Goal: Task Accomplishment & Management: Use online tool/utility

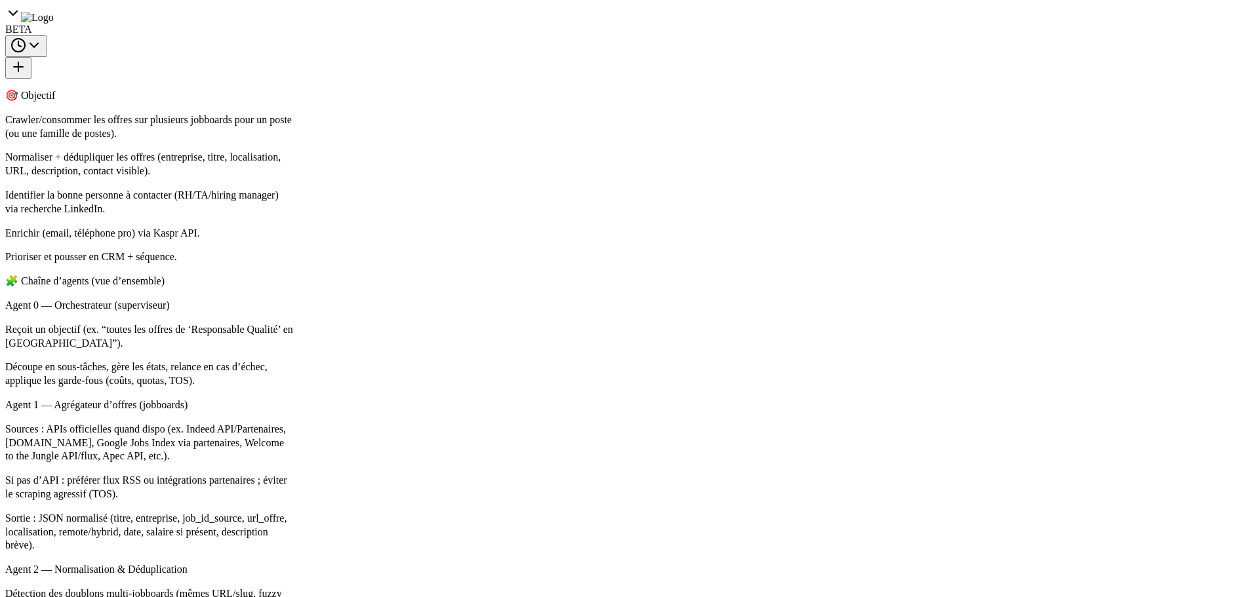
click at [398, 328] on div ".deletable-edge-delete-btn { width: 20px; height: 20px; border: 0px solid #ffff…" at bounding box center [679, 332] width 782 height 529
drag, startPoint x: 638, startPoint y: 417, endPoint x: 312, endPoint y: 414, distance: 325.8
click at [312, 414] on div ".deletable-edge-delete-btn { width: 20px; height: 20px; border: 0px solid #ffff…" at bounding box center [679, 332] width 782 height 529
drag, startPoint x: 495, startPoint y: 386, endPoint x: 617, endPoint y: 404, distance: 123.2
click at [617, 404] on div ".deletable-edge-delete-btn { width: 20px; height: 20px; border: 0px solid #ffff…" at bounding box center [679, 332] width 782 height 529
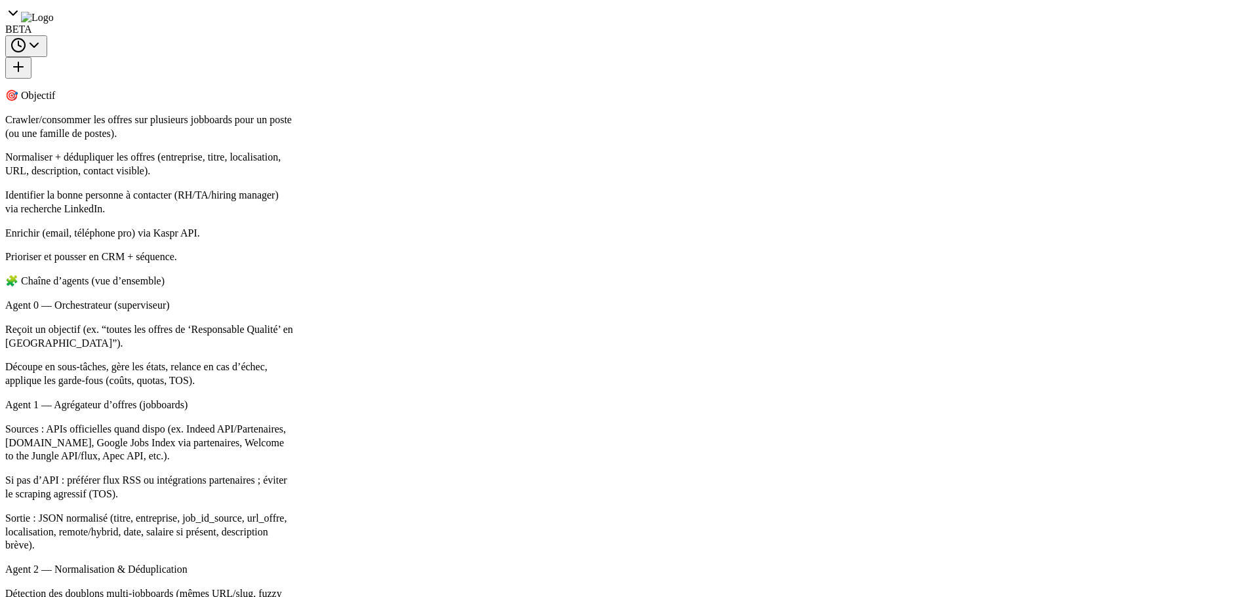
drag, startPoint x: 504, startPoint y: 412, endPoint x: 618, endPoint y: 423, distance: 114.6
click at [618, 423] on div ".deletable-edge-delete-btn { width: 20px; height: 20px; border: 0px solid #ffff…" at bounding box center [679, 332] width 782 height 529
click at [397, 61] on button "Execution" at bounding box center [393, 55] width 60 height 28
click at [416, 414] on div "Started + 0.00s LLM call 13.3s + 13.42s Completed + 13.52s" at bounding box center [488, 404] width 366 height 67
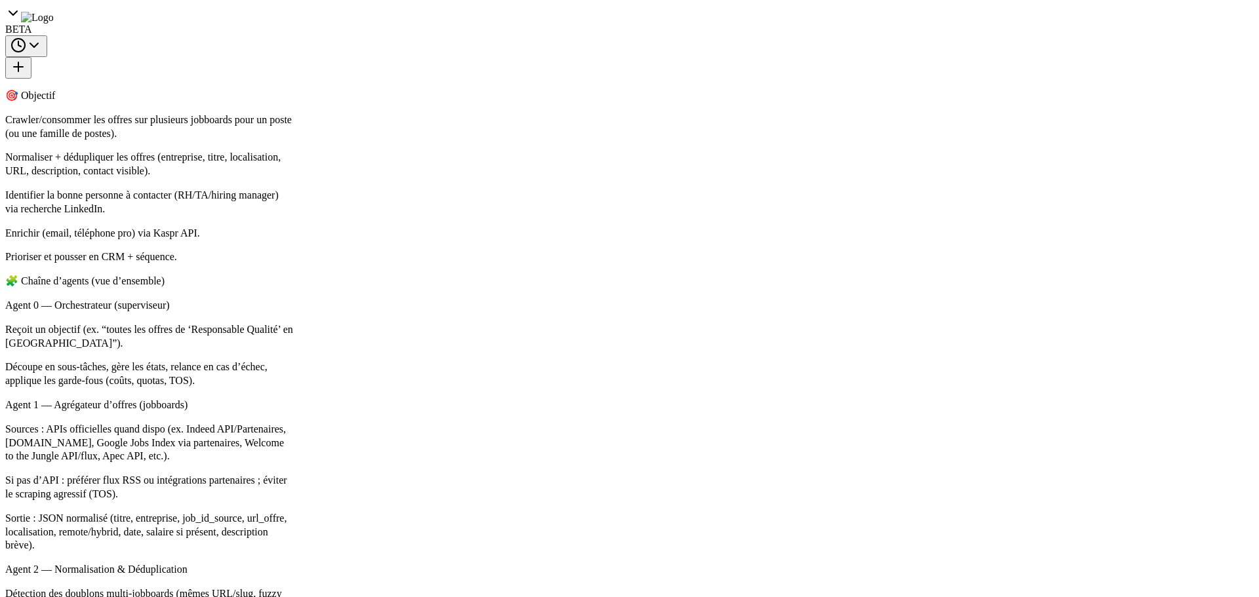
click at [416, 415] on div "Started + 0.00s LLM call 13.3s + 13.42s Completed + 13.52s" at bounding box center [488, 404] width 366 height 67
click at [410, 419] on div "Completed + 13.52s" at bounding box center [496, 426] width 340 height 20
drag, startPoint x: 942, startPoint y: 222, endPoint x: 763, endPoint y: 222, distance: 179.0
click at [763, 222] on pre at bounding box center [874, 423] width 353 height 537
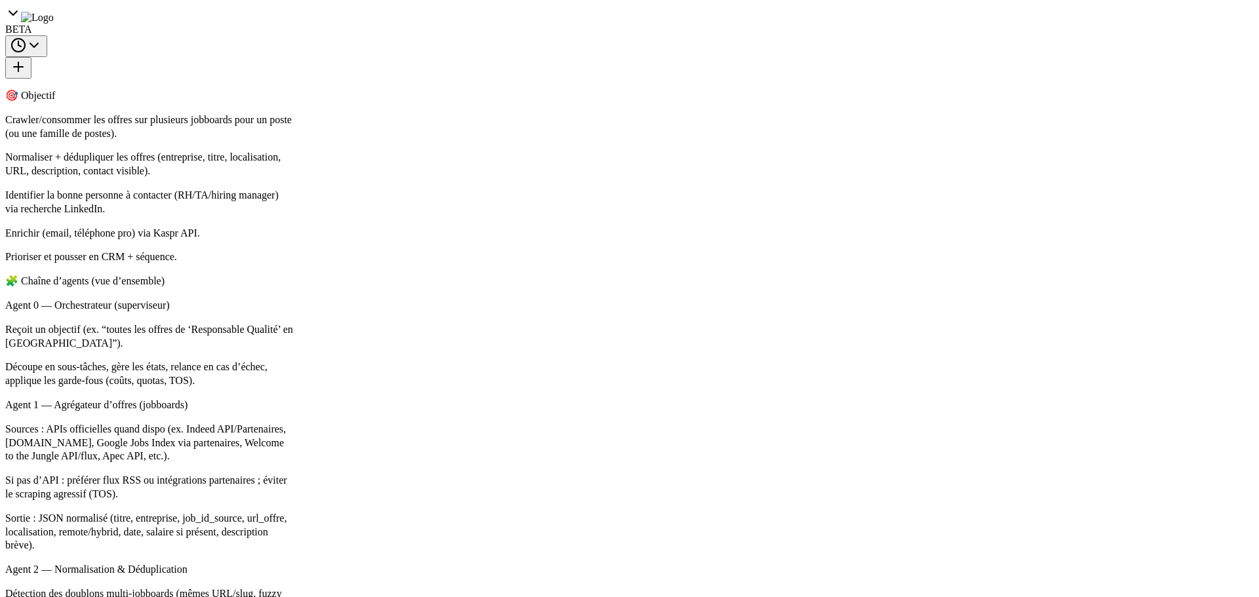
click at [798, 257] on pre at bounding box center [874, 423] width 353 height 537
click at [327, 60] on button "Visual Editor" at bounding box center [328, 55] width 70 height 28
click at [394, 67] on button "Execution" at bounding box center [393, 55] width 60 height 28
click at [331, 62] on button "Visual Editor" at bounding box center [328, 55] width 70 height 28
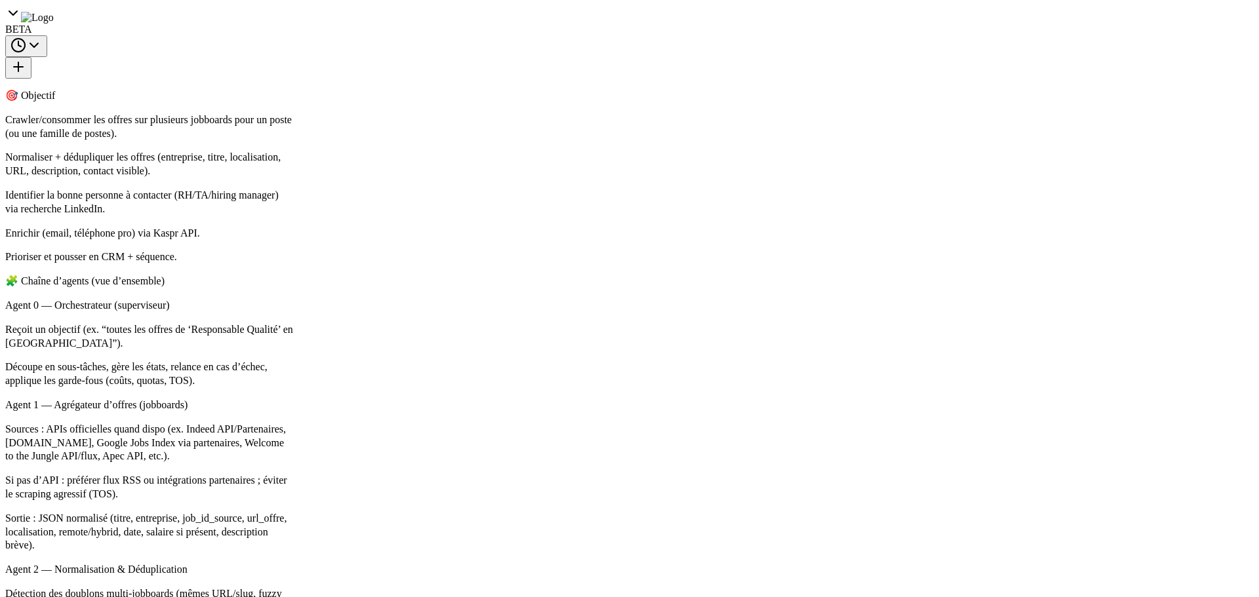
drag, startPoint x: 618, startPoint y: 129, endPoint x: 555, endPoint y: 140, distance: 63.9
click at [555, 140] on div ".deletable-edge-delete-btn { width: 20px; height: 20px; border: 0px solid #ffff…" at bounding box center [679, 332] width 782 height 529
click at [1021, 15] on button "Run" at bounding box center [1022, 21] width 21 height 24
click at [421, 226] on input "**********" at bounding box center [464, 217] width 287 height 25
click at [390, 289] on div "**********" at bounding box center [463, 312] width 309 height 311
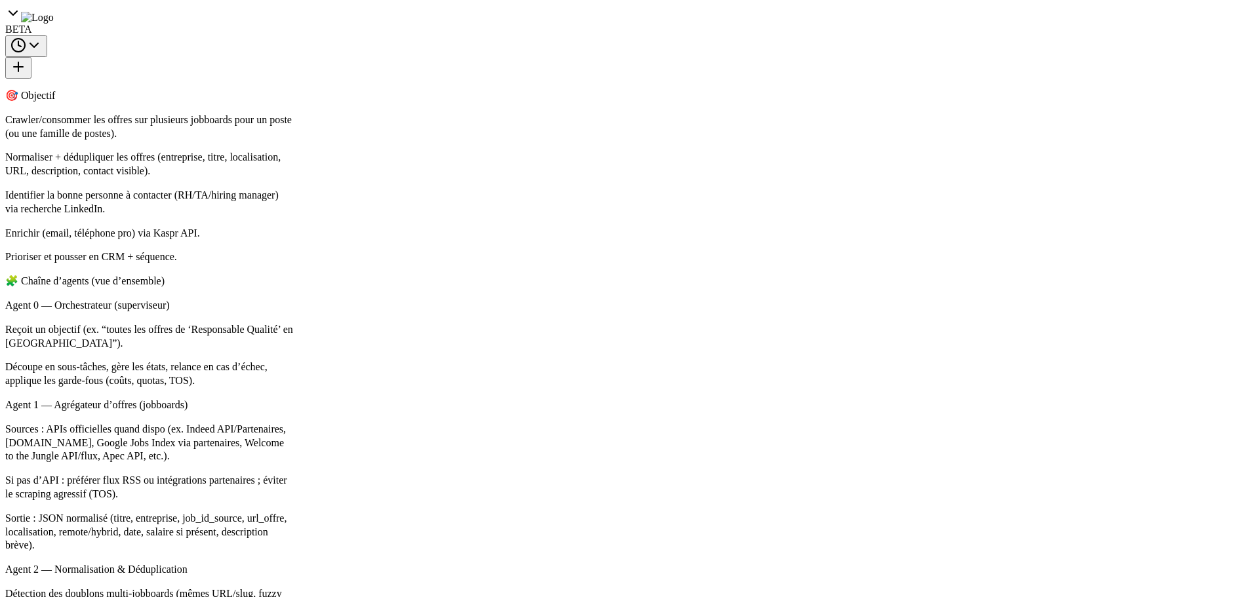
click at [511, 66] on div "**********" at bounding box center [629, 298] width 1259 height 597
click at [400, 53] on button "Execution" at bounding box center [393, 55] width 60 height 28
click at [324, 54] on button "Visual Editor" at bounding box center [328, 55] width 70 height 28
click at [401, 77] on div ".deletable-edge-delete-btn { width: 20px; height: 20px; border: 0px solid #ffff…" at bounding box center [679, 332] width 782 height 529
click at [399, 63] on button "Execution" at bounding box center [393, 55] width 60 height 28
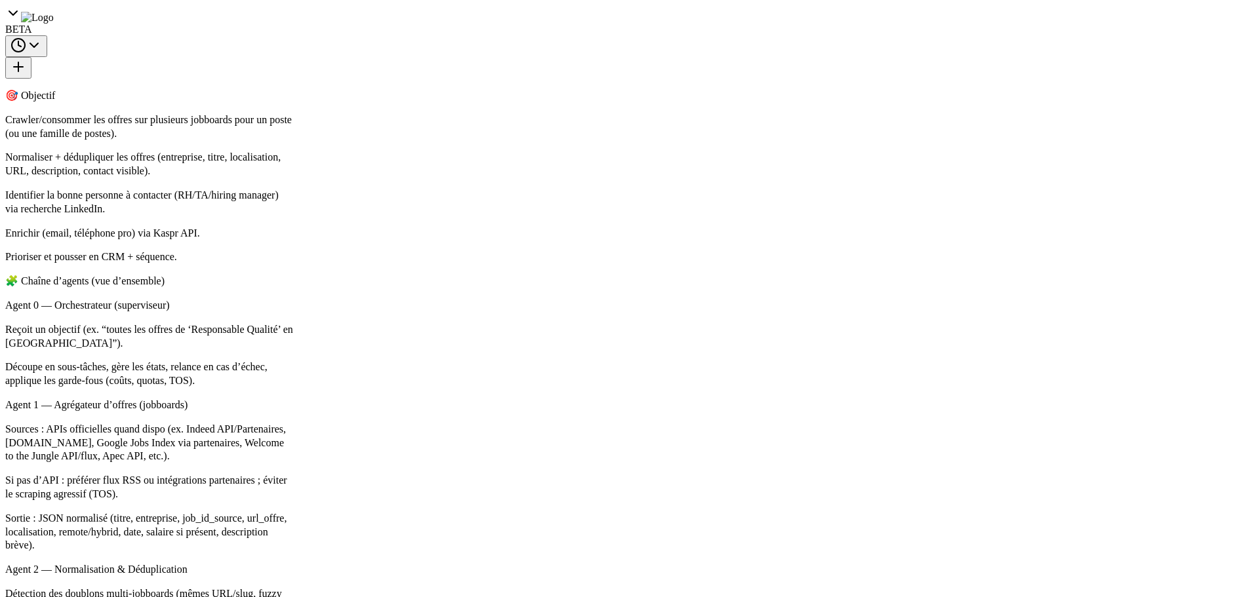
scroll to position [1187, 0]
click at [375, 281] on div "Started + 0.00s LLM call 2.0s + 2.02s Search the internet with Serper 1.7s + 3.…" at bounding box center [488, 45] width 366 height 513
click at [376, 260] on span "Search the internet with Serper" at bounding box center [405, 260] width 124 height 10
click at [380, 353] on span "Completed" at bounding box center [364, 354] width 43 height 10
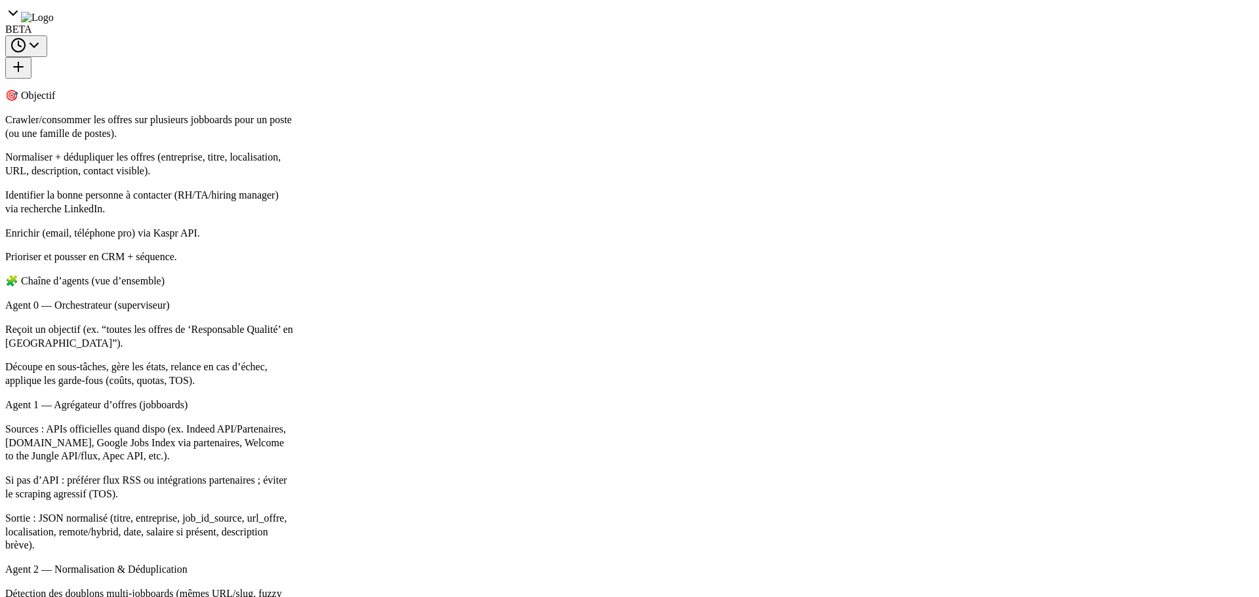
scroll to position [1122, 0]
click at [395, 355] on div "Completed + 42.67s" at bounding box center [496, 350] width 340 height 20
drag, startPoint x: 960, startPoint y: 269, endPoint x: 885, endPoint y: 273, distance: 75.5
click at [885, 273] on pre at bounding box center [874, 582] width 353 height 1508
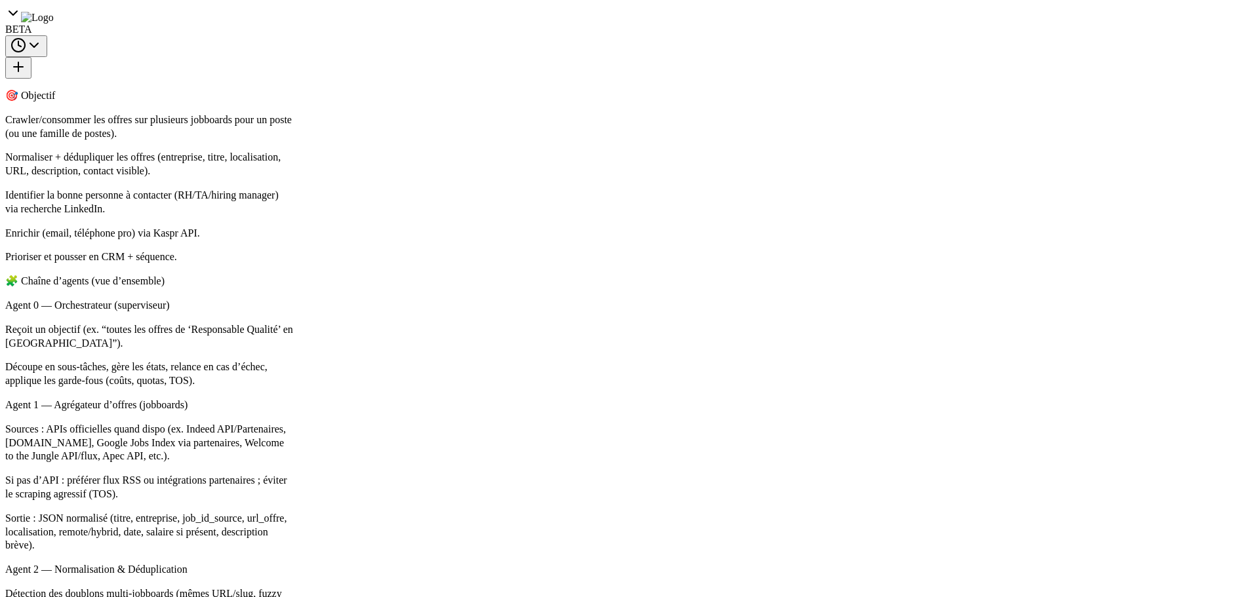
click at [881, 281] on pre at bounding box center [874, 582] width 353 height 1508
click at [387, 424] on div "Completed" at bounding box center [477, 425] width 292 height 10
drag, startPoint x: 751, startPoint y: 160, endPoint x: 788, endPoint y: 157, distance: 37.5
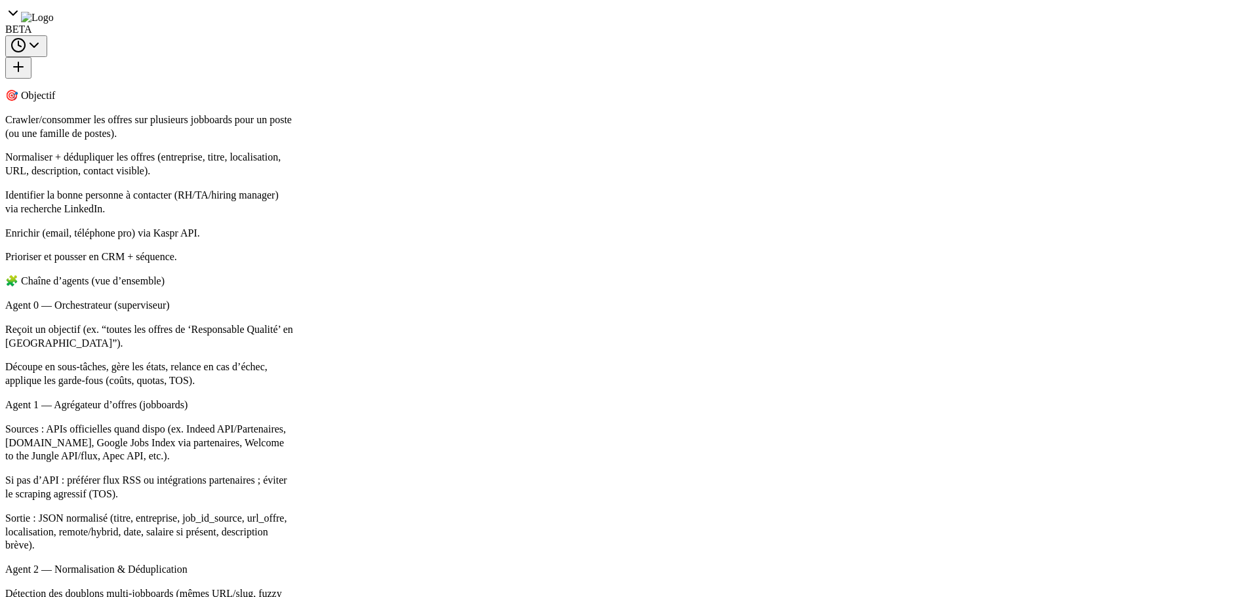
click at [787, 158] on div at bounding box center [875, 317] width 370 height 554
click at [831, 170] on pre at bounding box center [874, 317] width 353 height 537
drag, startPoint x: 827, startPoint y: 173, endPoint x: 697, endPoint y: 169, distance: 130.5
click at [697, 169] on div at bounding box center [875, 318] width 370 height 554
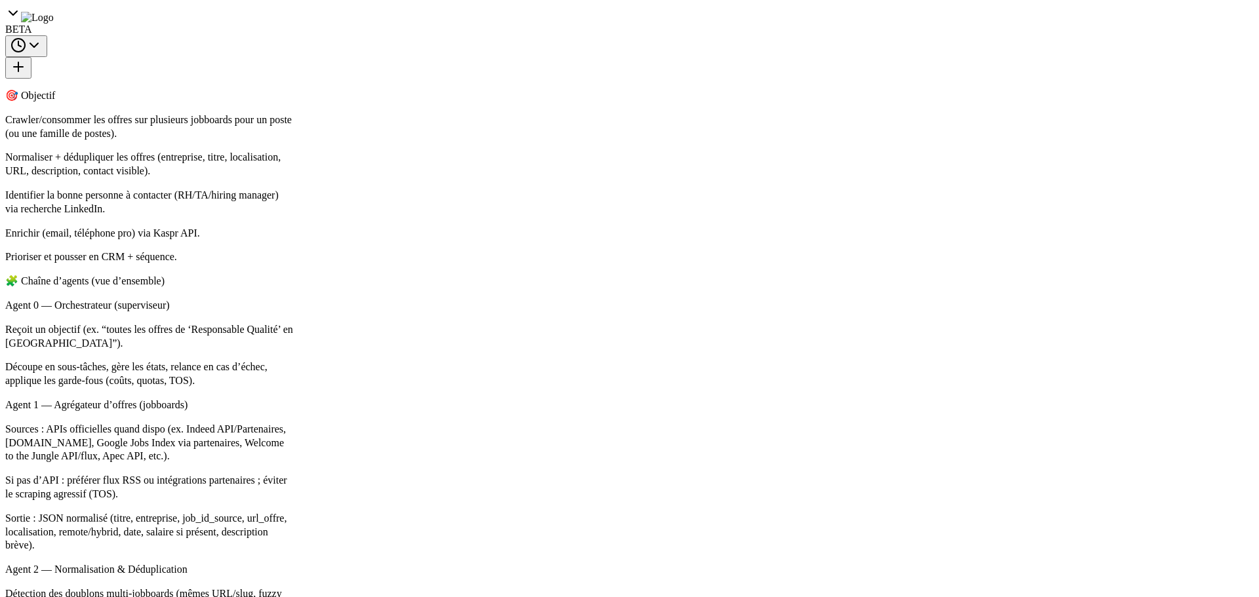
click at [873, 163] on pre at bounding box center [874, 317] width 353 height 537
click at [932, 311] on pre at bounding box center [874, 312] width 353 height 537
drag, startPoint x: 960, startPoint y: 321, endPoint x: 806, endPoint y: 98, distance: 270.6
click at [806, 98] on div "Events" at bounding box center [679, 85] width 782 height 35
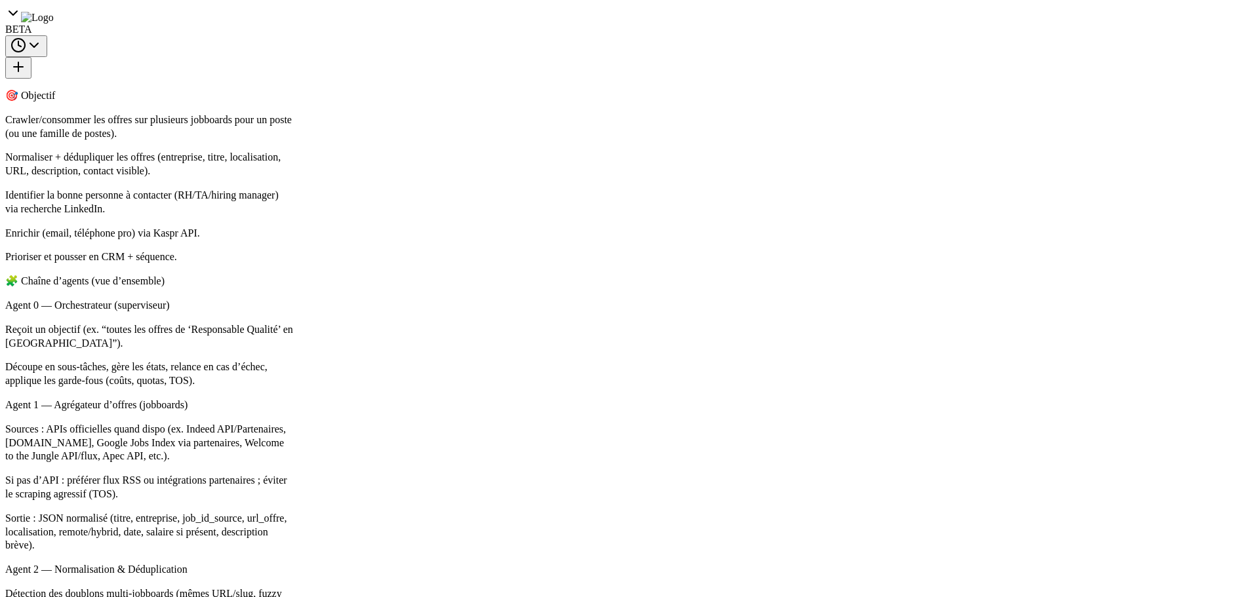
click at [831, 359] on pre at bounding box center [874, 312] width 353 height 537
click at [338, 54] on button "Visual Editor" at bounding box center [328, 55] width 70 height 28
click at [397, 53] on button "Execution" at bounding box center [393, 55] width 60 height 28
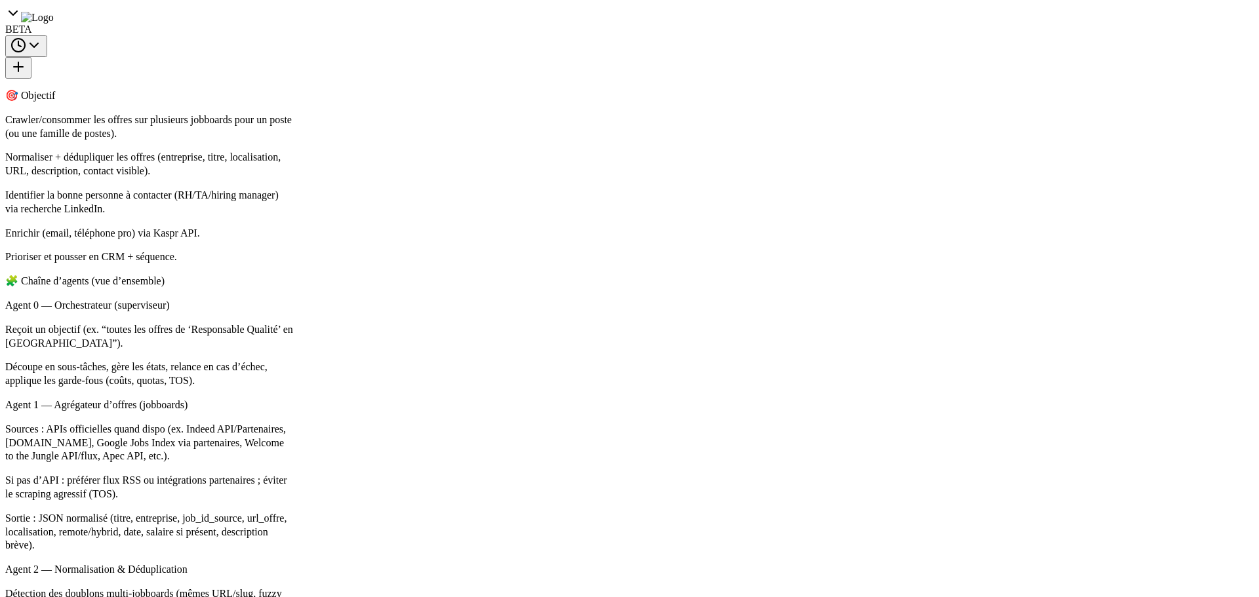
click at [390, 429] on div "Completed" at bounding box center [477, 430] width 292 height 10
drag, startPoint x: 749, startPoint y: 315, endPoint x: 797, endPoint y: 302, distance: 50.3
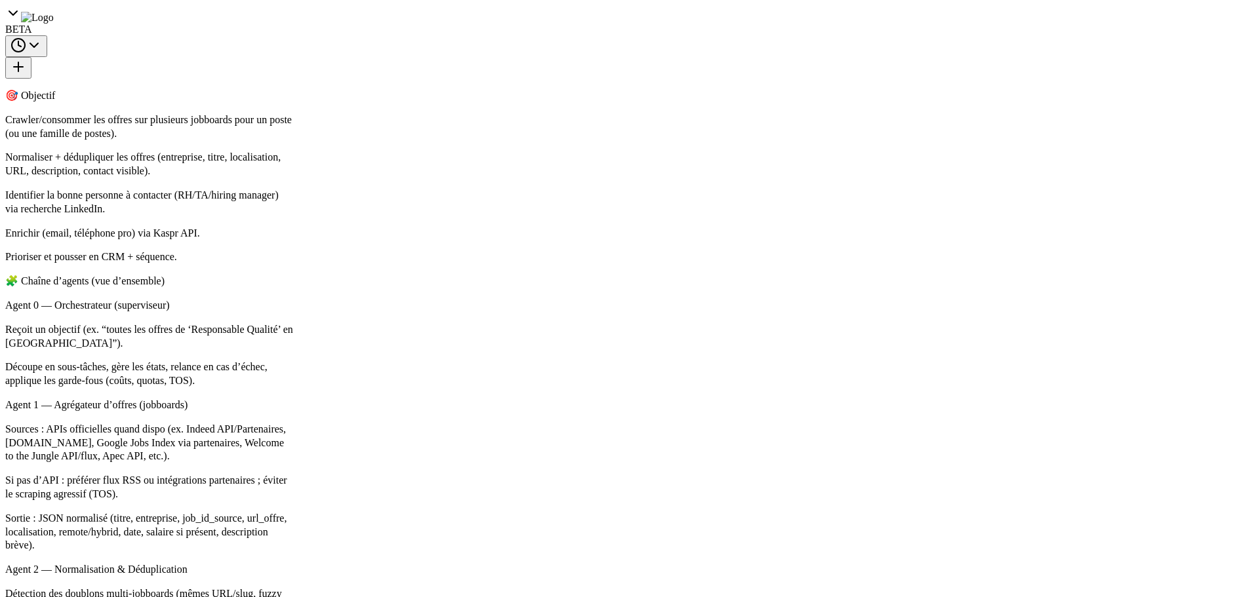
click at [907, 347] on pre at bounding box center [874, 556] width 353 height 1445
drag, startPoint x: 749, startPoint y: 372, endPoint x: 799, endPoint y: 364, distance: 50.5
click at [799, 364] on pre at bounding box center [874, 425] width 353 height 1445
click at [115, 533] on textarea at bounding box center [143, 539] width 277 height 52
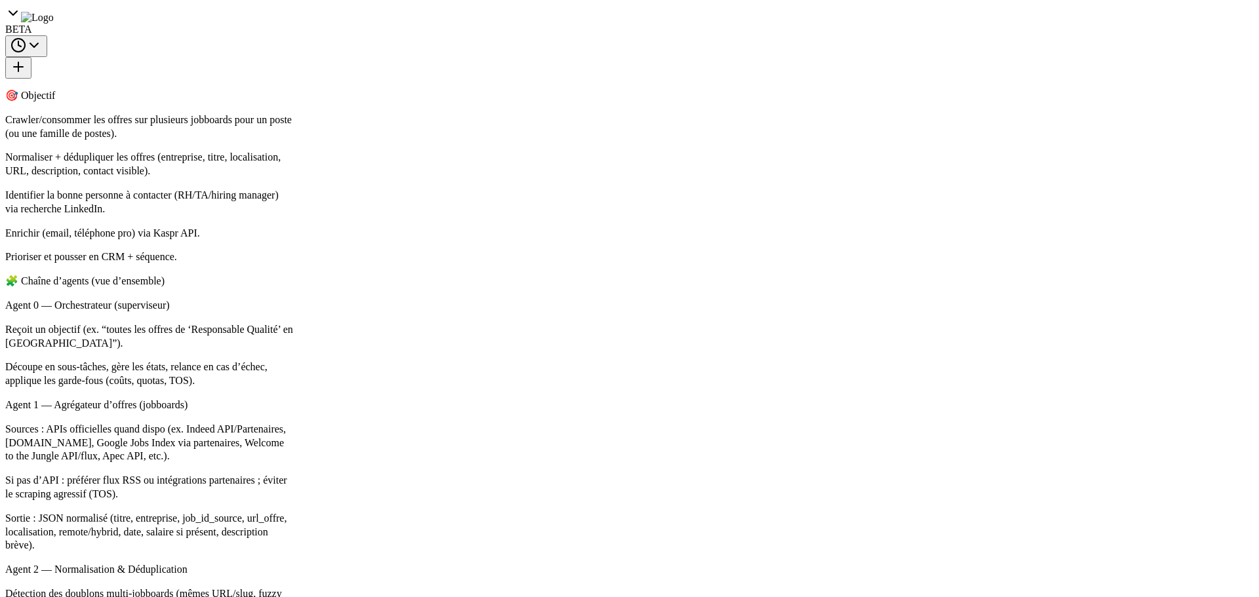
scroll to position [0, 0]
click at [400, 227] on div "LLM call 2.4s + 2.49s" at bounding box center [496, 229] width 330 height 10
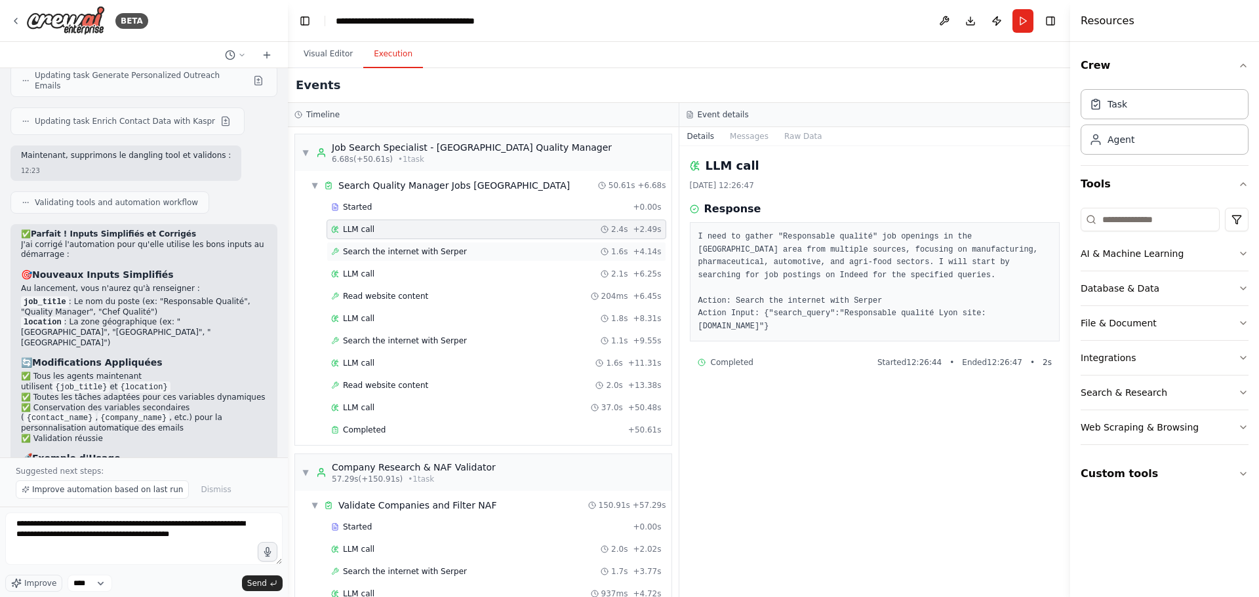
click at [399, 245] on div "Search the internet with Serper 1.6s + 4.14s" at bounding box center [496, 252] width 340 height 20
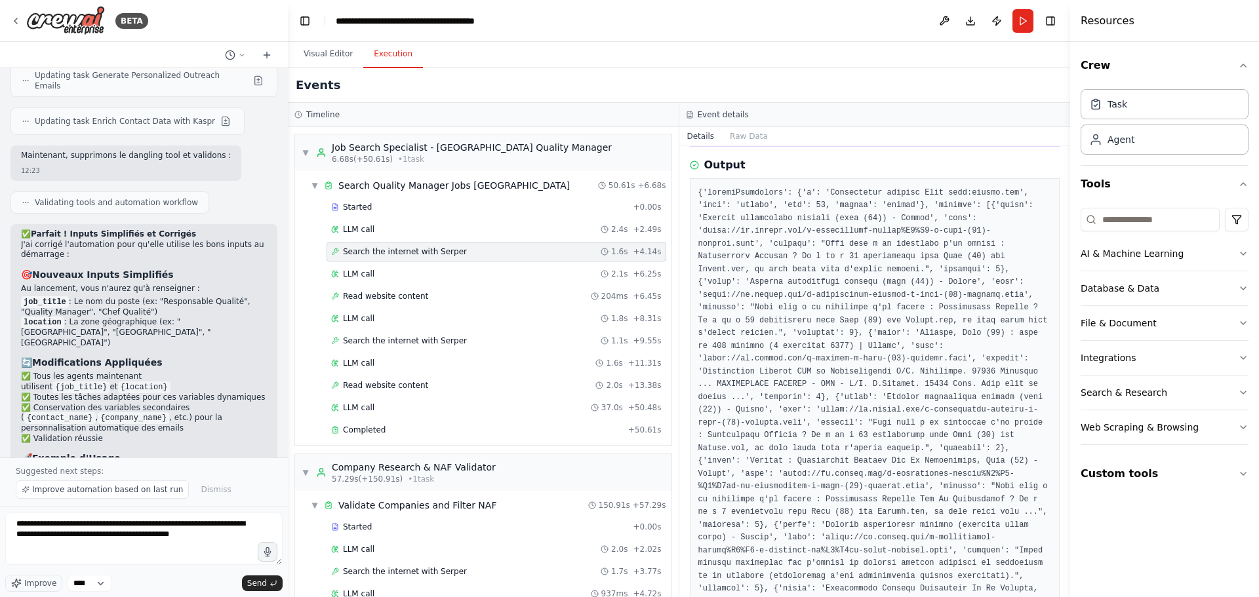
scroll to position [393, 0]
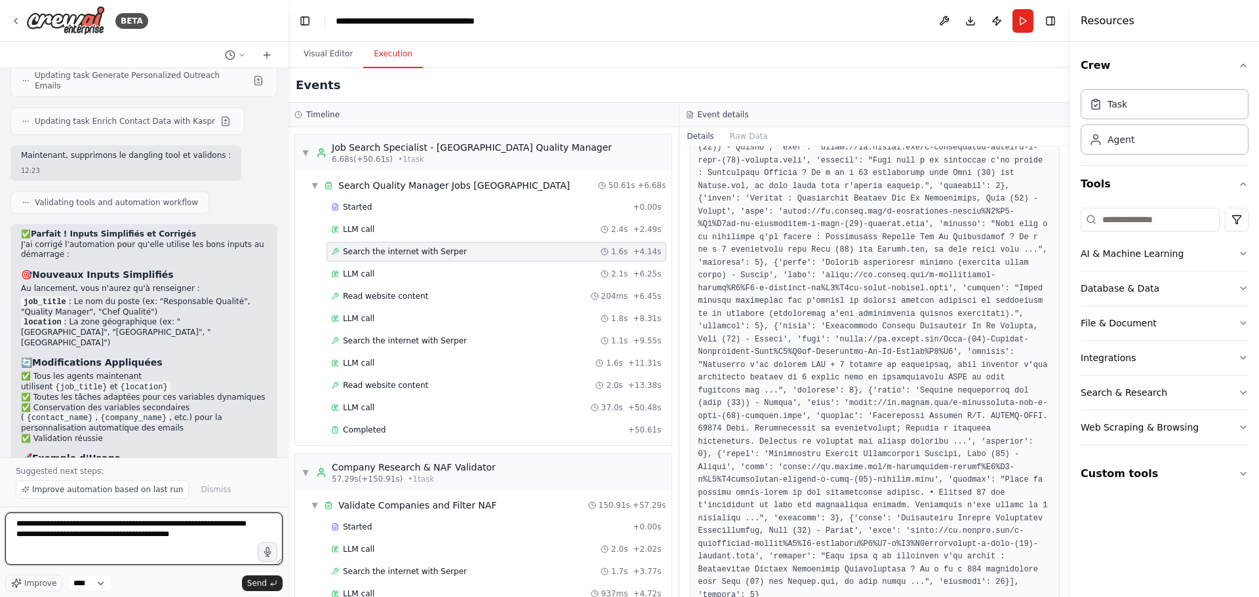
click at [196, 534] on textarea "**********" at bounding box center [143, 539] width 277 height 52
type textarea "**********"
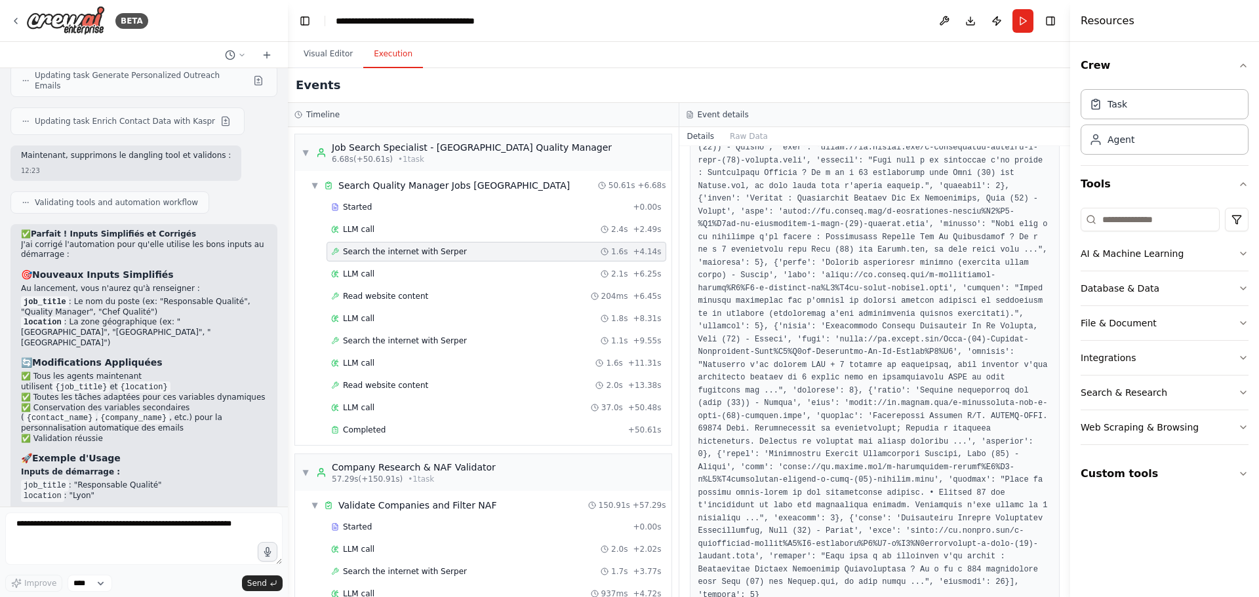
scroll to position [20508, 0]
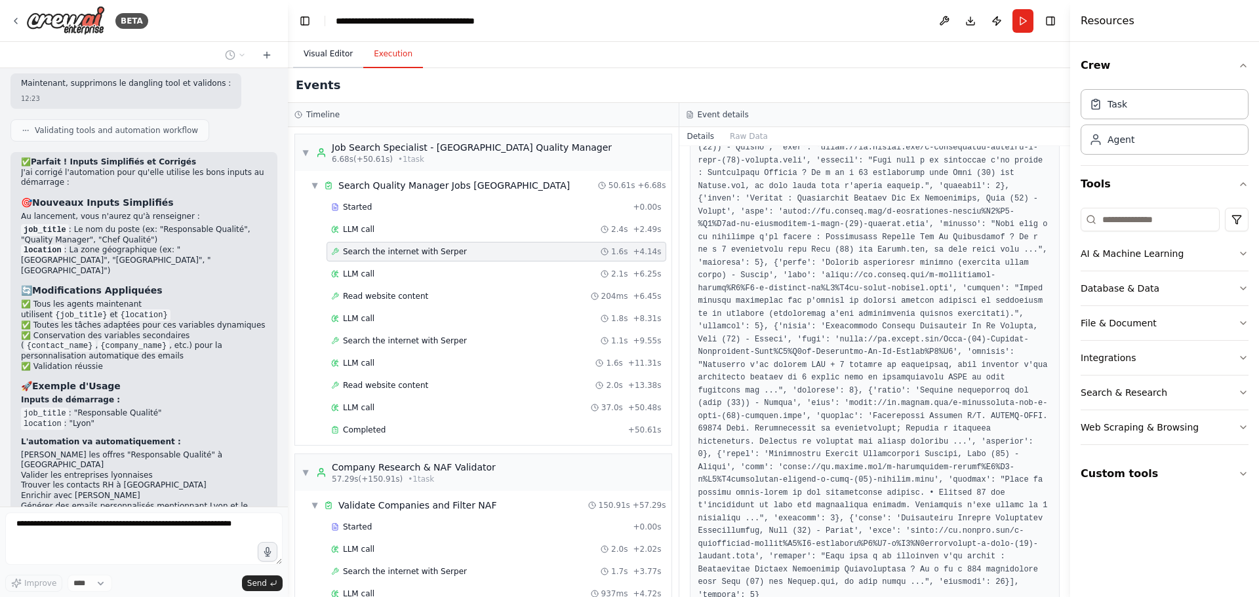
click at [338, 45] on button "Visual Editor" at bounding box center [328, 55] width 70 height 28
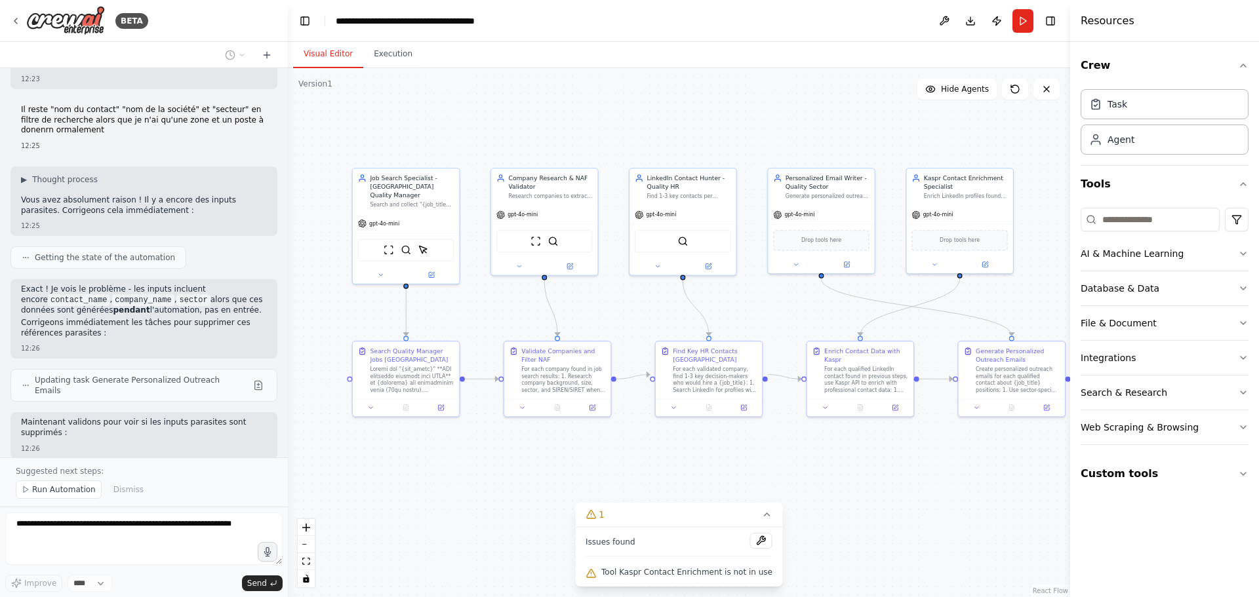
scroll to position [21028, 0]
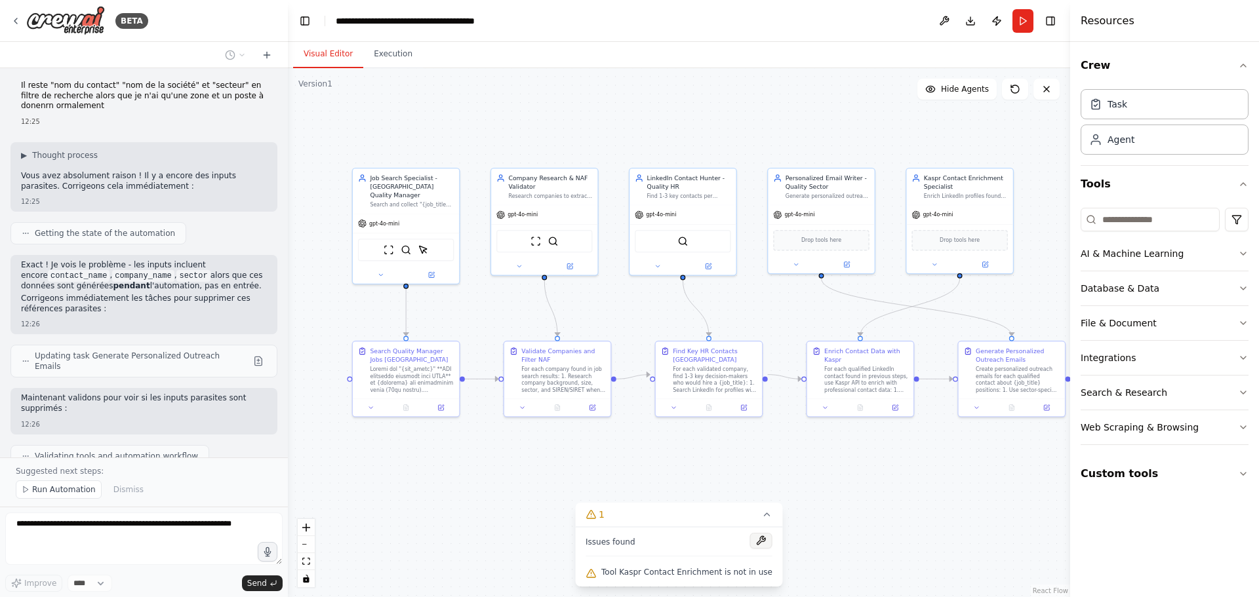
click at [755, 547] on button at bounding box center [761, 541] width 22 height 16
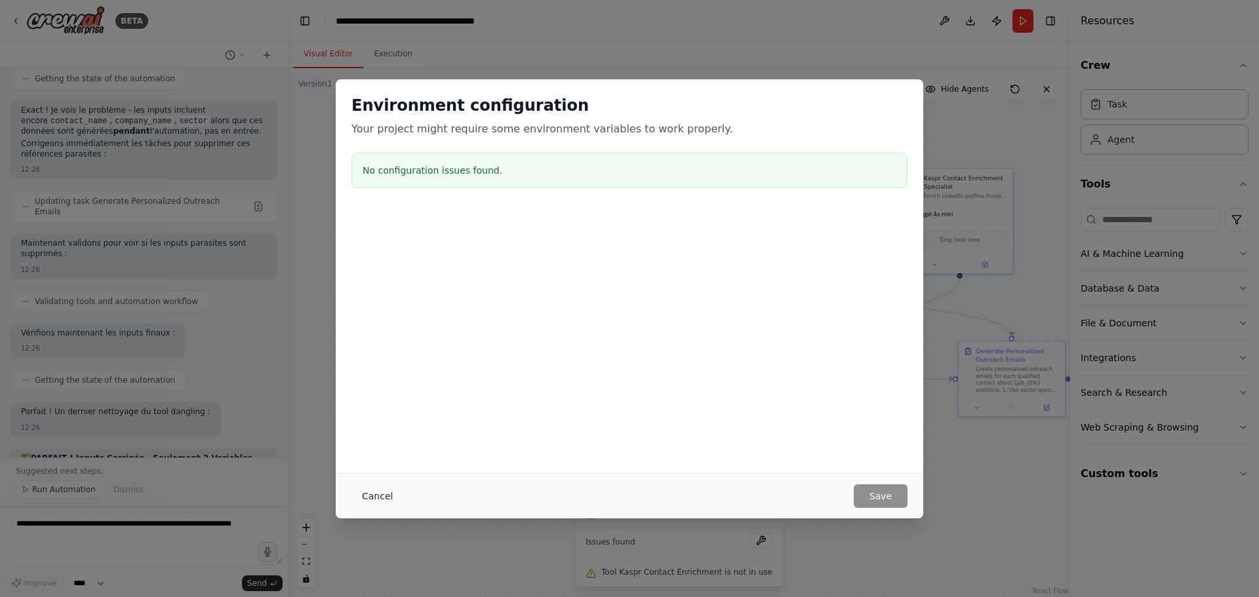
click at [371, 496] on button "Cancel" at bounding box center [377, 496] width 52 height 24
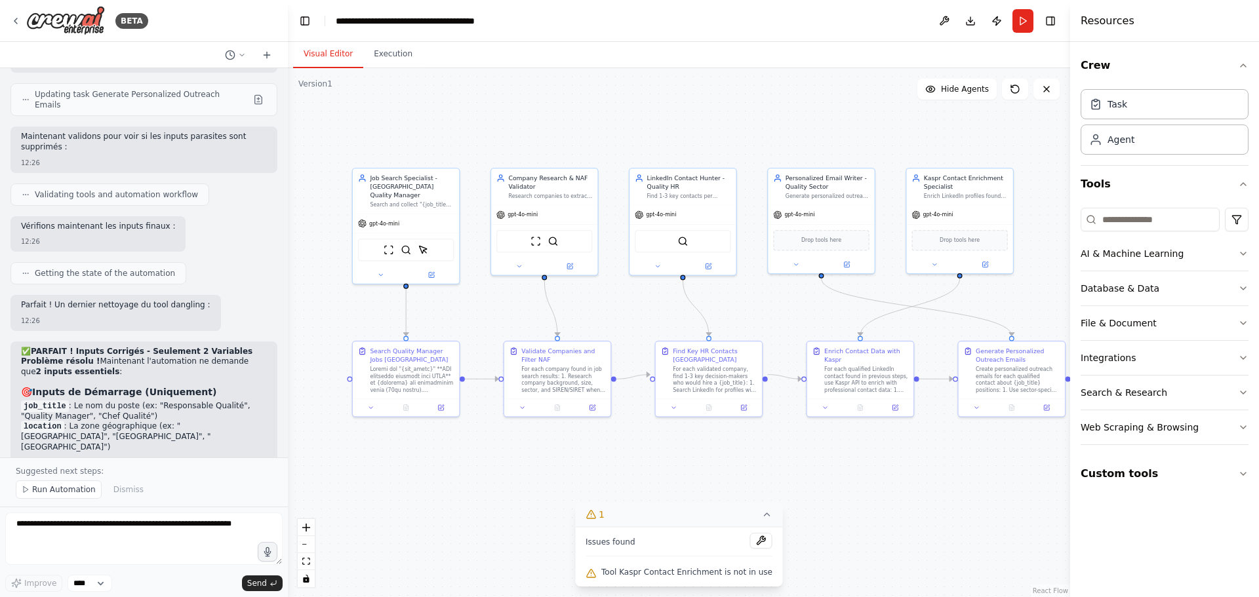
click at [762, 515] on button "1" at bounding box center [679, 515] width 208 height 24
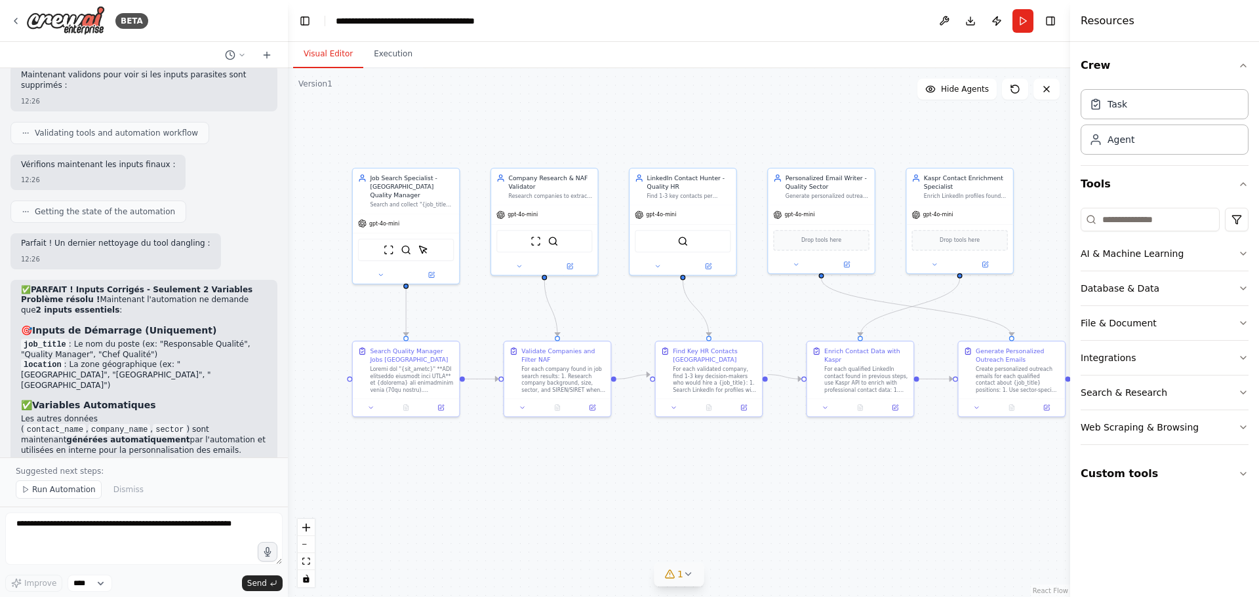
scroll to position [21361, 0]
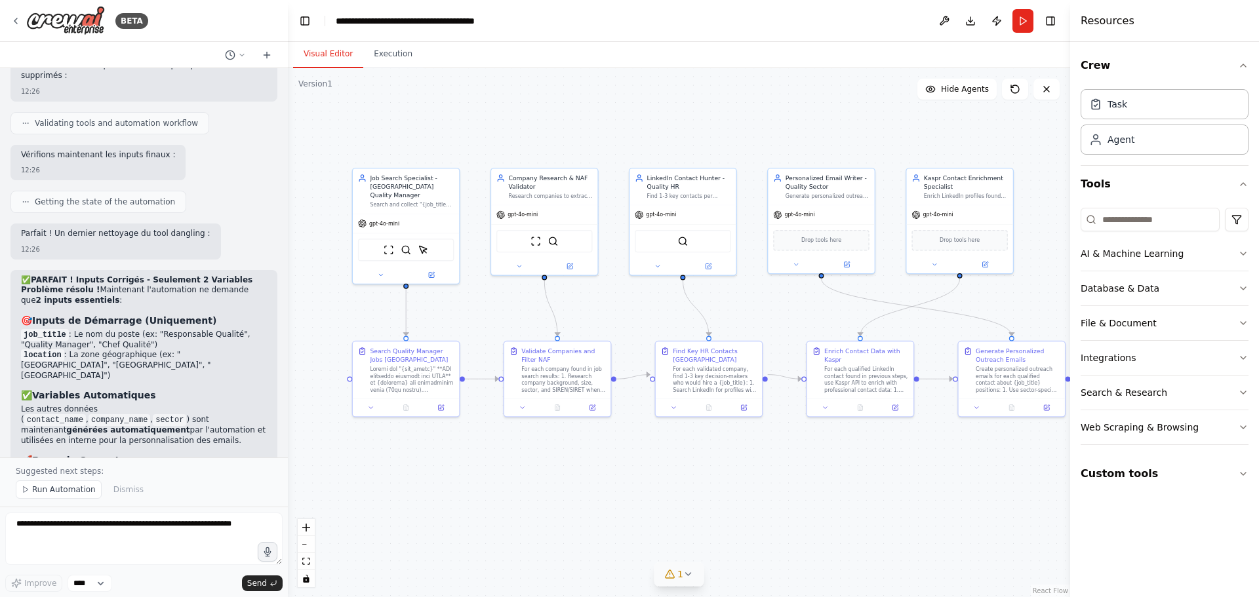
click at [690, 580] on button "1" at bounding box center [679, 574] width 50 height 24
click at [237, 527] on textarea at bounding box center [143, 539] width 277 height 52
type textarea "*"
drag, startPoint x: 24, startPoint y: 526, endPoint x: -5, endPoint y: 525, distance: 28.2
click at [0, 525] on html "BETA 🎯 Objectif Crawler/consommer les offres sur plusieurs jobboards pour un po…" at bounding box center [629, 298] width 1259 height 597
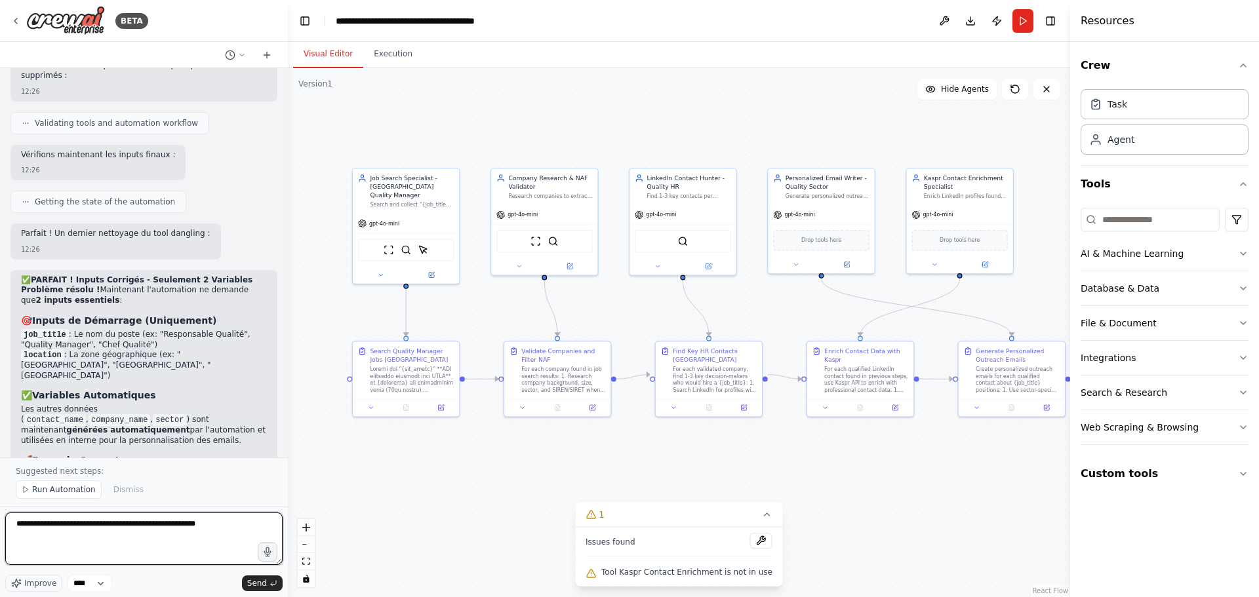
drag, startPoint x: 24, startPoint y: 524, endPoint x: -11, endPoint y: 524, distance: 34.7
click at [0, 524] on html "BETA 🎯 Objectif Crawler/consommer les offres sur plusieurs jobboards pour un po…" at bounding box center [629, 298] width 1259 height 597
click at [206, 526] on textarea "**********" at bounding box center [143, 539] width 277 height 52
click at [206, 534] on textarea "**********" at bounding box center [143, 539] width 277 height 52
drag, startPoint x: 208, startPoint y: 547, endPoint x: 172, endPoint y: 543, distance: 36.3
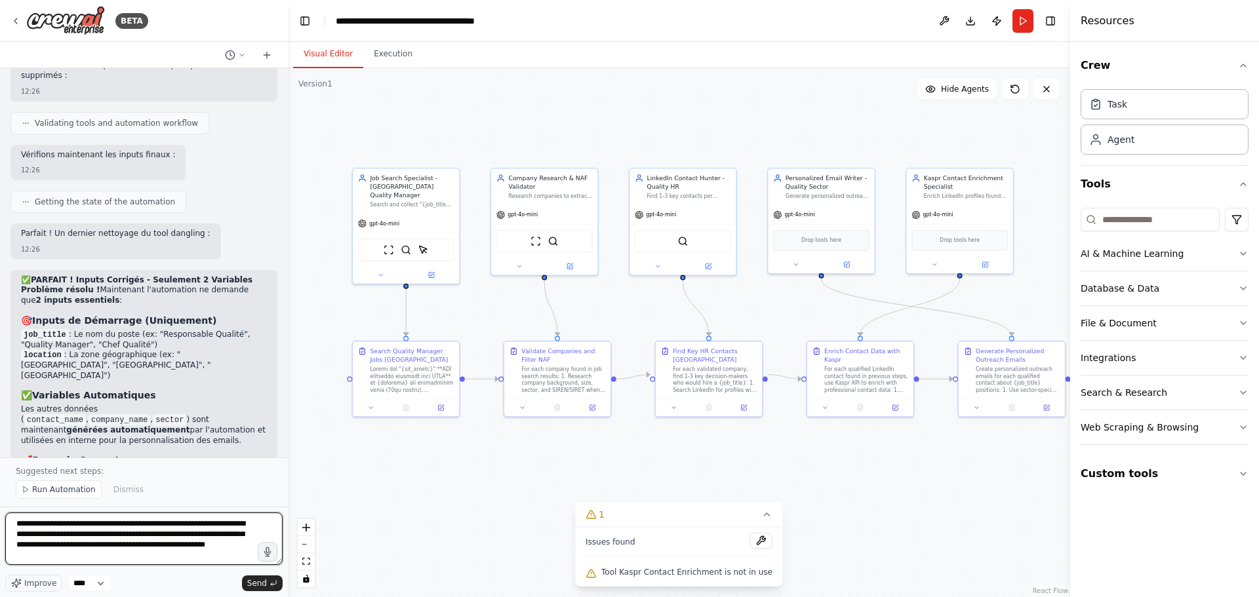
click at [172, 543] on textarea "**********" at bounding box center [143, 539] width 277 height 52
drag, startPoint x: 241, startPoint y: 547, endPoint x: 216, endPoint y: 547, distance: 24.9
click at [216, 547] on textarea "**********" at bounding box center [143, 539] width 277 height 52
type textarea "**********"
click at [257, 585] on span "Send" at bounding box center [257, 583] width 20 height 10
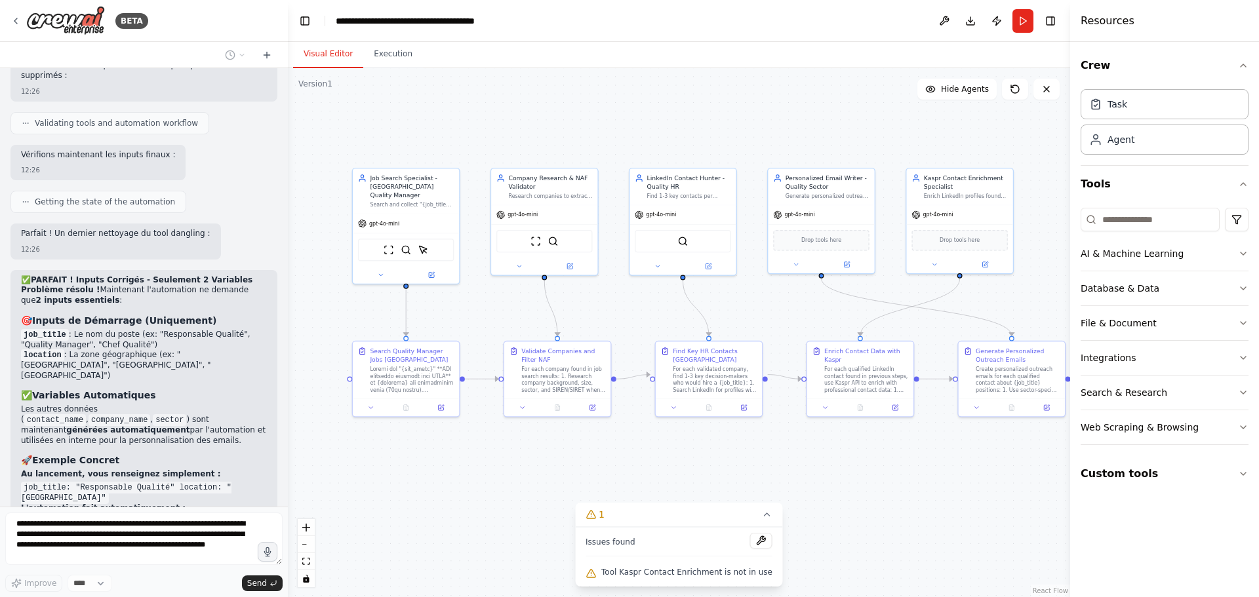
scroll to position [21413, 0]
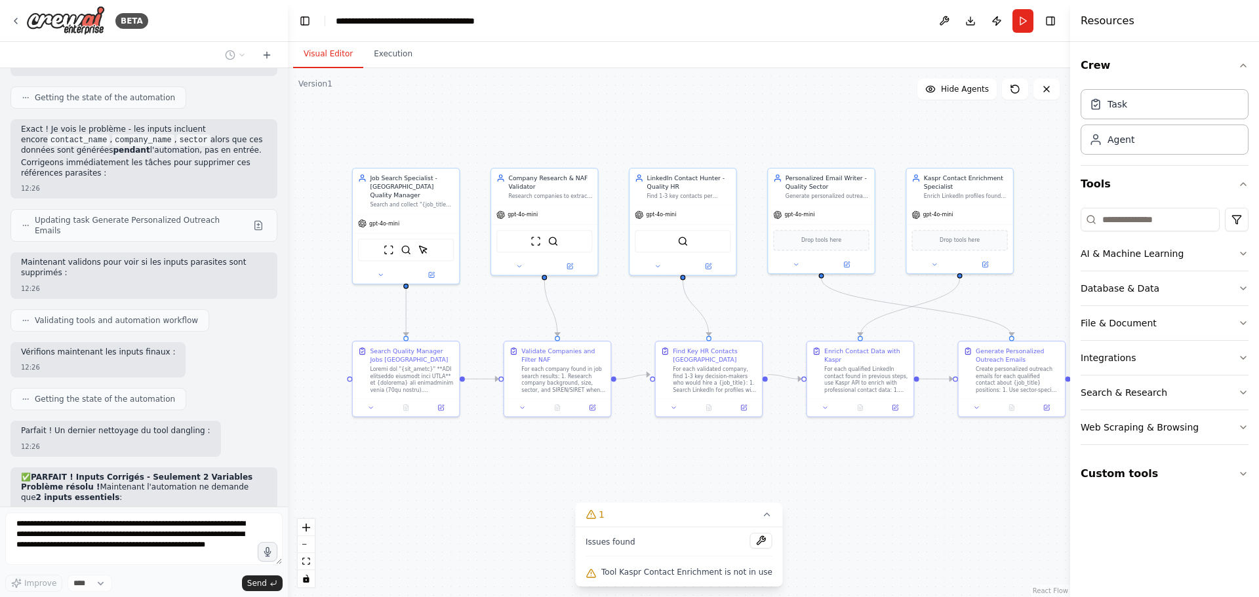
scroll to position [21020, 0]
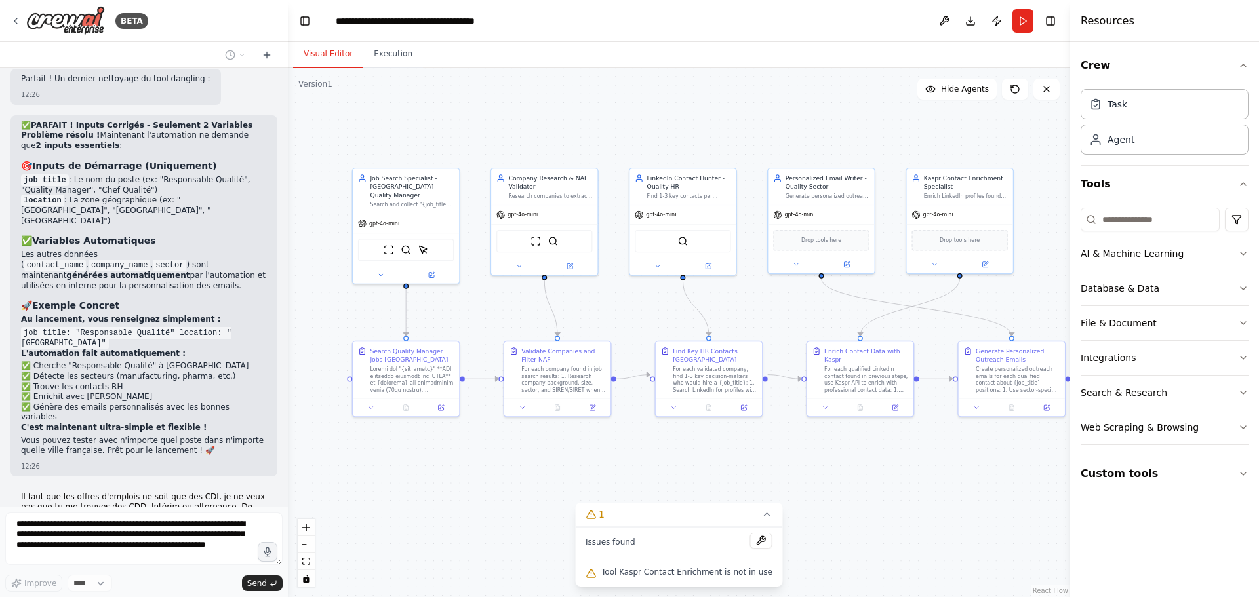
scroll to position [21526, 0]
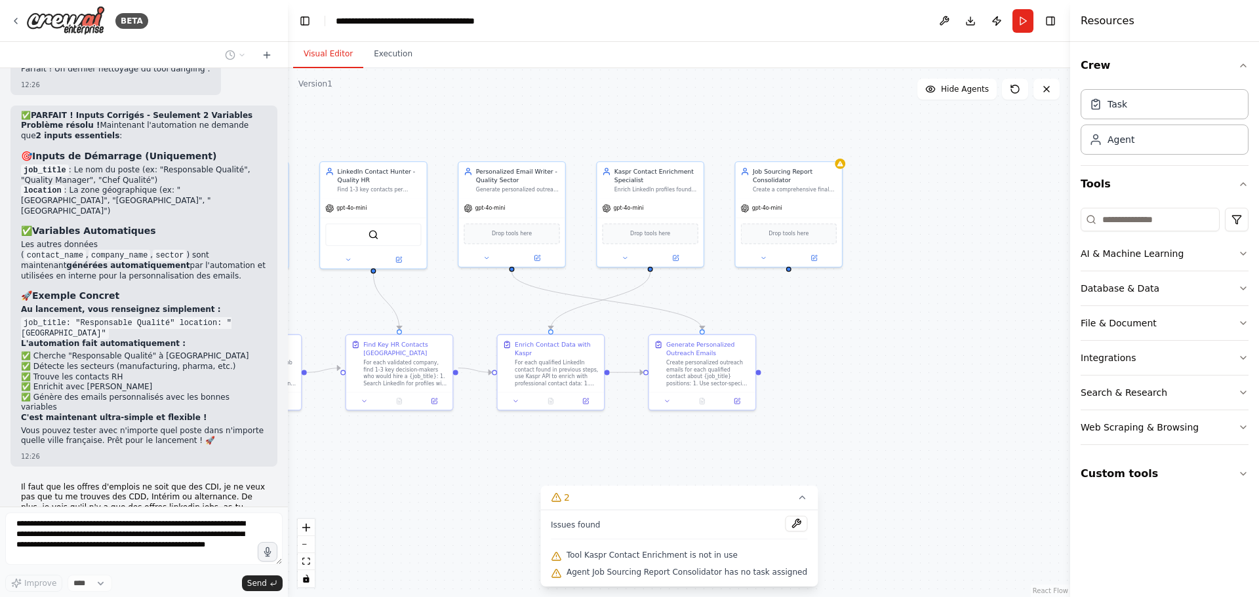
drag, startPoint x: 761, startPoint y: 465, endPoint x: 386, endPoint y: 463, distance: 375.0
click at [388, 463] on div ".deletable-edge-delete-btn { width: 20px; height: 20px; border: 0px solid #ffff…" at bounding box center [679, 332] width 782 height 529
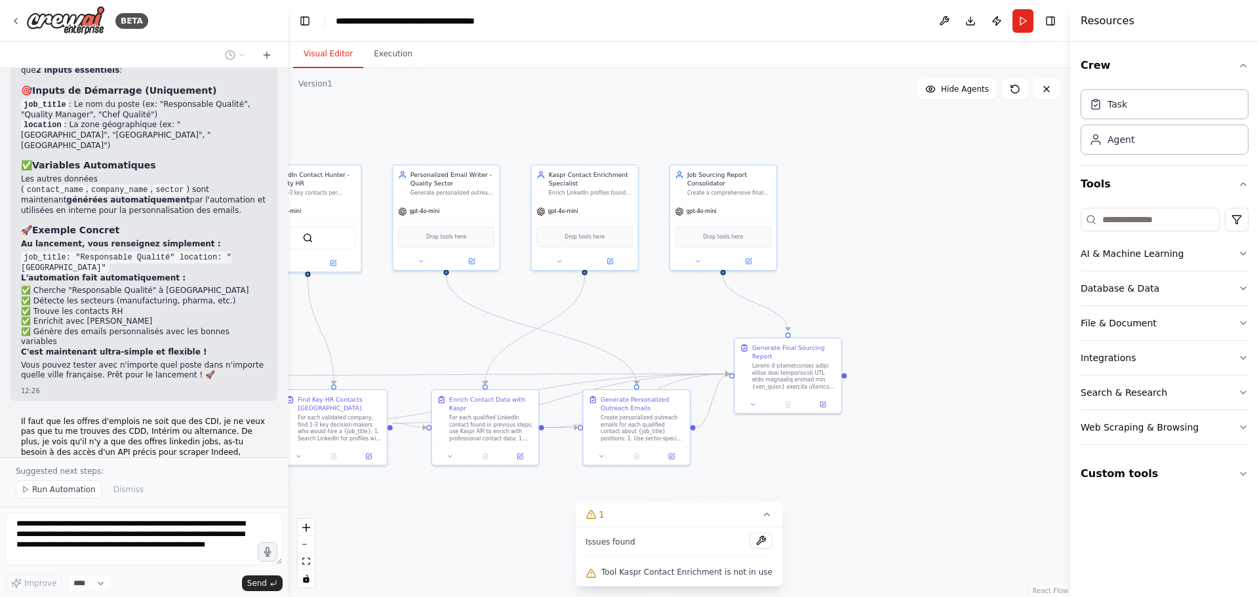
scroll to position [21640, 0]
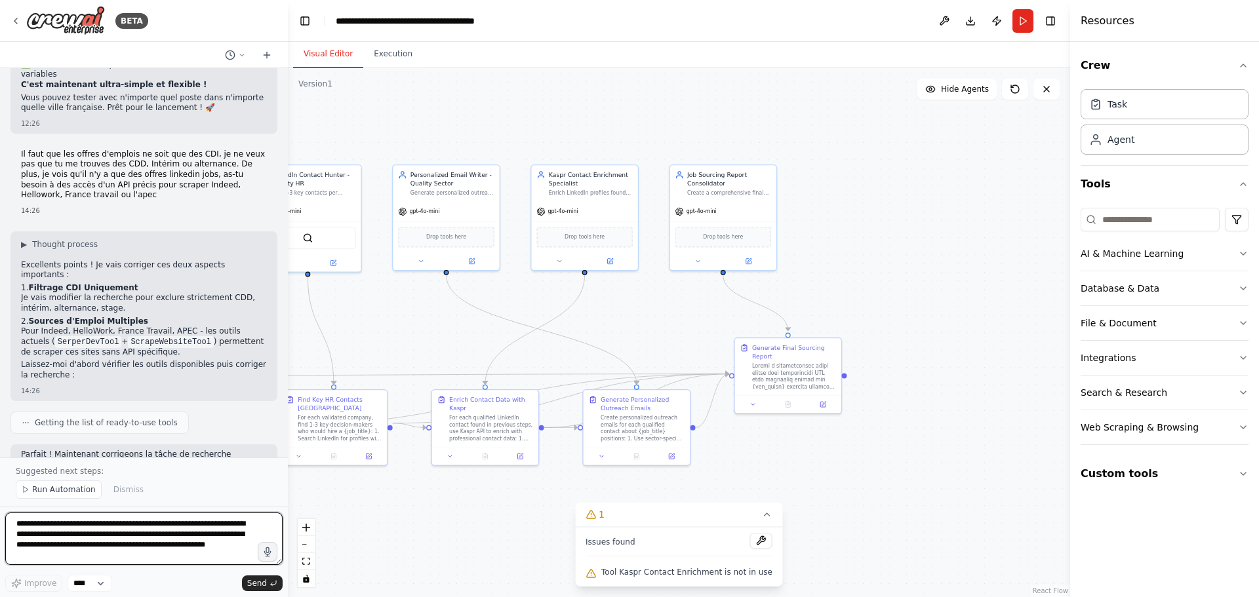
click at [90, 517] on textarea "**********" at bounding box center [143, 539] width 277 height 52
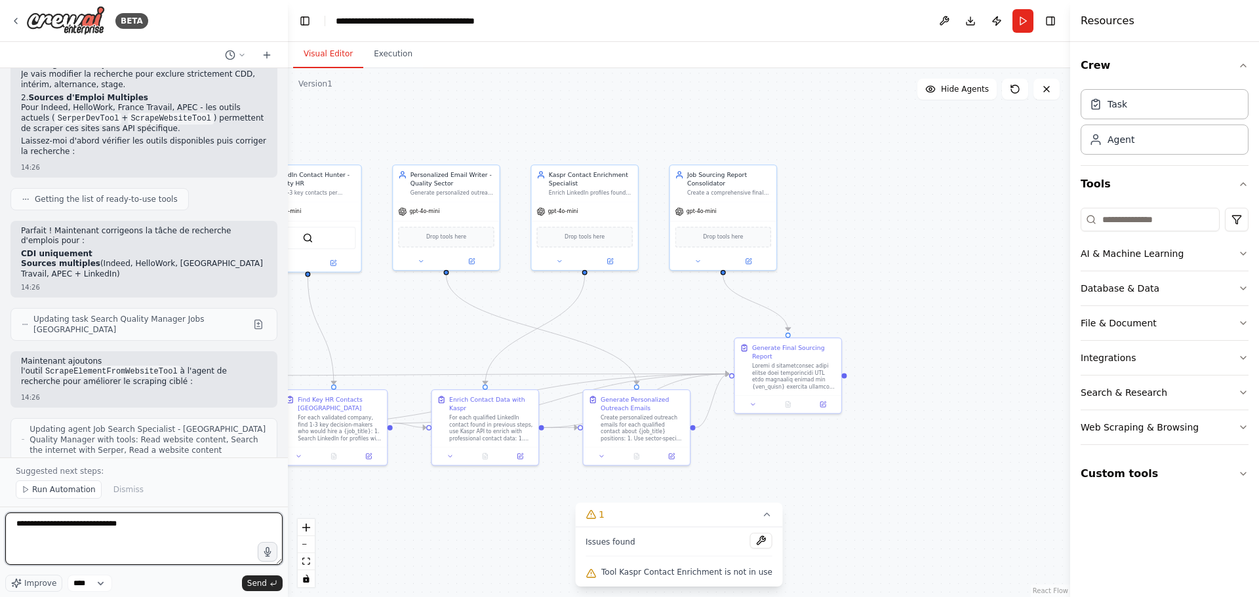
scroll to position [22092, 0]
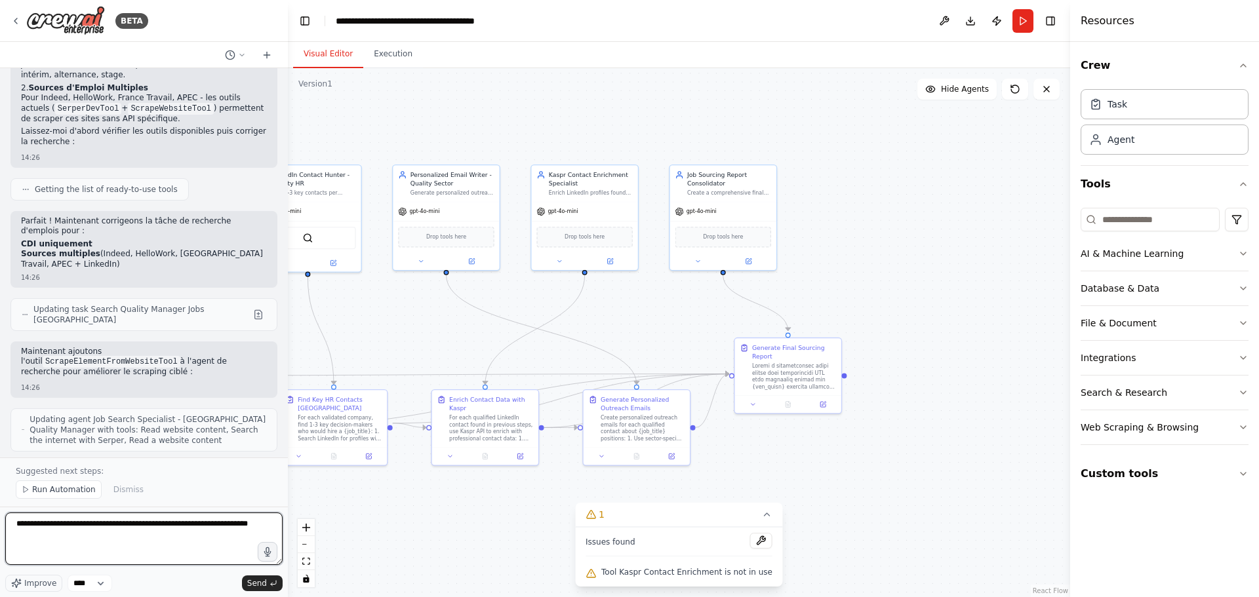
click at [157, 524] on textarea "**********" at bounding box center [143, 539] width 277 height 52
click at [120, 536] on textarea "**********" at bounding box center [143, 539] width 277 height 52
type textarea "**********"
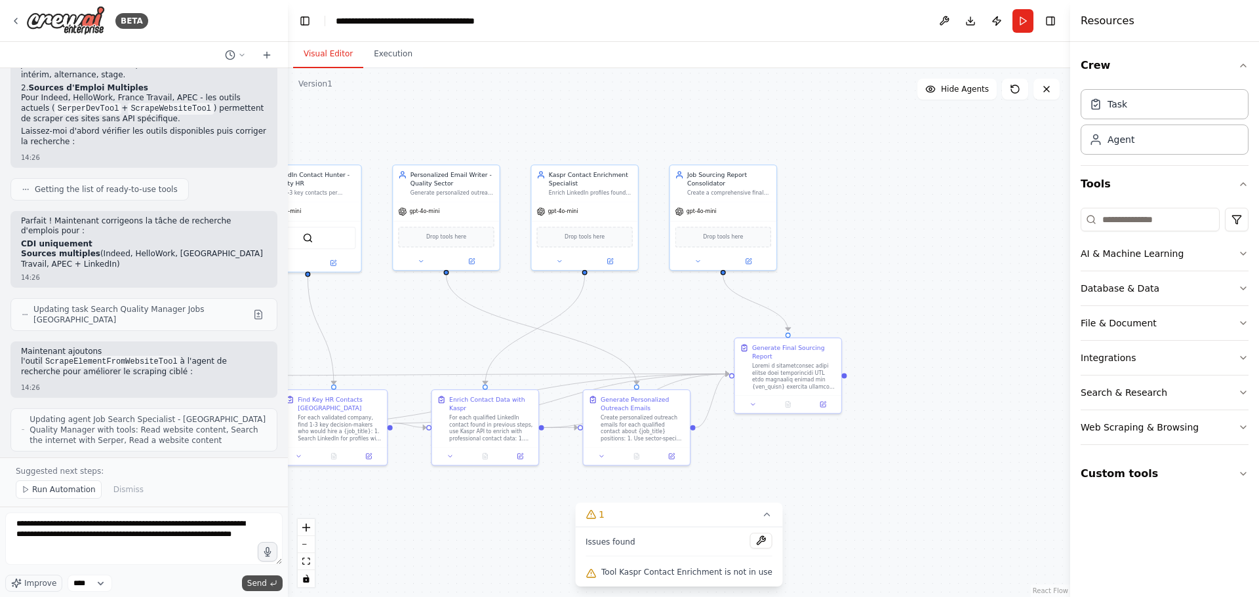
click at [261, 581] on span "Send" at bounding box center [257, 583] width 20 height 10
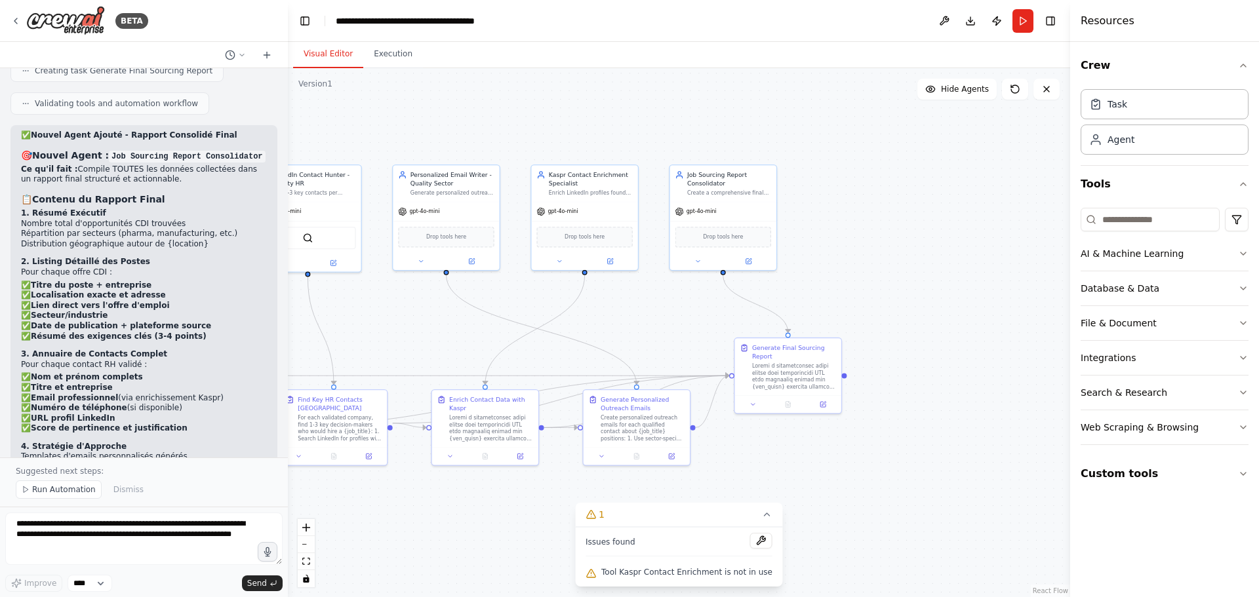
scroll to position [23138, 0]
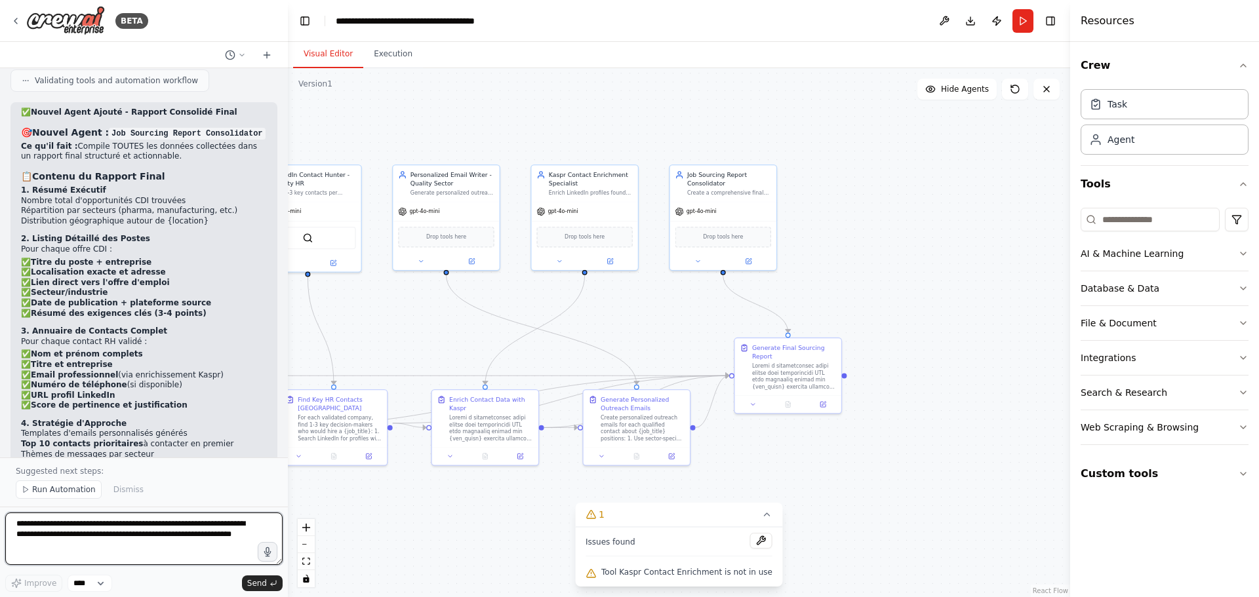
click at [120, 520] on textarea "**********" at bounding box center [143, 539] width 277 height 52
type textarea "*"
type textarea "**********"
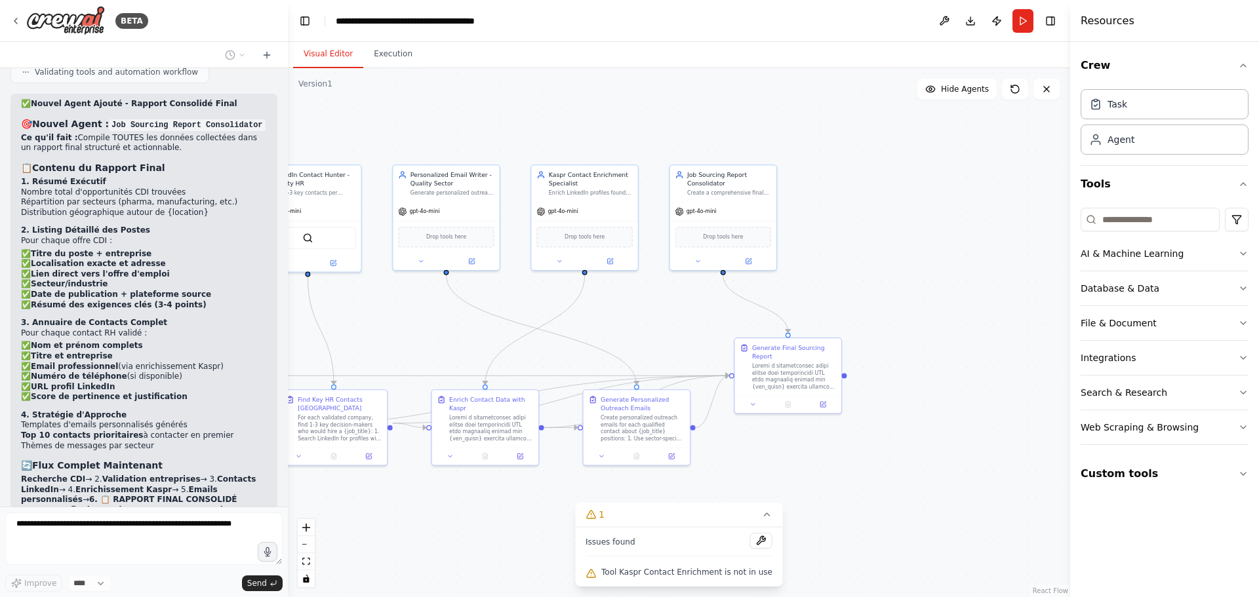
scroll to position [23169, 0]
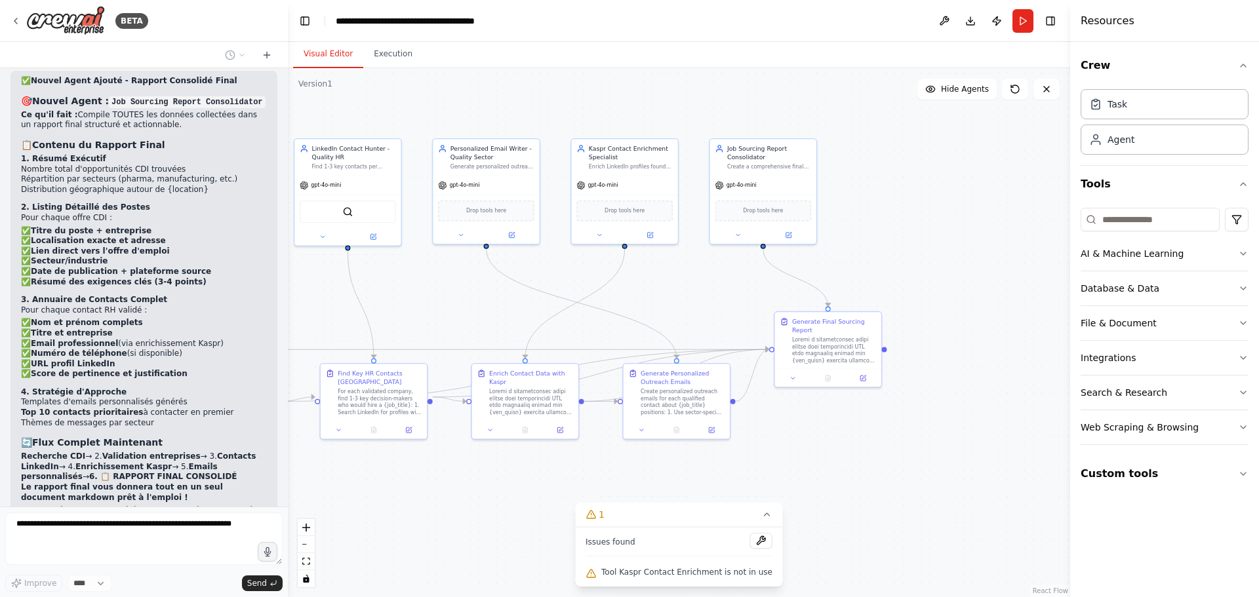
drag, startPoint x: 918, startPoint y: 313, endPoint x: 1034, endPoint y: 155, distance: 196.2
click at [1034, 156] on div ".deletable-edge-delete-btn { width: 20px; height: 20px; border: 0px solid #ffff…" at bounding box center [679, 332] width 782 height 529
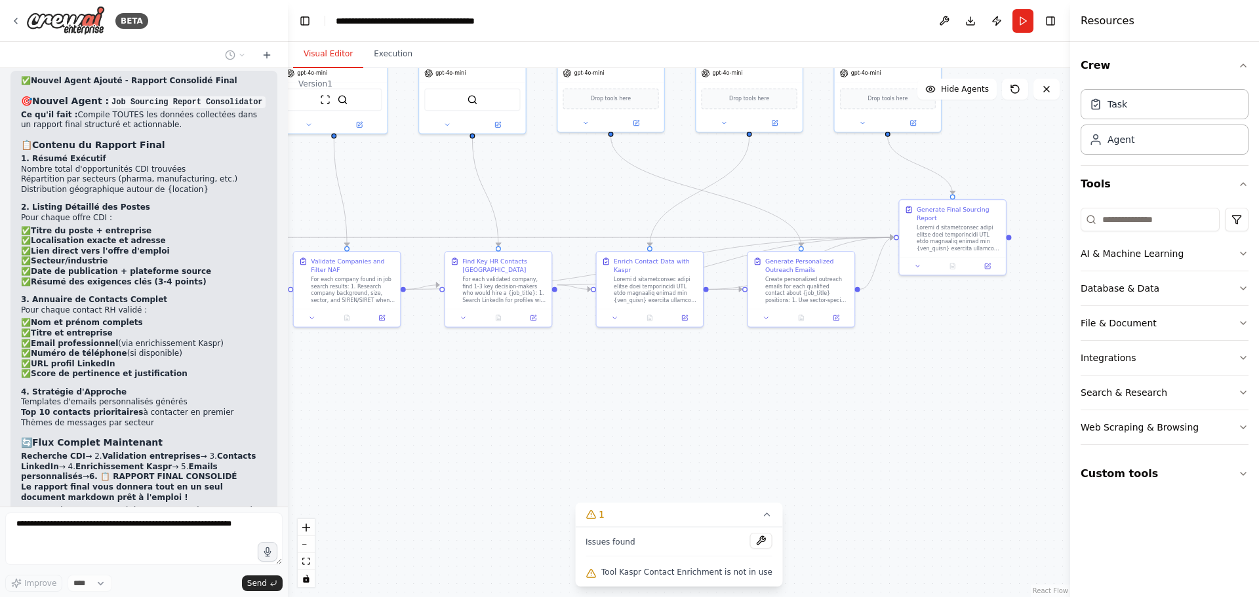
drag, startPoint x: 692, startPoint y: 397, endPoint x: 823, endPoint y: 433, distance: 136.4
click at [823, 433] on div ".deletable-edge-delete-btn { width: 20px; height: 20px; border: 0px solid #ffff…" at bounding box center [679, 332] width 782 height 529
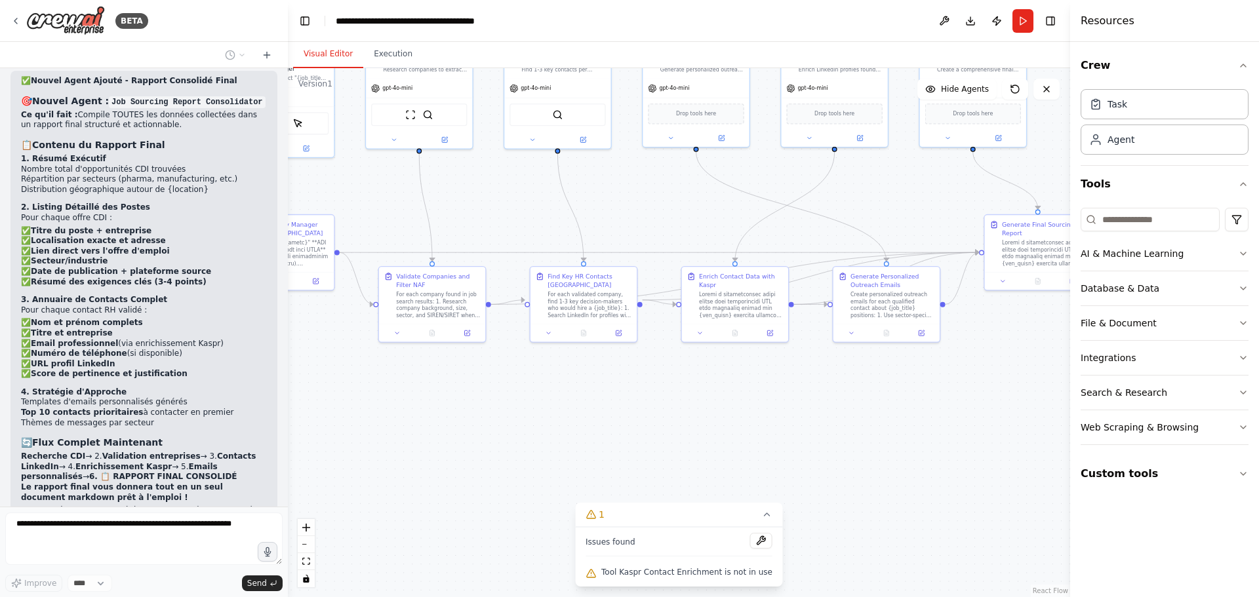
drag, startPoint x: 699, startPoint y: 424, endPoint x: 758, endPoint y: 446, distance: 62.2
click at [758, 446] on div ".deletable-edge-delete-btn { width: 20px; height: 20px; border: 0px solid #ffff…" at bounding box center [679, 332] width 782 height 529
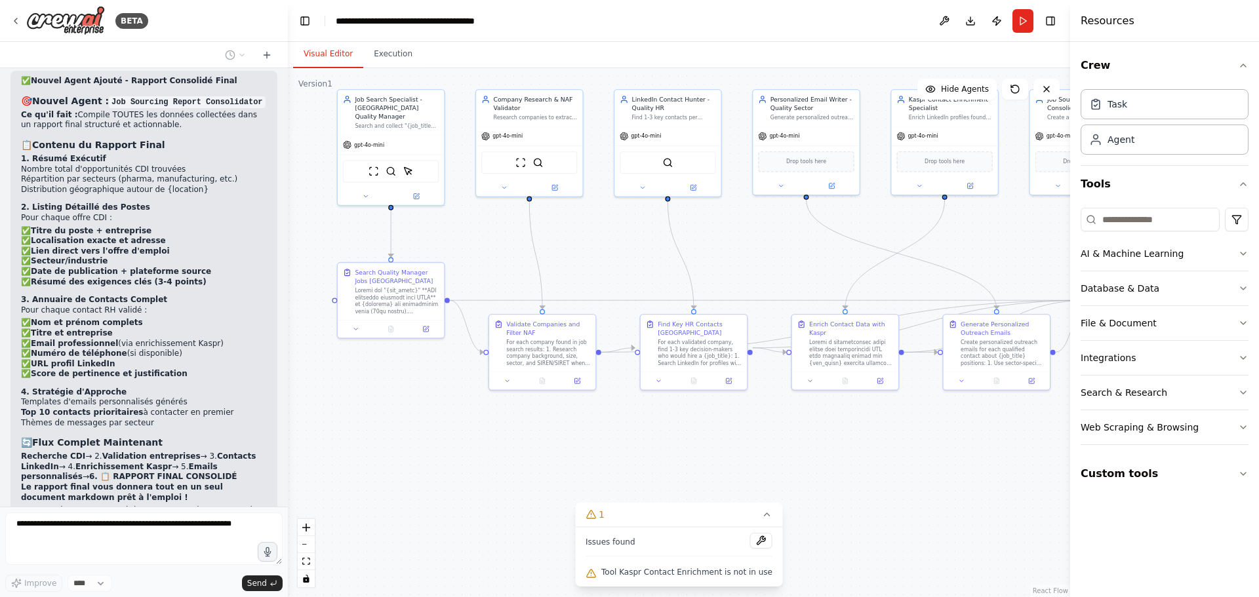
drag, startPoint x: 689, startPoint y: 414, endPoint x: 745, endPoint y: 441, distance: 61.9
click at [743, 441] on div ".deletable-edge-delete-btn { width: 20px; height: 20px; border: 0px solid #ffff…" at bounding box center [679, 332] width 782 height 529
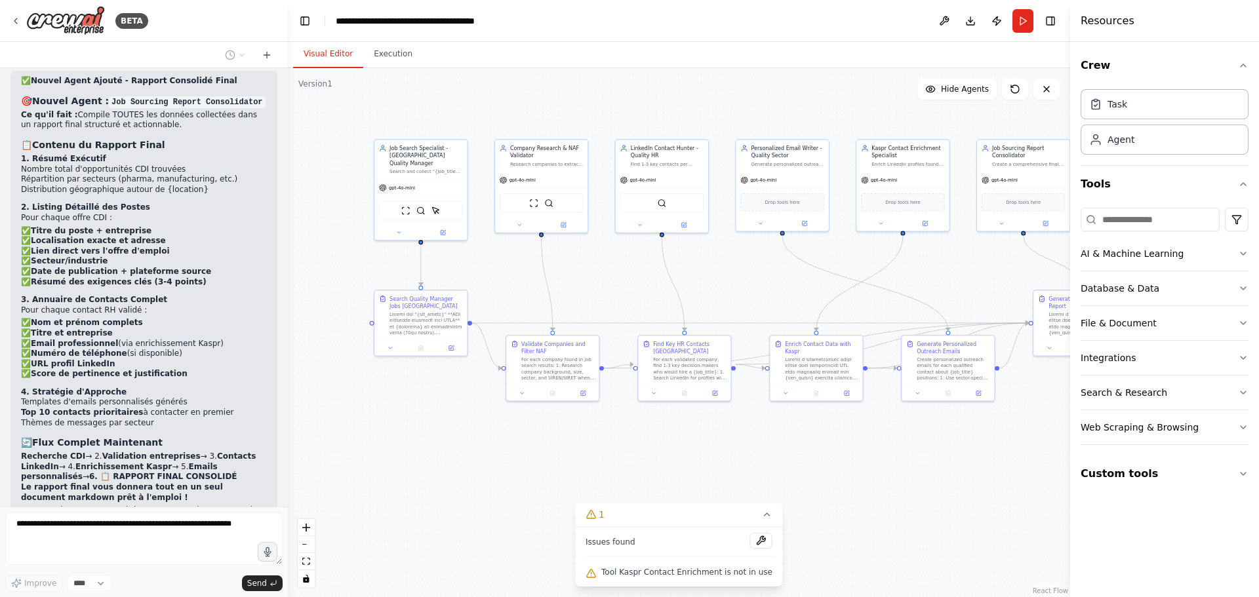
drag, startPoint x: 793, startPoint y: 439, endPoint x: 689, endPoint y: 444, distance: 103.7
click at [689, 444] on div ".deletable-edge-delete-btn { width: 20px; height: 20px; border: 0px solid #ffff…" at bounding box center [679, 332] width 782 height 529
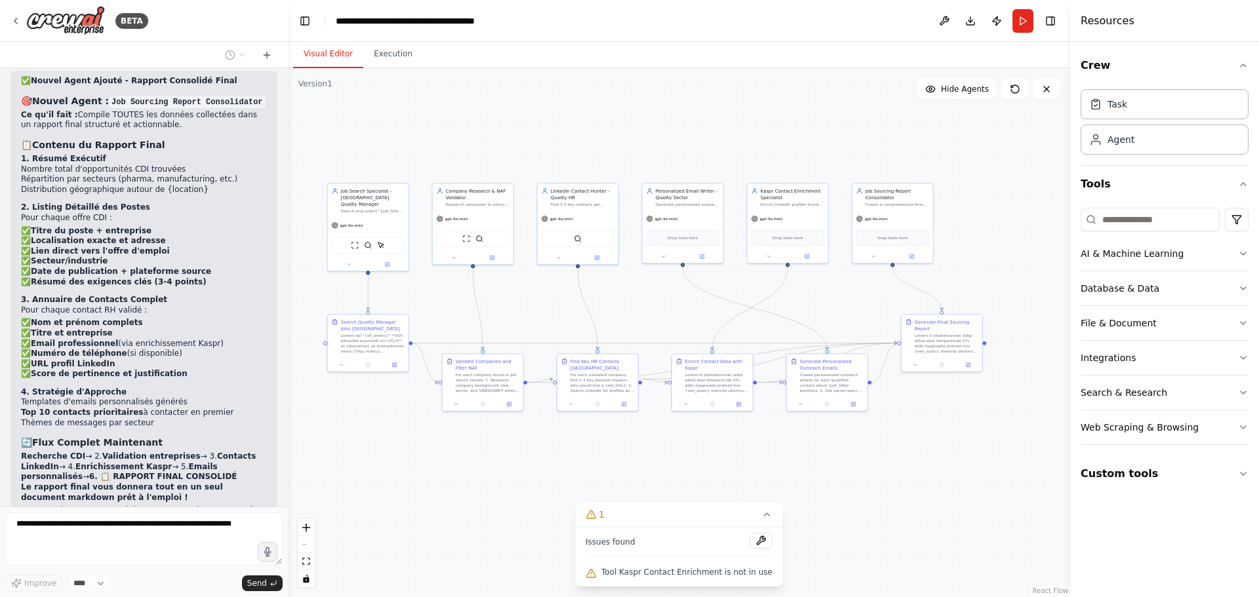
click at [737, 451] on div ".deletable-edge-delete-btn { width: 20px; height: 20px; border: 0px solid #ffff…" at bounding box center [679, 332] width 782 height 529
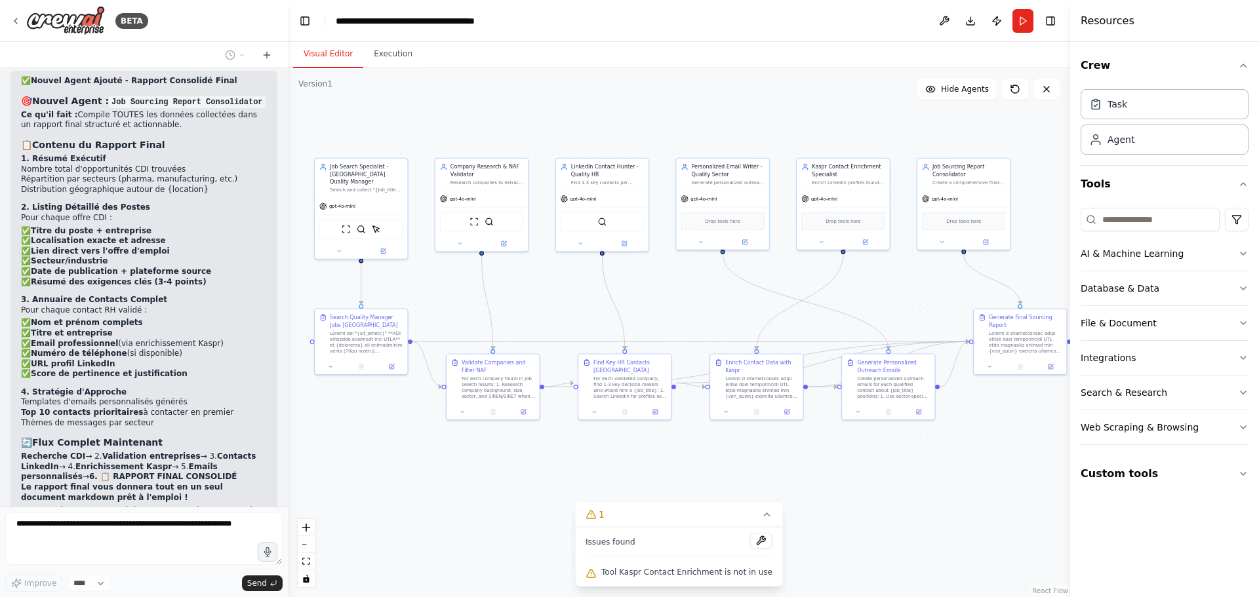
drag, startPoint x: 661, startPoint y: 443, endPoint x: 689, endPoint y: 446, distance: 27.7
click at [689, 446] on div ".deletable-edge-delete-btn { width: 20px; height: 20px; border: 0px solid #ffff…" at bounding box center [679, 332] width 782 height 529
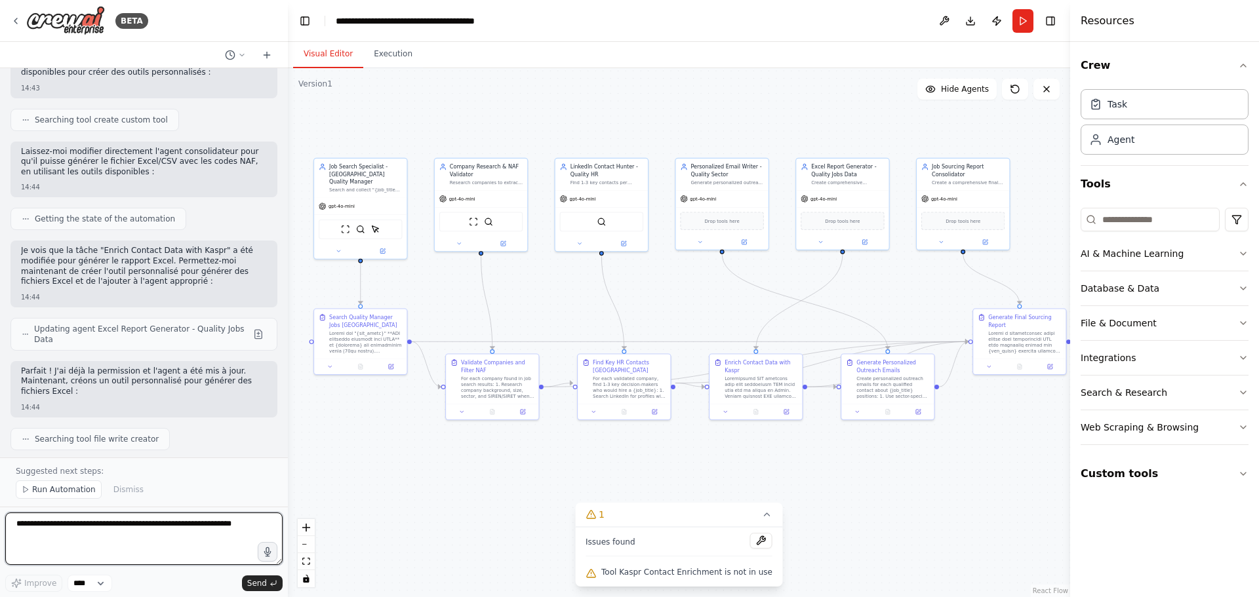
scroll to position [24918, 0]
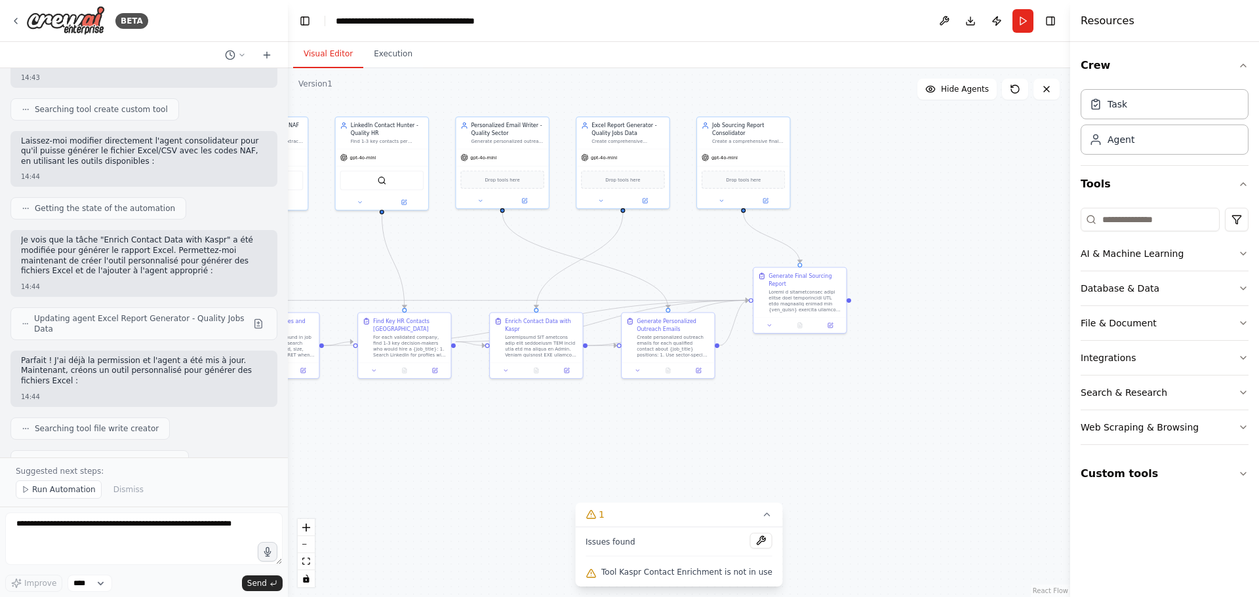
drag, startPoint x: 763, startPoint y: 464, endPoint x: 562, endPoint y: 437, distance: 202.5
click at [563, 437] on div ".deletable-edge-delete-btn { width: 20px; height: 20px; border: 0px solid #ffff…" at bounding box center [679, 332] width 782 height 529
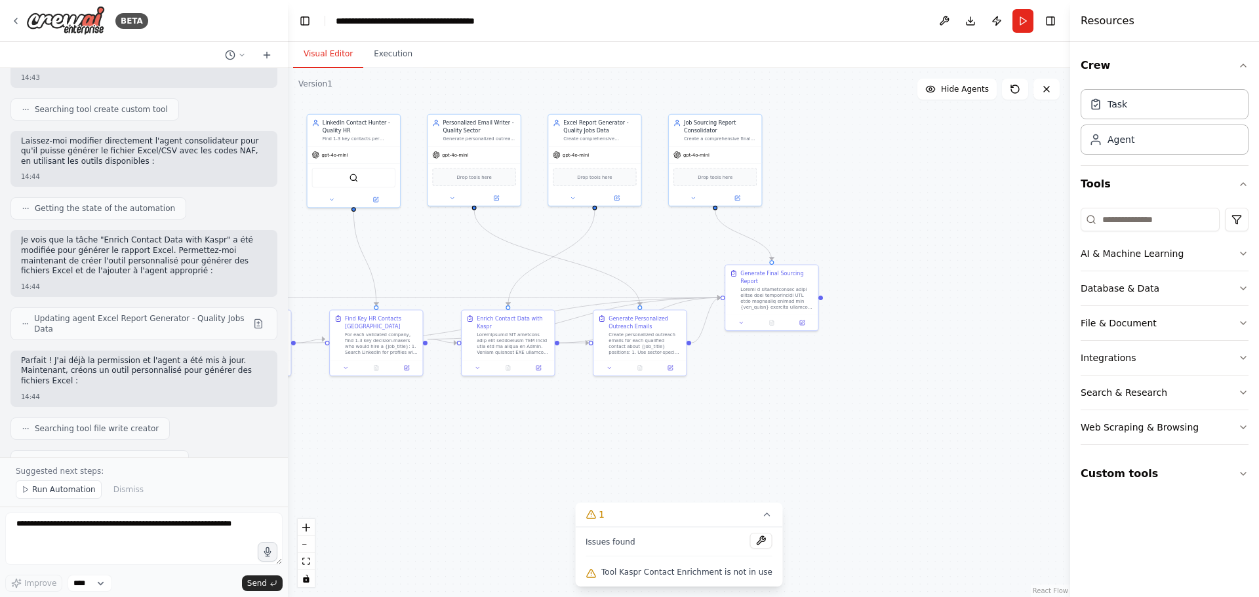
drag, startPoint x: 509, startPoint y: 458, endPoint x: 667, endPoint y: 462, distance: 158.0
click at [623, 462] on div ".deletable-edge-delete-btn { width: 20px; height: 20px; border: 0px solid #ffff…" at bounding box center [679, 332] width 782 height 529
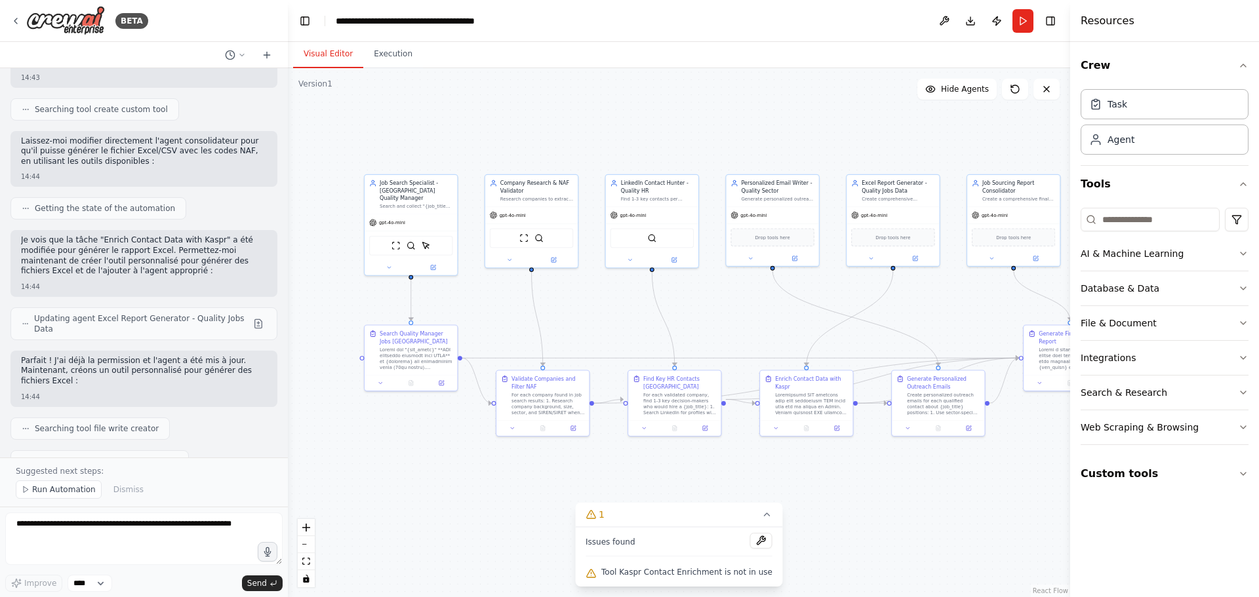
drag, startPoint x: 490, startPoint y: 449, endPoint x: 621, endPoint y: 488, distance: 137.3
click at [621, 488] on div ".deletable-edge-delete-btn { width: 20px; height: 20px; border: 0px solid #ffff…" at bounding box center [679, 332] width 782 height 529
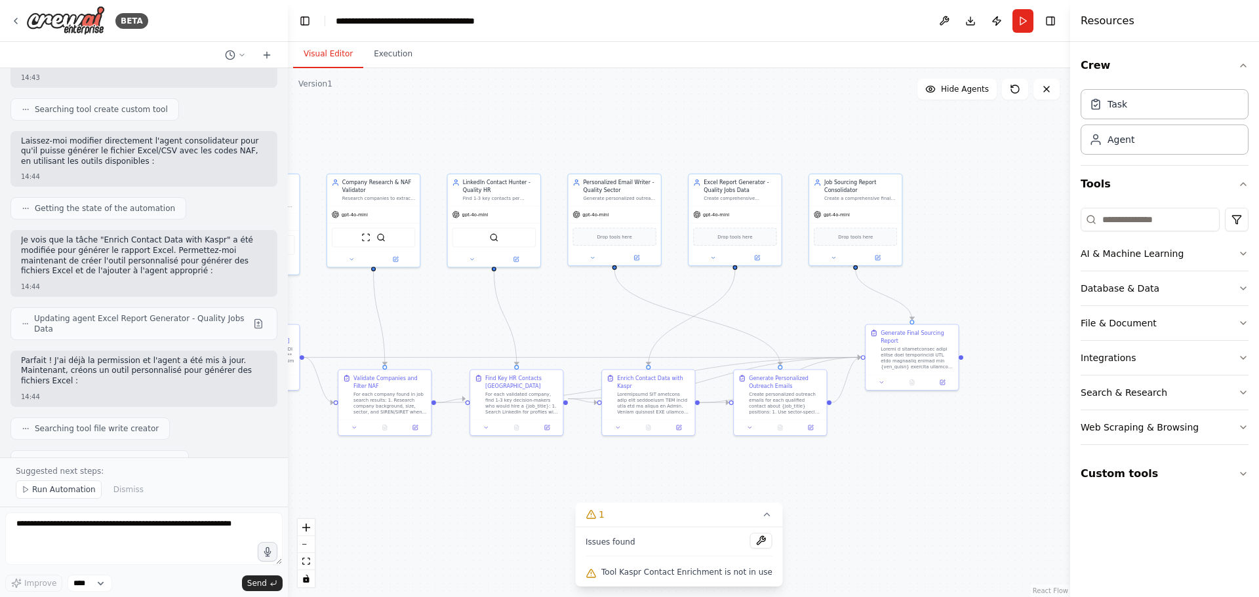
drag, startPoint x: 566, startPoint y: 483, endPoint x: 422, endPoint y: 482, distance: 144.2
click at [422, 482] on div ".deletable-edge-delete-btn { width: 20px; height: 20px; border: 0px solid #ffff…" at bounding box center [679, 332] width 782 height 529
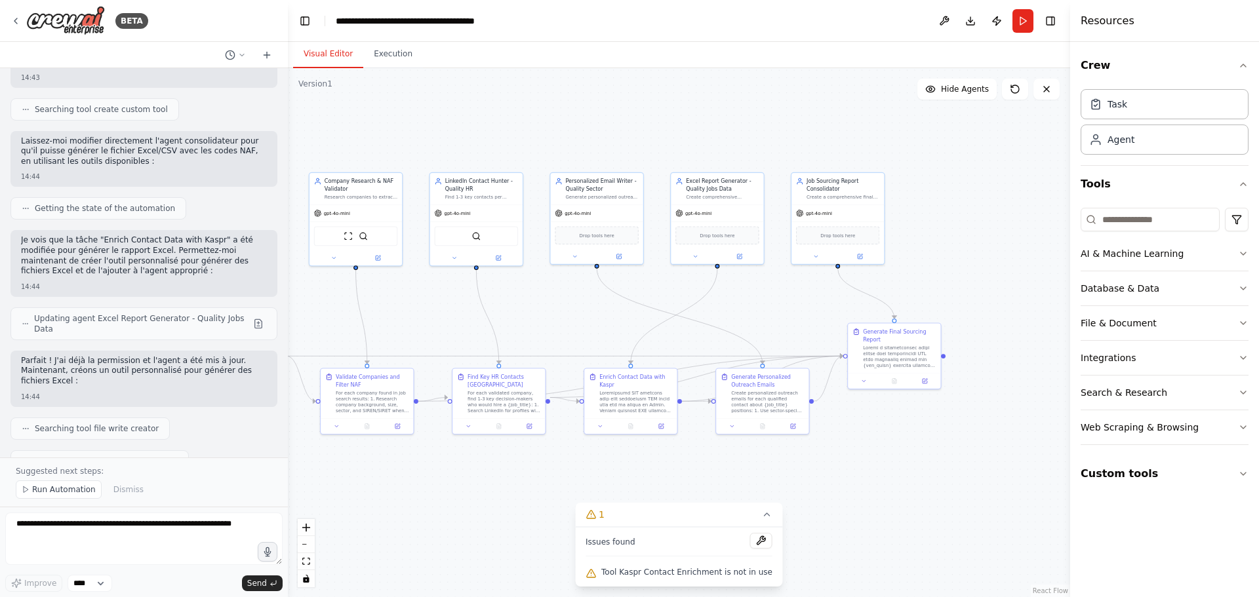
drag, startPoint x: 423, startPoint y: 481, endPoint x: 469, endPoint y: 481, distance: 45.9
click at [462, 481] on div ".deletable-edge-delete-btn { width: 20px; height: 20px; border: 0px solid #ffff…" at bounding box center [679, 332] width 782 height 529
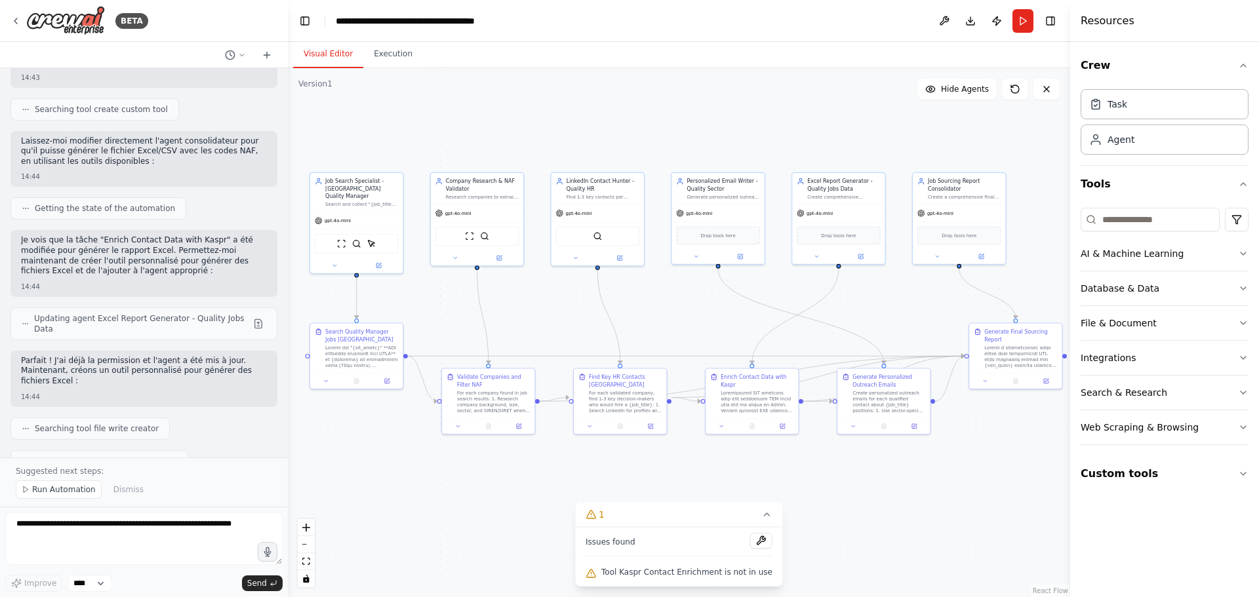
drag, startPoint x: 409, startPoint y: 467, endPoint x: 492, endPoint y: 467, distance: 83.3
click at [492, 467] on div ".deletable-edge-delete-btn { width: 20px; height: 20px; border: 0px solid #ffff…" at bounding box center [679, 332] width 782 height 529
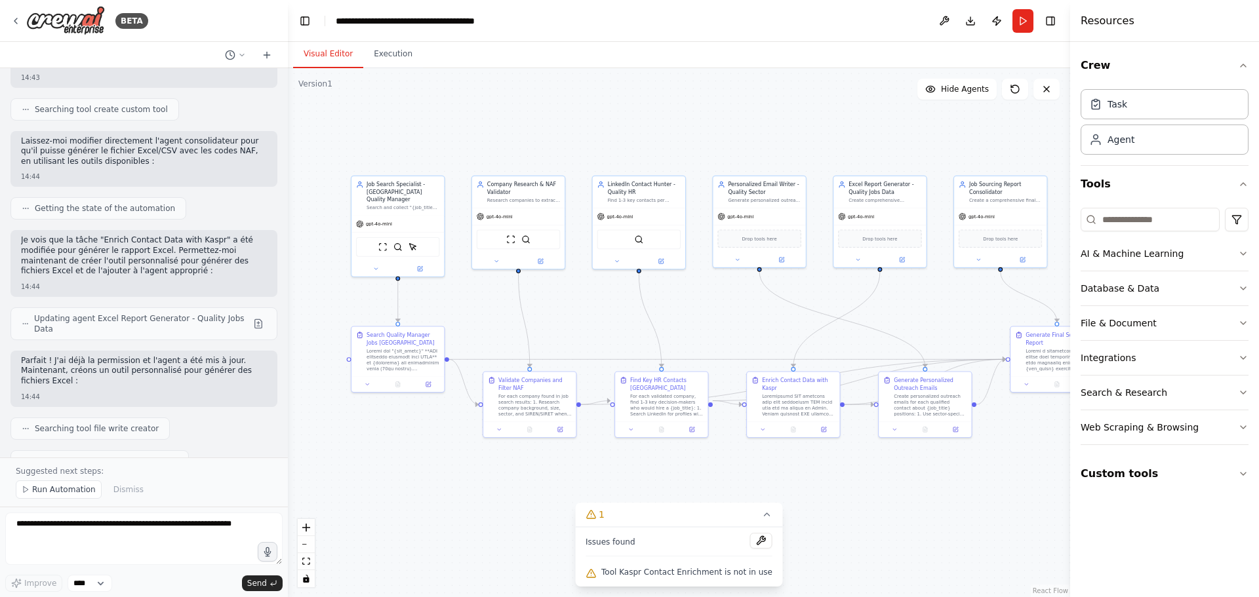
drag, startPoint x: 463, startPoint y: 473, endPoint x: 505, endPoint y: 476, distance: 41.4
click at [505, 476] on div ".deletable-edge-delete-btn { width: 20px; height: 20px; border: 0px solid #ffff…" at bounding box center [679, 332] width 782 height 529
click at [1021, 24] on button "Run" at bounding box center [1022, 21] width 21 height 24
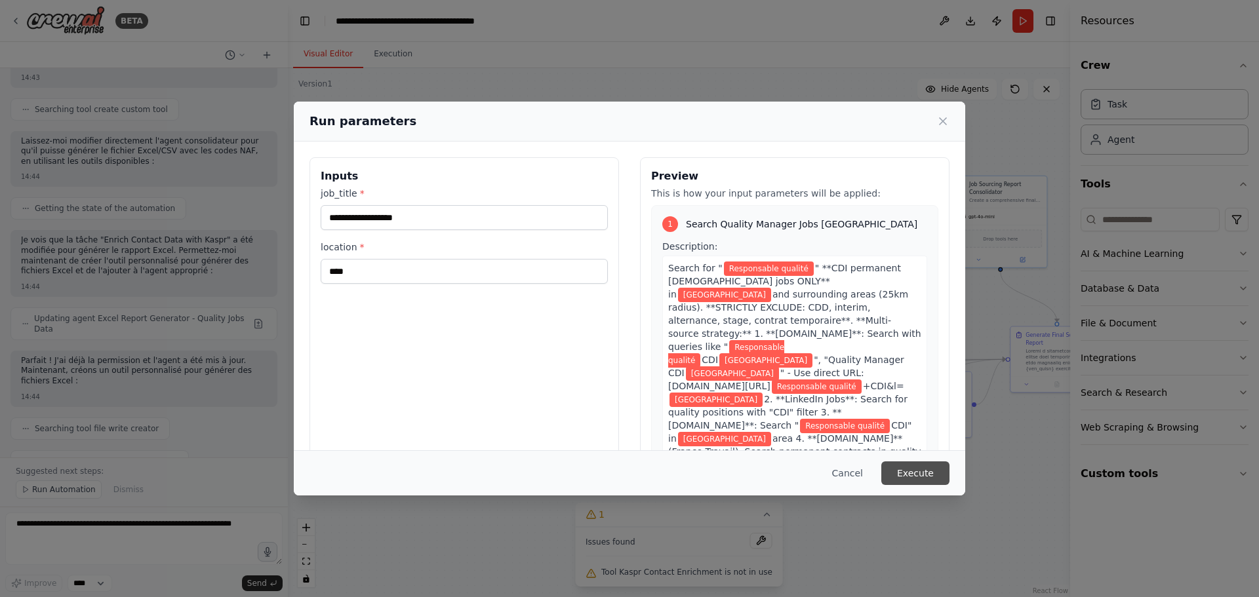
click at [913, 467] on button "Execute" at bounding box center [915, 474] width 68 height 24
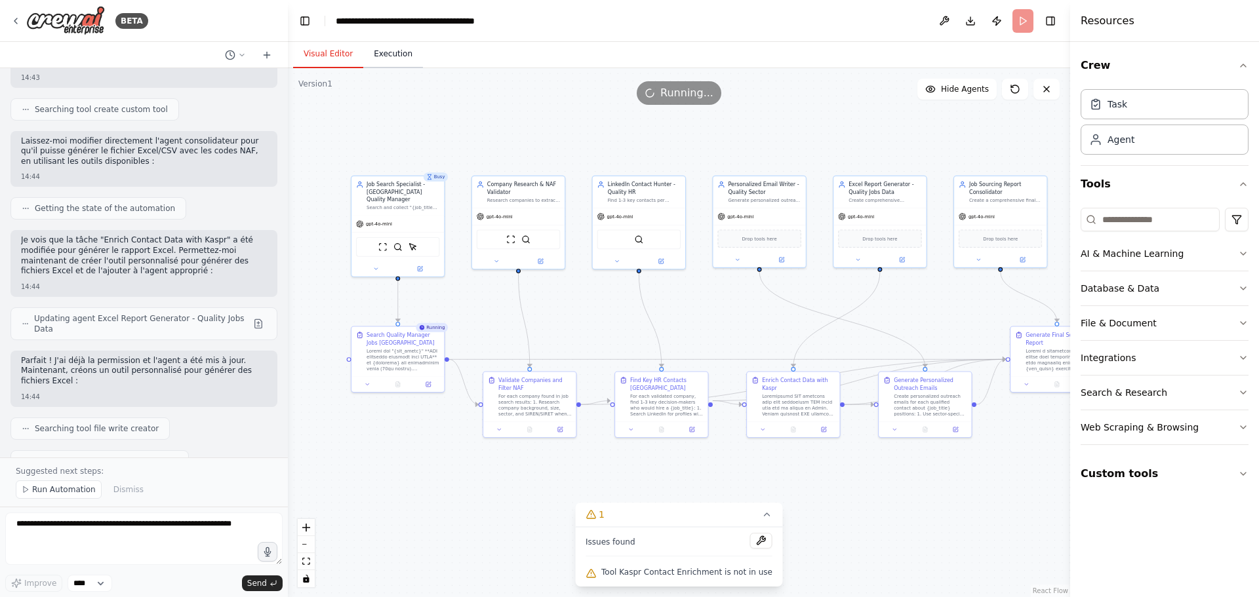
click at [377, 53] on button "Execution" at bounding box center [393, 55] width 60 height 28
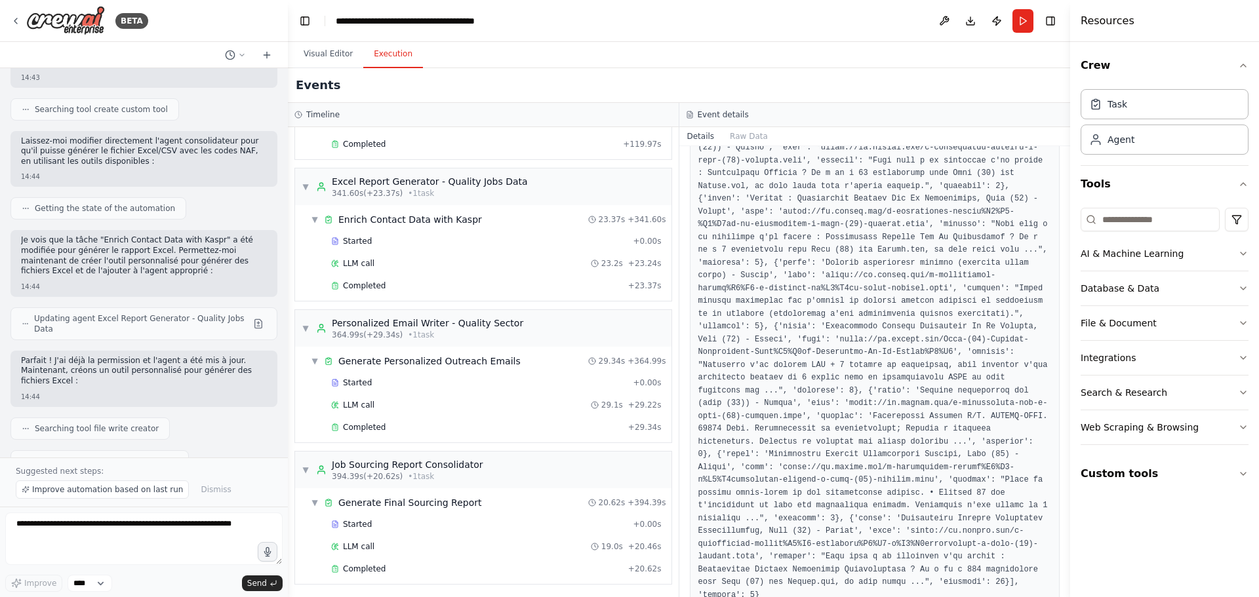
scroll to position [1373, 0]
click at [416, 565] on div "Completed" at bounding box center [477, 567] width 292 height 10
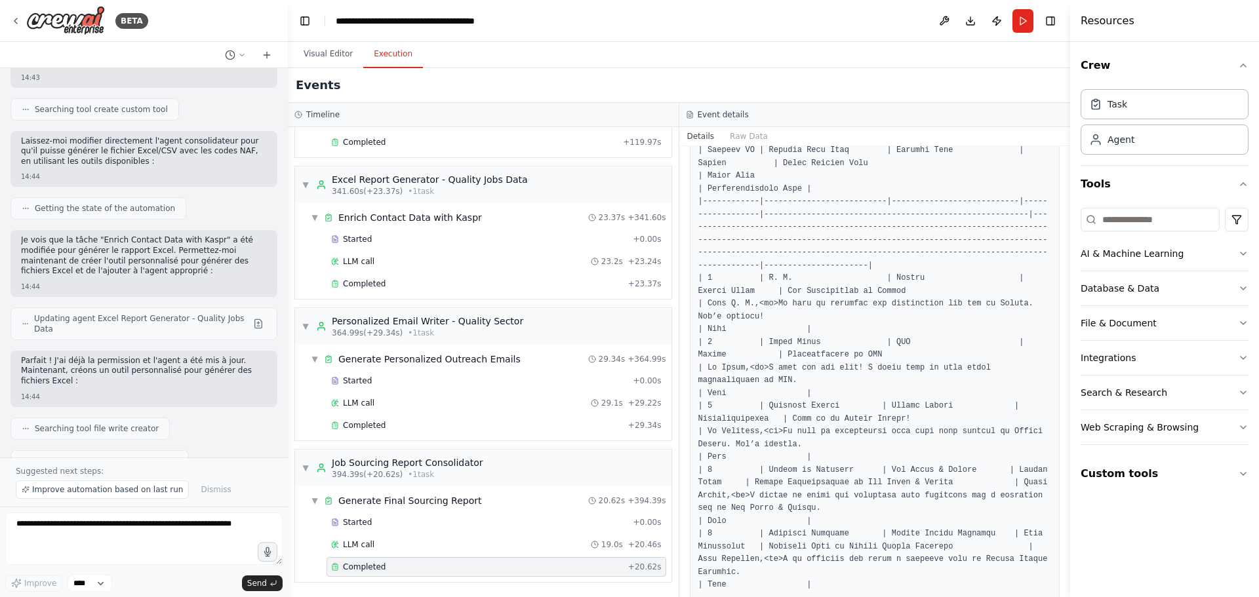
scroll to position [2470, 0]
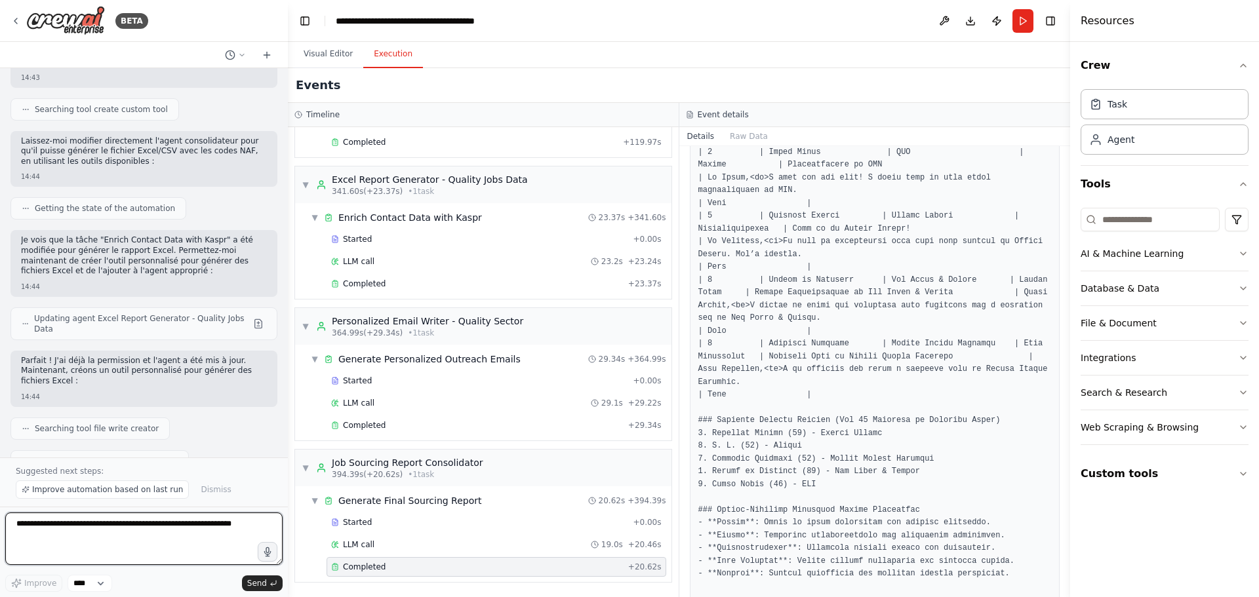
click at [124, 534] on textarea at bounding box center [143, 539] width 277 height 52
click at [339, 50] on button "Visual Editor" at bounding box center [328, 55] width 70 height 28
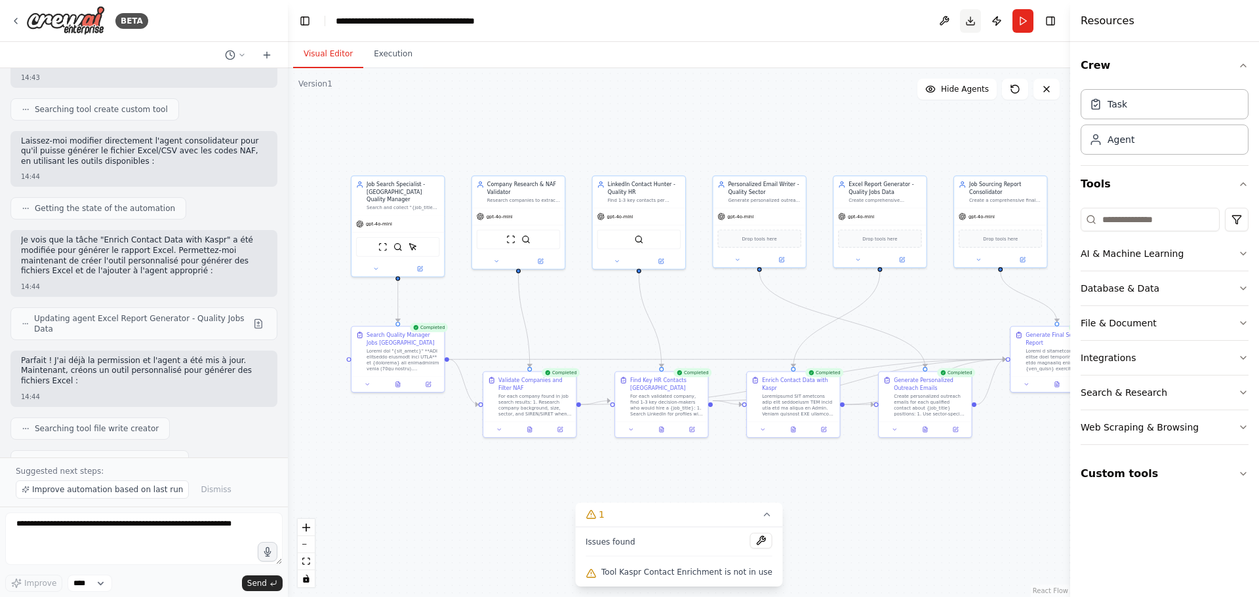
click at [969, 27] on button "Download" at bounding box center [970, 21] width 21 height 24
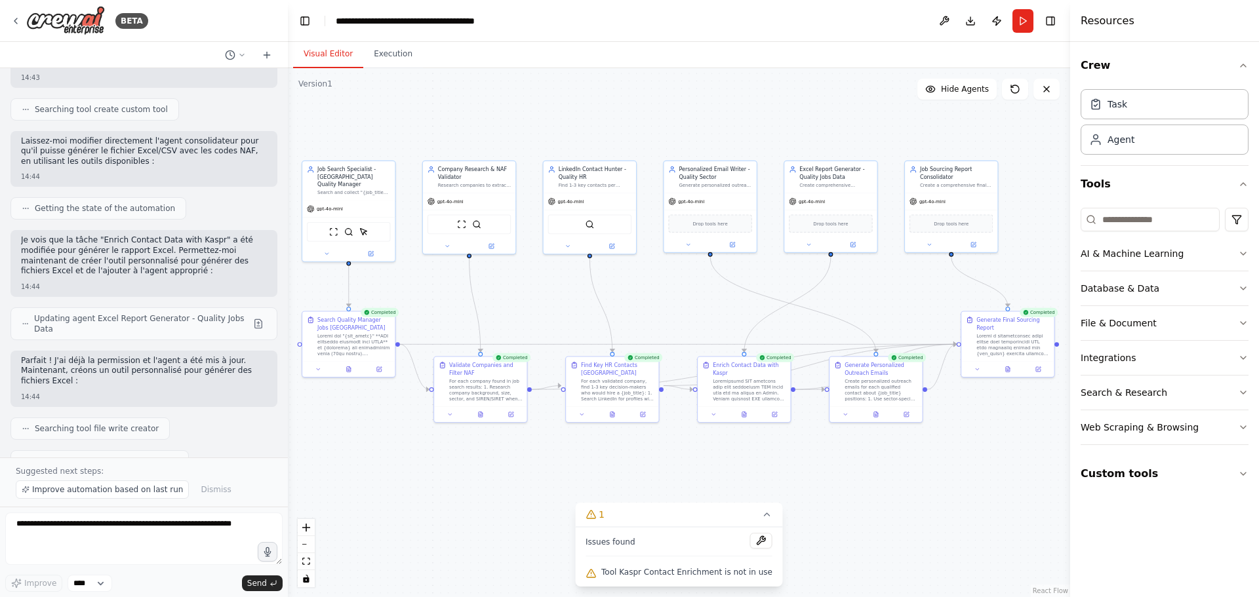
drag, startPoint x: 762, startPoint y: 118, endPoint x: 713, endPoint y: 103, distance: 51.4
click at [713, 103] on div ".deletable-edge-delete-btn { width: 20px; height: 20px; border: 0px solid #ffff…" at bounding box center [679, 332] width 782 height 529
click at [142, 497] on button "Improve automation based on last run" at bounding box center [102, 490] width 173 height 18
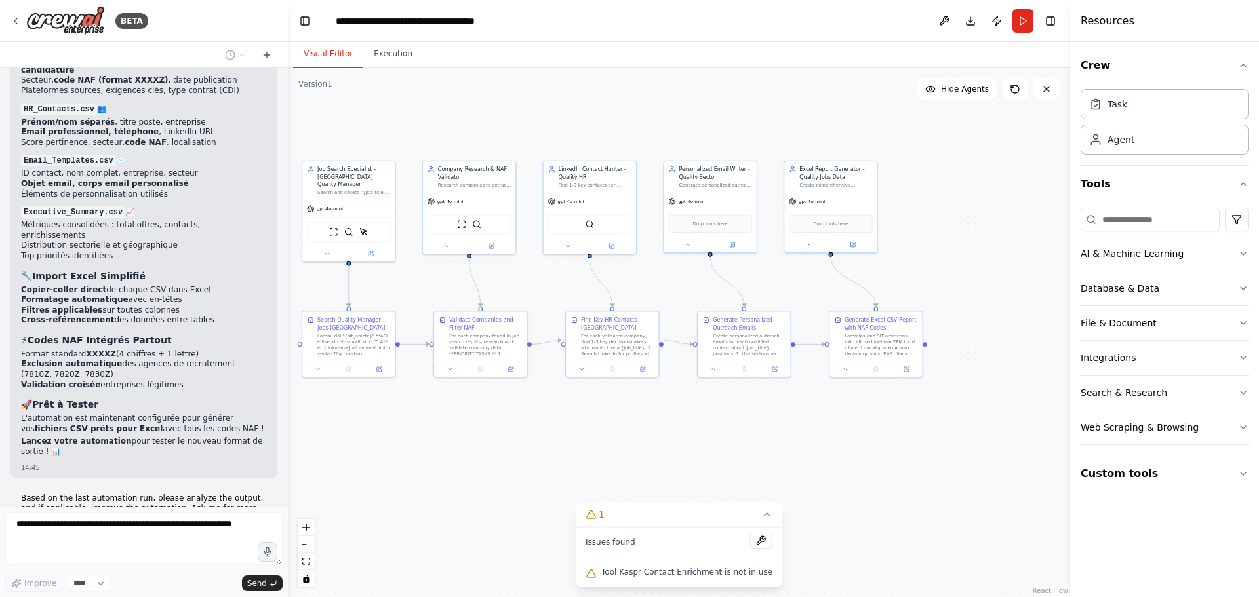
scroll to position [25968, 0]
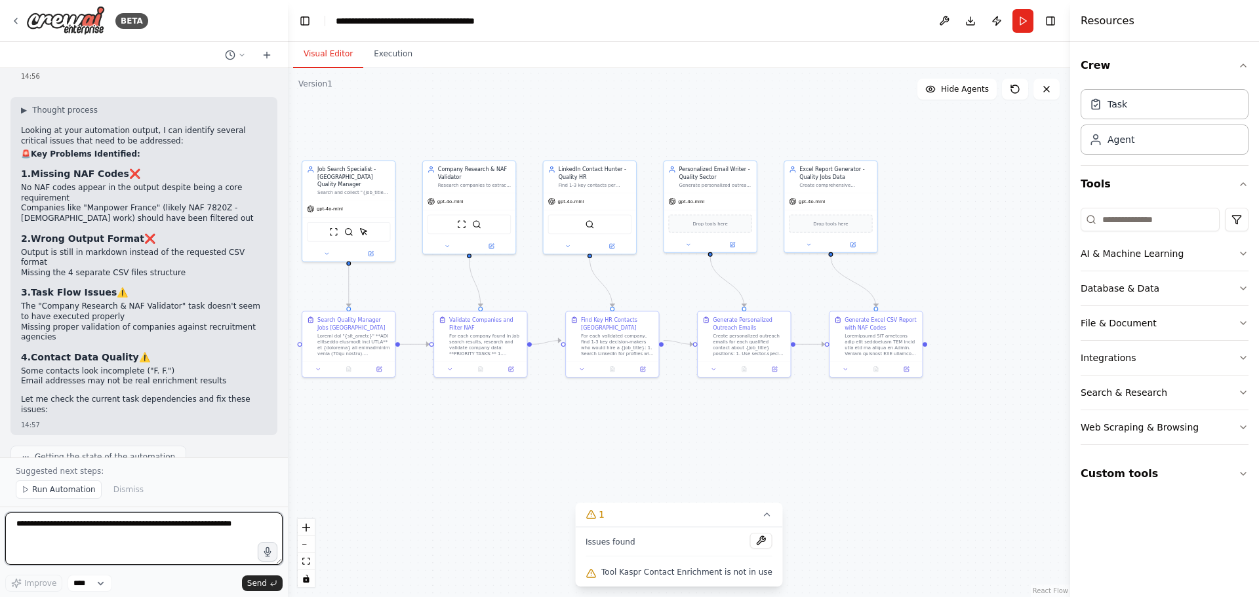
click at [70, 516] on textarea at bounding box center [143, 539] width 277 height 52
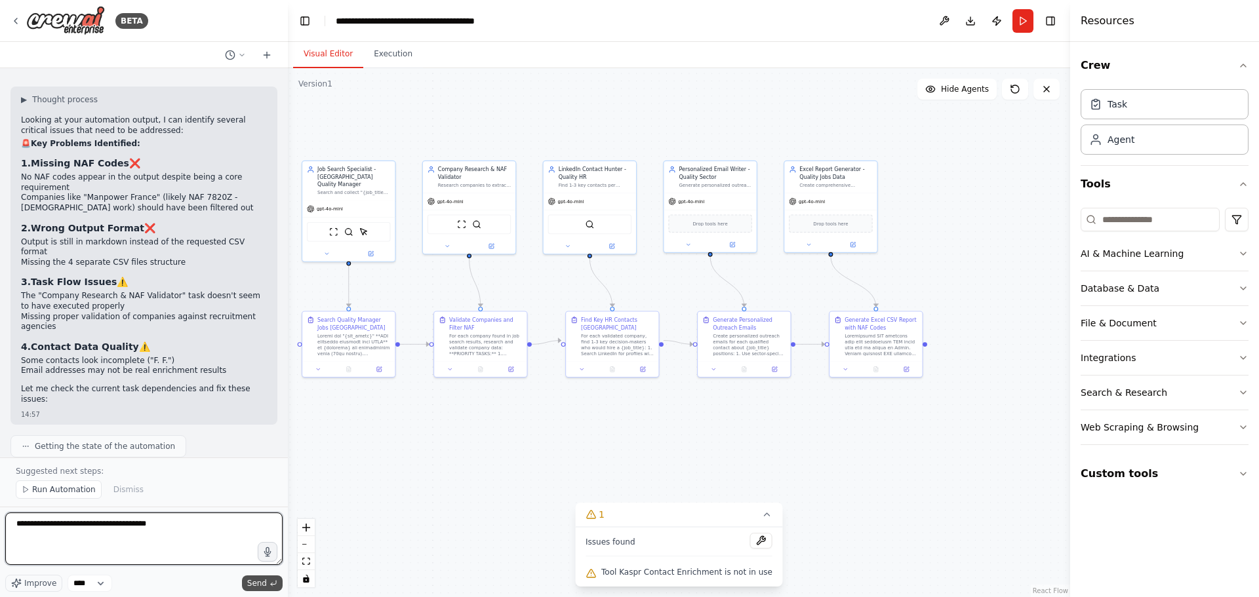
type textarea "**********"
click at [253, 585] on span "Send" at bounding box center [257, 583] width 20 height 10
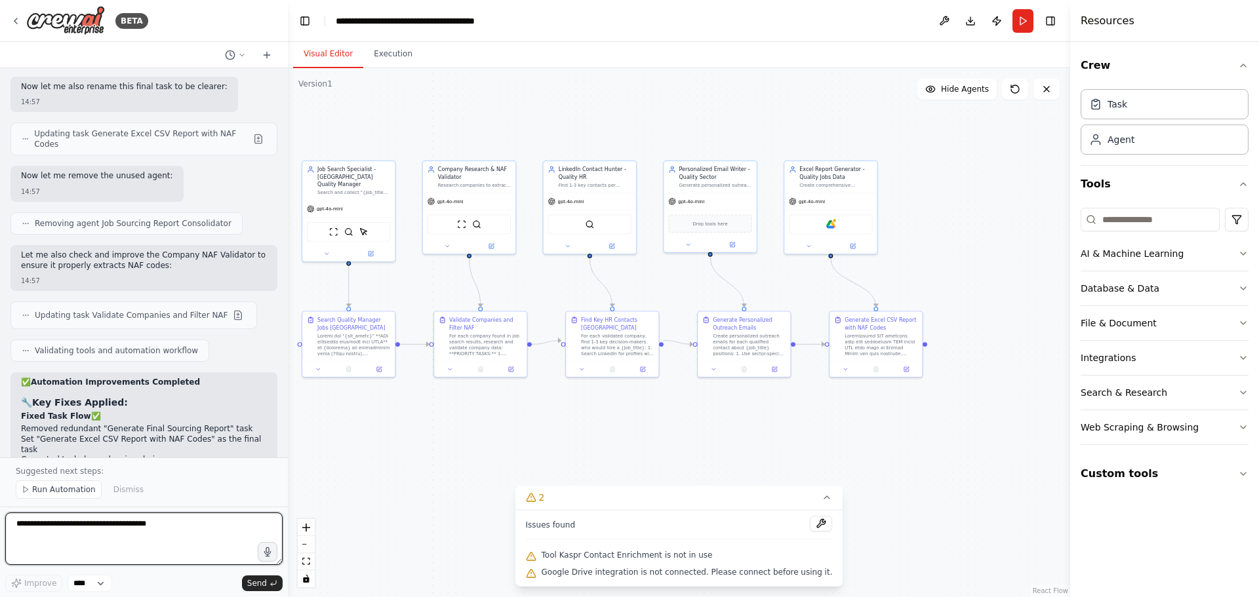
scroll to position [27164, 0]
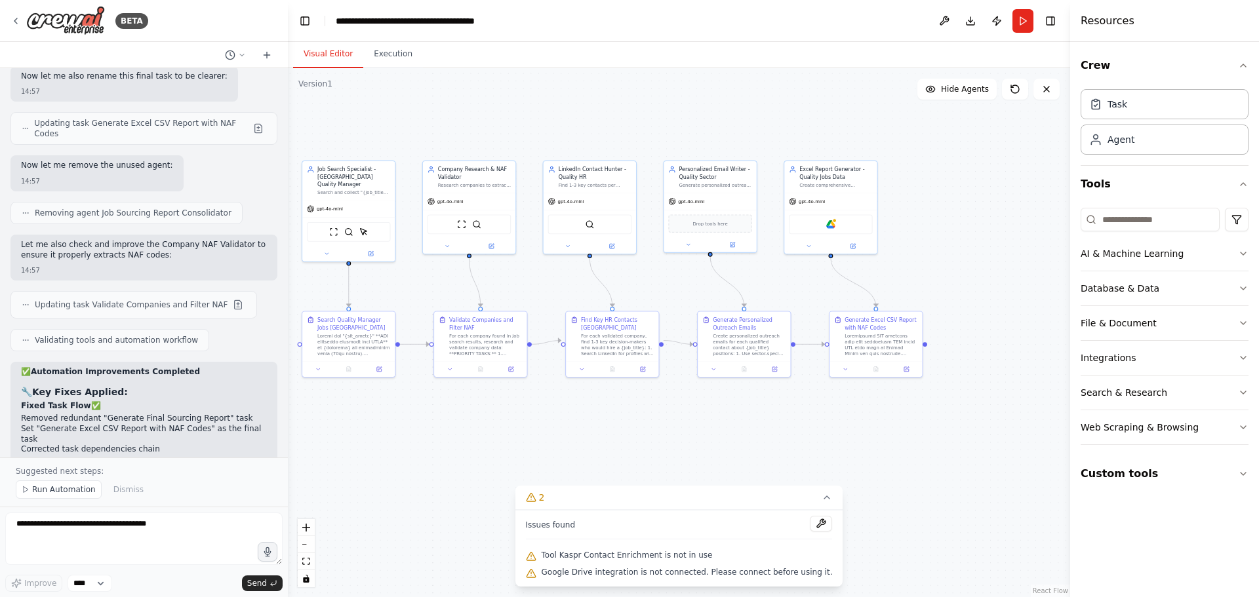
click at [637, 574] on span "Google Drive integration is not connected. Please connect before using it." at bounding box center [686, 572] width 291 height 10
click at [810, 523] on button at bounding box center [821, 524] width 22 height 16
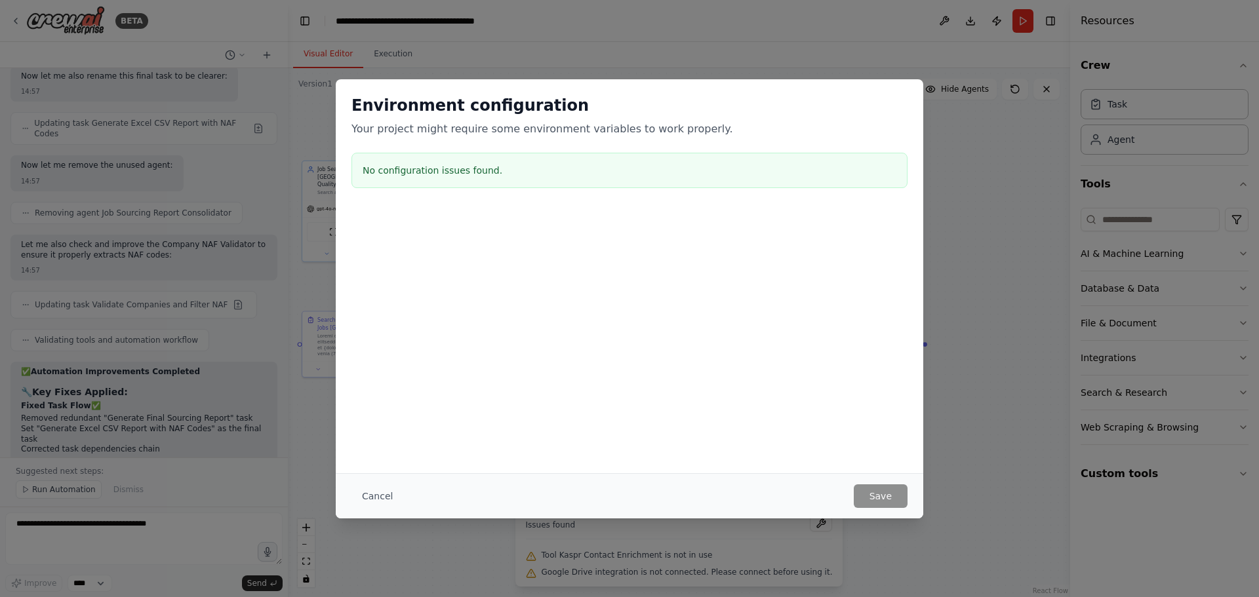
click at [360, 488] on button "Cancel" at bounding box center [377, 496] width 52 height 24
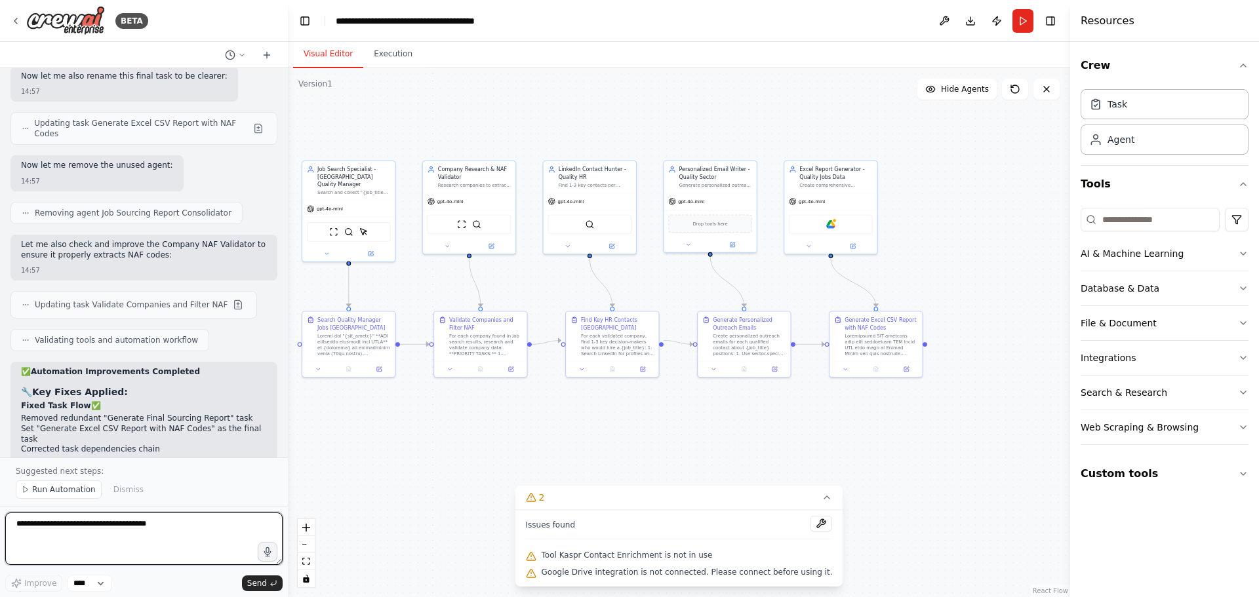
click at [126, 532] on textarea "**********" at bounding box center [143, 539] width 277 height 52
paste textarea "**********"
type textarea "**********"
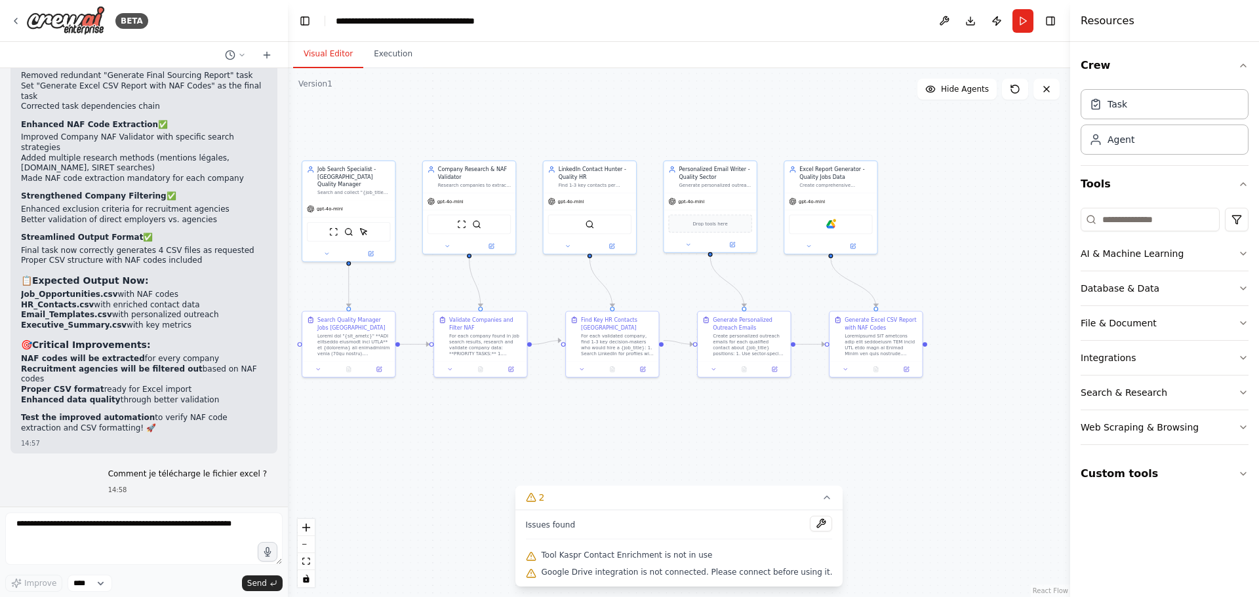
scroll to position [27573, 0]
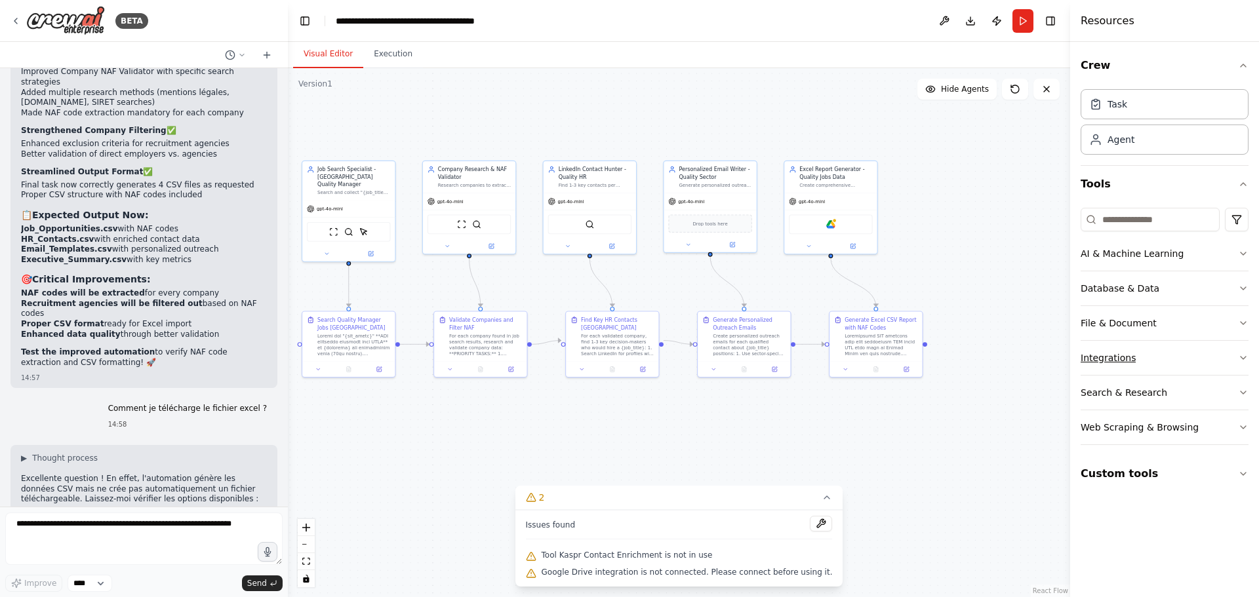
click at [1190, 364] on button "Integrations" at bounding box center [1164, 358] width 168 height 34
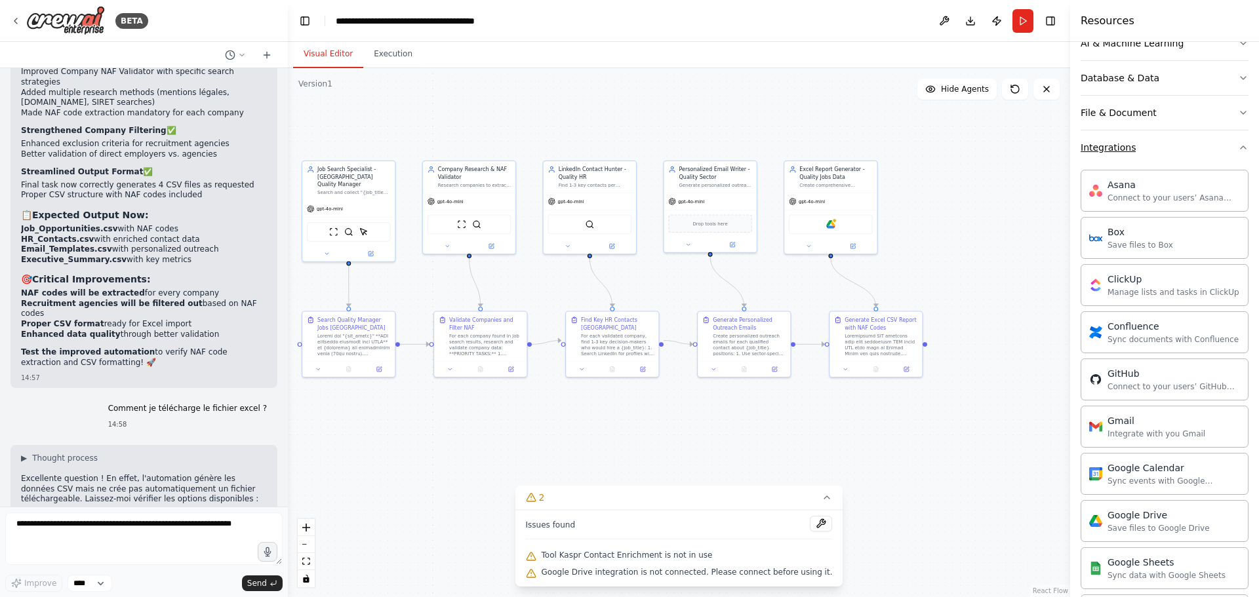
scroll to position [328, 0]
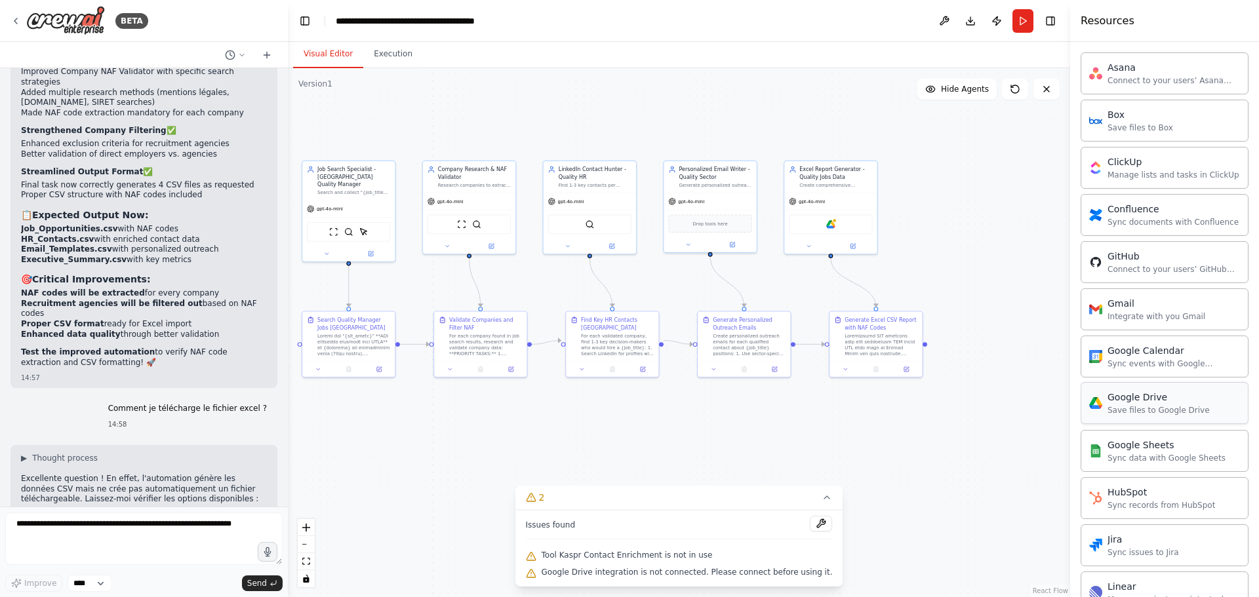
click at [1171, 410] on div "Save files to Google Drive" at bounding box center [1158, 410] width 102 height 10
click at [838, 227] on div "Google Drive" at bounding box center [831, 223] width 84 height 20
click at [831, 224] on img at bounding box center [830, 222] width 9 height 9
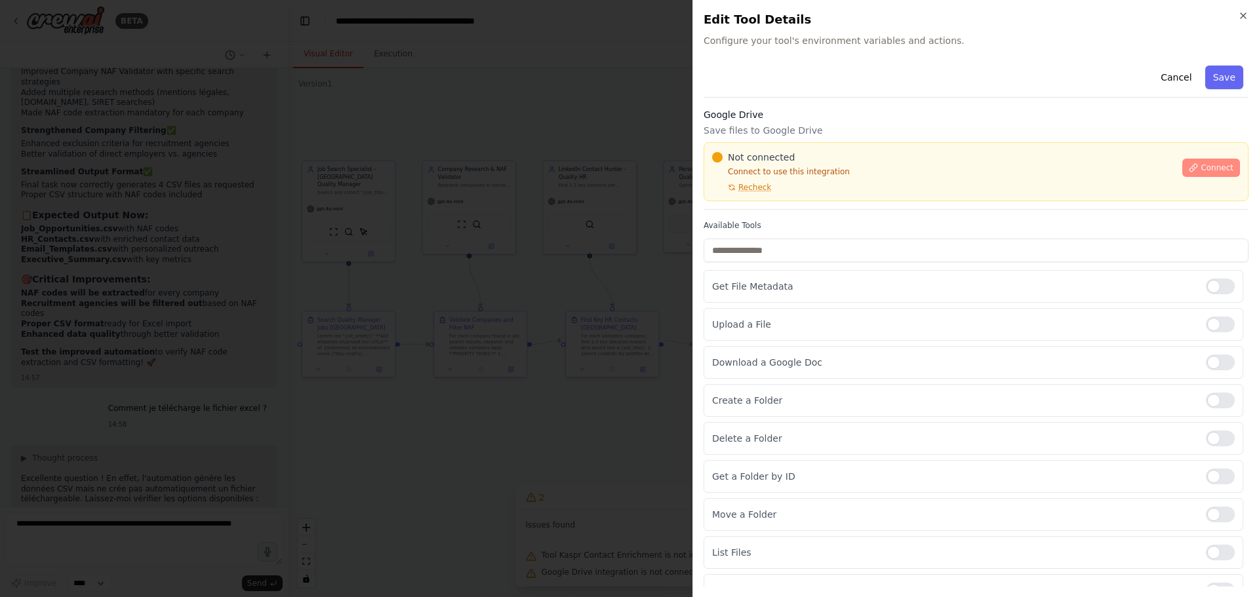
click at [1203, 166] on span "Connect" at bounding box center [1216, 168] width 33 height 10
click at [532, 246] on div at bounding box center [629, 298] width 1259 height 597
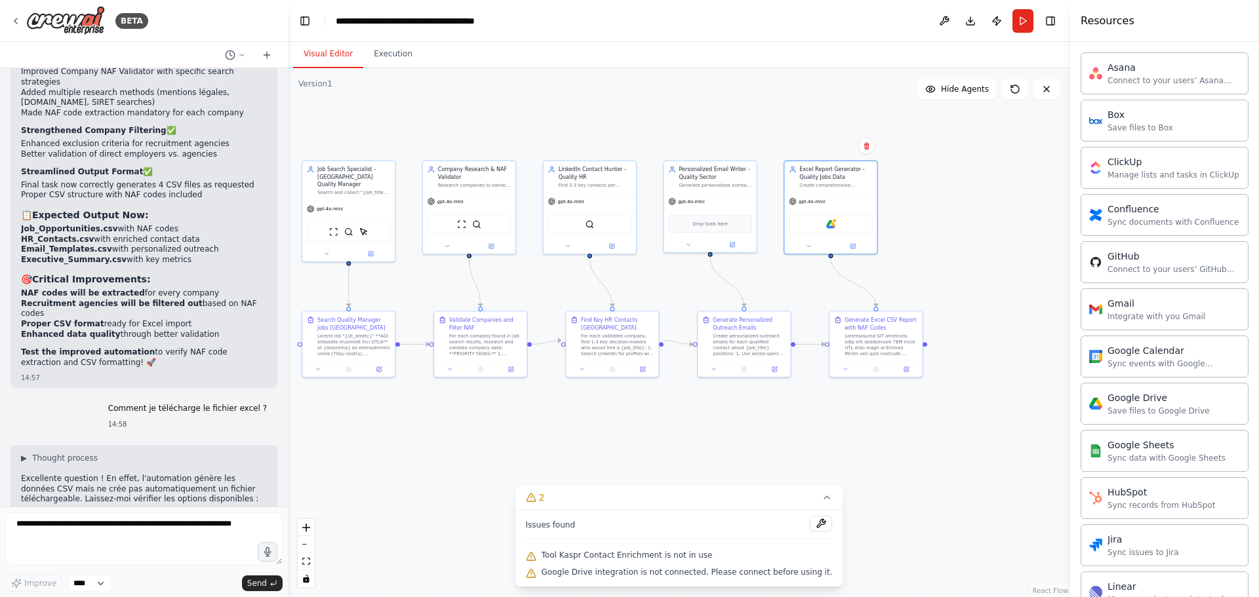
scroll to position [27573, 0]
click at [1144, 451] on div "Google Sheets Sync data with Google Sheets" at bounding box center [1166, 450] width 118 height 25
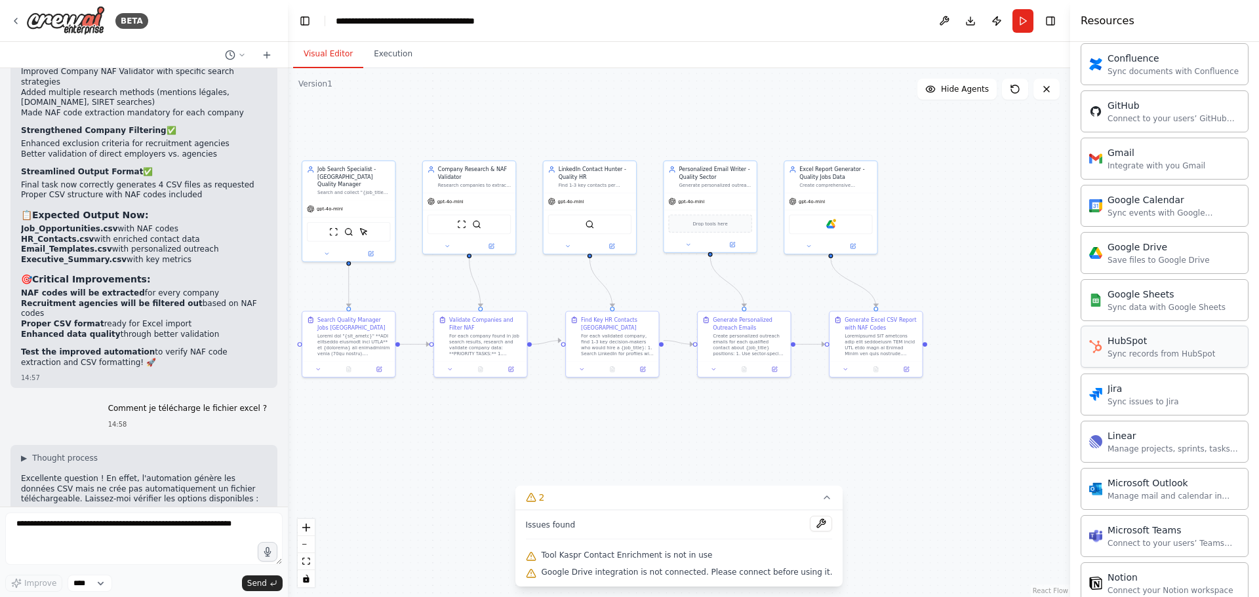
scroll to position [459, 0]
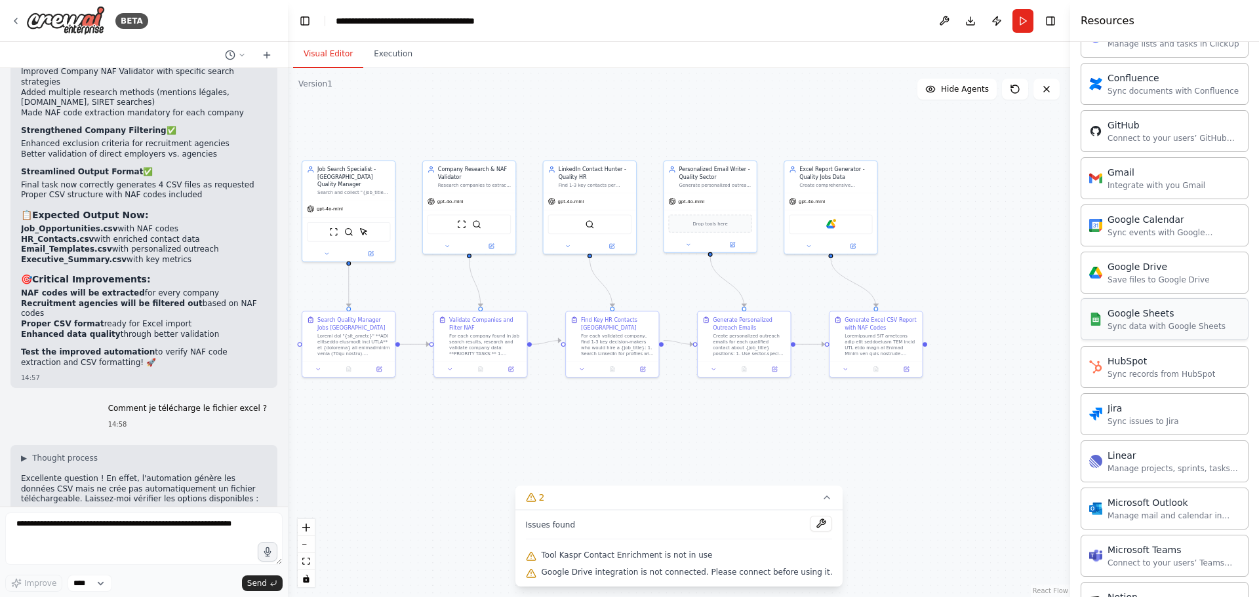
click at [1144, 321] on div "Sync data with Google Sheets" at bounding box center [1166, 326] width 118 height 10
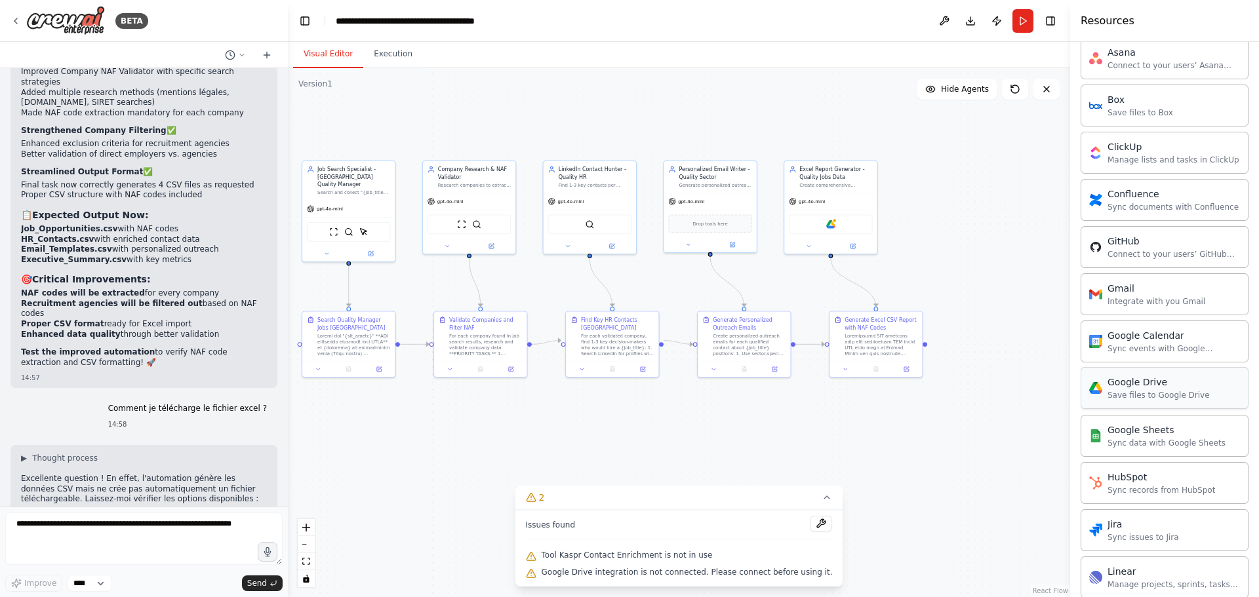
scroll to position [328, 0]
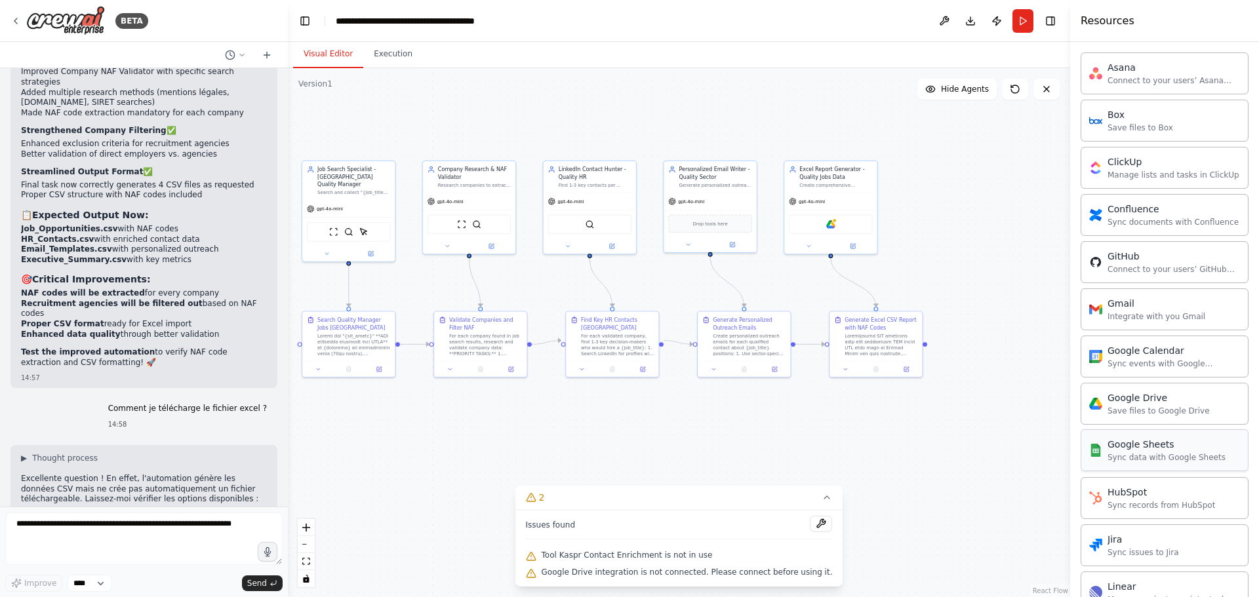
click at [1157, 448] on div "Google Sheets" at bounding box center [1166, 444] width 118 height 13
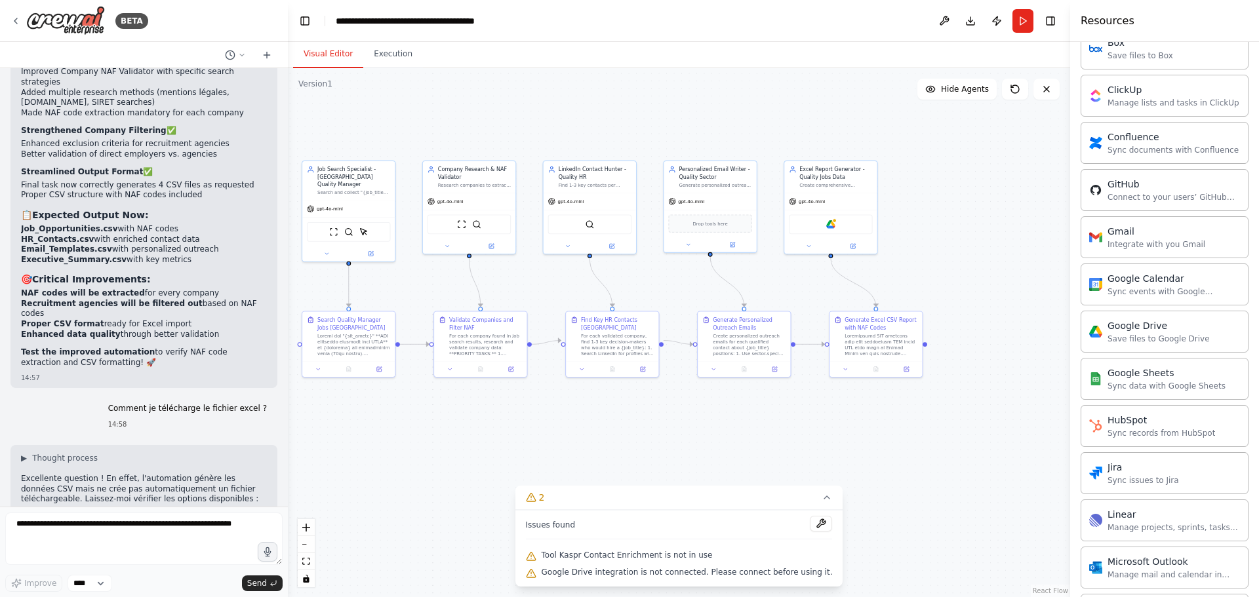
scroll to position [393, 0]
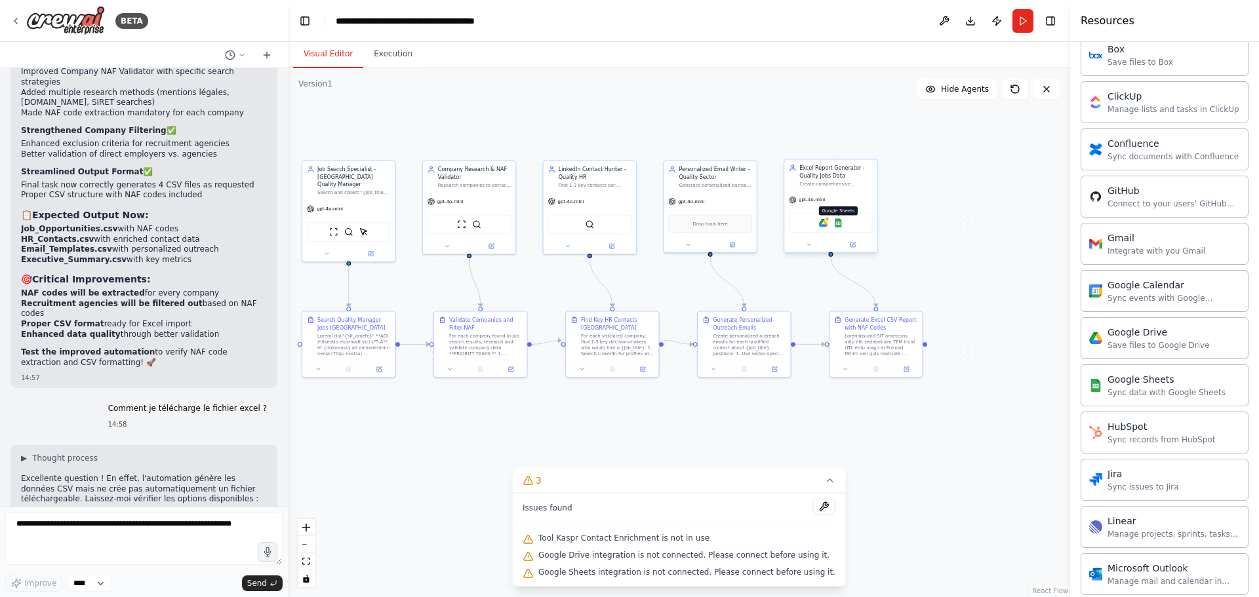
click at [838, 222] on img at bounding box center [838, 222] width 9 height 9
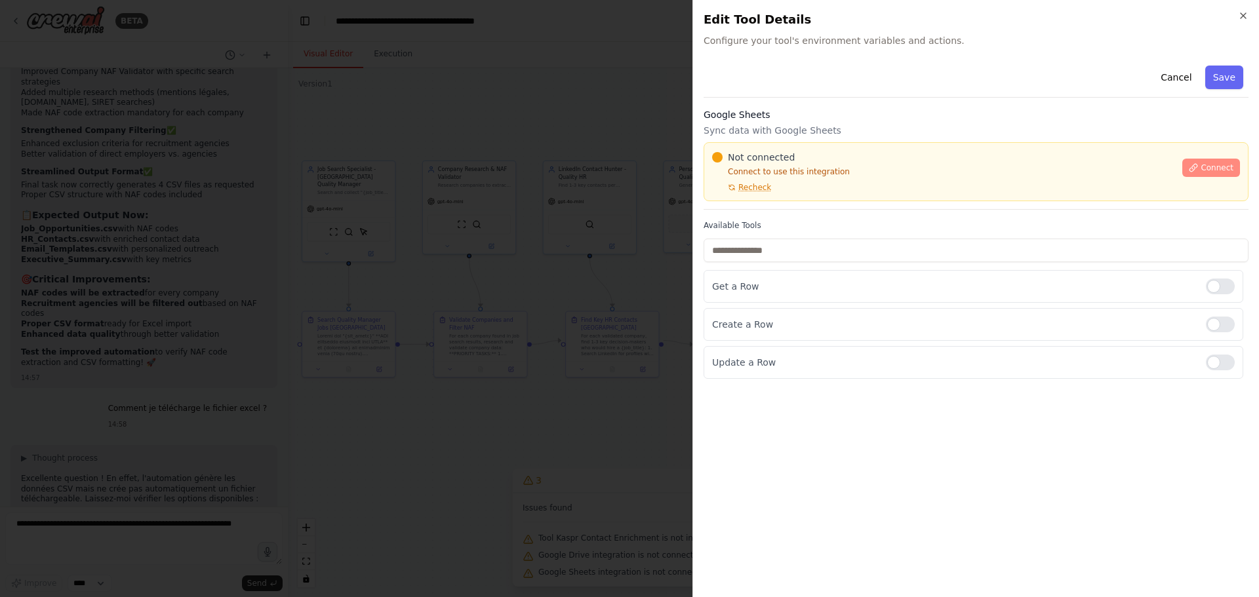
click at [1214, 169] on span "Connect" at bounding box center [1216, 168] width 33 height 10
click at [756, 186] on span "Recheck" at bounding box center [754, 187] width 33 height 10
click at [754, 182] on span "Recheck" at bounding box center [754, 187] width 33 height 10
click at [751, 184] on span "Recheck" at bounding box center [754, 187] width 33 height 10
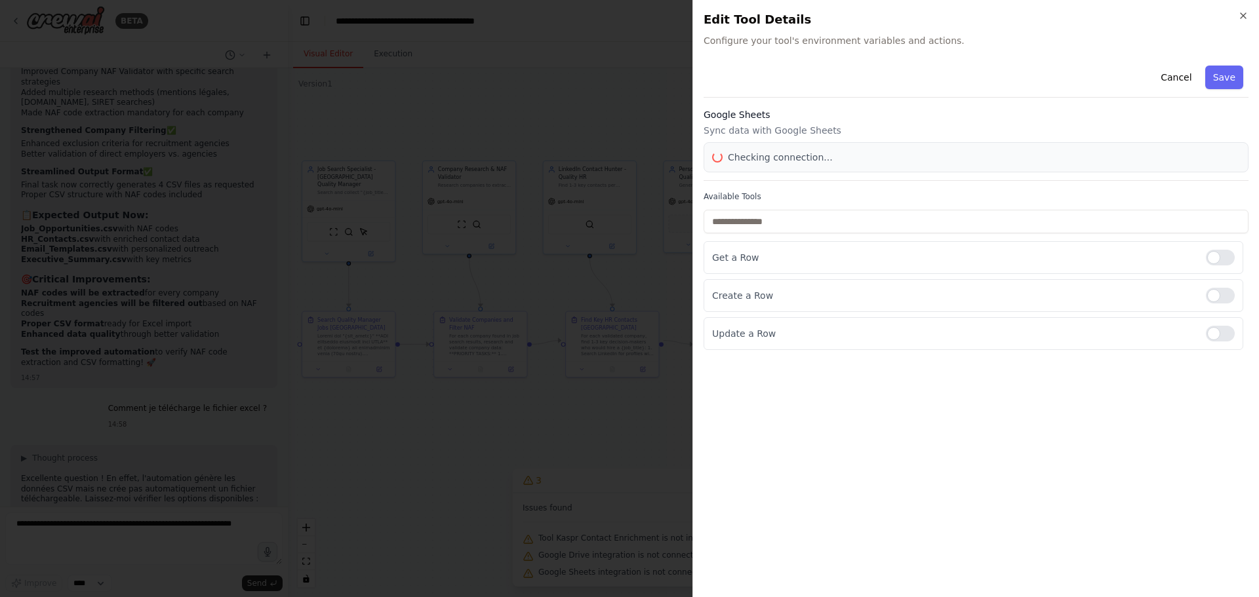
click at [751, 184] on div "Cancel Save Google Sheets Sync data with Google Sheets Checking connection... A…" at bounding box center [975, 205] width 545 height 290
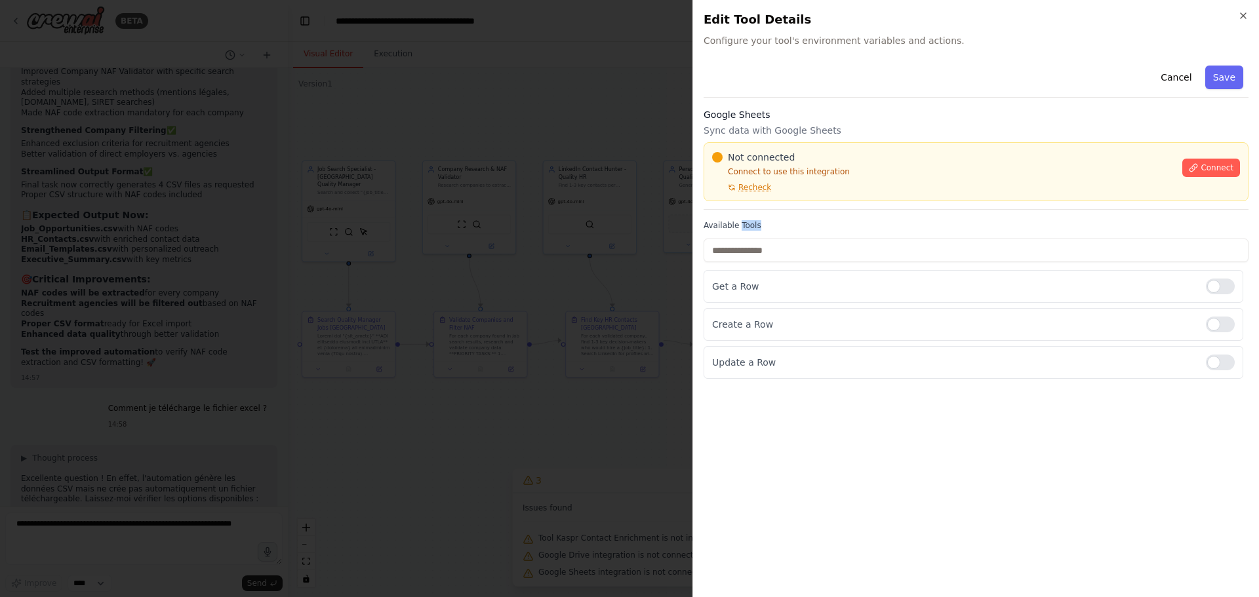
click at [749, 187] on span "Recheck" at bounding box center [754, 187] width 33 height 10
click at [749, 187] on div "Cancel Save Google Sheets Sync data with Google Sheets Not connected Connect to…" at bounding box center [975, 219] width 545 height 319
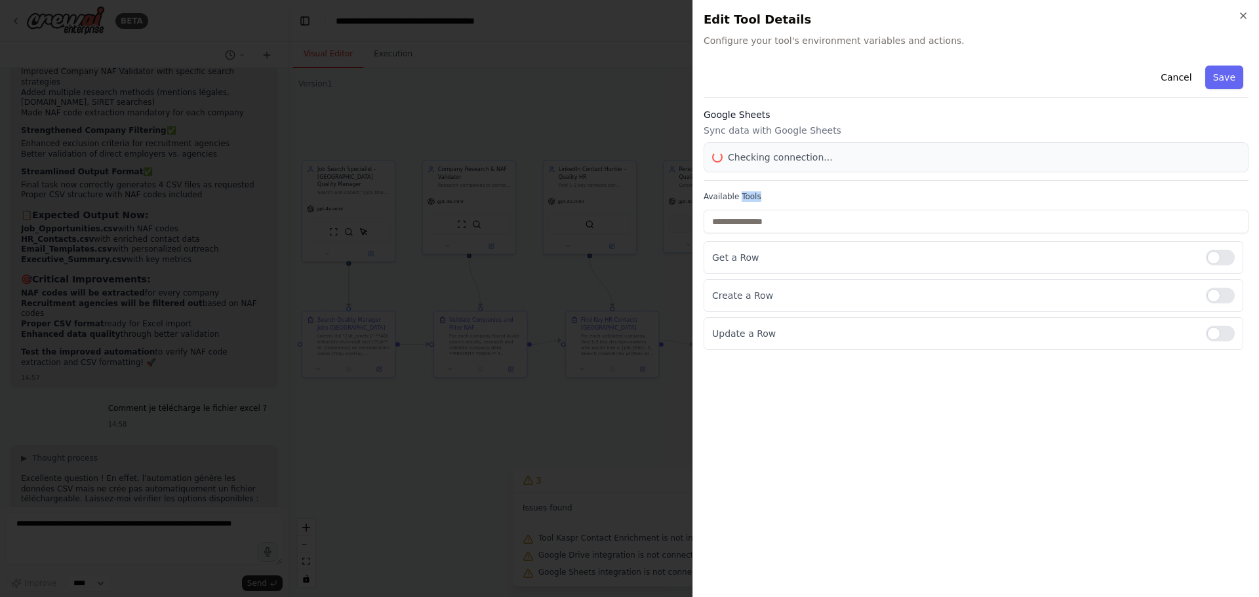
click at [749, 187] on div "Cancel Save Google Sheets Sync data with Google Sheets Checking connection... A…" at bounding box center [975, 205] width 545 height 290
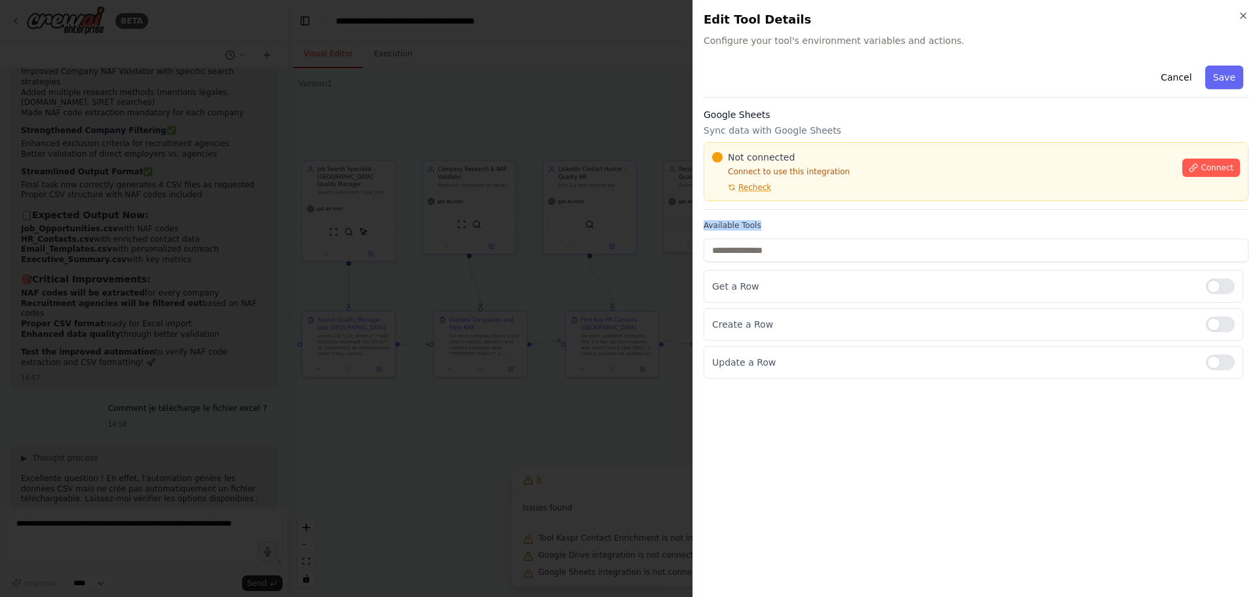
click at [749, 187] on div "Cancel Save Google Sheets Sync data with Google Sheets Not connected Connect to…" at bounding box center [975, 219] width 545 height 319
click at [749, 187] on span "Recheck" at bounding box center [754, 187] width 33 height 10
click at [864, 161] on div "Not connected" at bounding box center [943, 157] width 462 height 13
click at [860, 167] on p "Connect to use this integration" at bounding box center [943, 172] width 462 height 10
click at [927, 195] on div "Not connected Connect to use this integration Recheck Connect" at bounding box center [975, 171] width 545 height 59
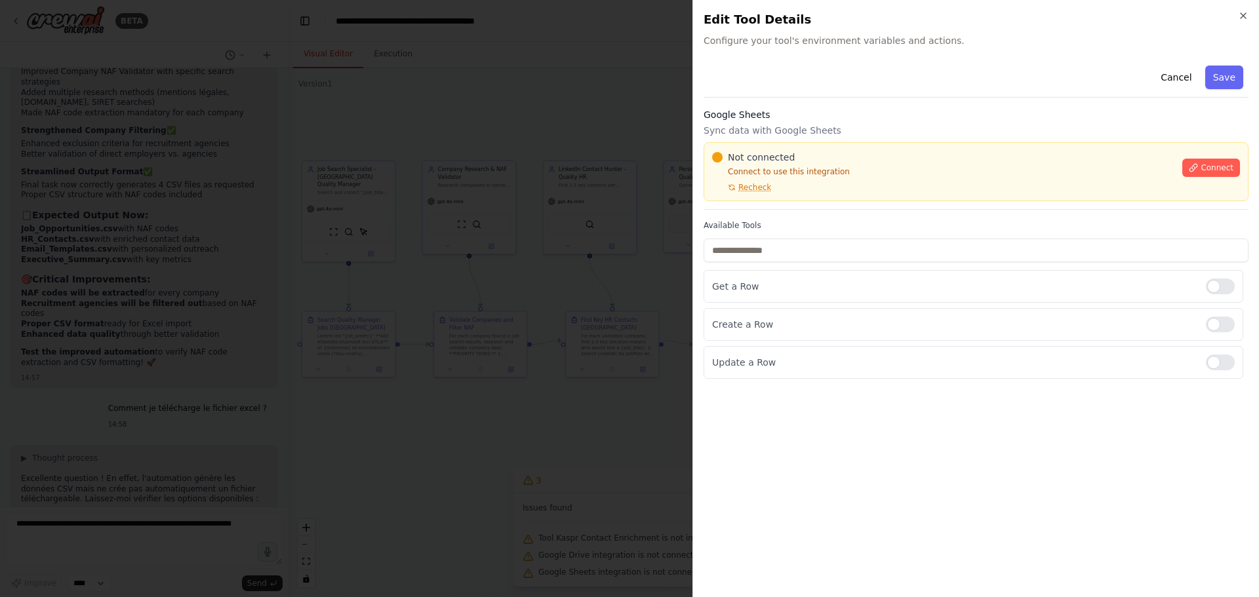
click at [938, 222] on label "Available Tools" at bounding box center [975, 225] width 545 height 10
click at [528, 247] on div at bounding box center [629, 298] width 1259 height 597
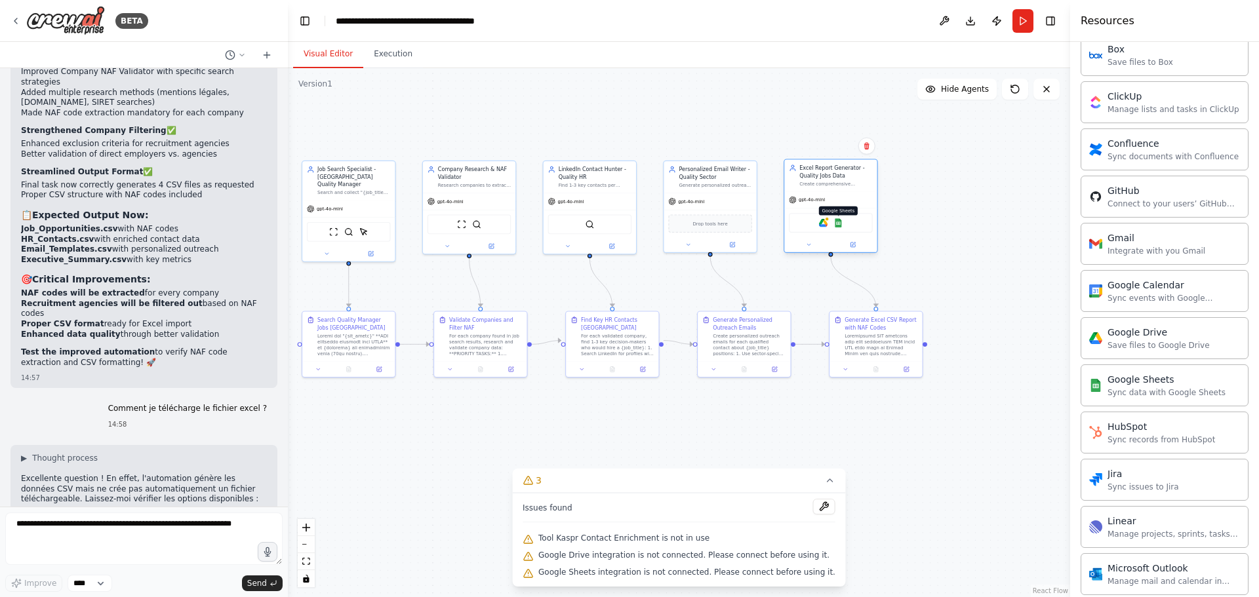
click at [841, 226] on img at bounding box center [838, 222] width 9 height 9
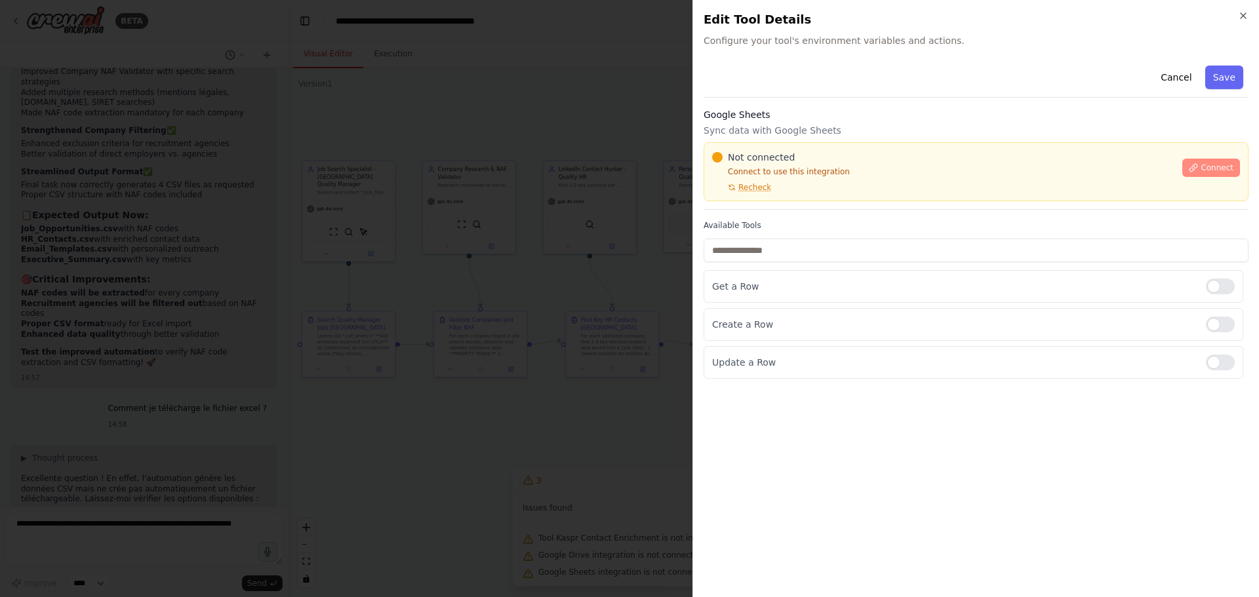
click at [1206, 161] on button "Connect" at bounding box center [1211, 168] width 58 height 18
click at [738, 186] on span "Recheck" at bounding box center [754, 187] width 33 height 10
click at [795, 187] on div "Not connected Connect to use this integration Recheck" at bounding box center [943, 172] width 462 height 42
click at [781, 187] on div "Not connected Connect to use this integration Recheck" at bounding box center [943, 172] width 462 height 42
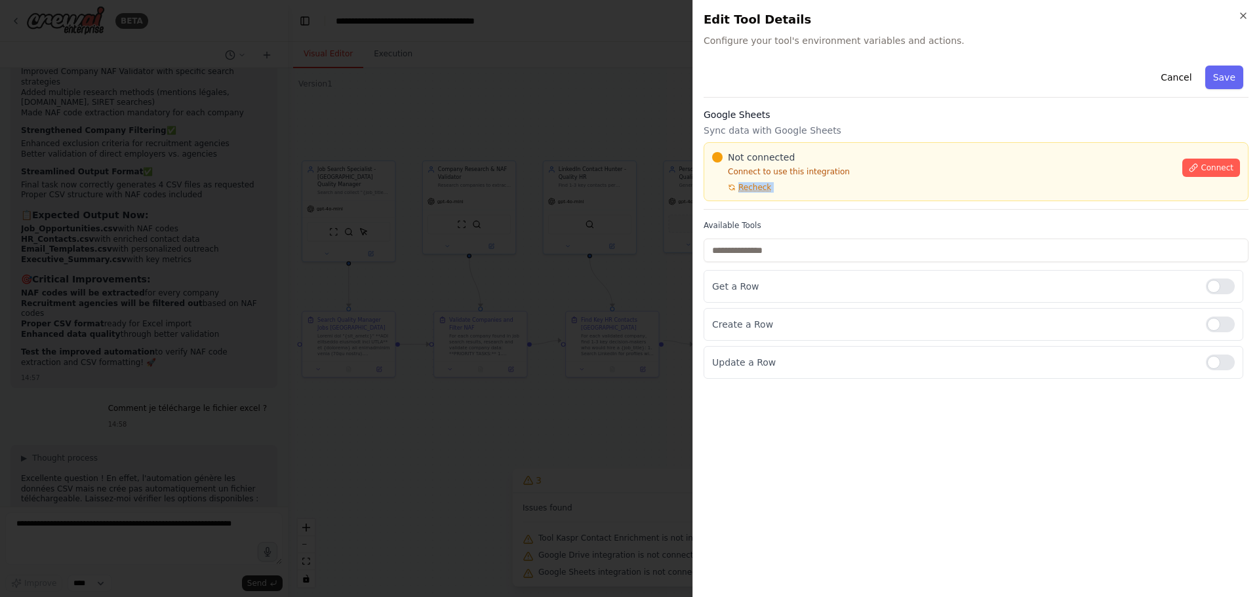
click at [781, 187] on div "Not connected Connect to use this integration Recheck" at bounding box center [943, 172] width 462 height 42
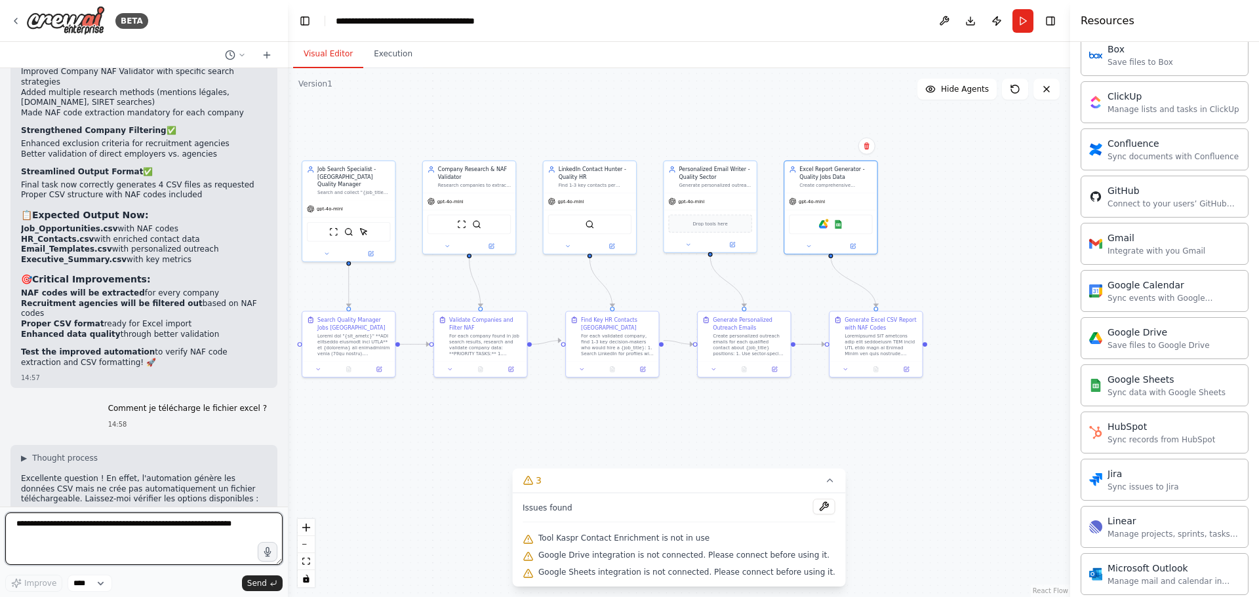
click at [80, 530] on textarea at bounding box center [143, 539] width 277 height 52
paste textarea "**********"
type textarea "**********"
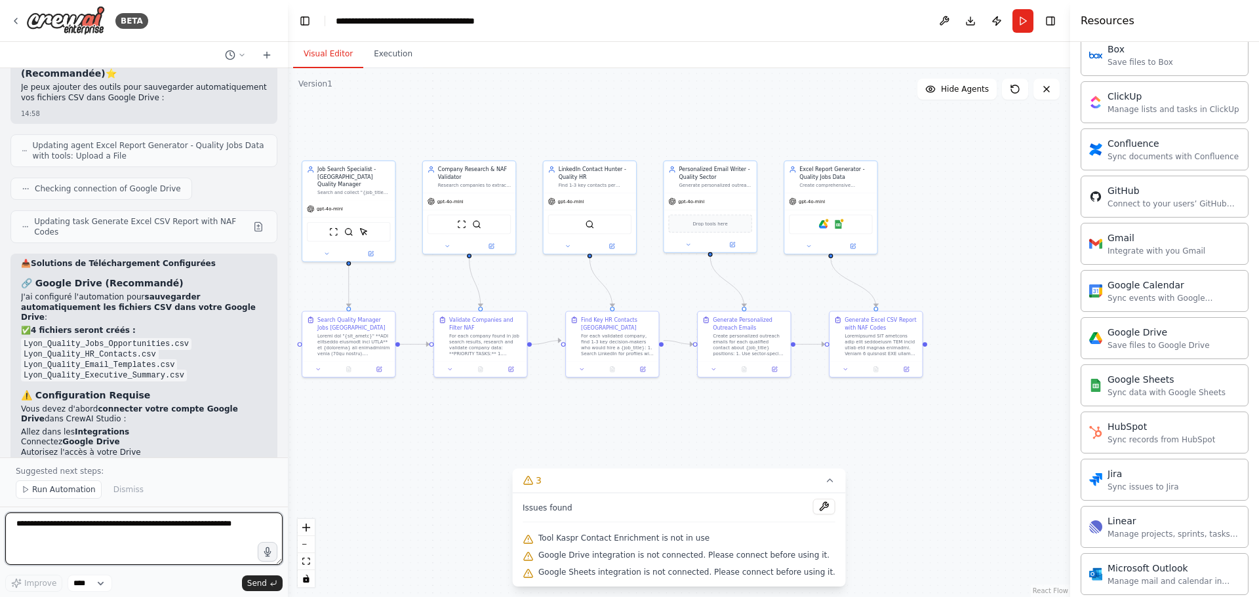
scroll to position [28208, 0]
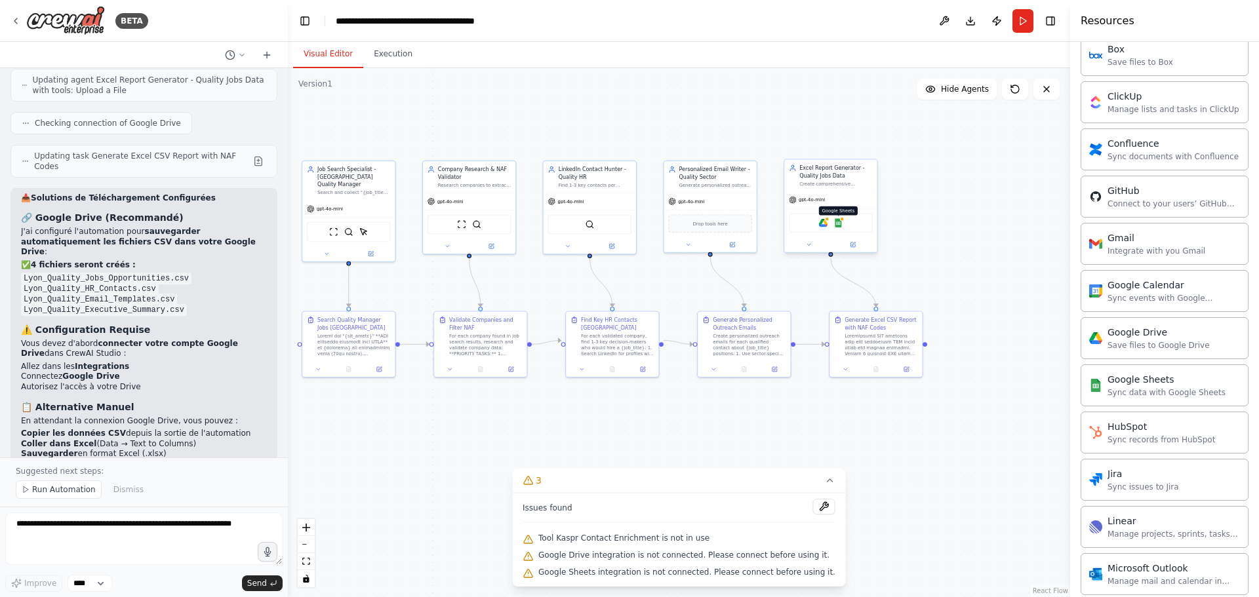
click at [836, 222] on img at bounding box center [838, 222] width 9 height 9
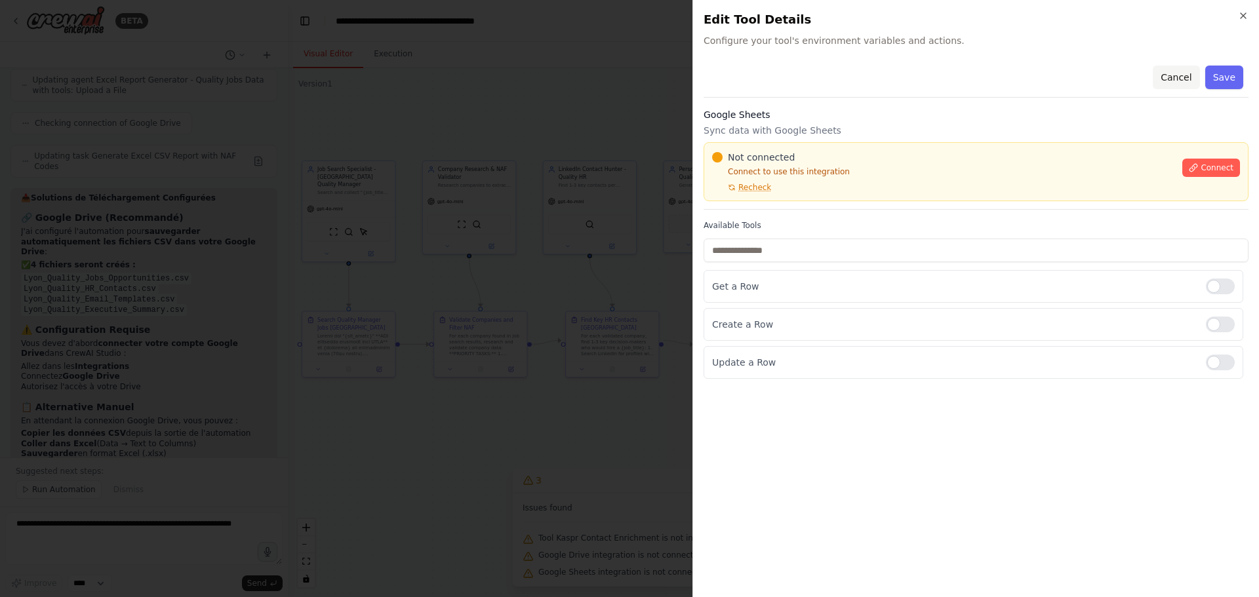
click at [1182, 79] on button "Cancel" at bounding box center [1175, 78] width 47 height 24
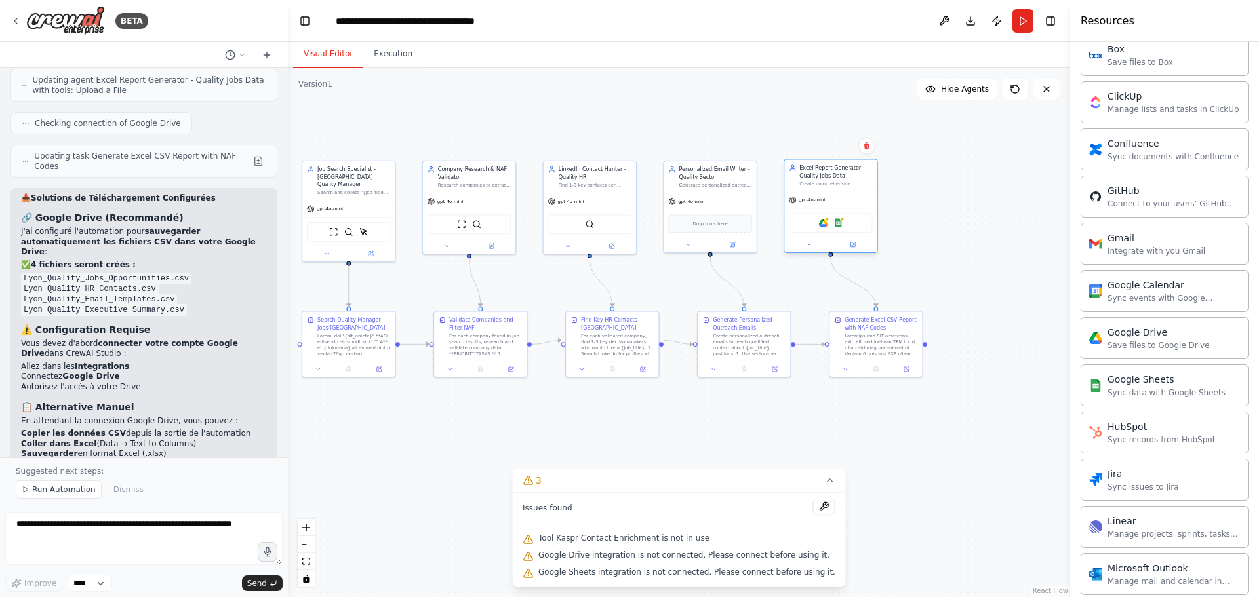
click at [855, 195] on div "gpt-4o-mini" at bounding box center [830, 199] width 92 height 16
drag, startPoint x: 840, startPoint y: 224, endPoint x: 851, endPoint y: 226, distance: 10.7
click at [851, 226] on div "Google Drive Google Sheets" at bounding box center [838, 223] width 84 height 20
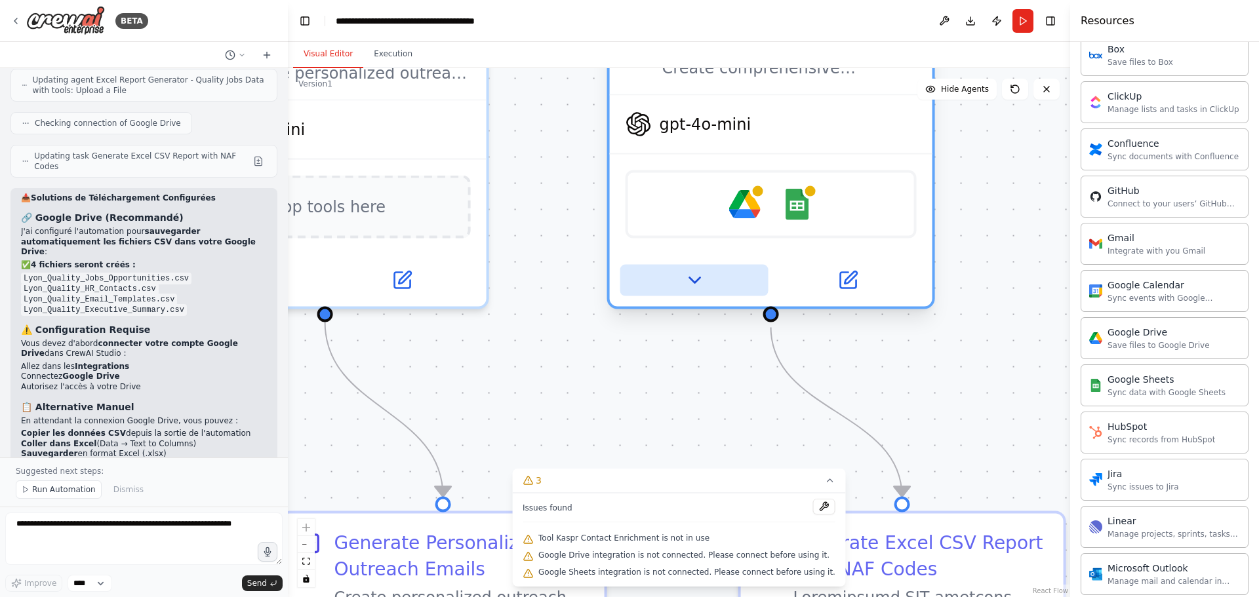
click at [705, 272] on button at bounding box center [694, 280] width 148 height 31
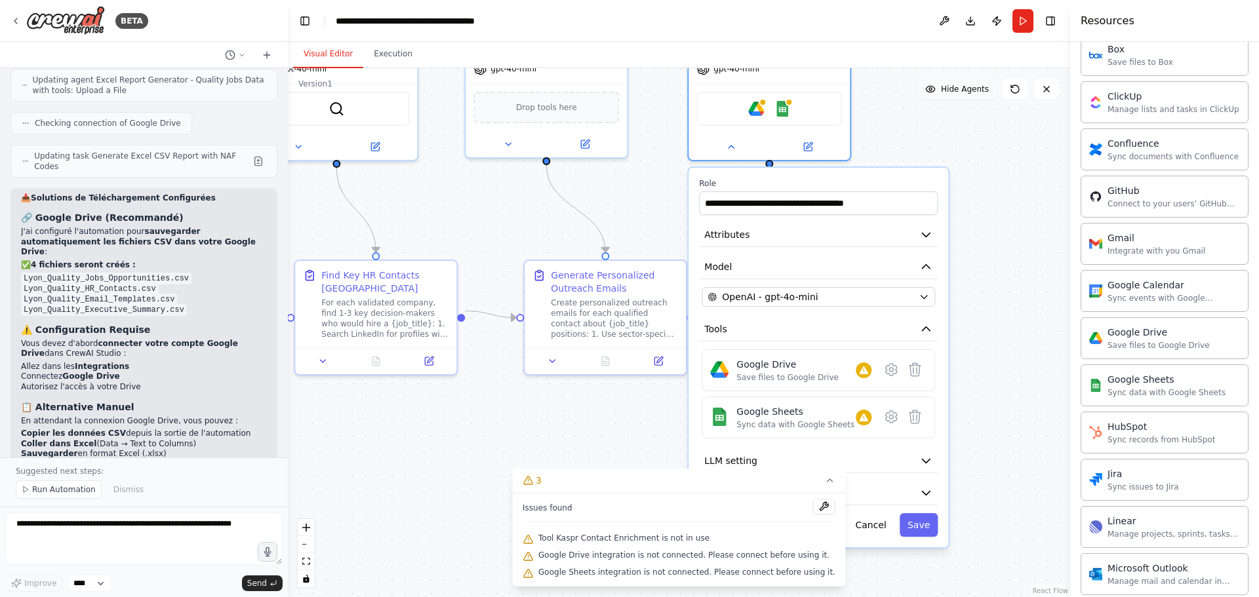
drag, startPoint x: 990, startPoint y: 267, endPoint x: 948, endPoint y: 87, distance: 185.7
click at [950, 90] on div "Version 1 Show Tools Hide Agents .deletable-edge-delete-btn { width: 20px; heig…" at bounding box center [679, 332] width 782 height 529
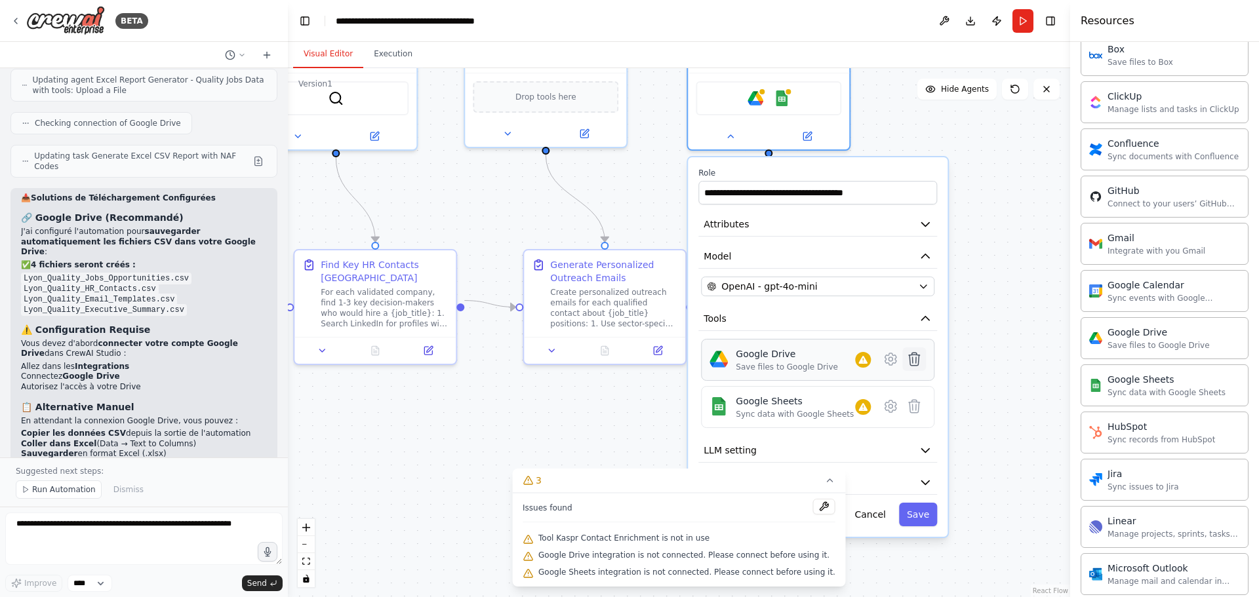
click at [913, 366] on icon at bounding box center [914, 359] width 11 height 13
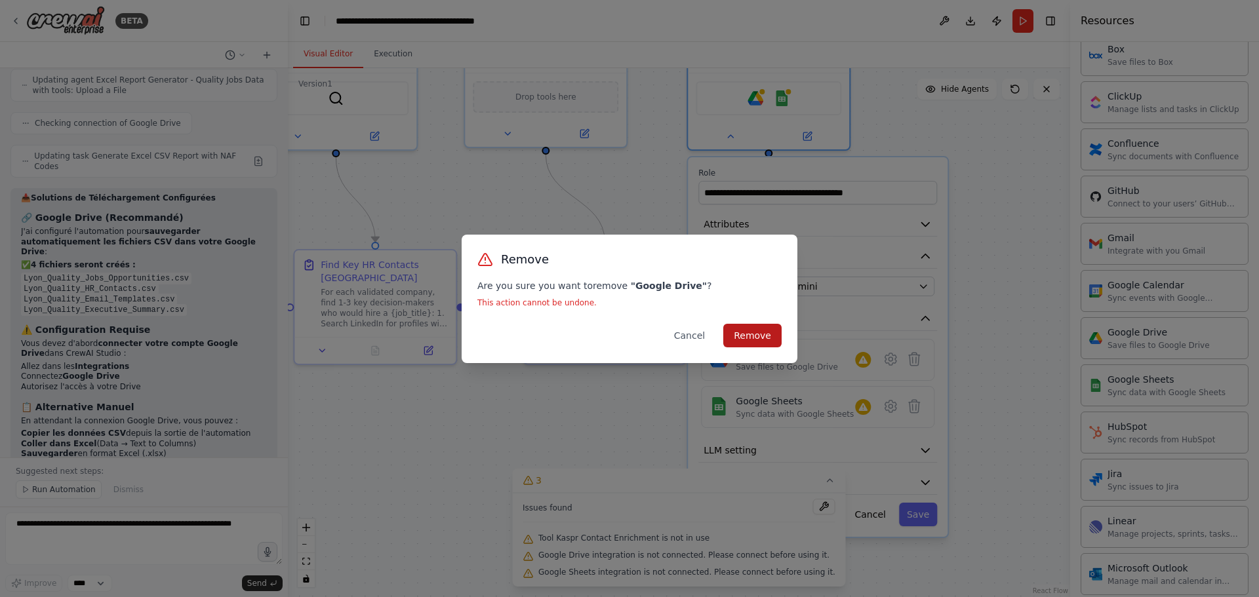
click at [771, 340] on button "Remove" at bounding box center [752, 336] width 58 height 24
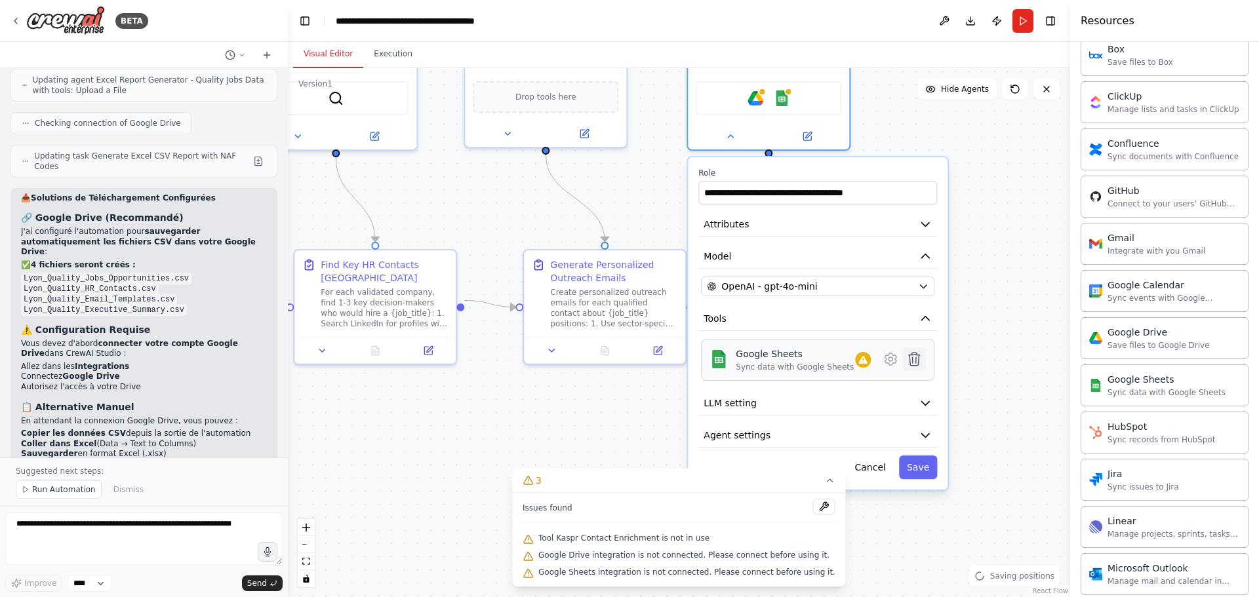
click at [917, 364] on icon at bounding box center [914, 359] width 11 height 13
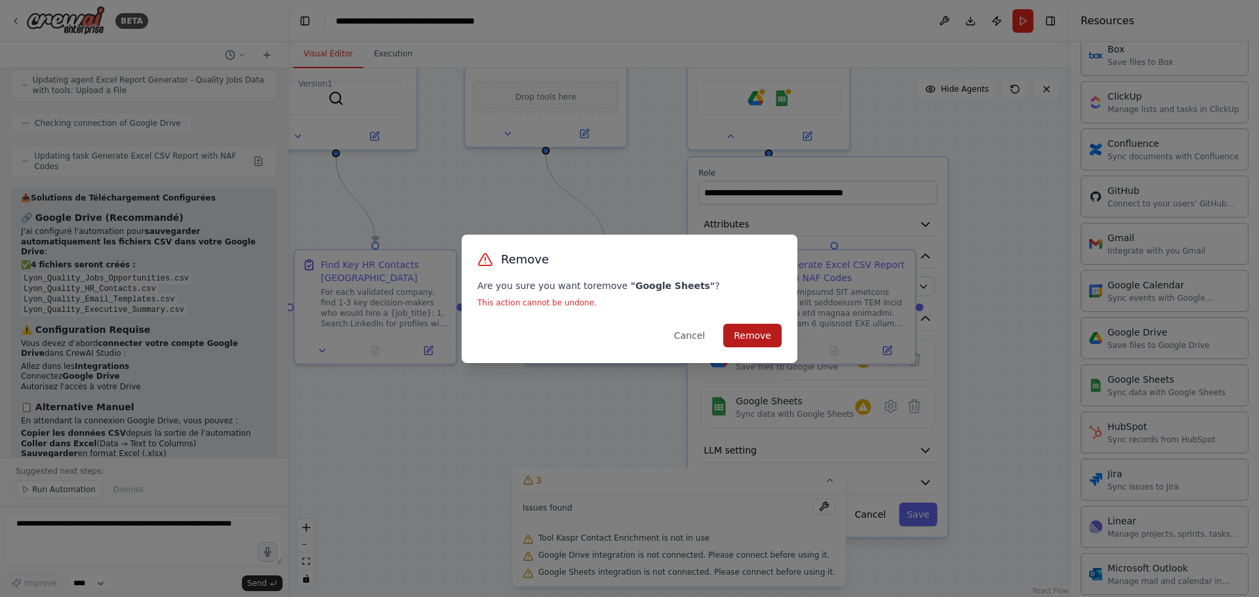
click at [771, 332] on button "Remove" at bounding box center [752, 336] width 58 height 24
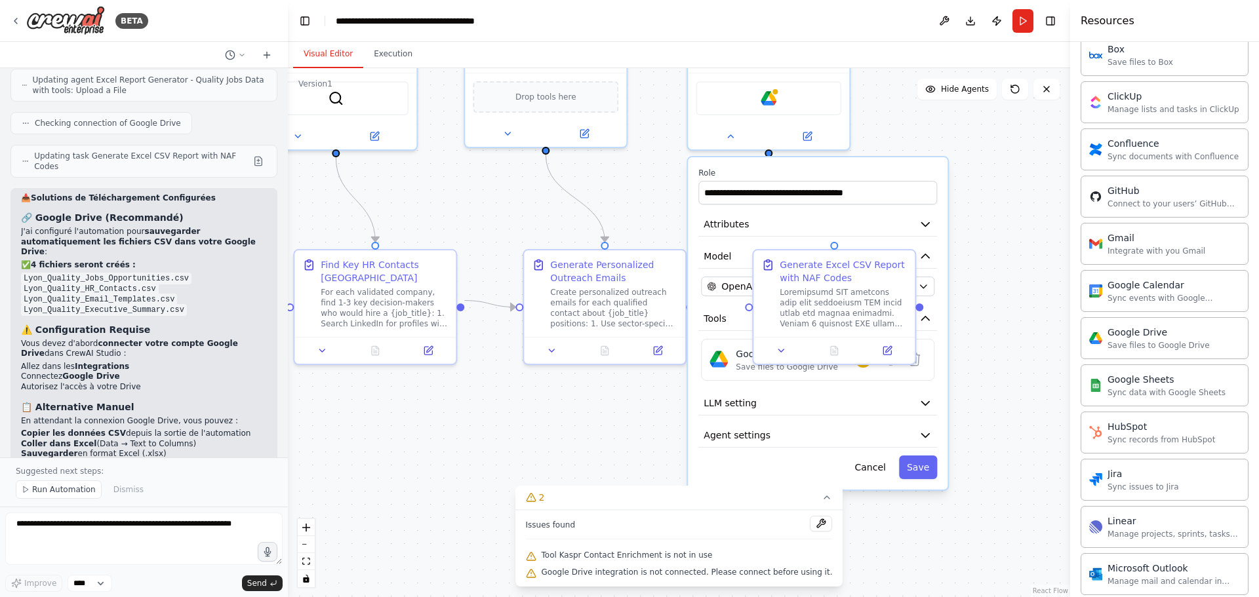
click at [981, 187] on div ".deletable-edge-delete-btn { width: 20px; height: 20px; border: 0px solid #ffff…" at bounding box center [679, 332] width 782 height 529
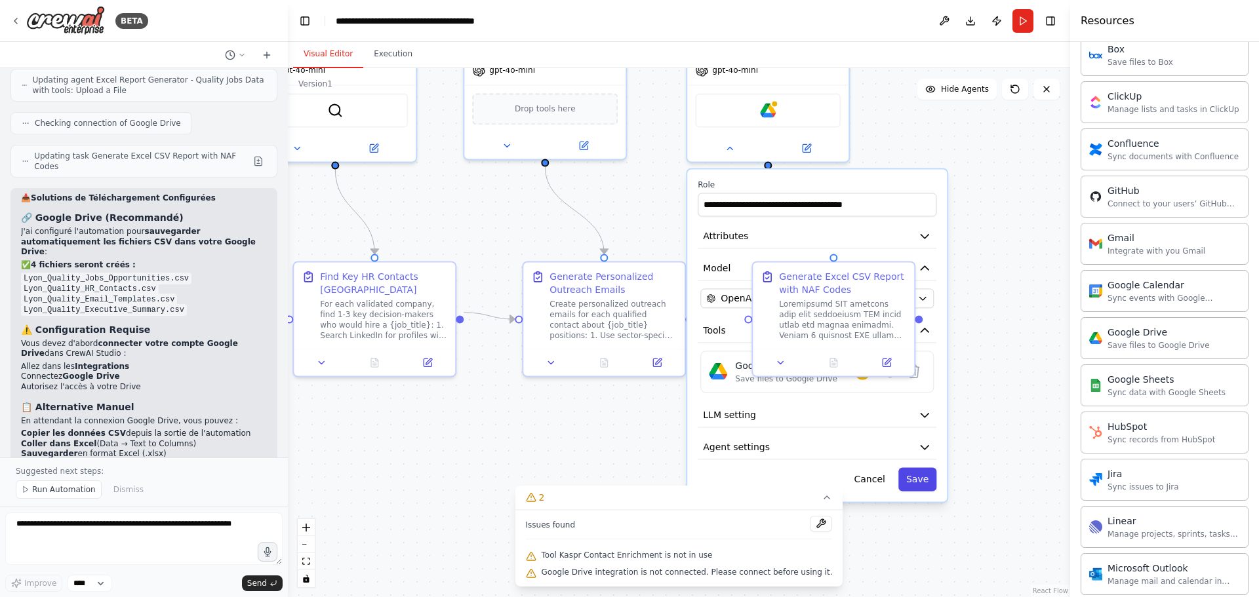
click at [909, 486] on button "Save" at bounding box center [917, 479] width 38 height 24
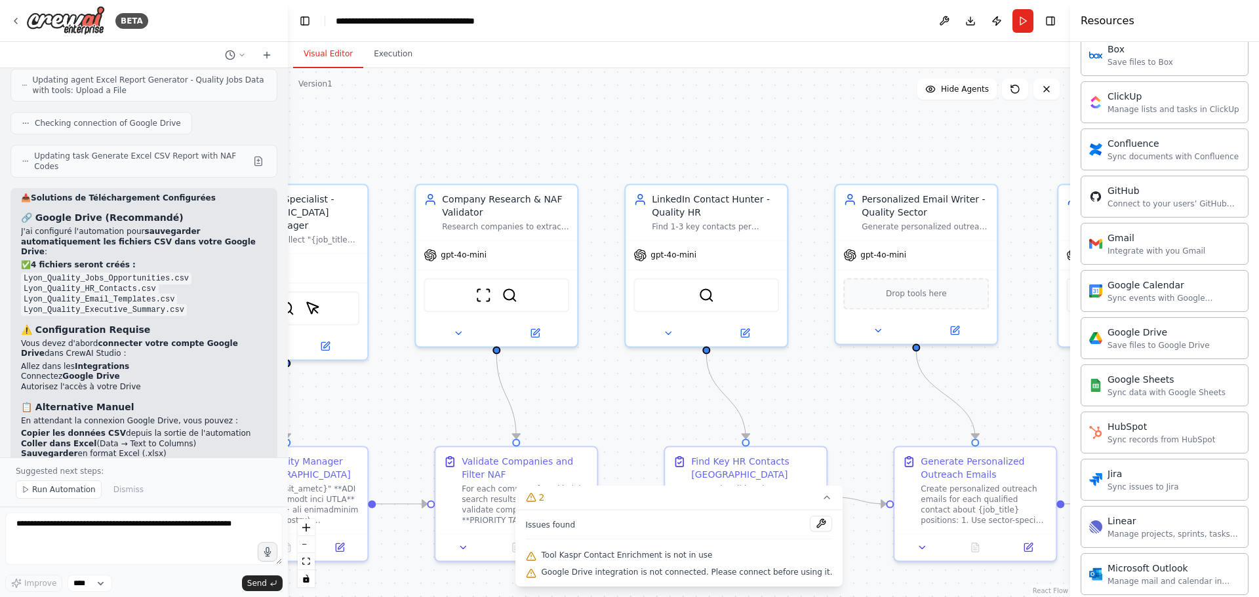
drag, startPoint x: 651, startPoint y: 203, endPoint x: 1007, endPoint y: 380, distance: 397.3
click at [1057, 397] on div ".deletable-edge-delete-btn { width: 20px; height: 20px; border: 0px solid #ffff…" at bounding box center [679, 332] width 782 height 529
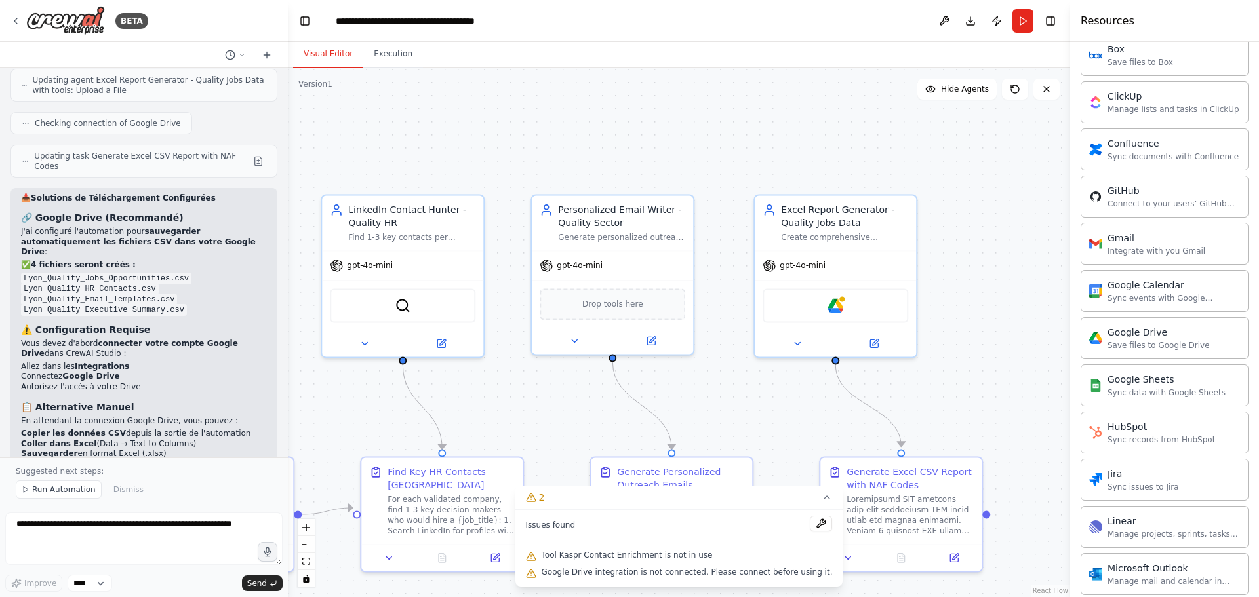
drag, startPoint x: 855, startPoint y: 387, endPoint x: 511, endPoint y: 378, distance: 344.3
click at [501, 388] on div ".deletable-edge-delete-btn { width: 20px; height: 20px; border: 0px solid #ffff…" at bounding box center [679, 332] width 782 height 529
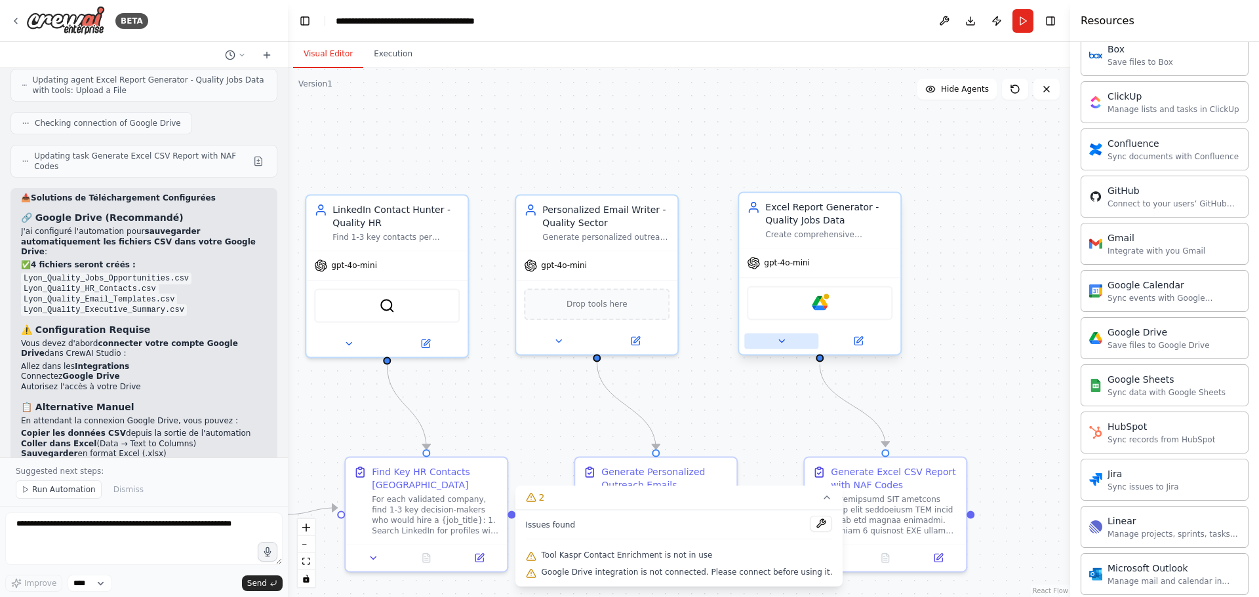
click at [780, 338] on icon at bounding box center [781, 341] width 10 height 10
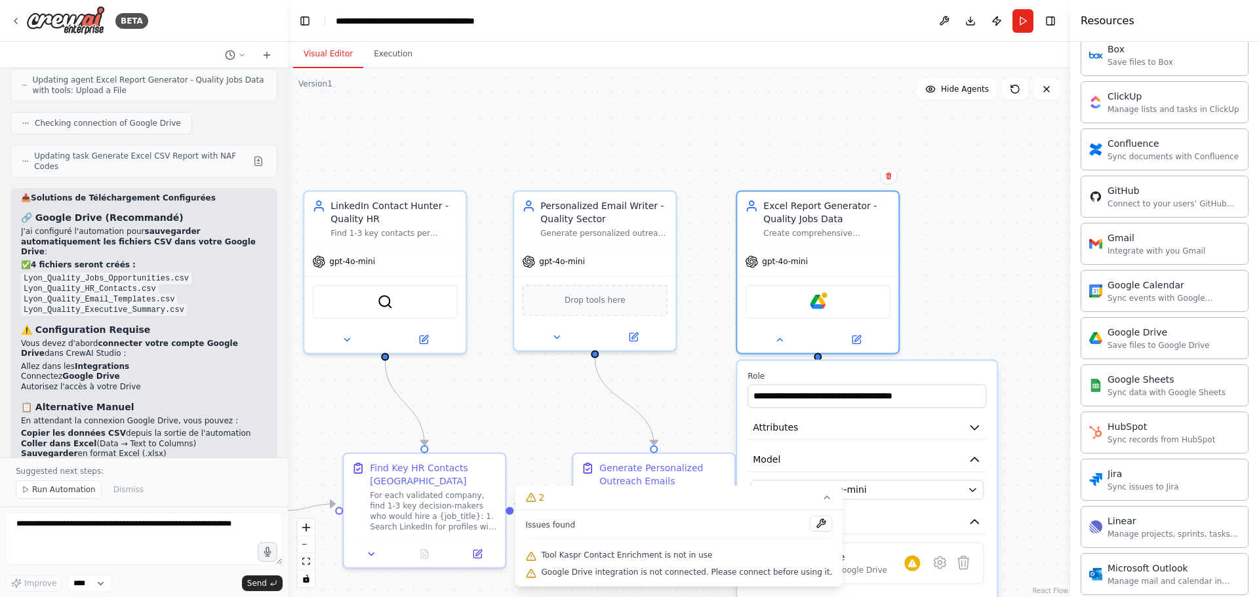
drag, startPoint x: 1037, startPoint y: 351, endPoint x: 1013, endPoint y: 207, distance: 146.2
click at [1017, 210] on div ".deletable-edge-delete-btn { width: 20px; height: 20px; border: 0px solid #ffff…" at bounding box center [679, 332] width 782 height 529
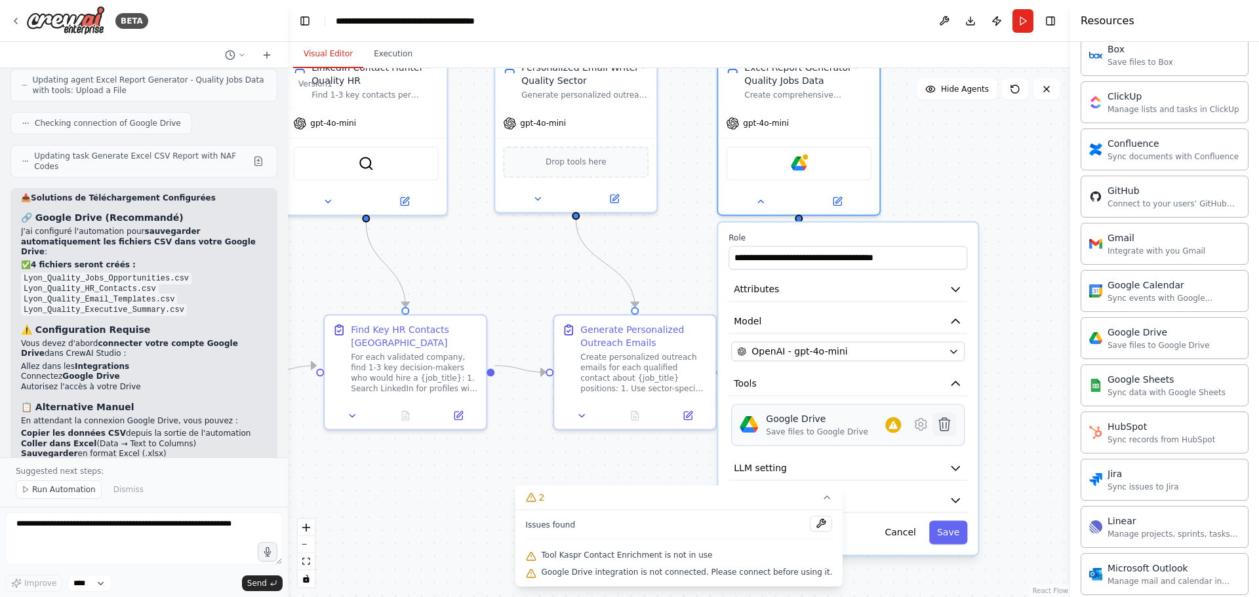
click at [946, 429] on icon at bounding box center [944, 424] width 11 height 13
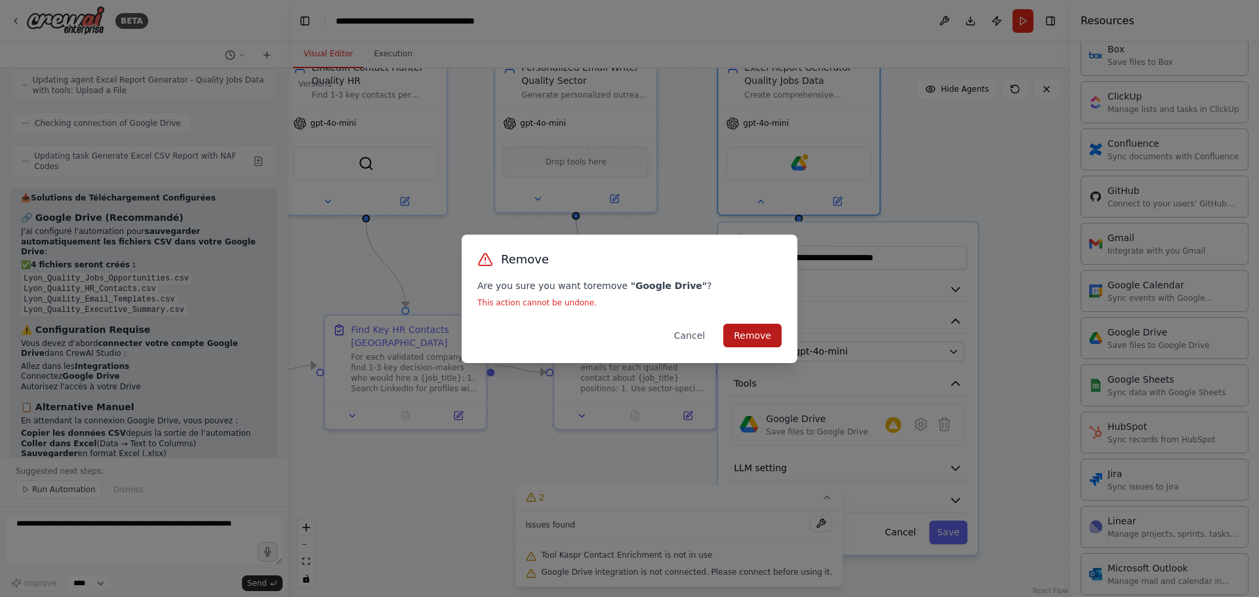
click at [772, 342] on button "Remove" at bounding box center [752, 336] width 58 height 24
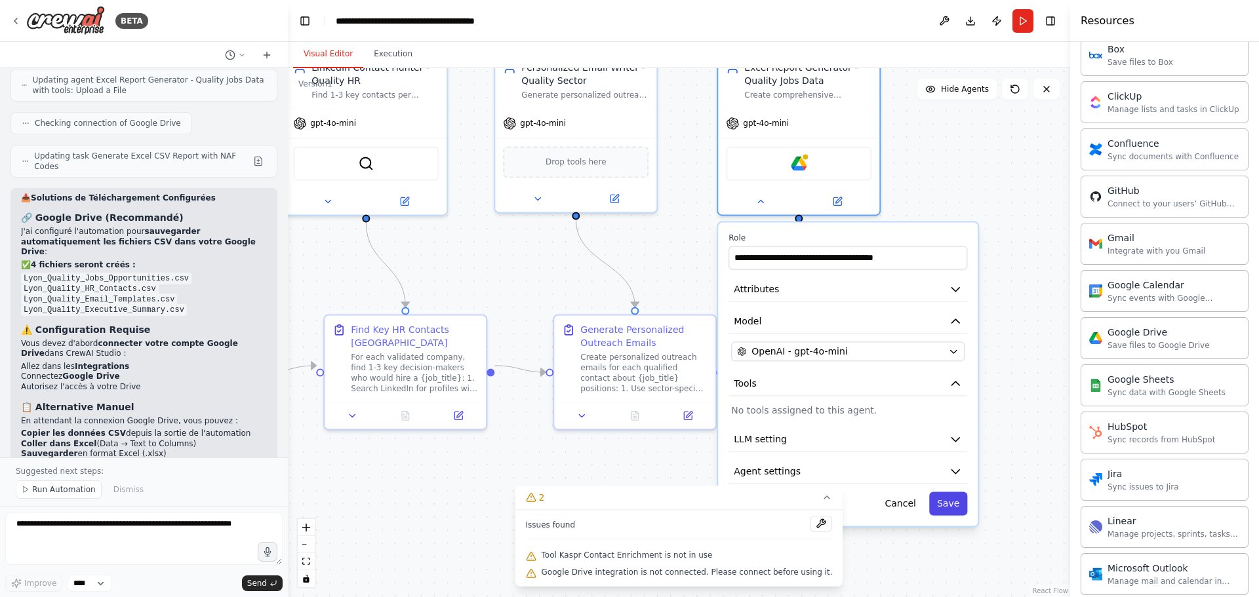
click at [941, 503] on button "Save" at bounding box center [948, 504] width 38 height 24
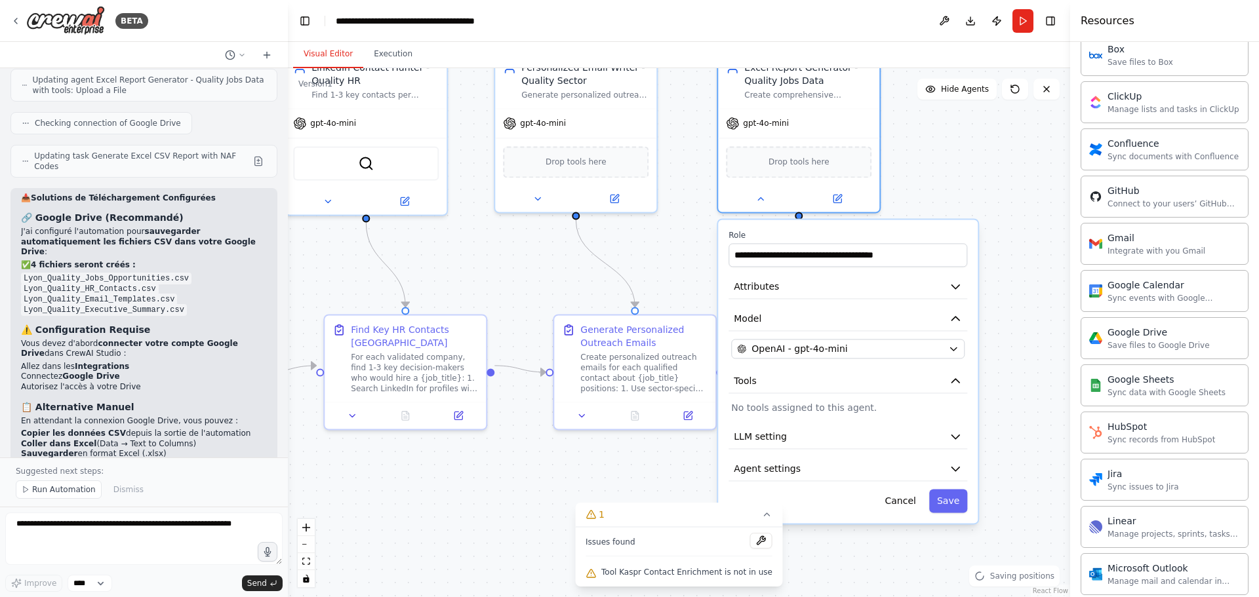
click at [952, 178] on div ".deletable-edge-delete-btn { width: 20px; height: 20px; border: 0px solid #ffff…" at bounding box center [679, 332] width 782 height 529
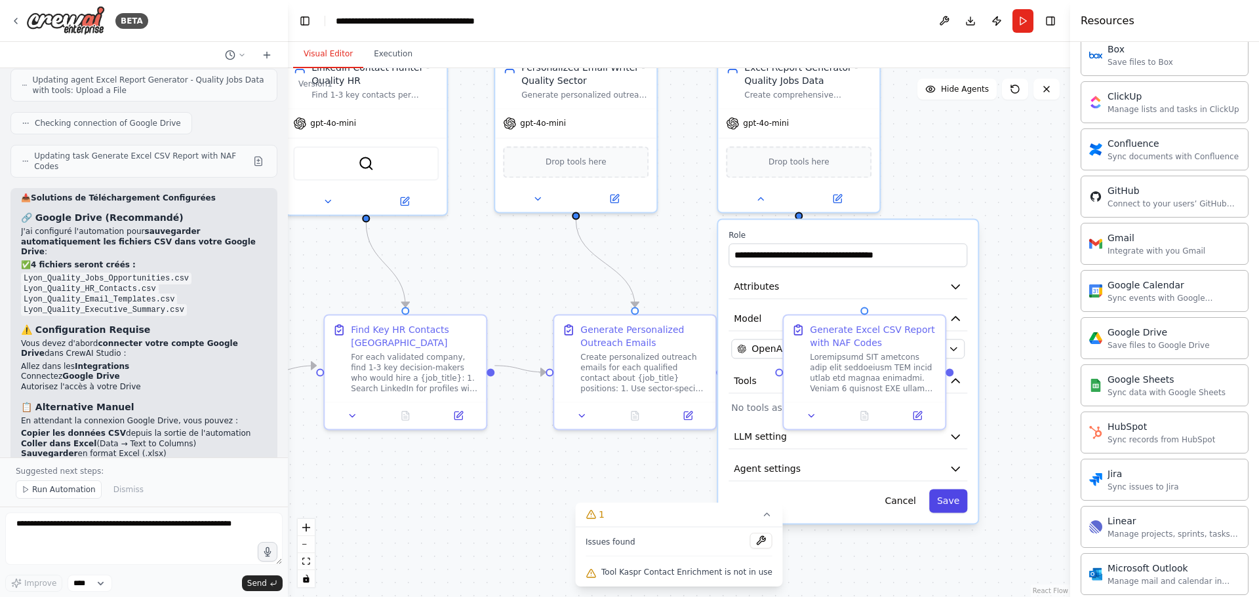
click at [949, 511] on button "Save" at bounding box center [948, 501] width 38 height 24
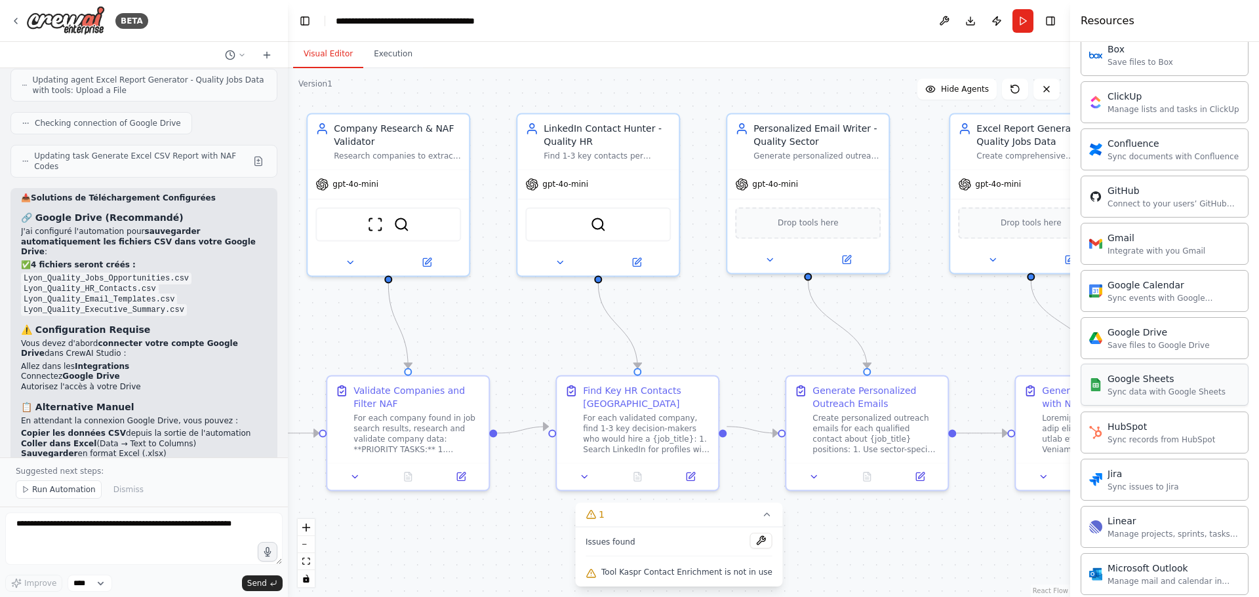
drag, startPoint x: 930, startPoint y: 281, endPoint x: 1219, endPoint y: 397, distance: 311.8
click at [1236, 378] on div "BETA 🎯 Objectif Crawler/consommer les offres sur plusieurs jobboards pour un po…" at bounding box center [629, 298] width 1259 height 597
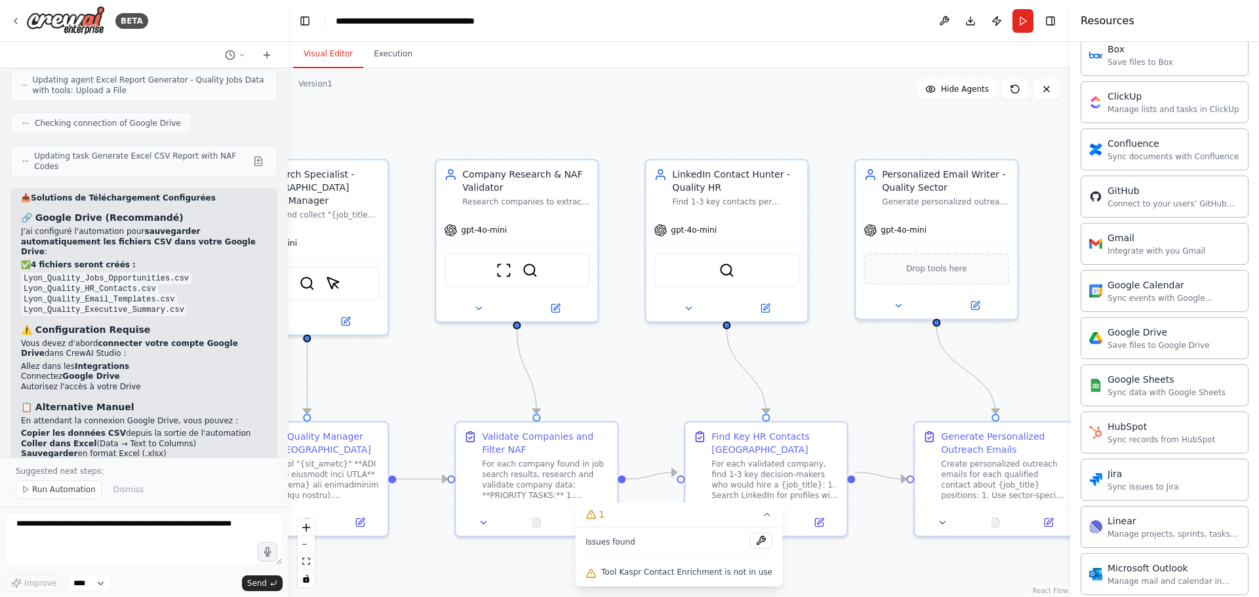
drag, startPoint x: 618, startPoint y: 350, endPoint x: 1012, endPoint y: 378, distance: 394.9
click at [1012, 378] on div ".deletable-edge-delete-btn { width: 20px; height: 20px; border: 0px solid #ffff…" at bounding box center [679, 332] width 782 height 529
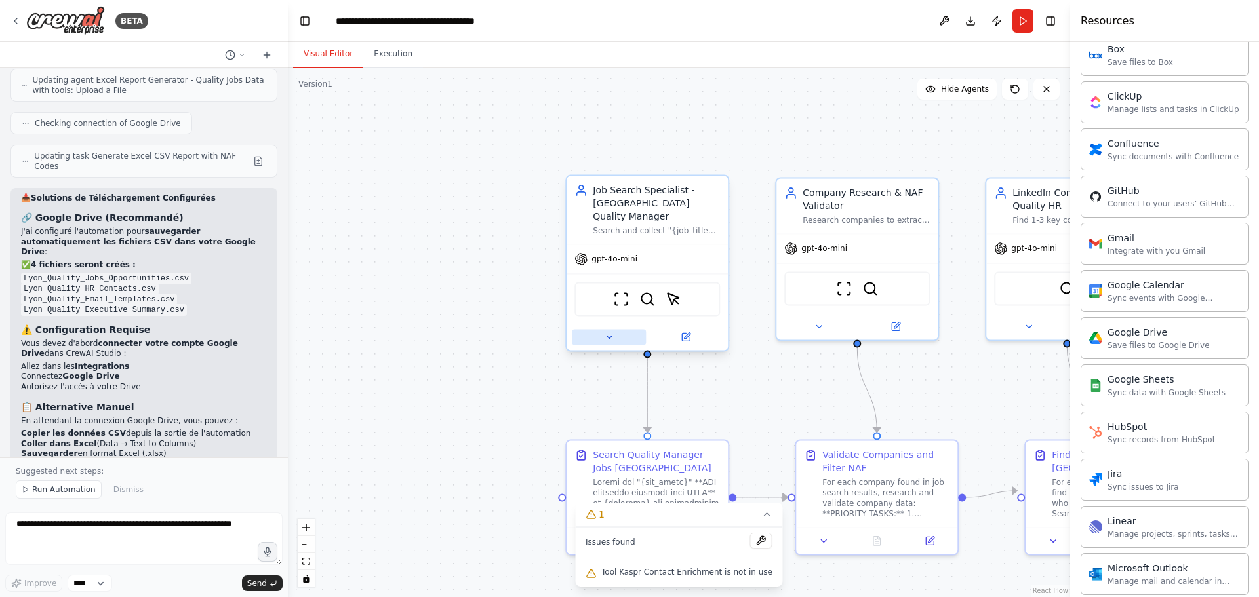
click at [604, 332] on icon at bounding box center [609, 337] width 10 height 10
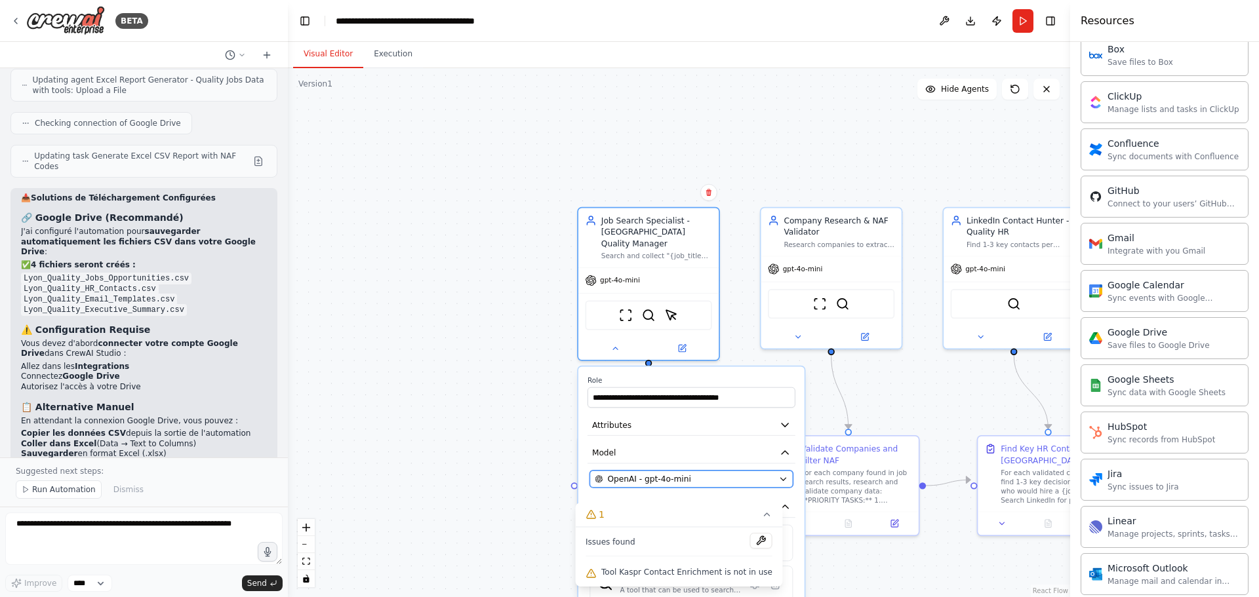
click at [661, 473] on span "OpenAI - gpt-4o-mini" at bounding box center [648, 478] width 83 height 11
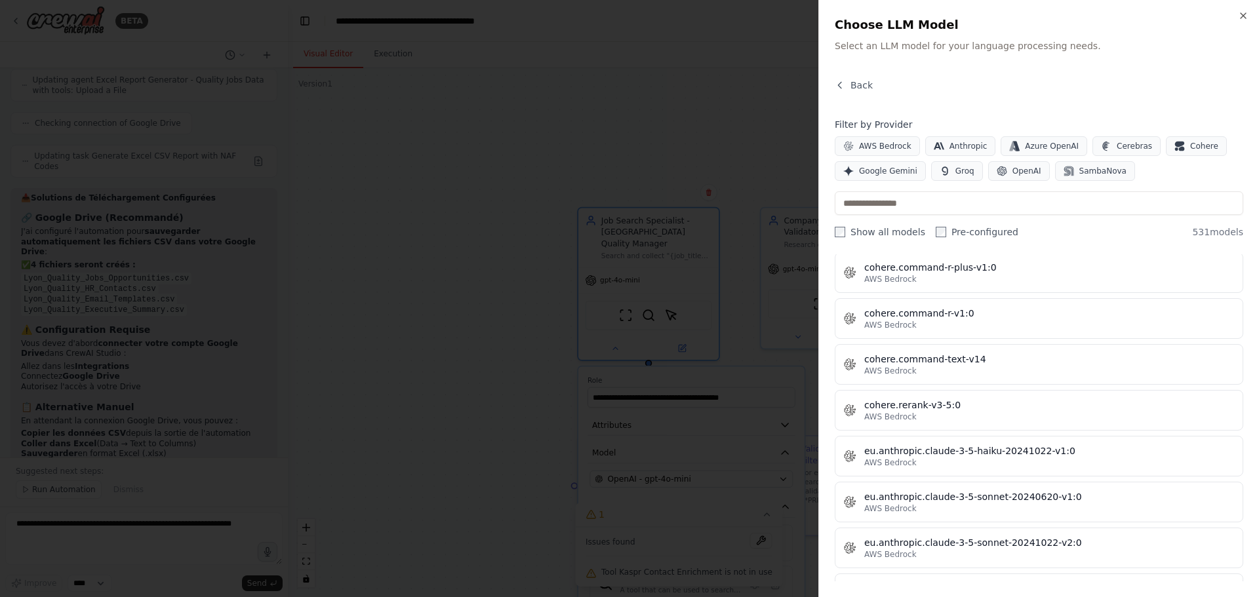
scroll to position [0, 0]
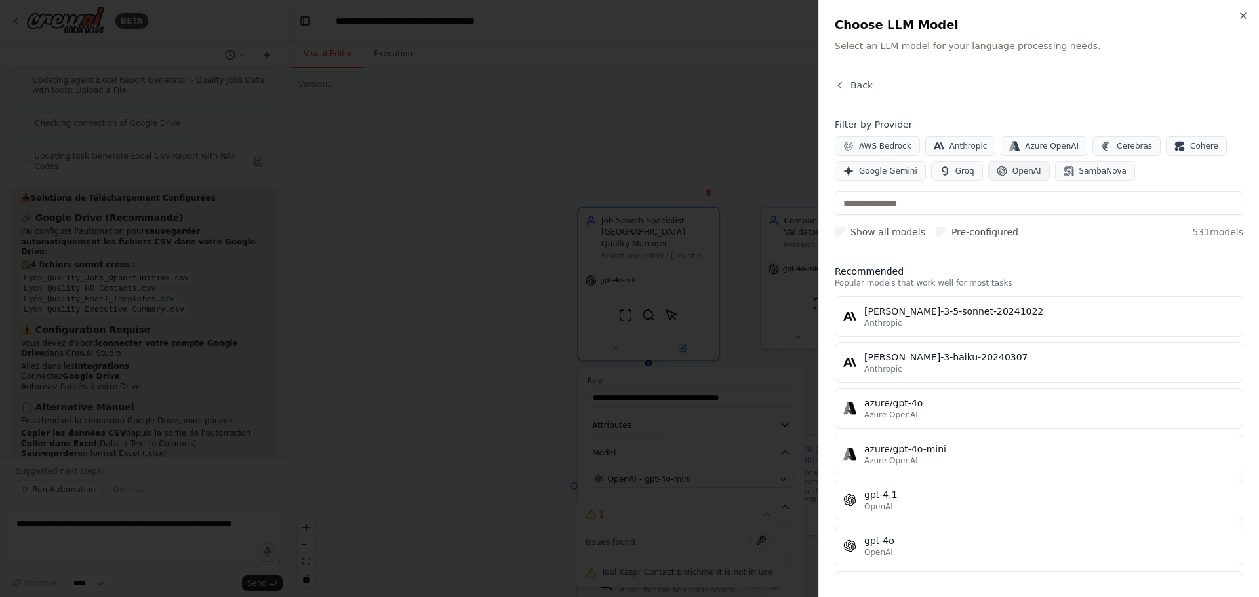
click at [1002, 178] on button "OpenAI" at bounding box center [1019, 171] width 62 height 20
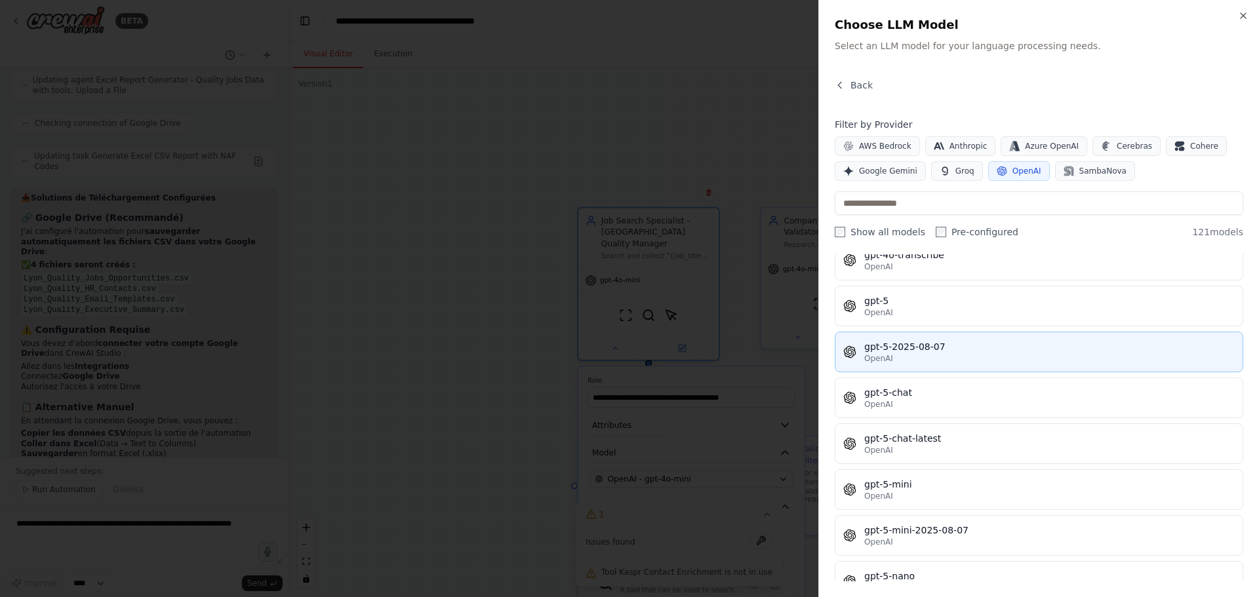
scroll to position [3016, 0]
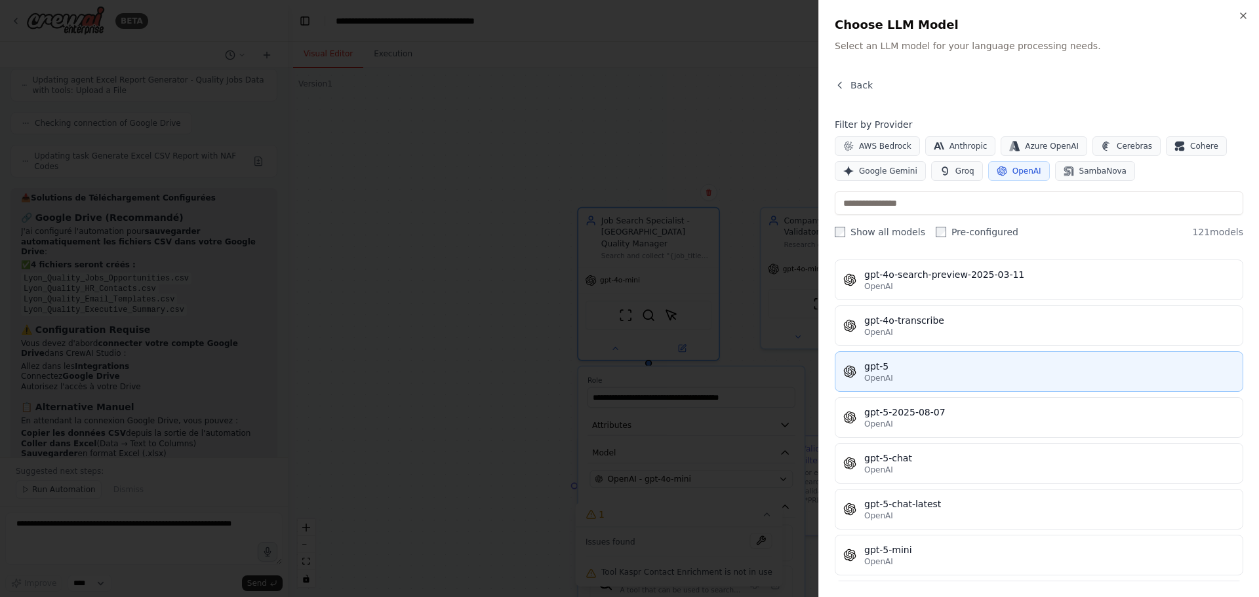
click at [940, 363] on div "gpt-5" at bounding box center [1049, 366] width 370 height 13
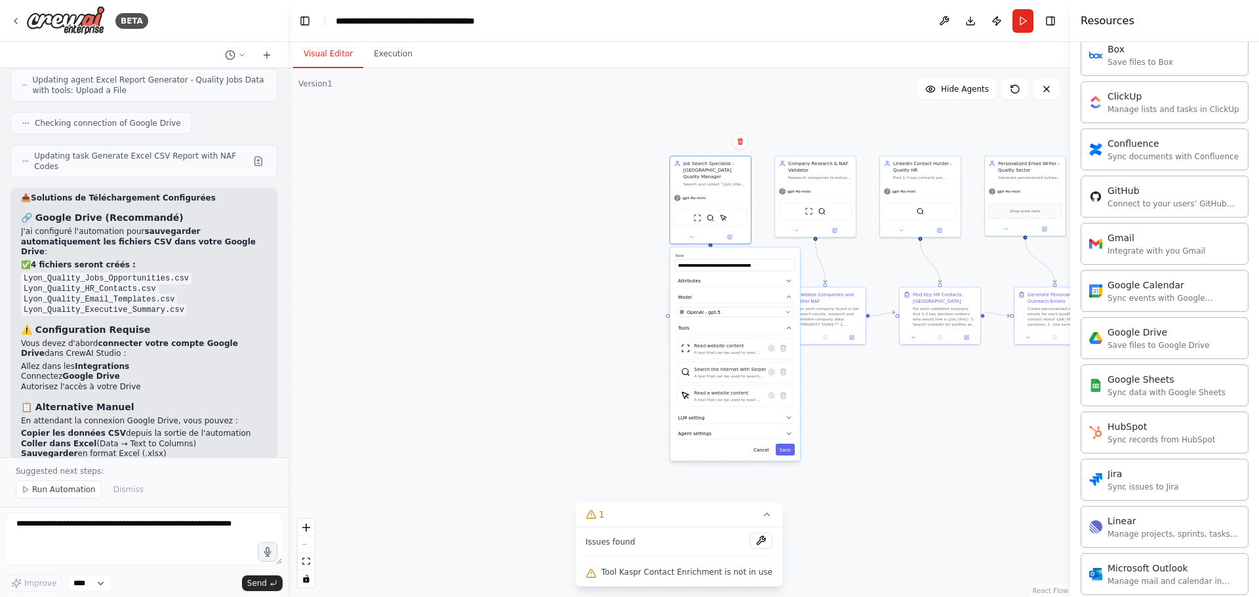
drag, startPoint x: 867, startPoint y: 562, endPoint x: 855, endPoint y: 406, distance: 156.5
click at [855, 406] on div ".deletable-edge-delete-btn { width: 20px; height: 20px; border: 0px solid #ffff…" at bounding box center [679, 332] width 782 height 529
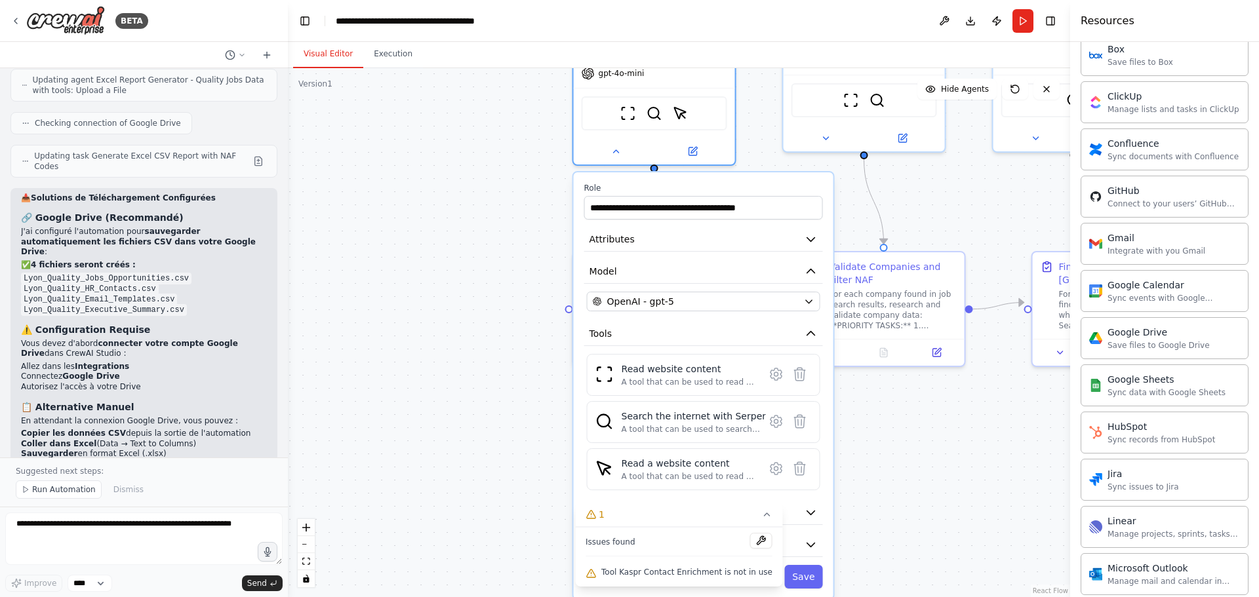
click at [776, 568] on button "Cancel" at bounding box center [755, 577] width 47 height 24
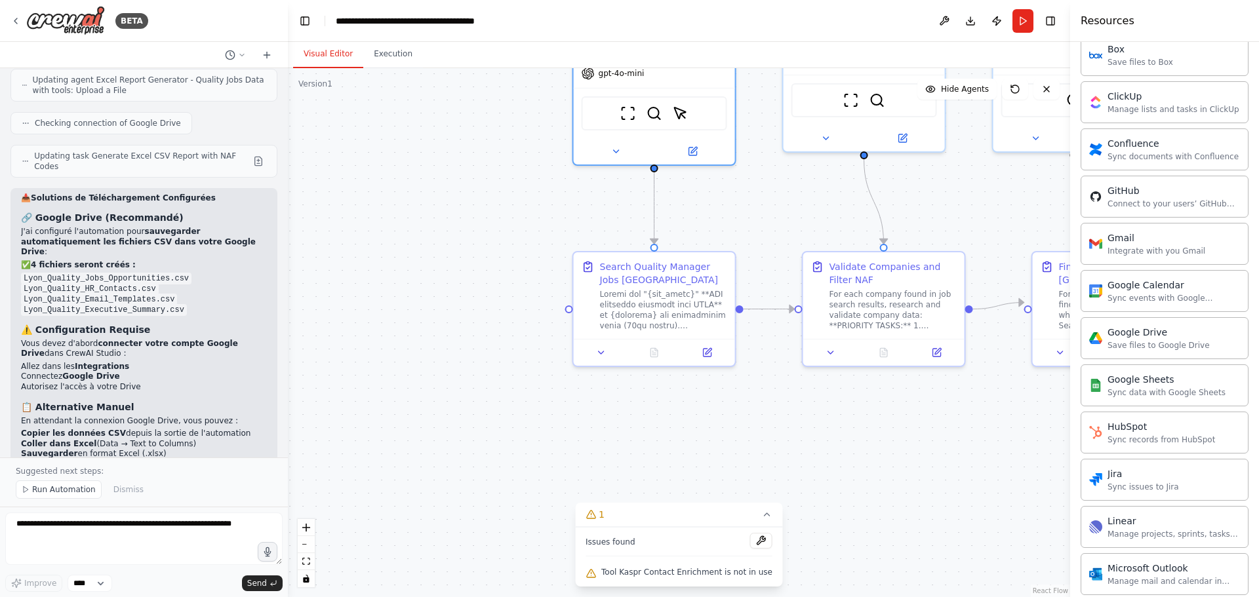
click at [485, 355] on div ".deletable-edge-delete-btn { width: 20px; height: 20px; border: 0px solid #ffff…" at bounding box center [679, 332] width 782 height 529
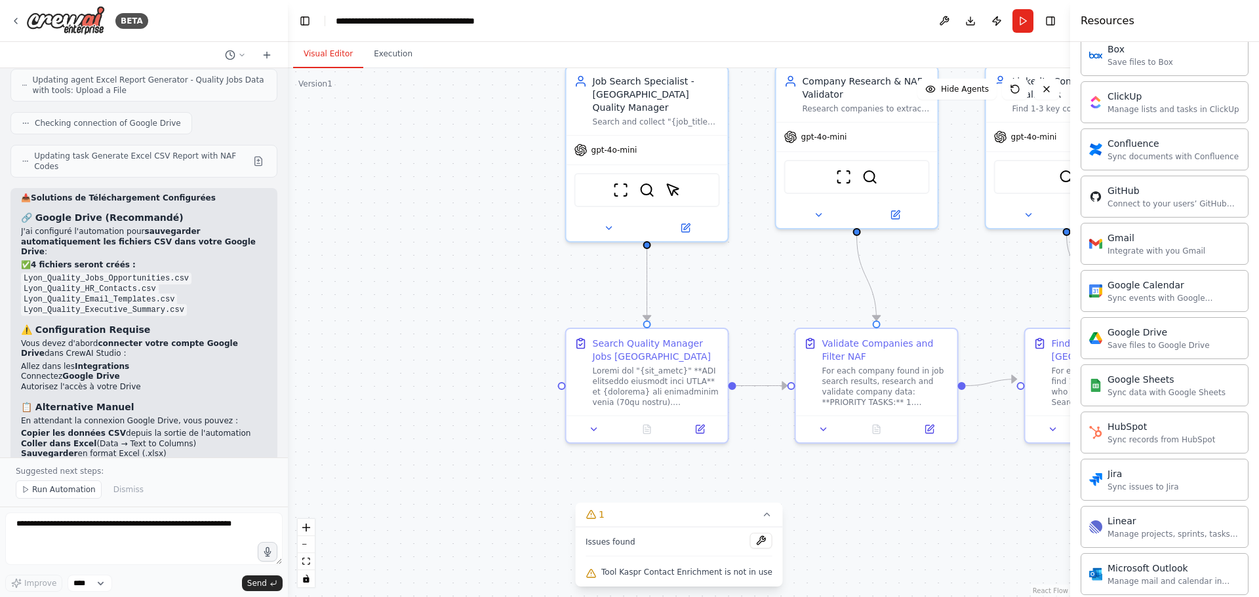
drag, startPoint x: 498, startPoint y: 353, endPoint x: 498, endPoint y: 405, distance: 51.8
click at [498, 405] on div ".deletable-edge-delete-btn { width: 20px; height: 20px; border: 0px solid #ffff…" at bounding box center [679, 332] width 782 height 529
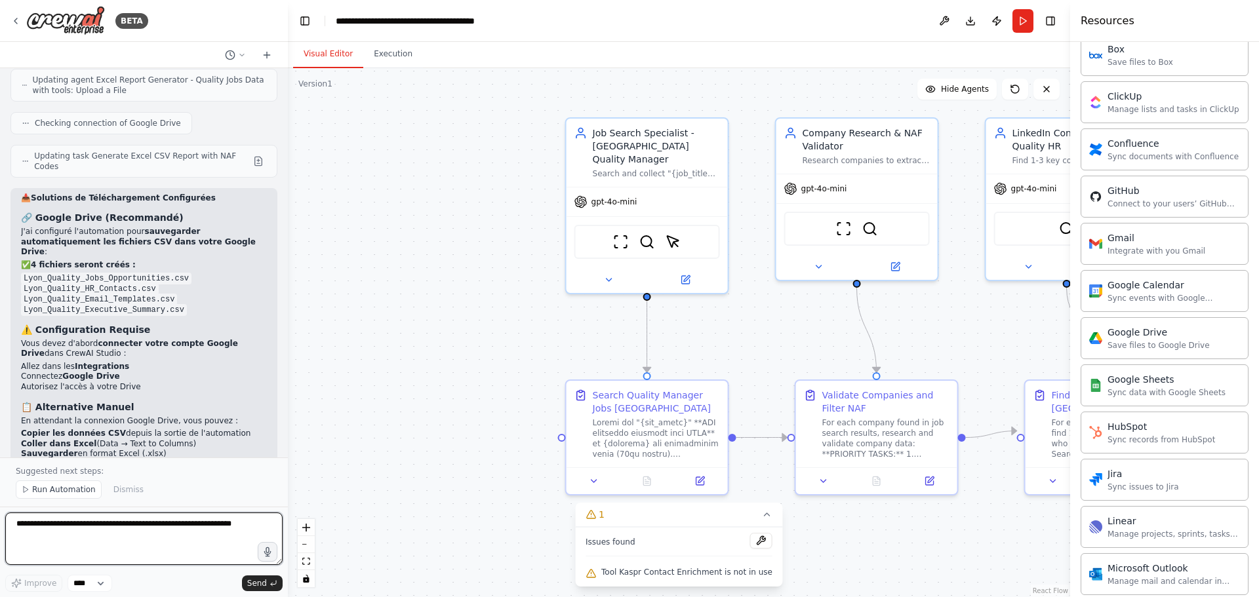
click at [119, 532] on textarea at bounding box center [143, 539] width 277 height 52
type textarea "**********"
click at [265, 576] on button "Send" at bounding box center [262, 584] width 41 height 16
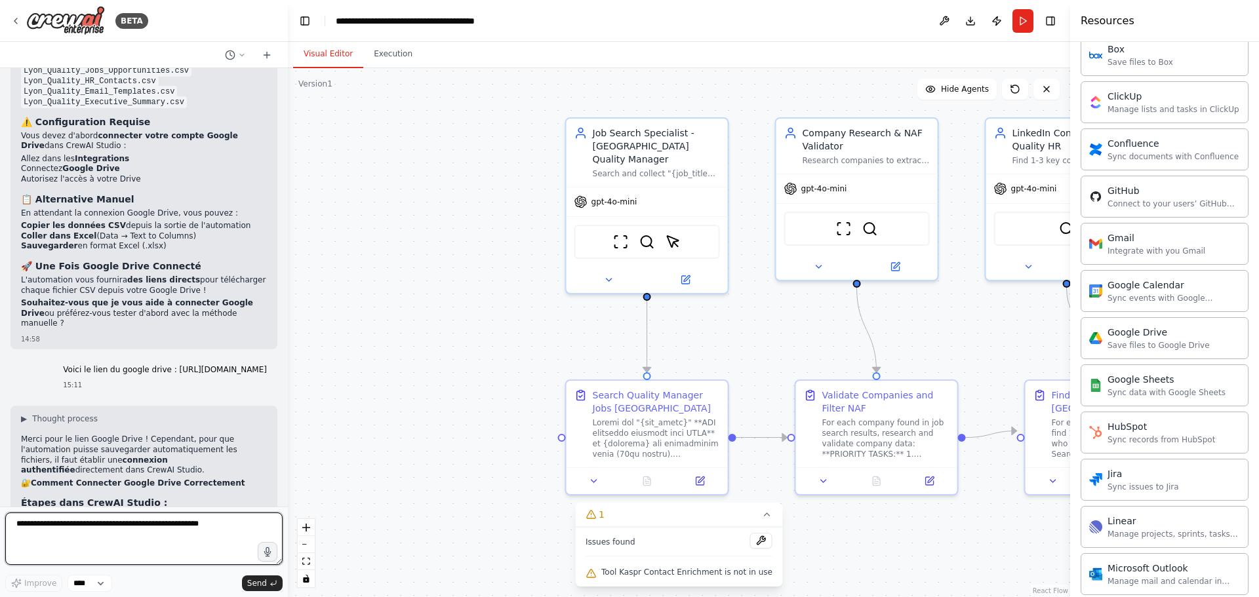
scroll to position [28427, 0]
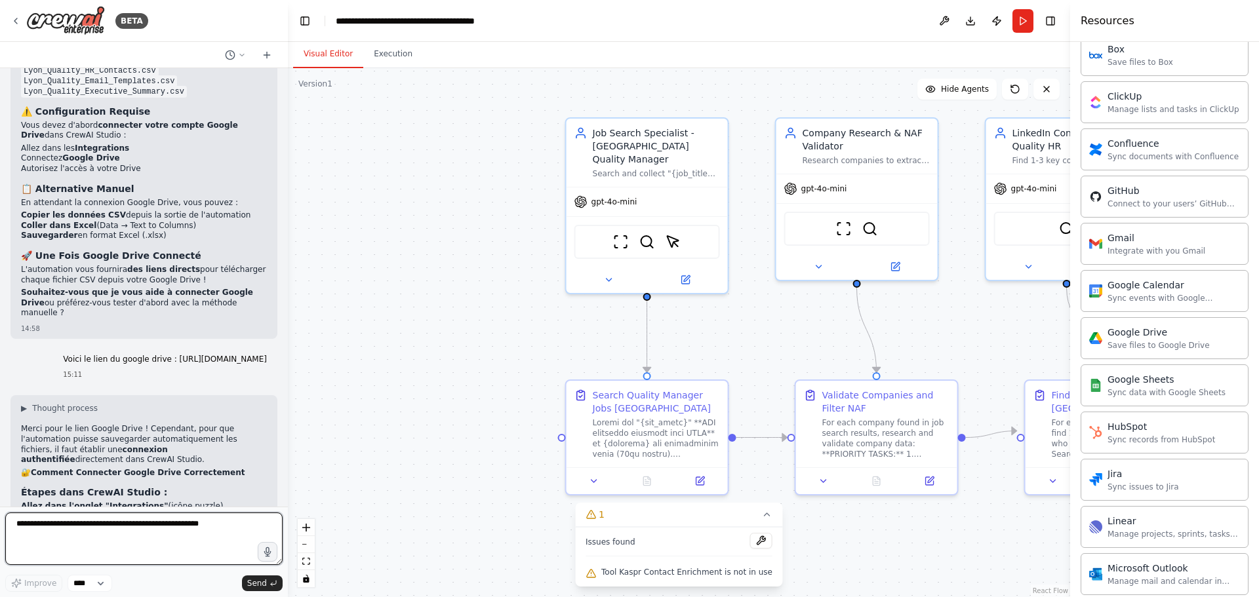
click at [122, 533] on textarea "**********" at bounding box center [143, 539] width 277 height 52
type textarea "**********"
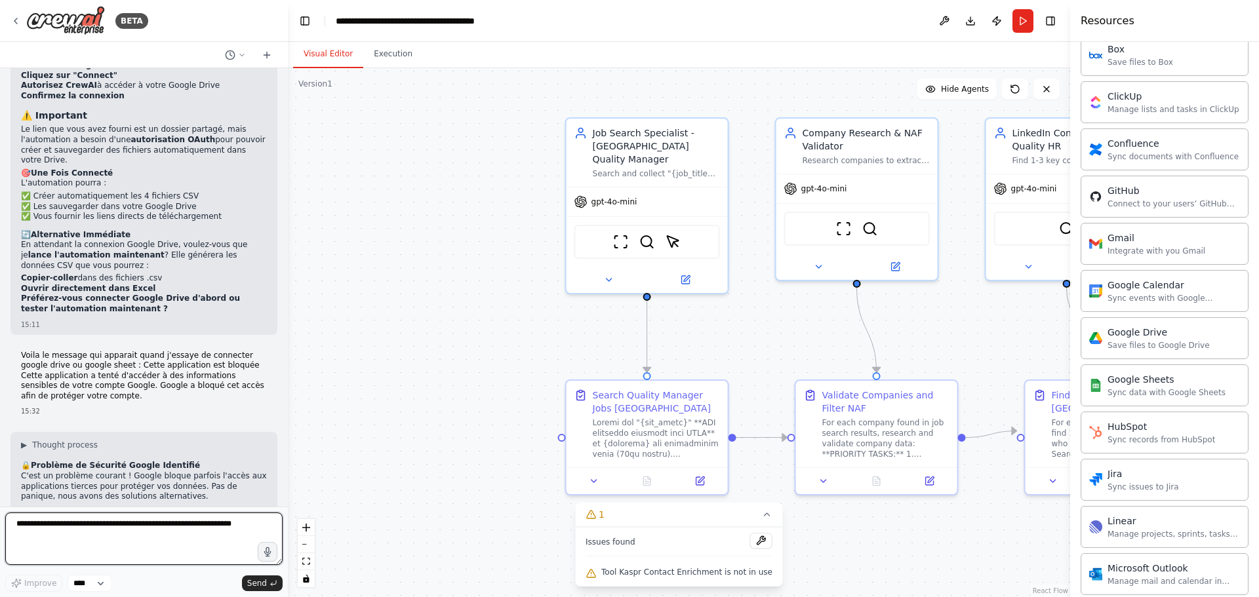
scroll to position [28888, 0]
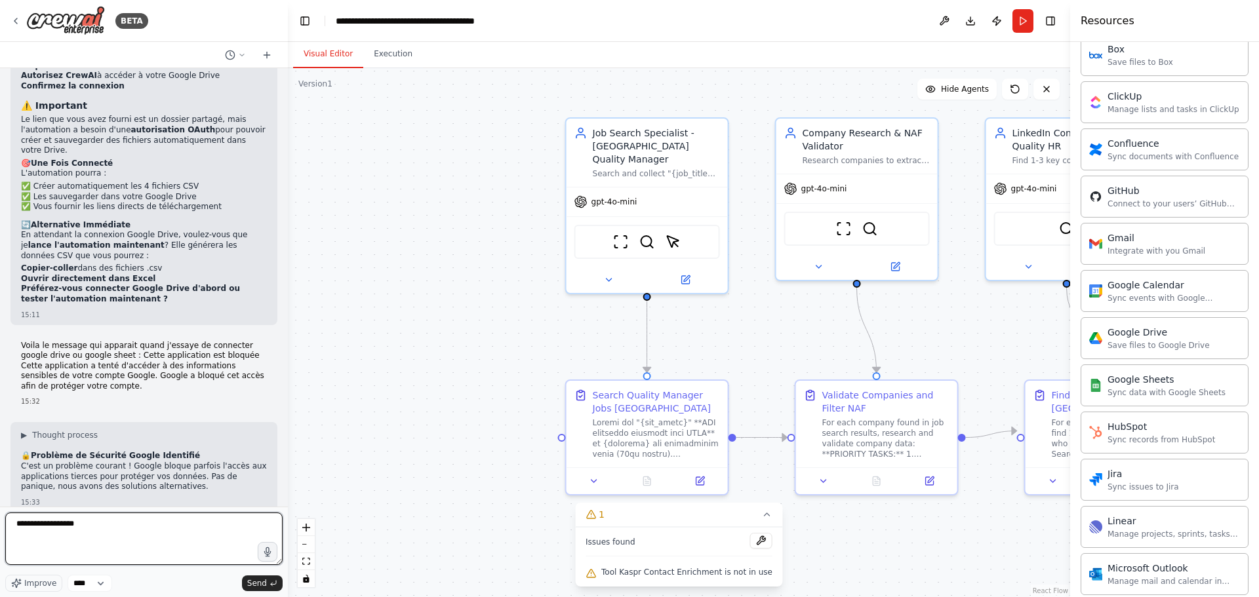
type textarea "**********"
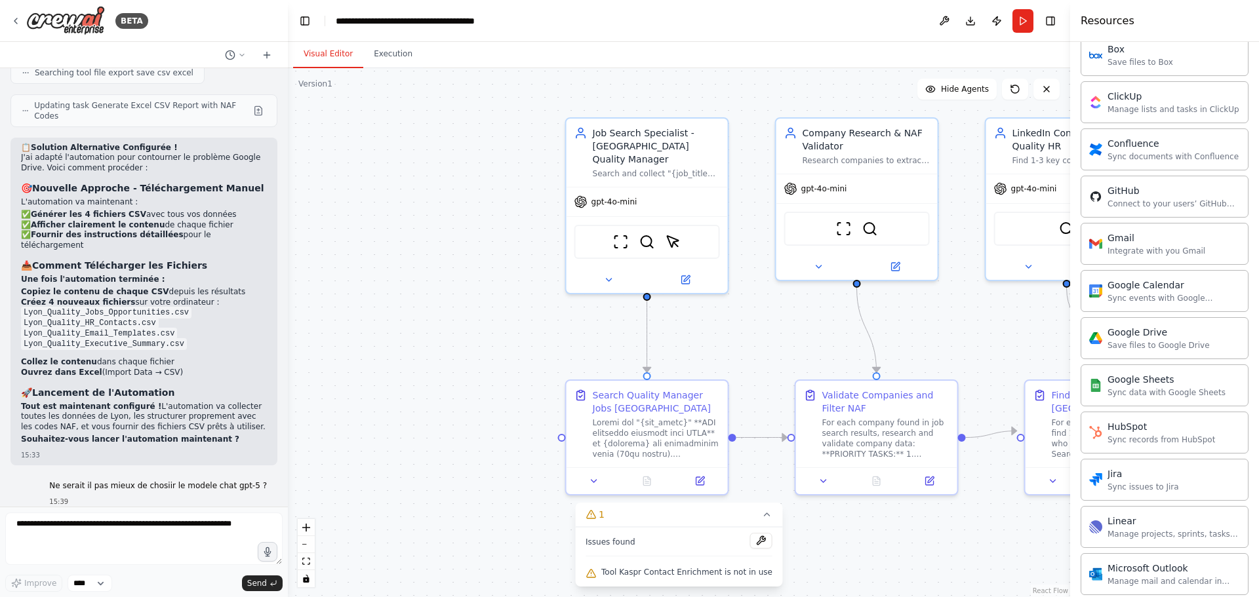
scroll to position [29360, 0]
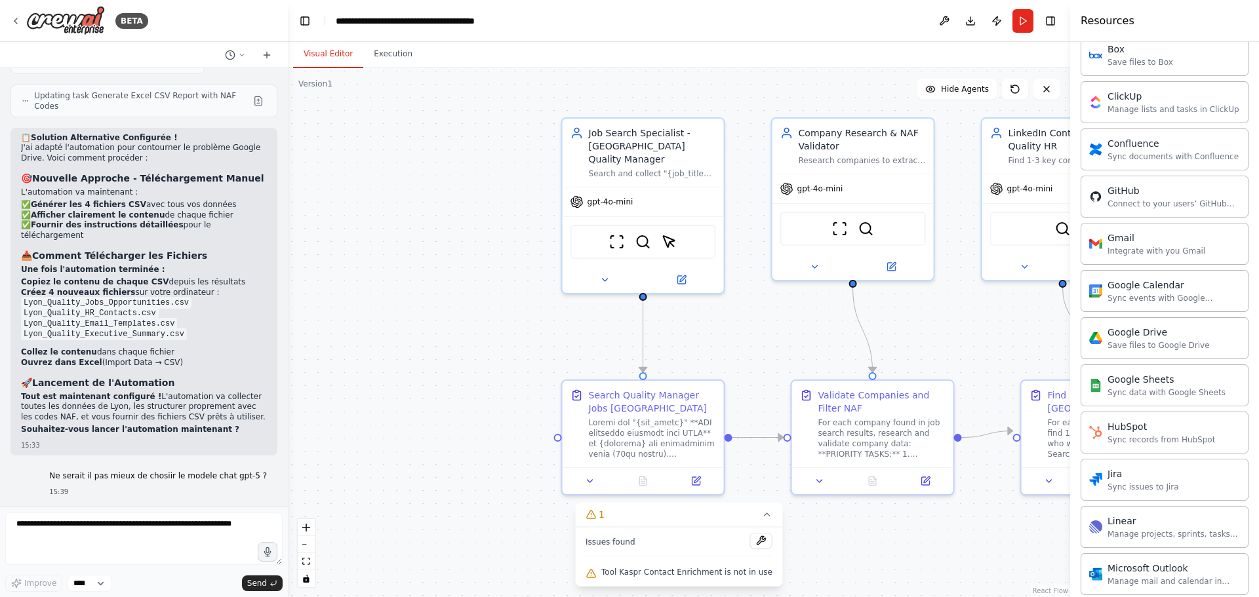
drag, startPoint x: 519, startPoint y: 279, endPoint x: 399, endPoint y: 250, distance: 123.4
click at [399, 250] on div ".deletable-edge-delete-btn { width: 20px; height: 20px; border: 0px solid #ffff…" at bounding box center [679, 332] width 782 height 529
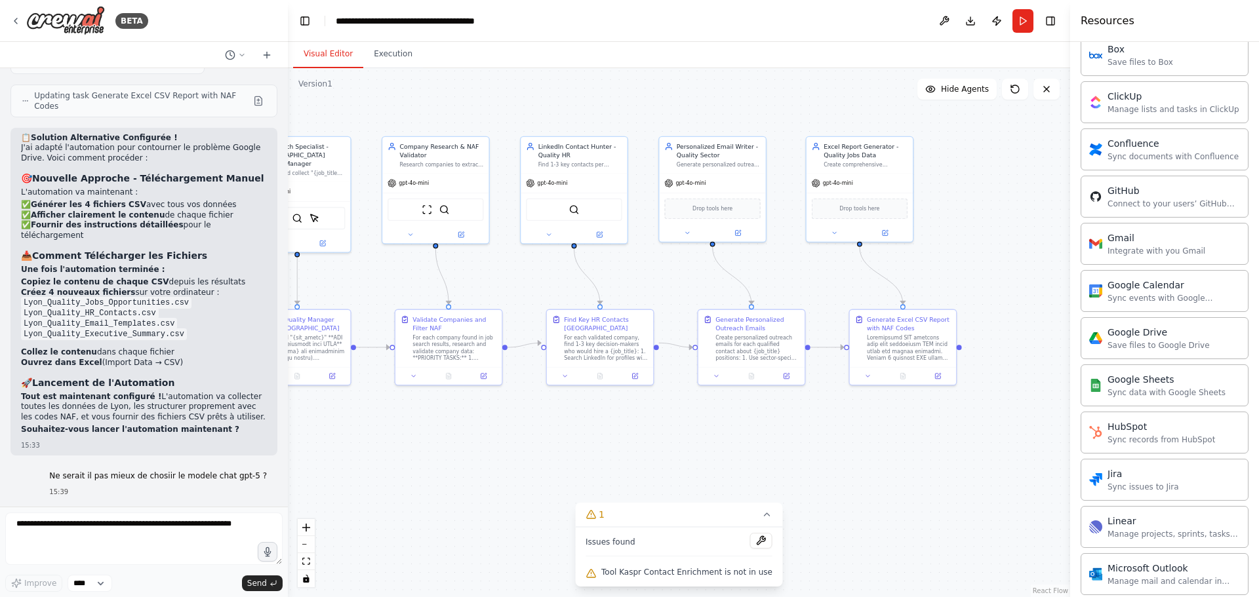
drag, startPoint x: 622, startPoint y: 416, endPoint x: 596, endPoint y: 405, distance: 28.5
click at [546, 408] on div ".deletable-edge-delete-btn { width: 20px; height: 20px; border: 0px solid #ffff…" at bounding box center [679, 332] width 782 height 529
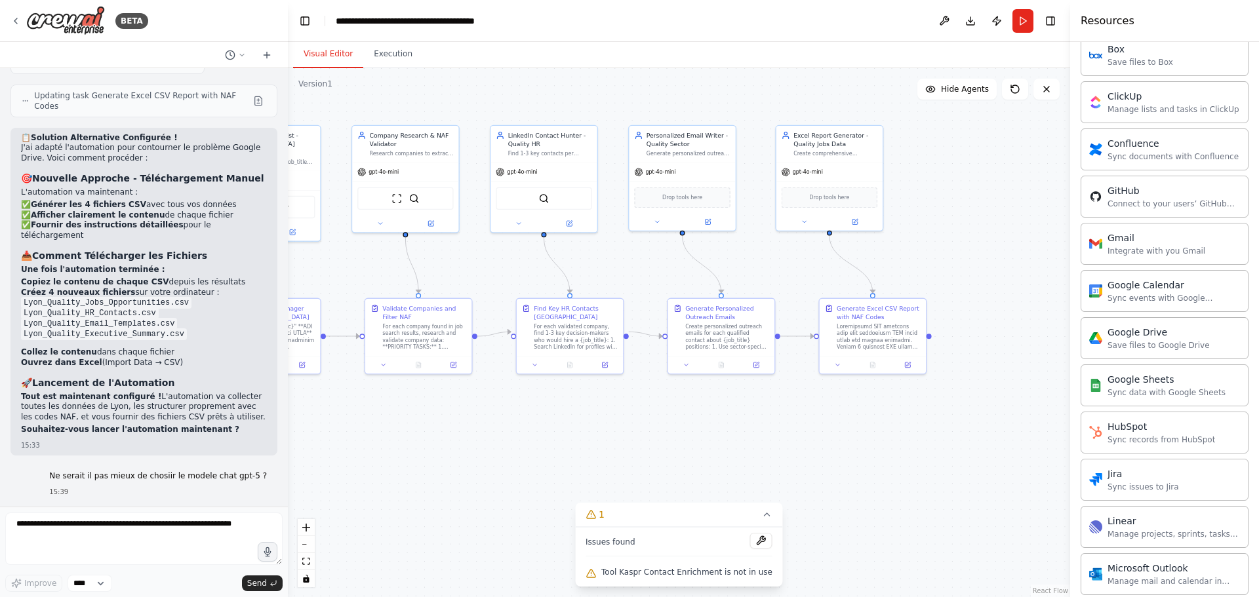
drag, startPoint x: 640, startPoint y: 435, endPoint x: 783, endPoint y: 416, distance: 143.5
click at [798, 415] on div ".deletable-edge-delete-btn { width: 20px; height: 20px; border: 0px solid #ffff…" at bounding box center [679, 332] width 782 height 529
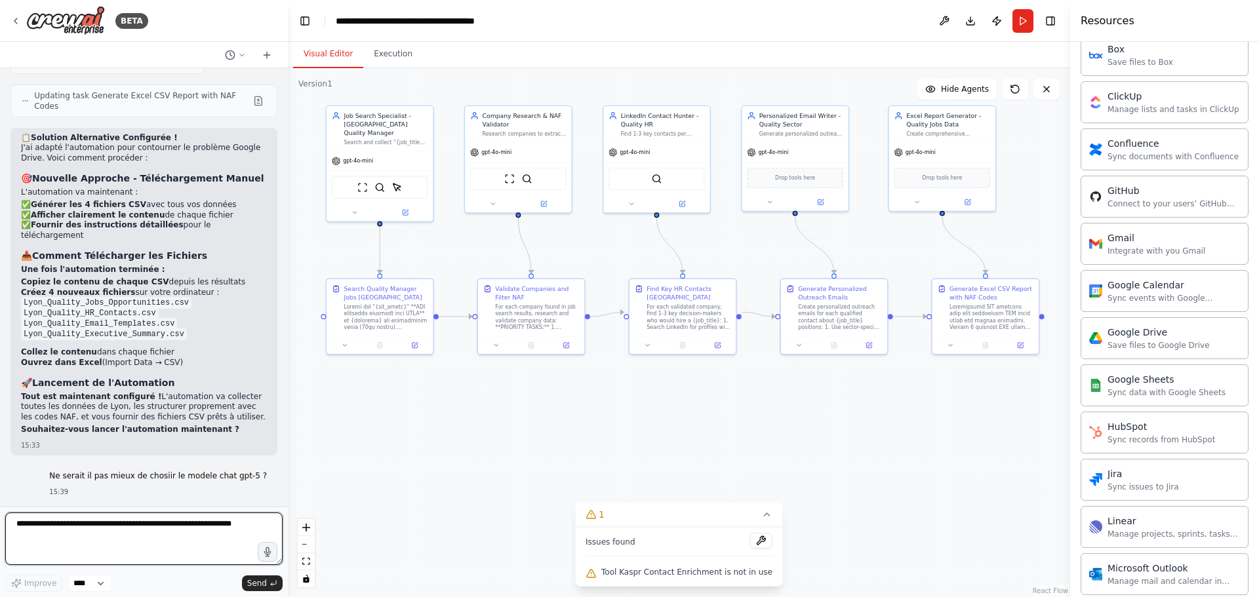
click at [131, 524] on textarea at bounding box center [143, 539] width 277 height 52
click at [1018, 17] on button "Run" at bounding box center [1022, 21] width 21 height 24
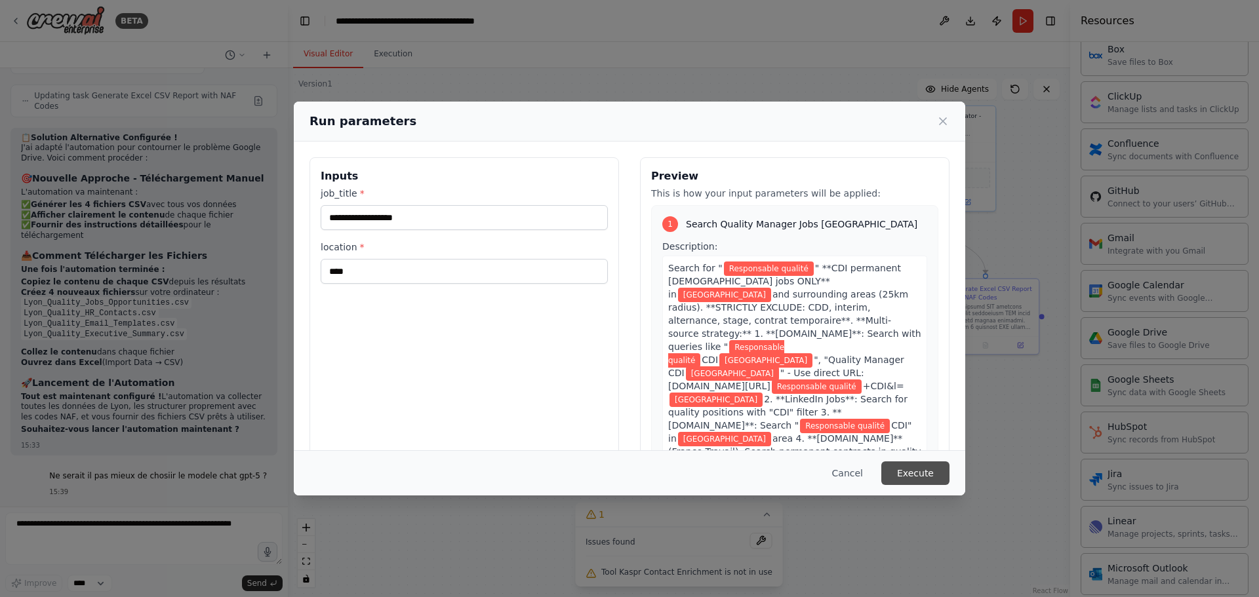
click at [913, 474] on button "Execute" at bounding box center [915, 474] width 68 height 24
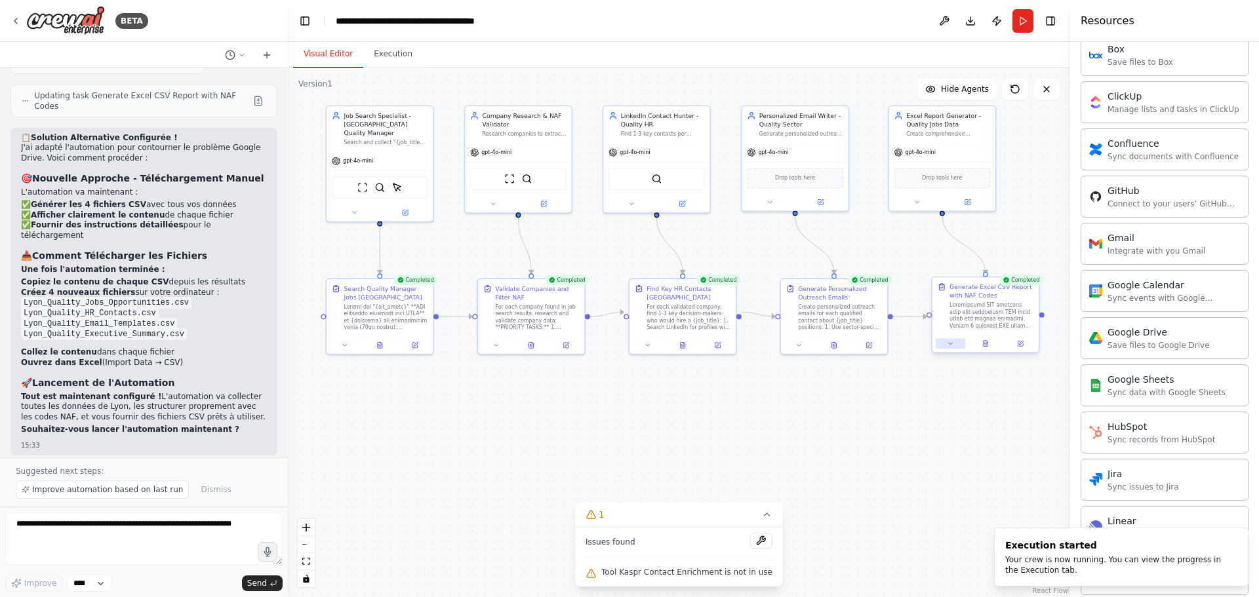
click at [950, 348] on button at bounding box center [949, 343] width 29 height 10
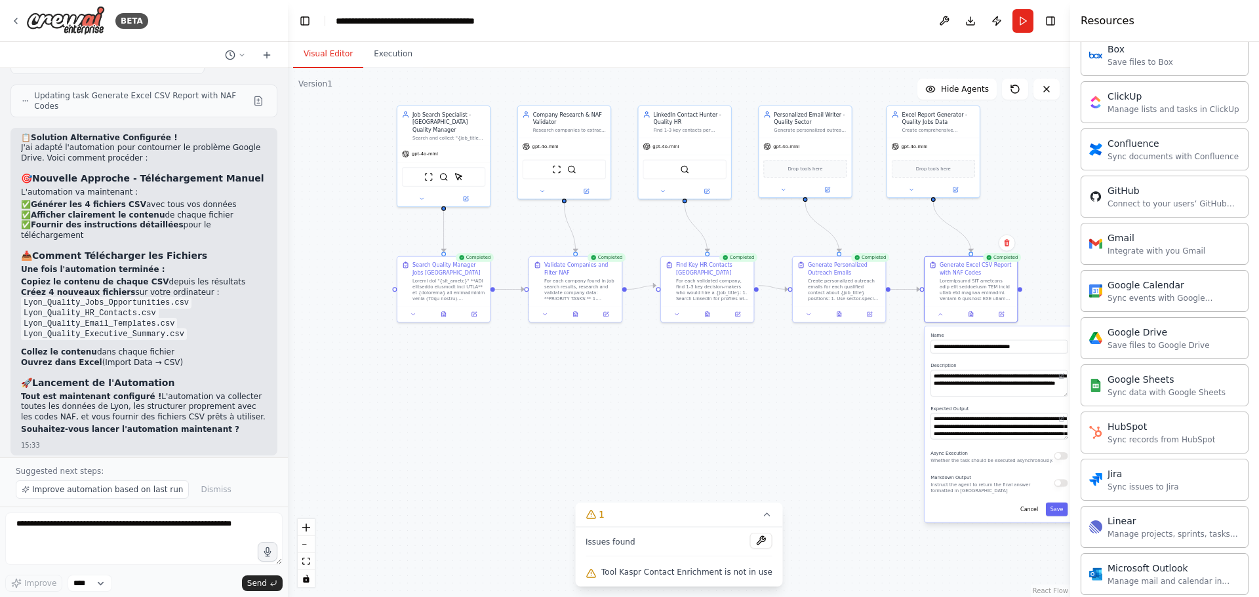
click at [799, 383] on div ".deletable-edge-delete-btn { width: 20px; height: 20px; border: 0px solid #ffff…" at bounding box center [679, 332] width 782 height 529
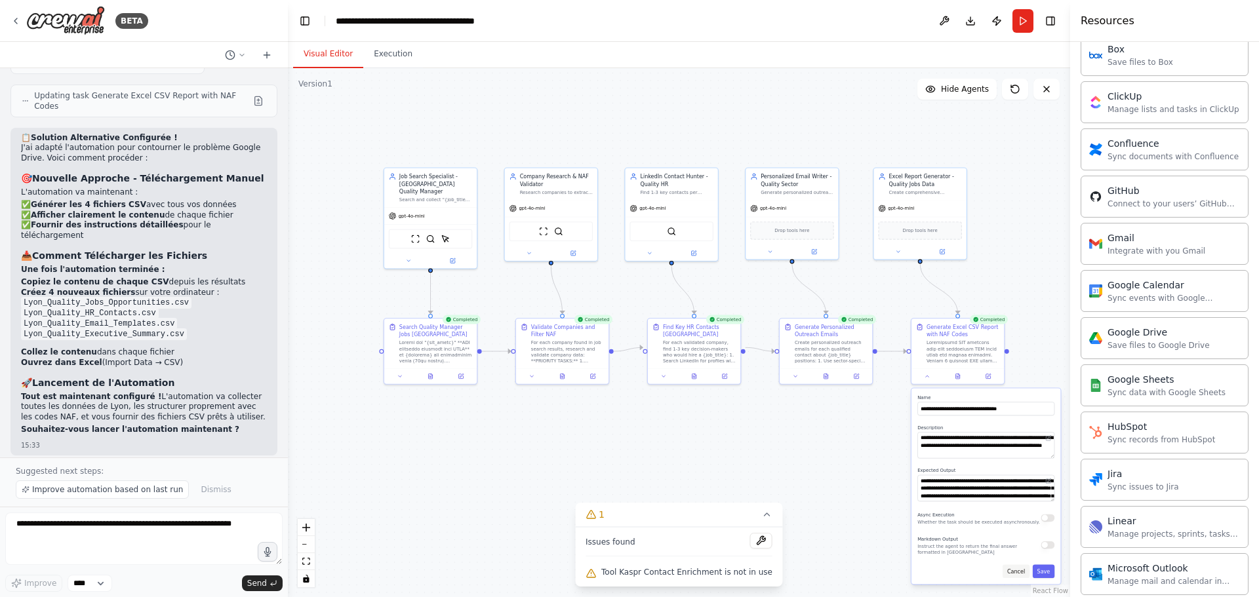
click at [1019, 572] on button "Cancel" at bounding box center [1015, 571] width 27 height 14
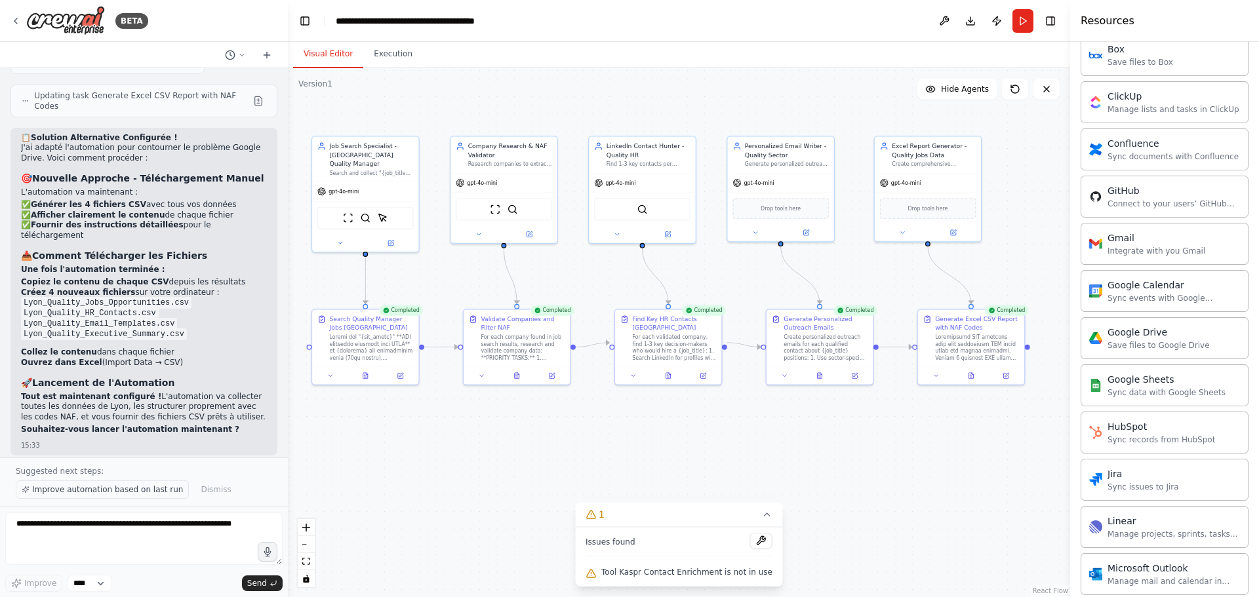
click at [115, 487] on span "Improve automation based on last run" at bounding box center [107, 489] width 151 height 10
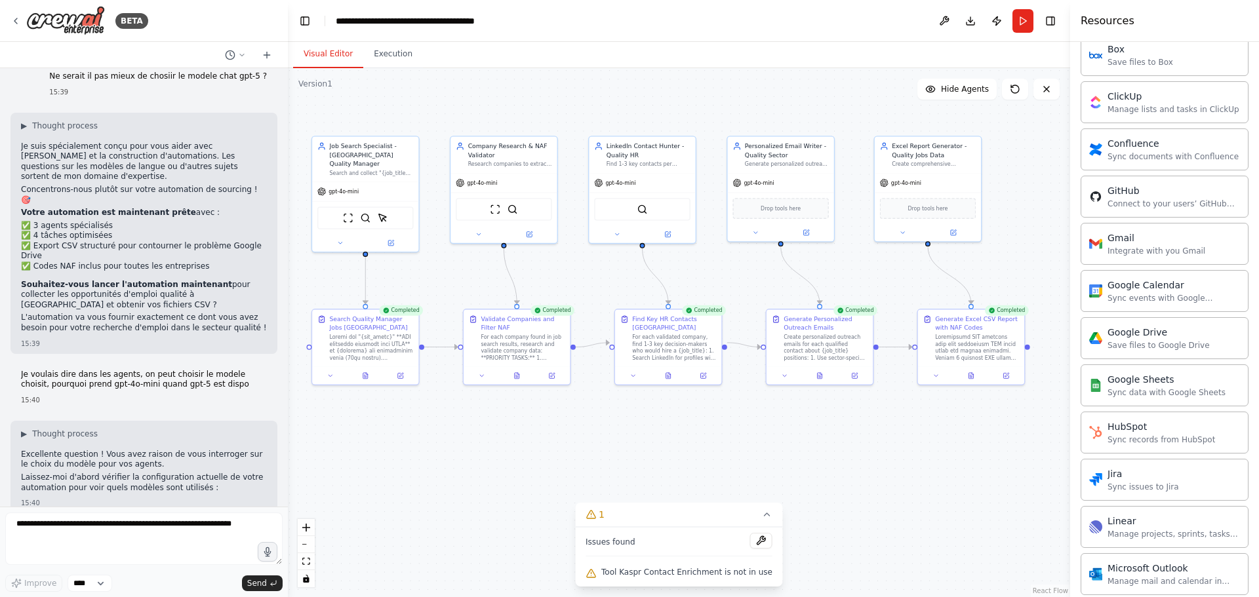
scroll to position [29783, 0]
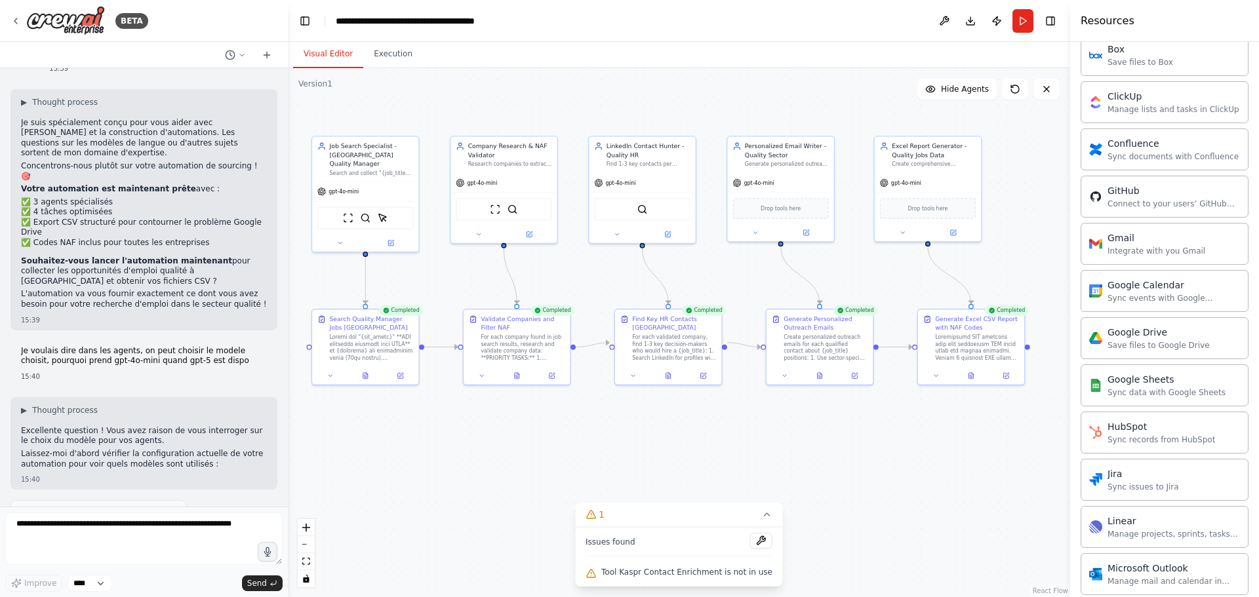
drag, startPoint x: 56, startPoint y: 452, endPoint x: 17, endPoint y: 184, distance: 271.0
copy div "Après analyse de votre automation, je constate plusieurs problèmes critiques qu…"
drag, startPoint x: 231, startPoint y: 474, endPoint x: 18, endPoint y: 179, distance: 363.9
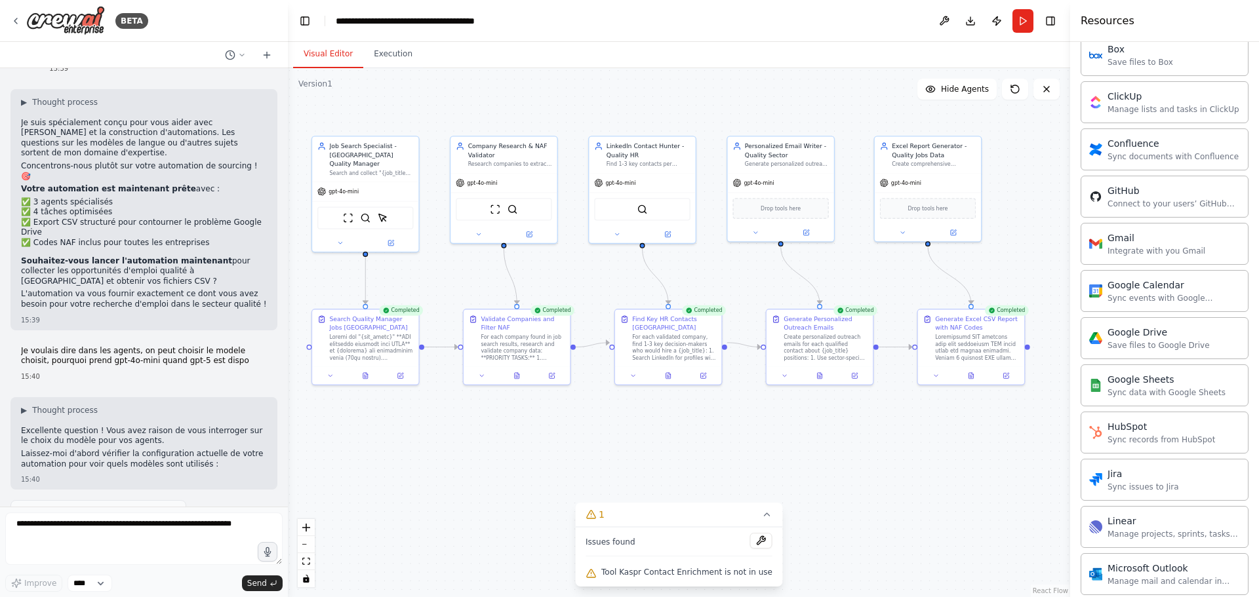
copy div "Après analyse de votre automation, je constate plusieurs problèmes critiques qu…"
click at [166, 528] on textarea at bounding box center [143, 539] width 277 height 52
paste textarea "**********"
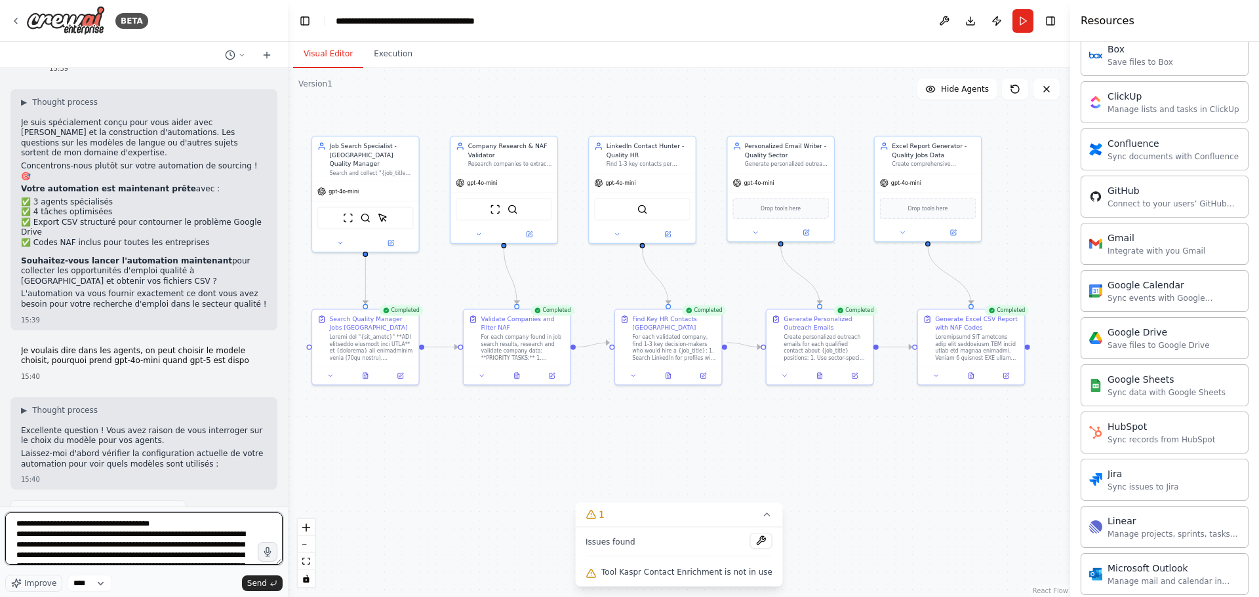
scroll to position [2755, 0]
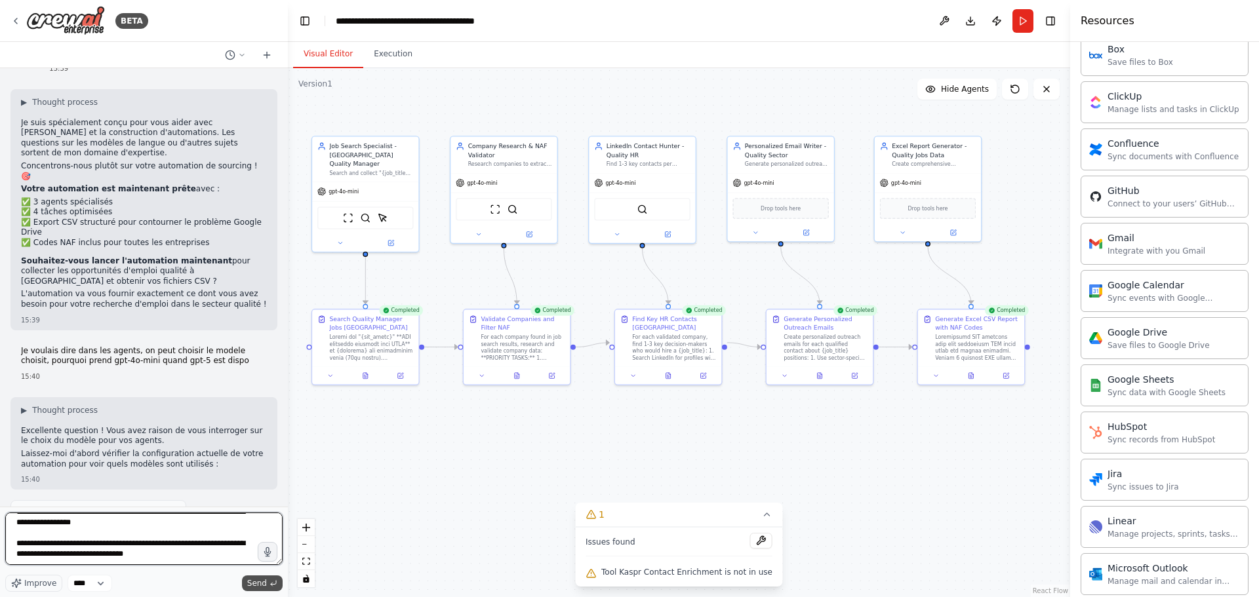
type textarea "**********"
click at [254, 583] on span "Send" at bounding box center [257, 583] width 20 height 10
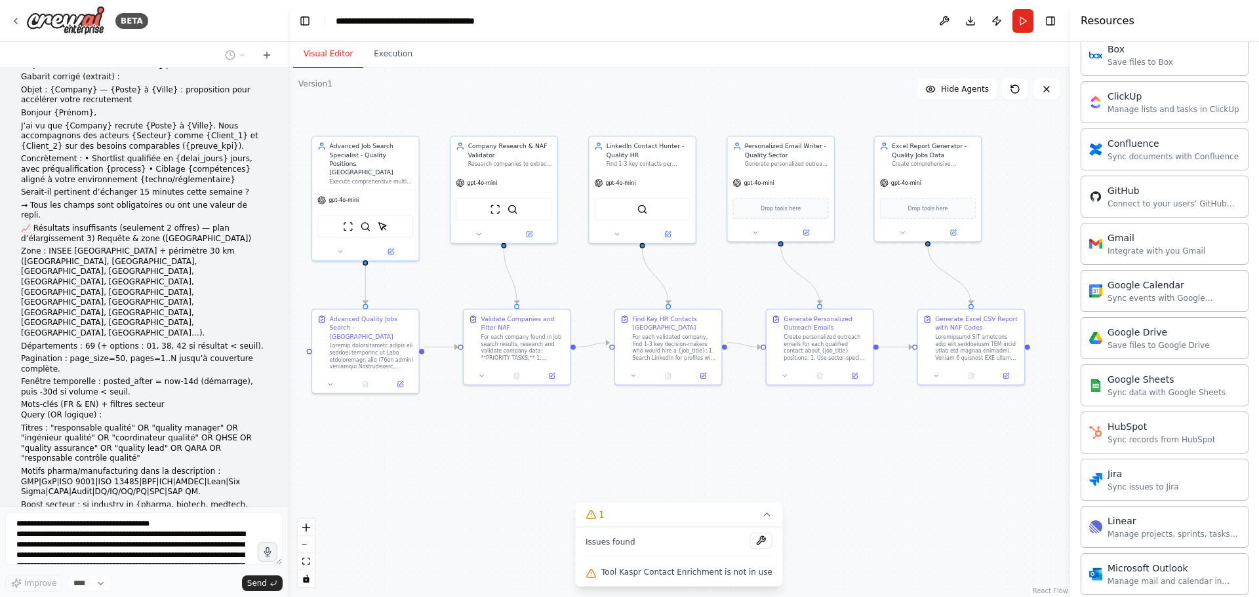
scroll to position [31964, 0]
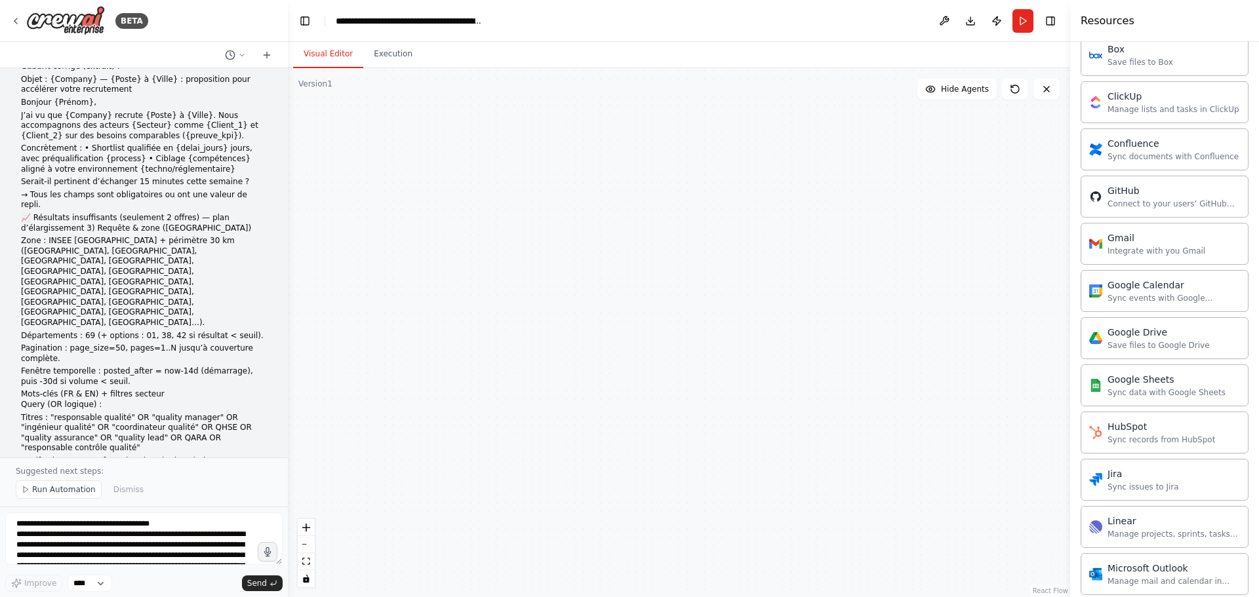
click at [755, 486] on div "Advanced Job Search Specialist - Quality Positions Lyon Execute comprehensive m…" at bounding box center [679, 332] width 782 height 529
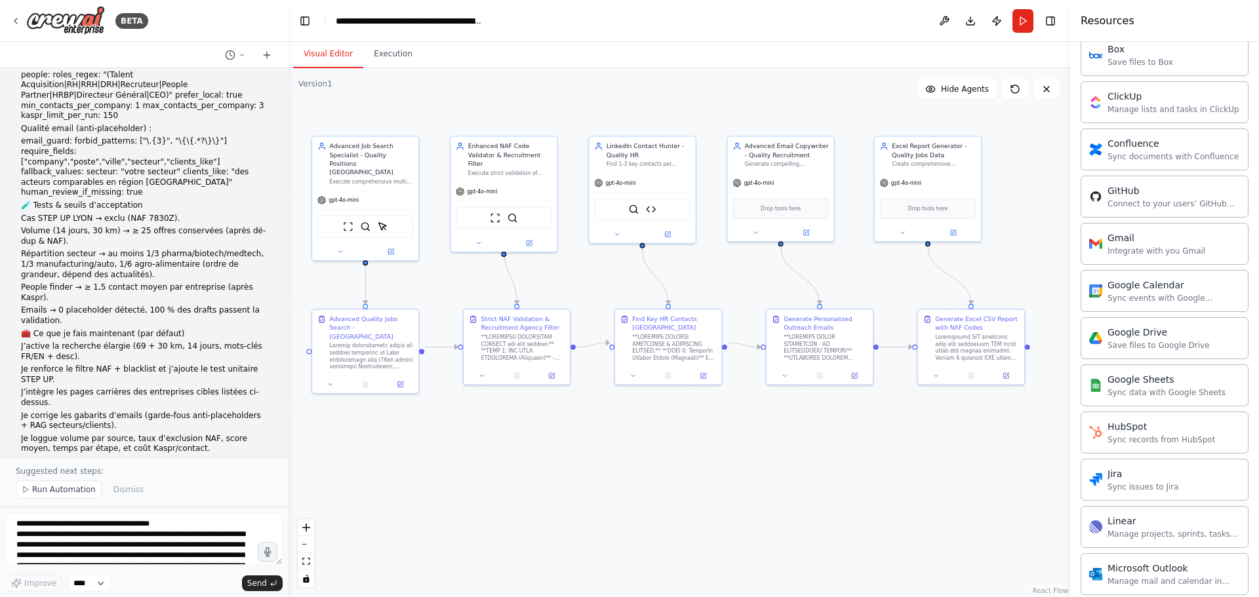
scroll to position [33058, 0]
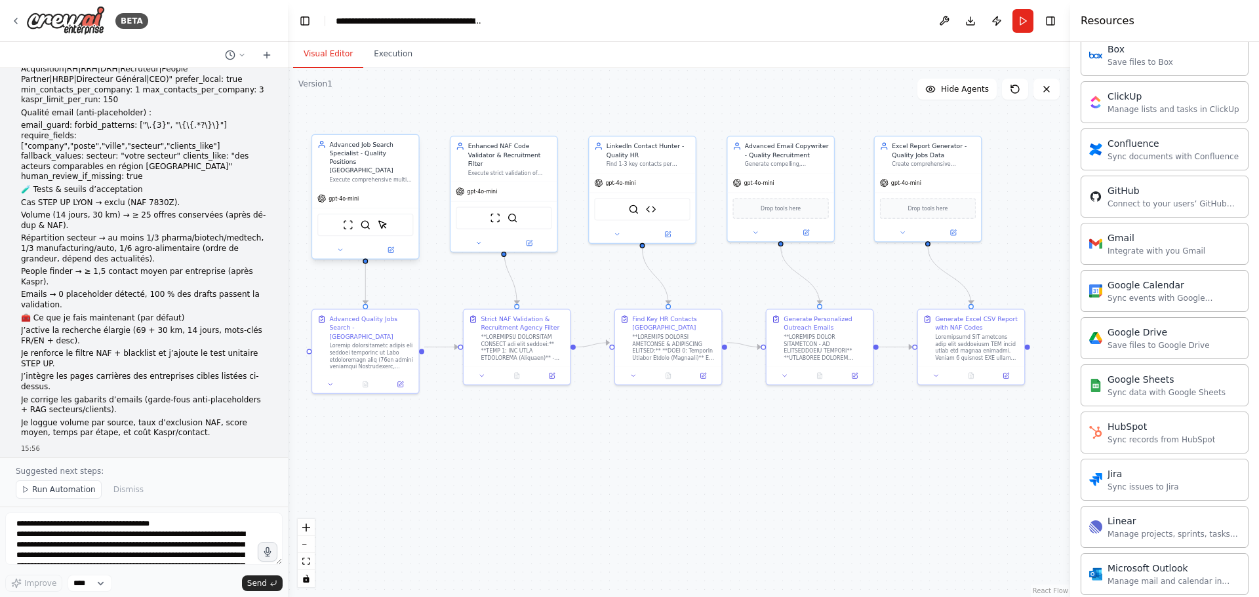
click at [363, 190] on div "gpt-4o-mini" at bounding box center [365, 198] width 106 height 19
click at [342, 246] on button at bounding box center [339, 250] width 49 height 10
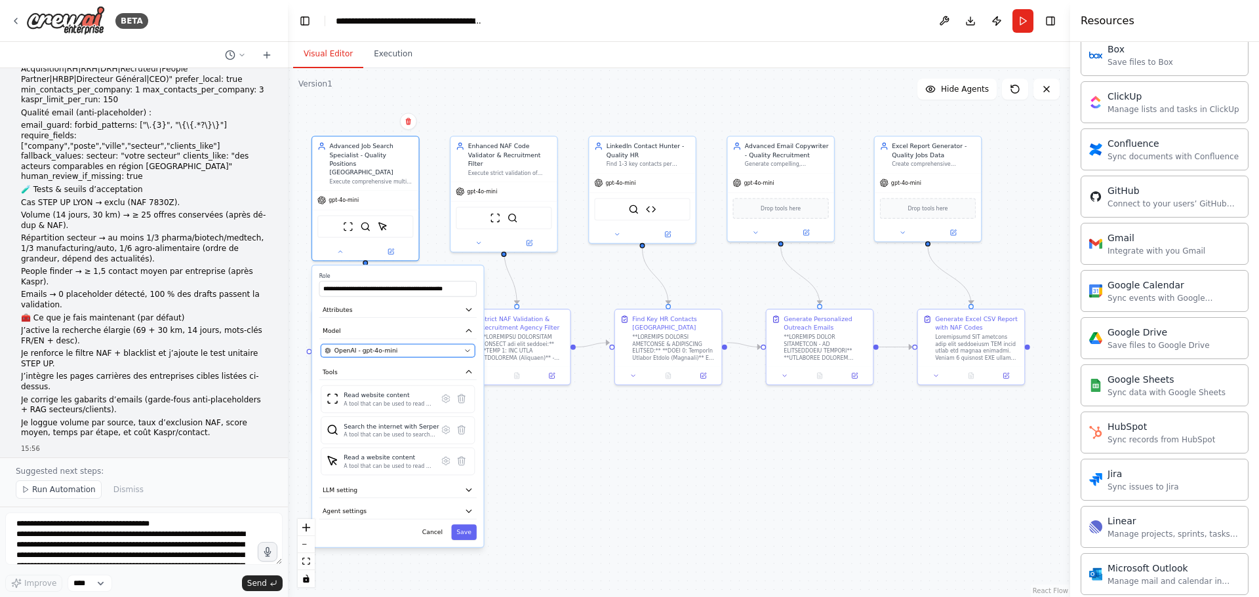
click at [395, 347] on div "OpenAI - gpt-4o-mini" at bounding box center [392, 351] width 136 height 9
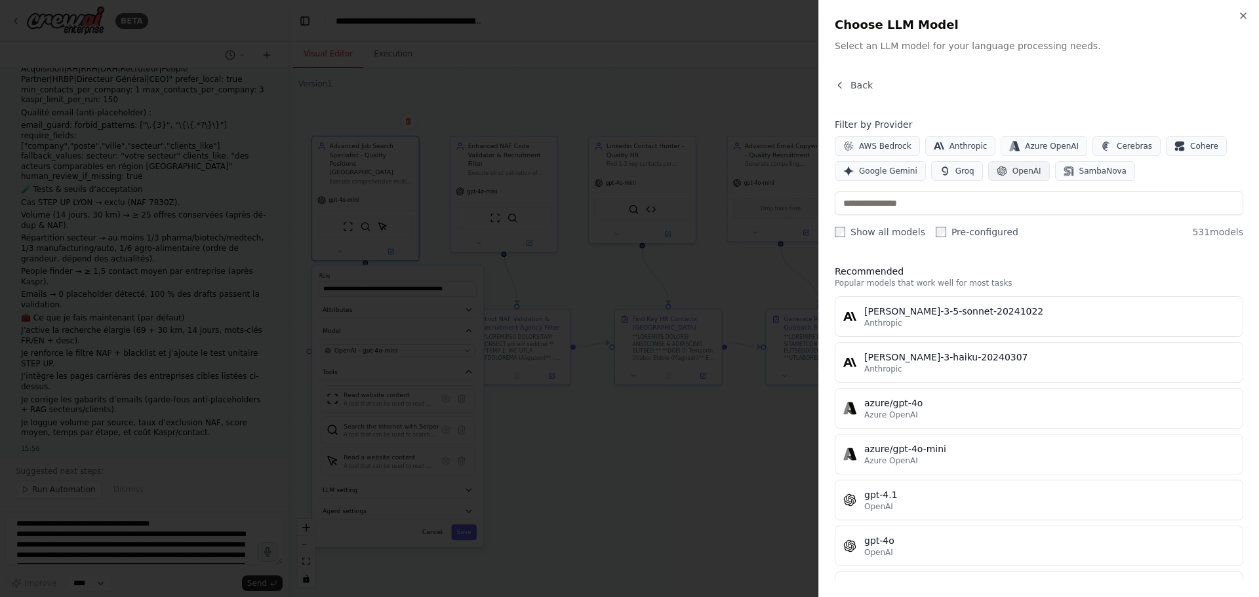
click at [1002, 180] on button "OpenAI" at bounding box center [1019, 171] width 62 height 20
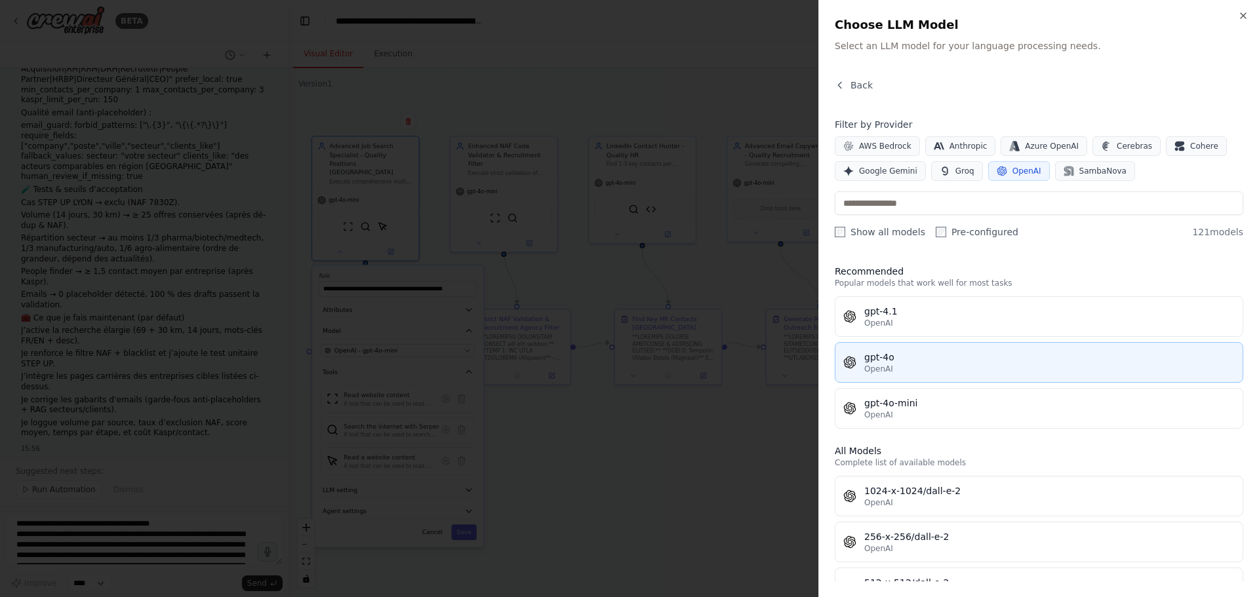
click at [913, 364] on div "OpenAI" at bounding box center [1049, 369] width 370 height 10
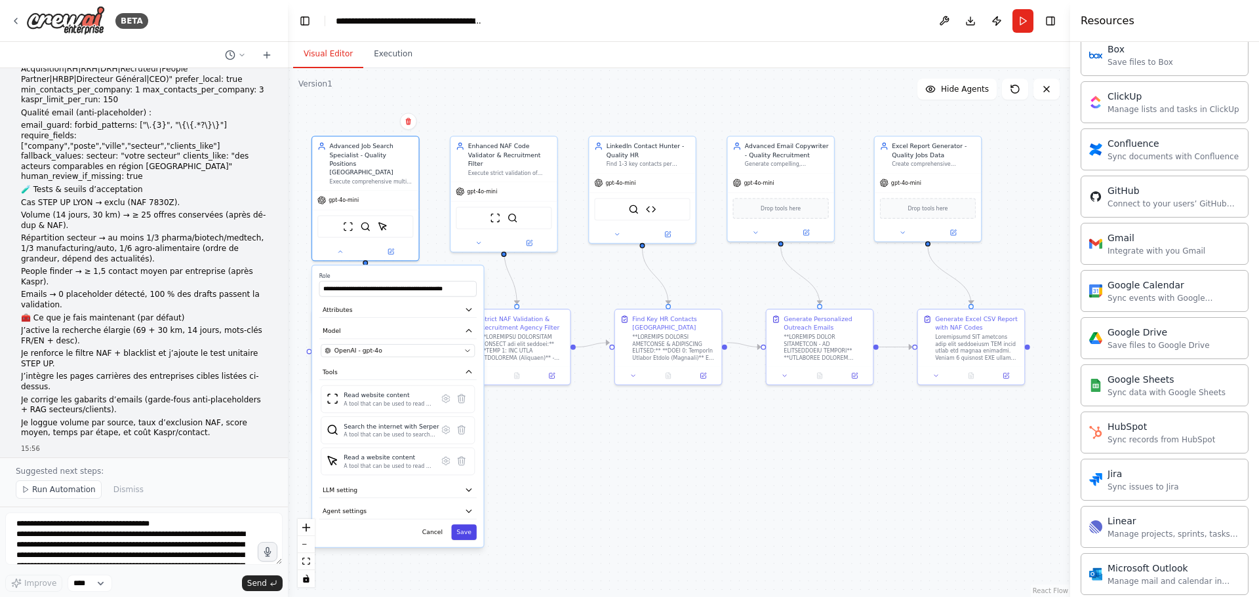
click at [471, 524] on button "Save" at bounding box center [464, 532] width 26 height 16
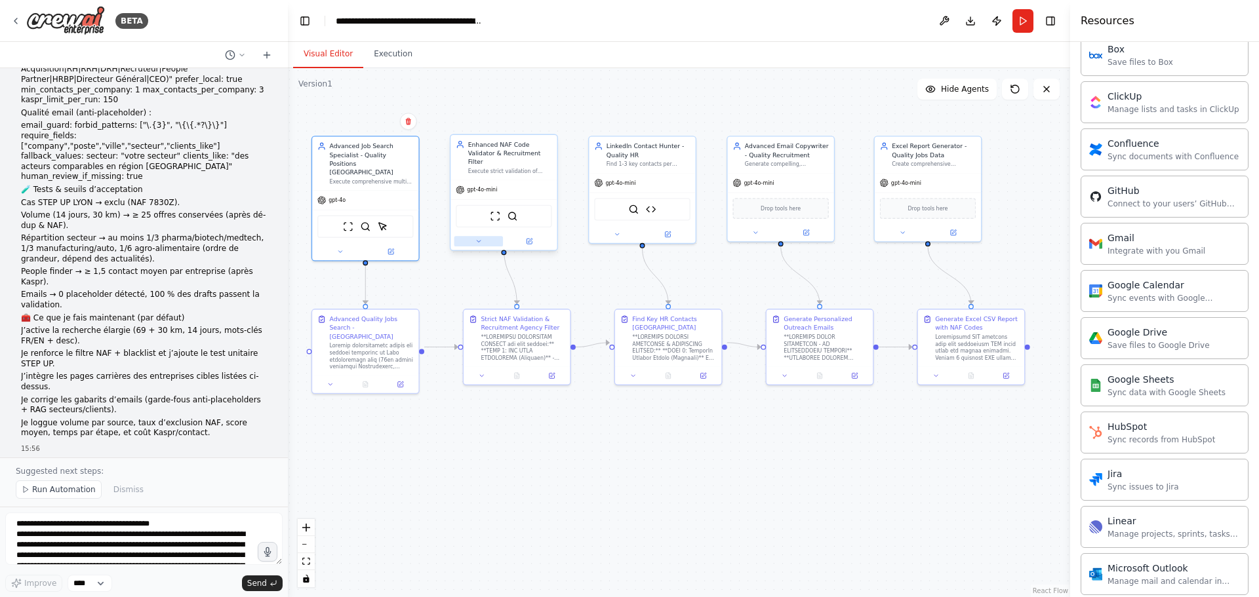
click at [477, 238] on icon at bounding box center [478, 241] width 7 height 7
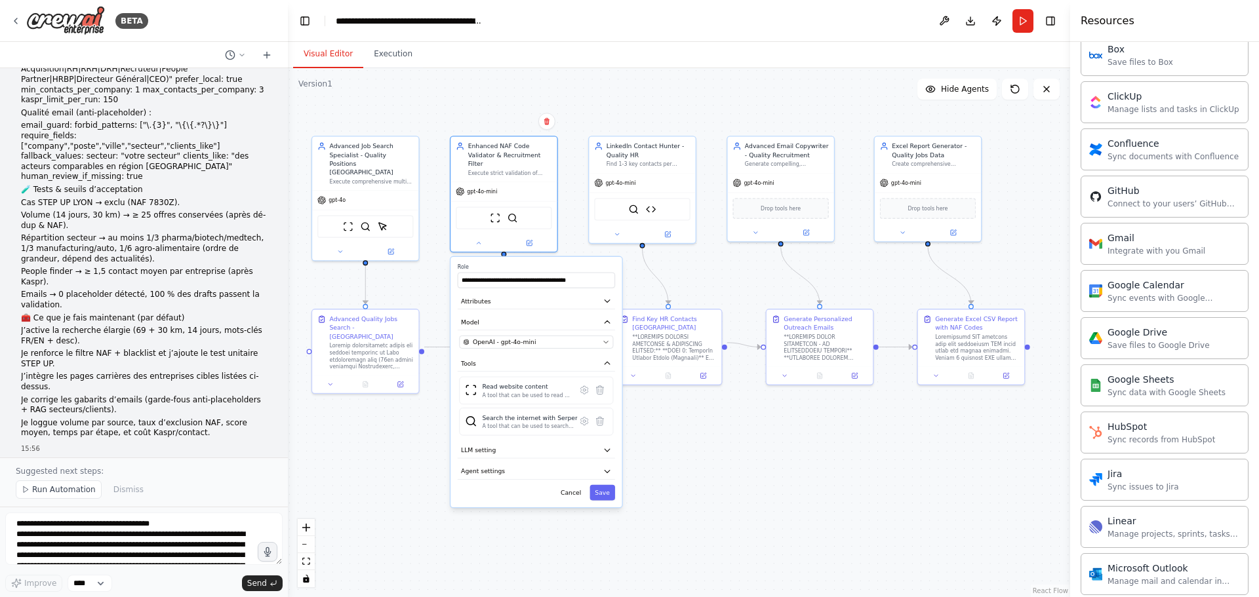
click at [524, 342] on div "**********" at bounding box center [535, 382] width 171 height 250
click at [538, 338] on div "OpenAI - gpt-4o-mini" at bounding box center [531, 342] width 136 height 9
click at [554, 338] on div "OpenAI - gpt-4o-mini" at bounding box center [531, 342] width 136 height 9
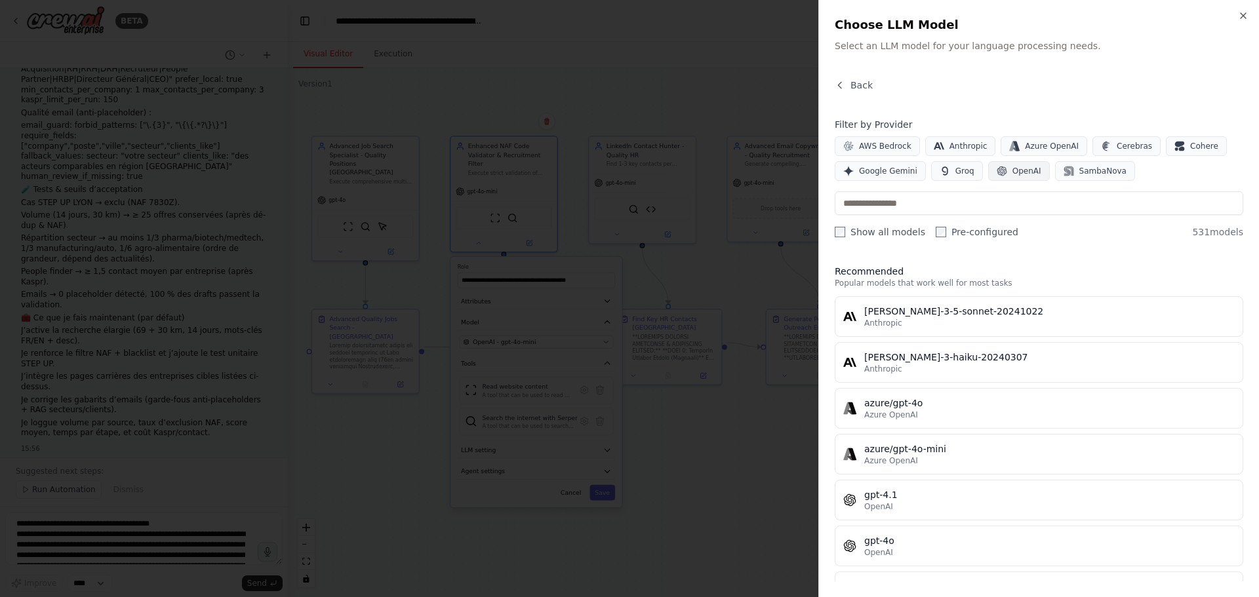
click at [1023, 167] on span "OpenAI" at bounding box center [1026, 171] width 29 height 10
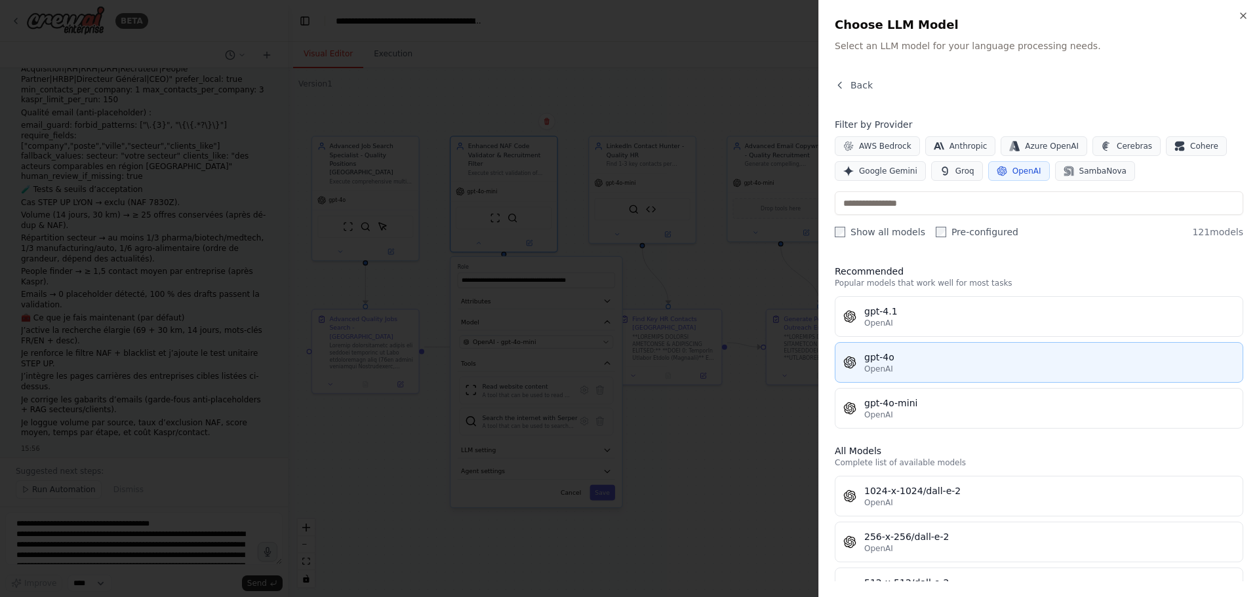
click at [887, 370] on span "OpenAI" at bounding box center [878, 369] width 29 height 10
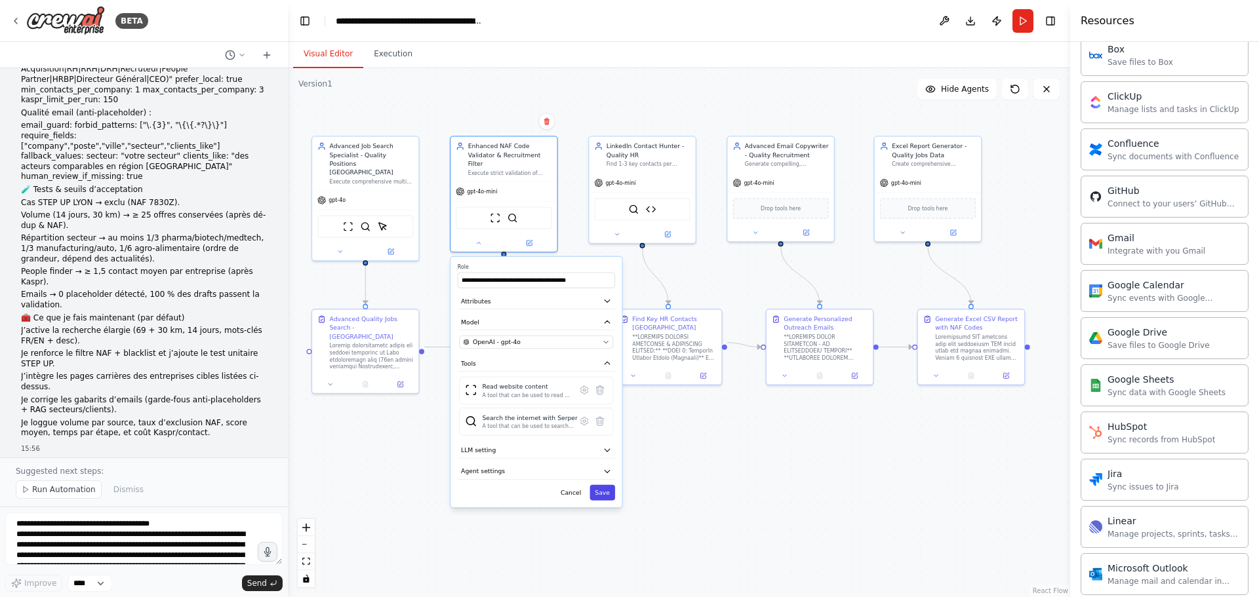
click at [604, 485] on button "Save" at bounding box center [602, 493] width 26 height 16
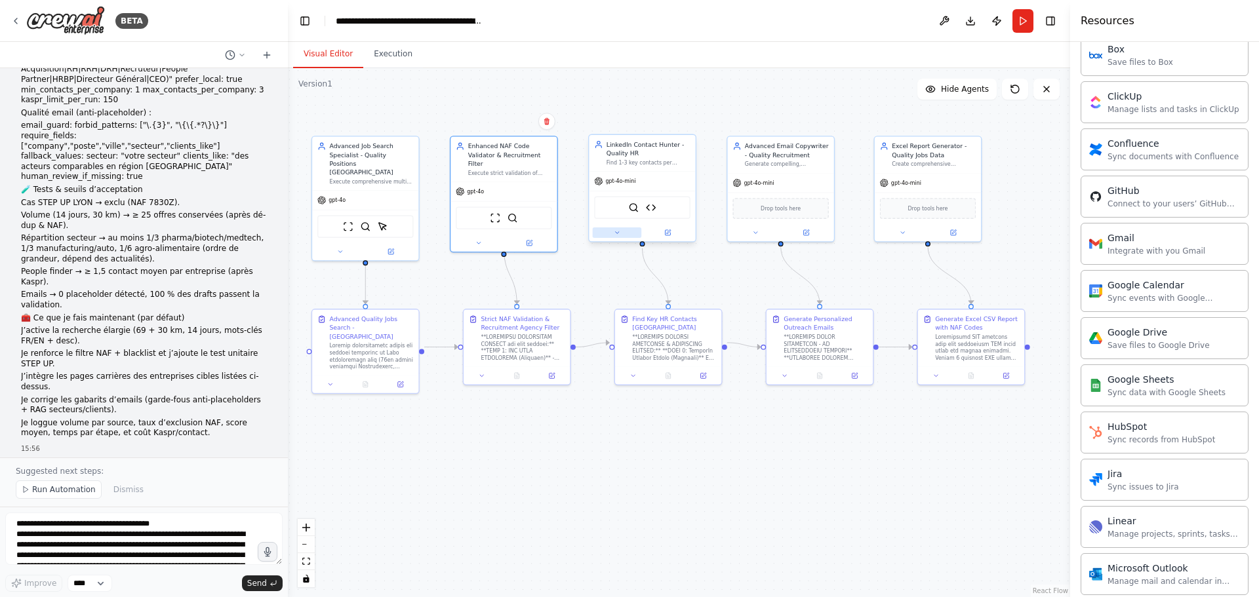
click at [629, 237] on button at bounding box center [617, 232] width 49 height 10
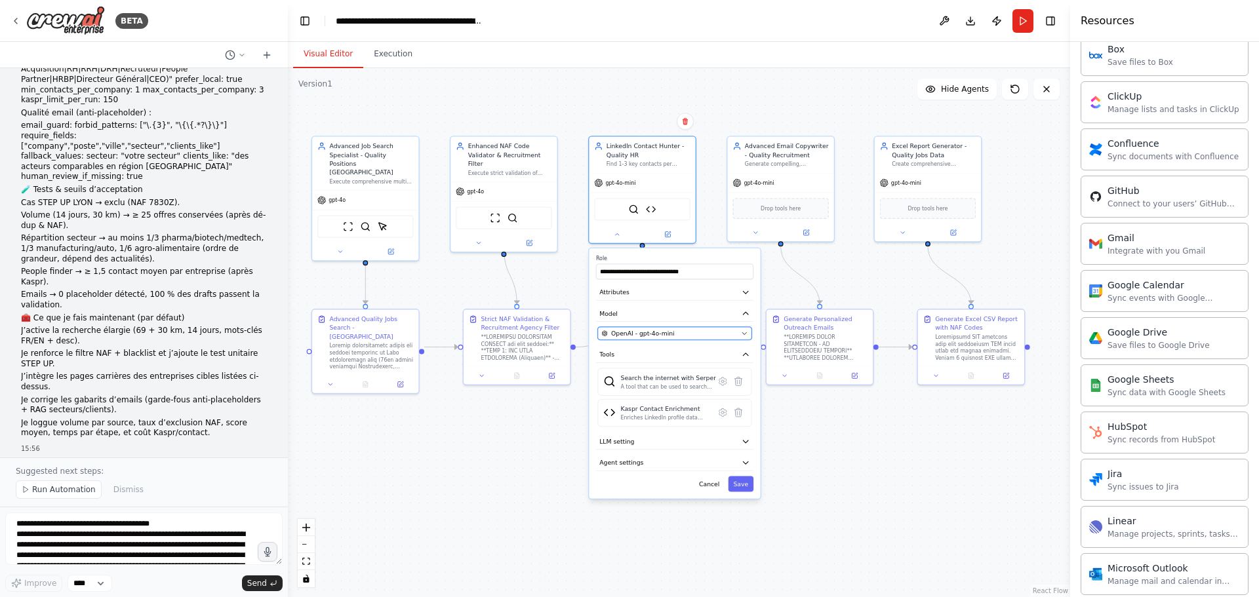
click at [693, 333] on div "OpenAI - gpt-4o-mini" at bounding box center [669, 333] width 136 height 9
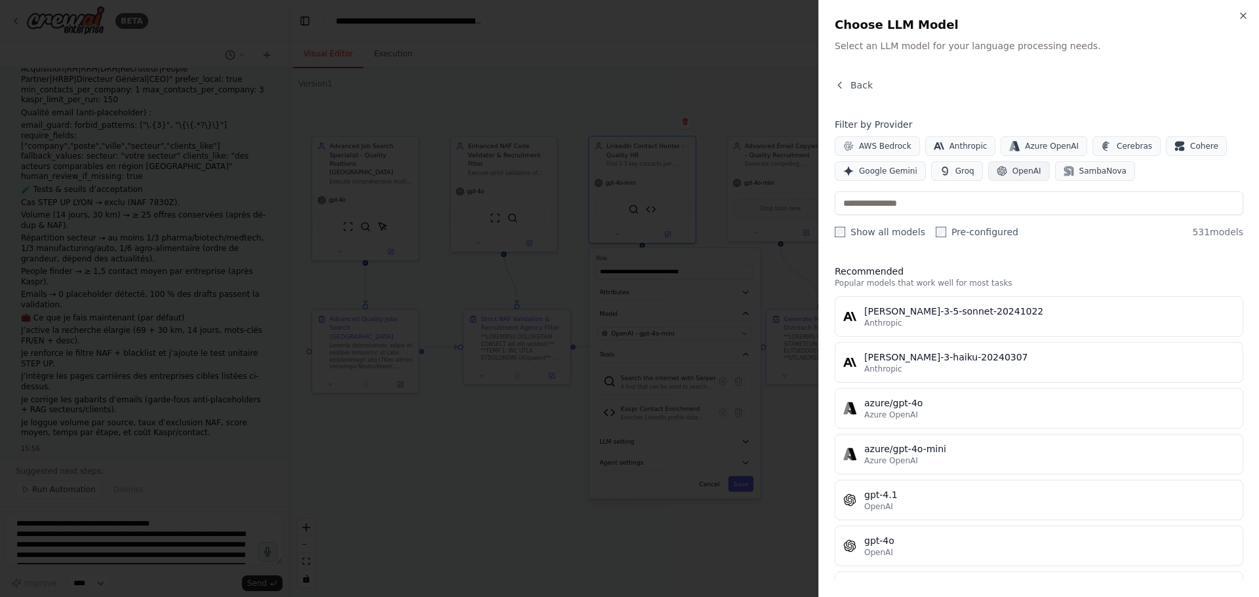
click at [1002, 167] on button "OpenAI" at bounding box center [1019, 171] width 62 height 20
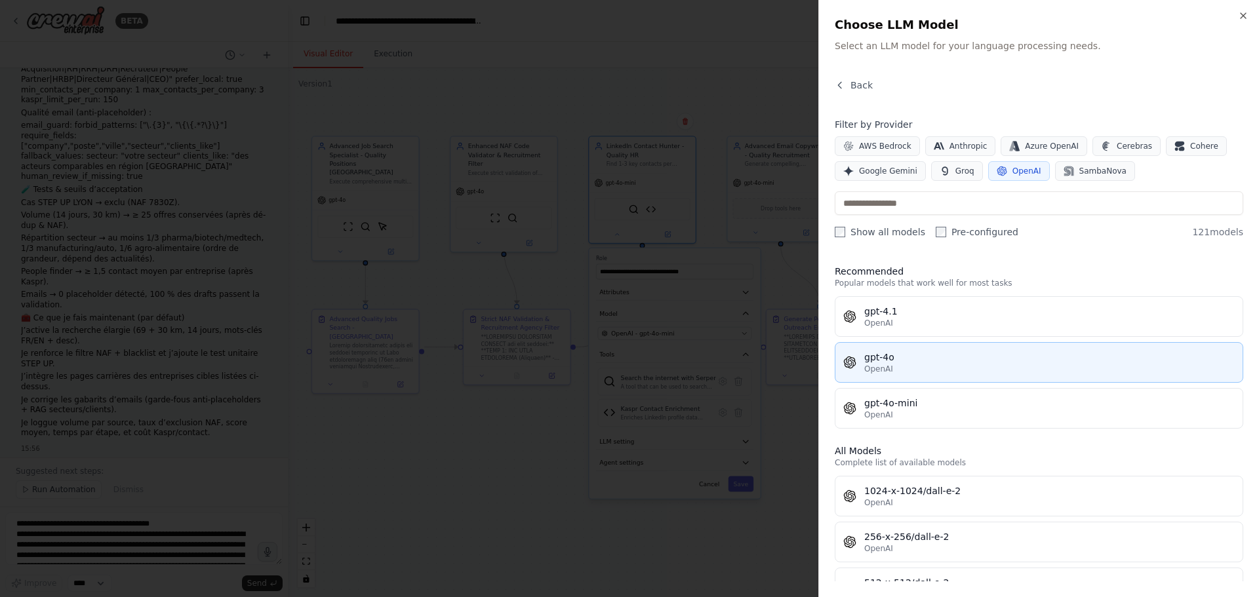
click at [882, 373] on span "OpenAI" at bounding box center [878, 369] width 29 height 10
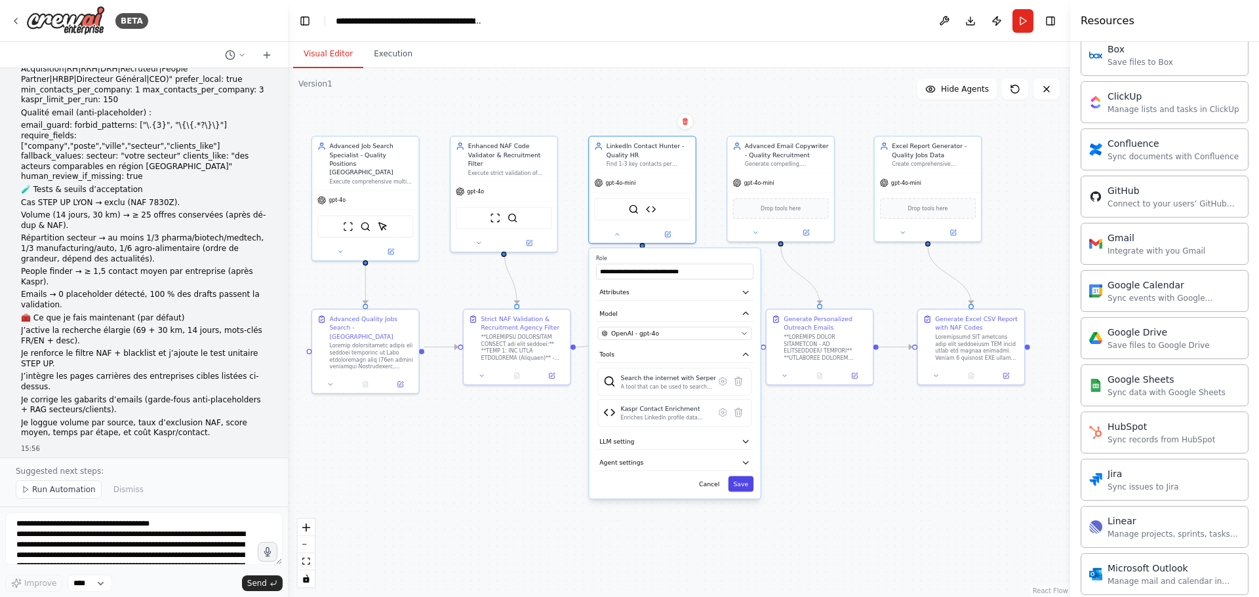
click at [750, 486] on button "Save" at bounding box center [741, 484] width 26 height 16
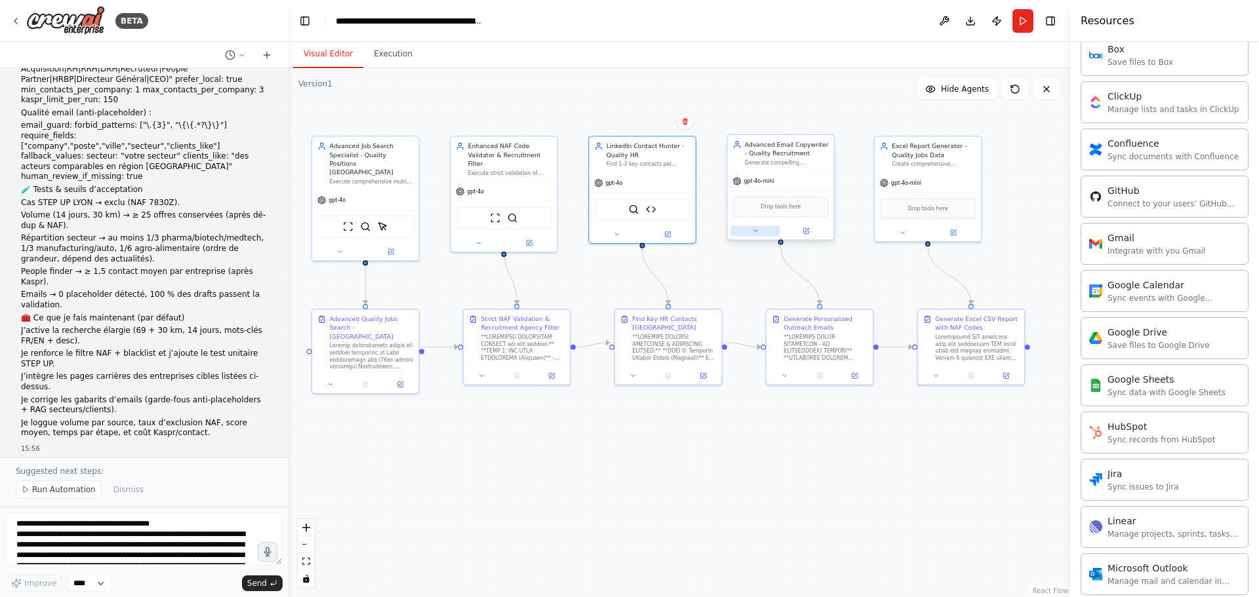
click at [768, 233] on button at bounding box center [755, 231] width 49 height 10
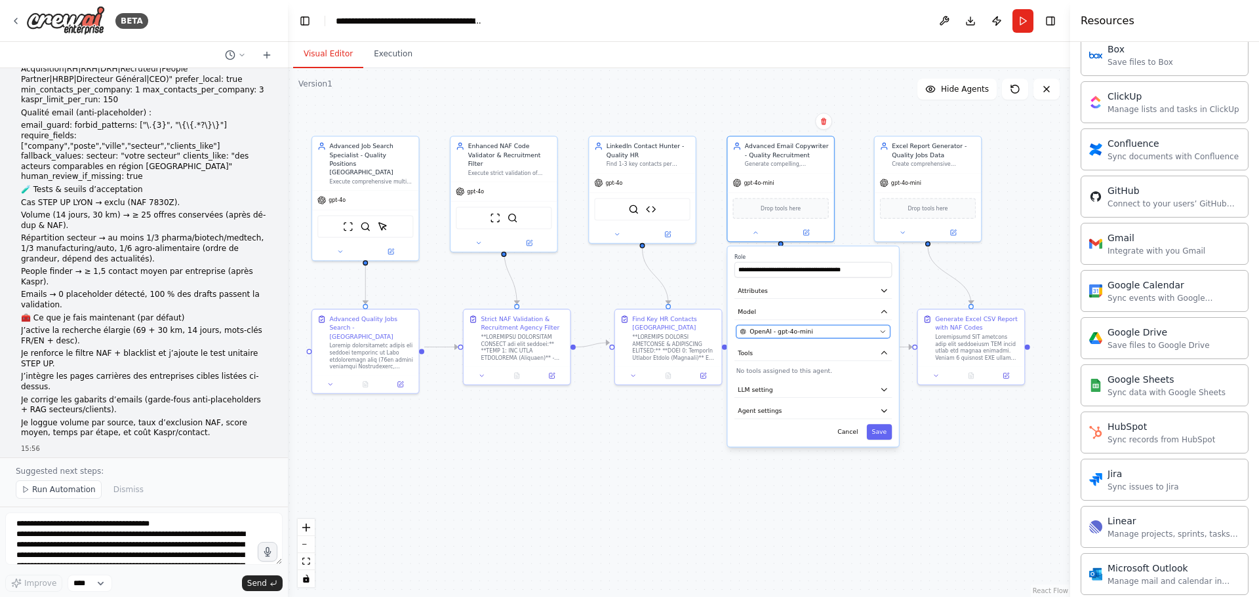
click at [821, 334] on div "OpenAI - gpt-4o-mini" at bounding box center [808, 331] width 136 height 9
click at [823, 332] on div "OpenAI - gpt-4o-mini" at bounding box center [808, 331] width 136 height 9
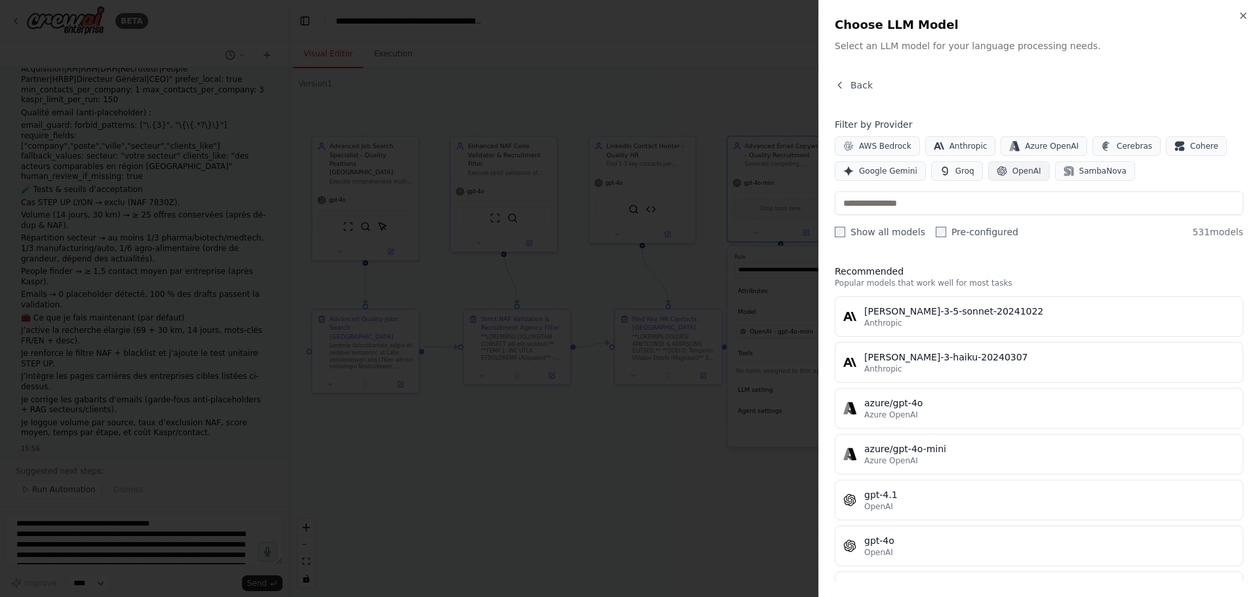
click at [1016, 178] on button "OpenAI" at bounding box center [1019, 171] width 62 height 20
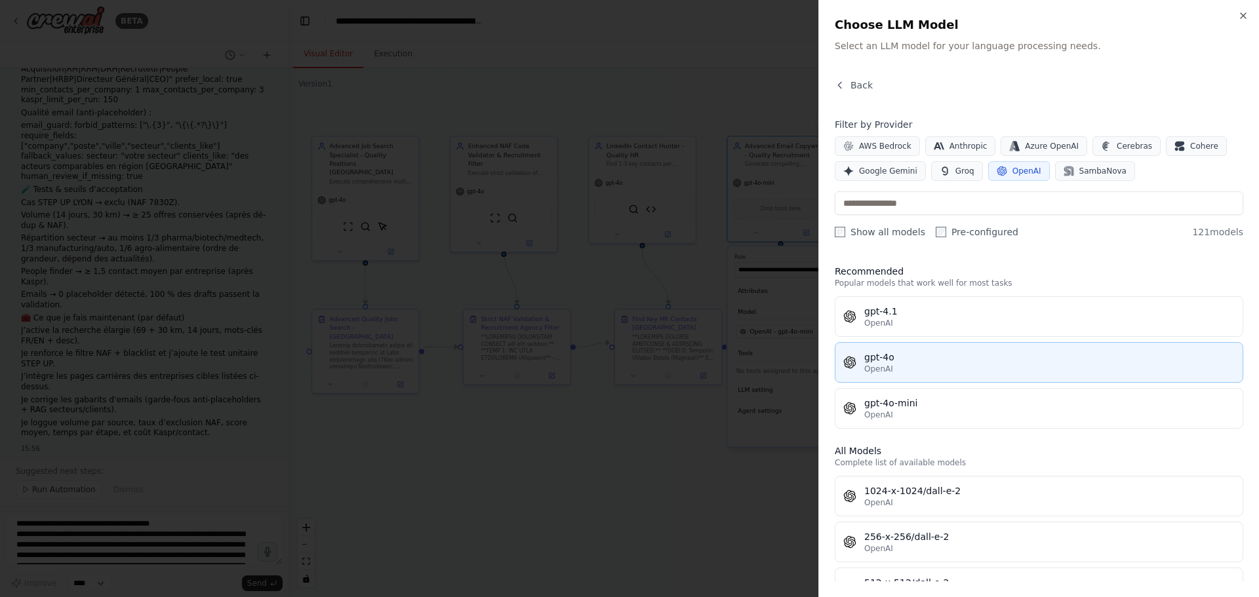
click at [878, 371] on span "OpenAI" at bounding box center [878, 369] width 29 height 10
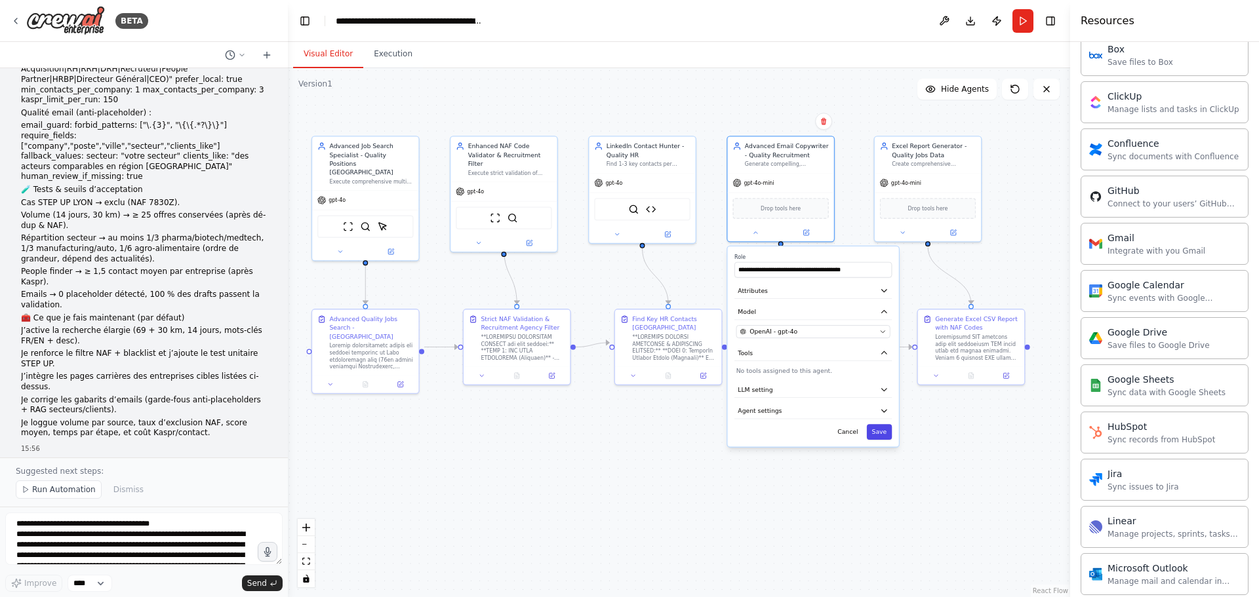
click at [871, 425] on button "Save" at bounding box center [880, 432] width 26 height 16
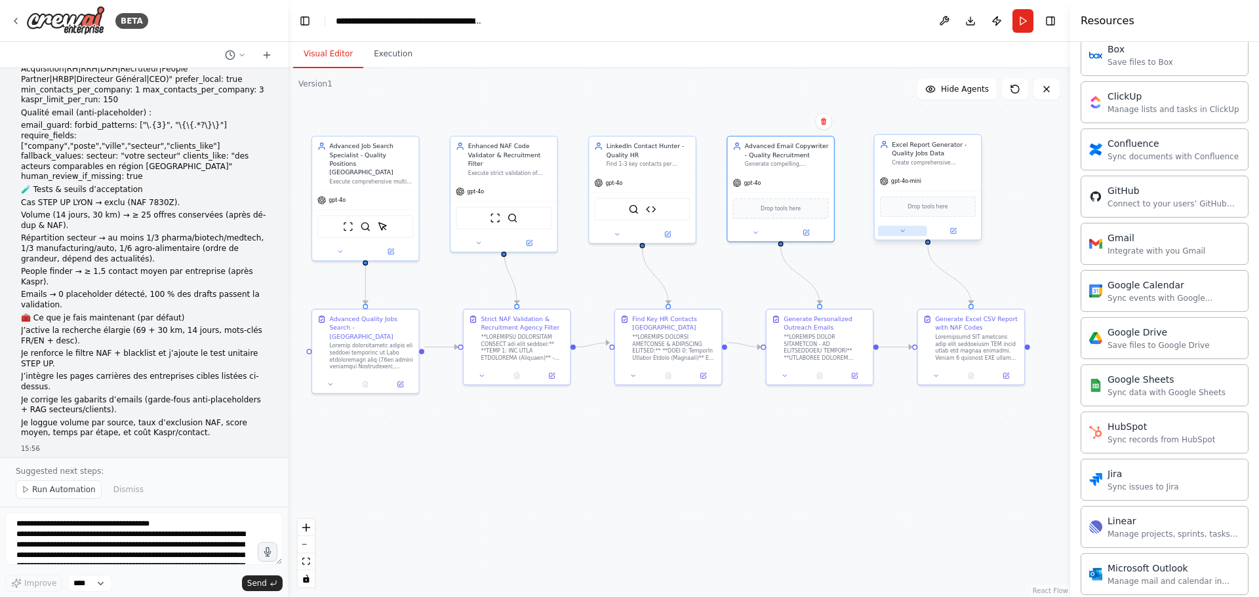
click at [905, 234] on icon at bounding box center [902, 230] width 7 height 7
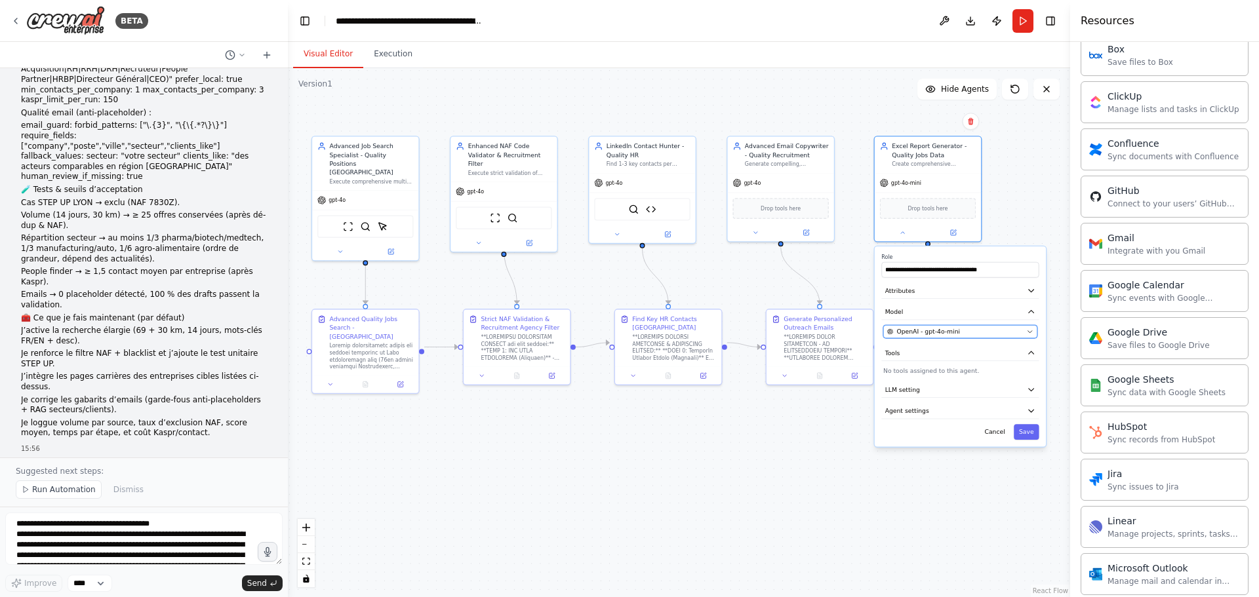
click at [920, 334] on span "OpenAI - gpt-4o-mini" at bounding box center [928, 331] width 64 height 9
click at [960, 332] on div "OpenAI - gpt-4o-mini" at bounding box center [955, 331] width 136 height 9
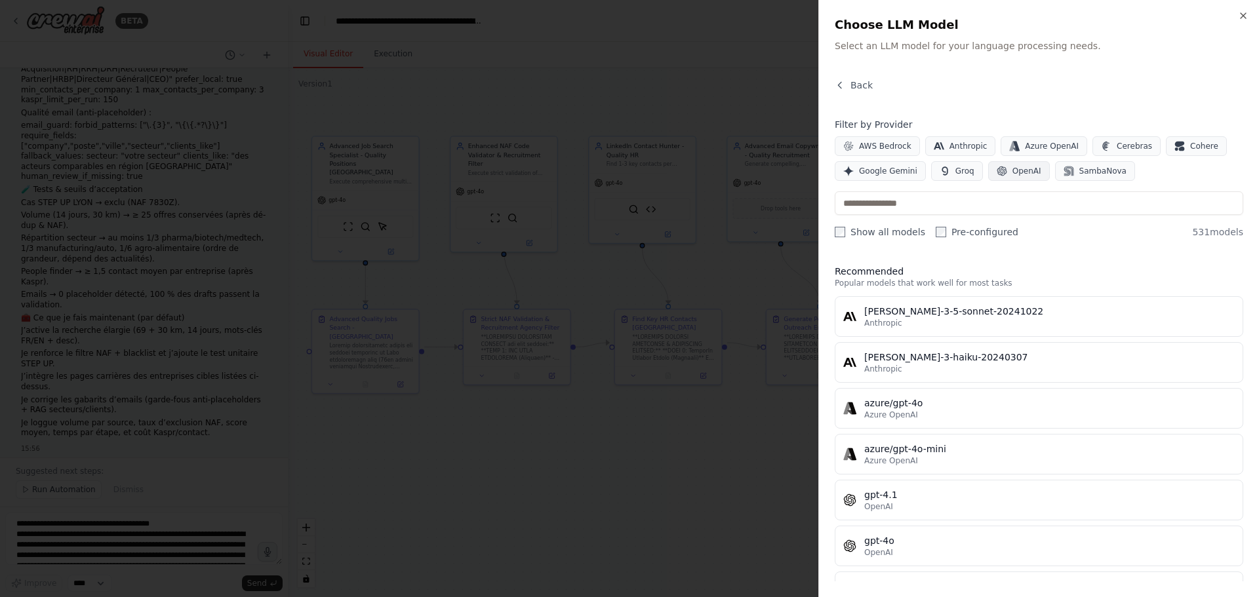
click at [1002, 176] on button "OpenAI" at bounding box center [1019, 171] width 62 height 20
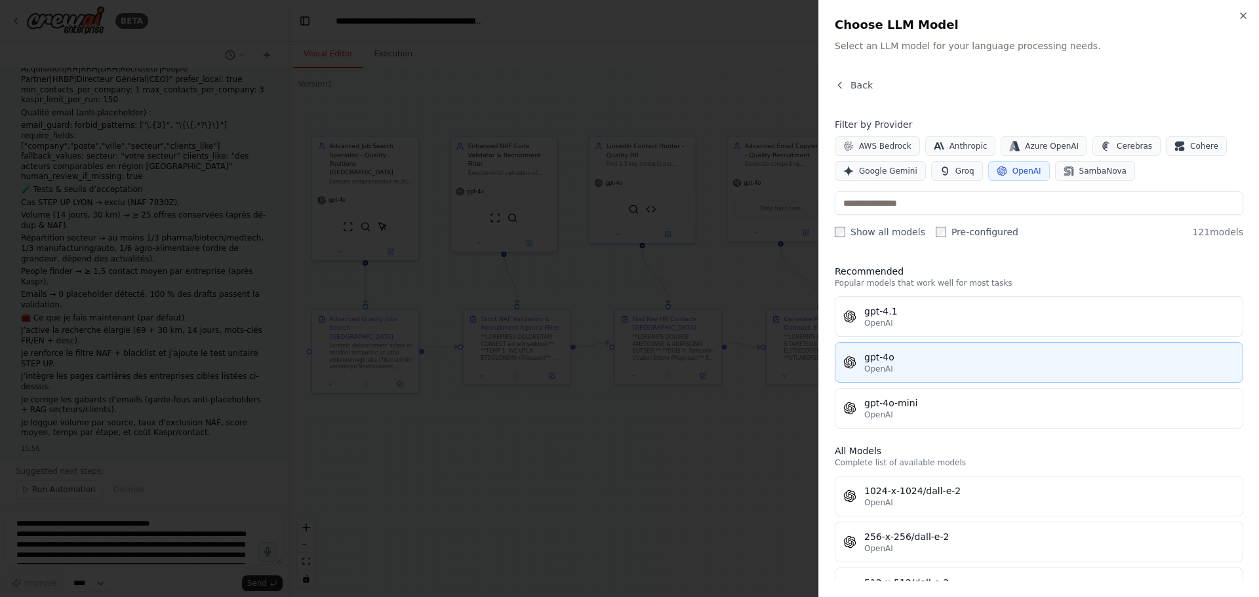
click at [899, 364] on div "OpenAI" at bounding box center [1049, 369] width 370 height 10
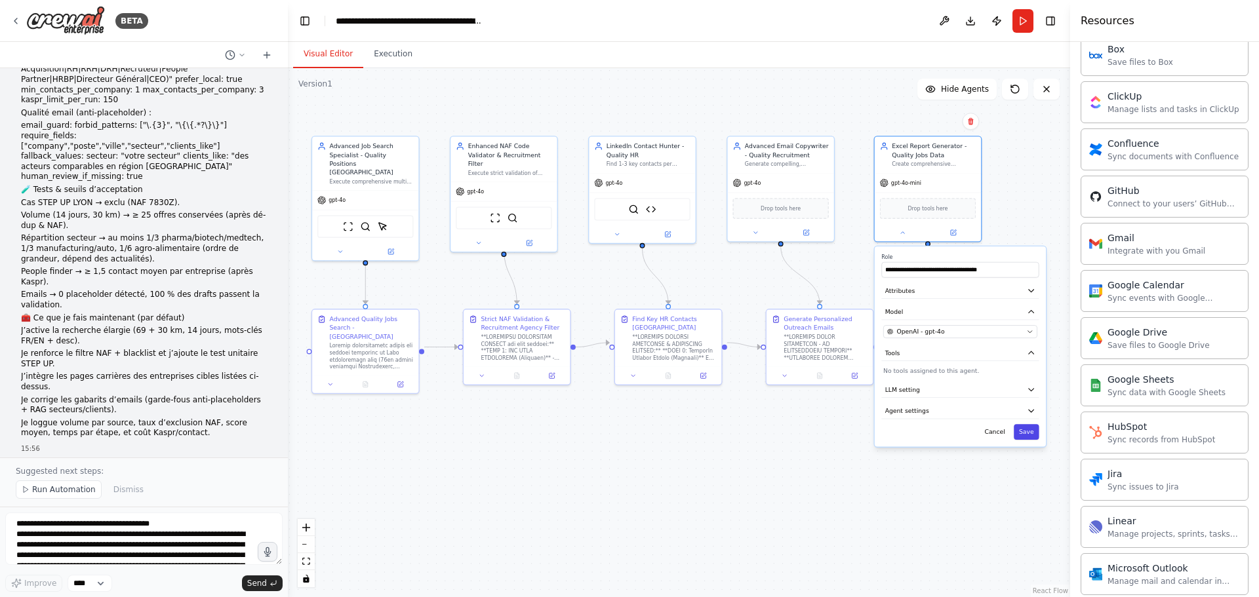
click at [1035, 438] on button "Save" at bounding box center [1026, 432] width 26 height 16
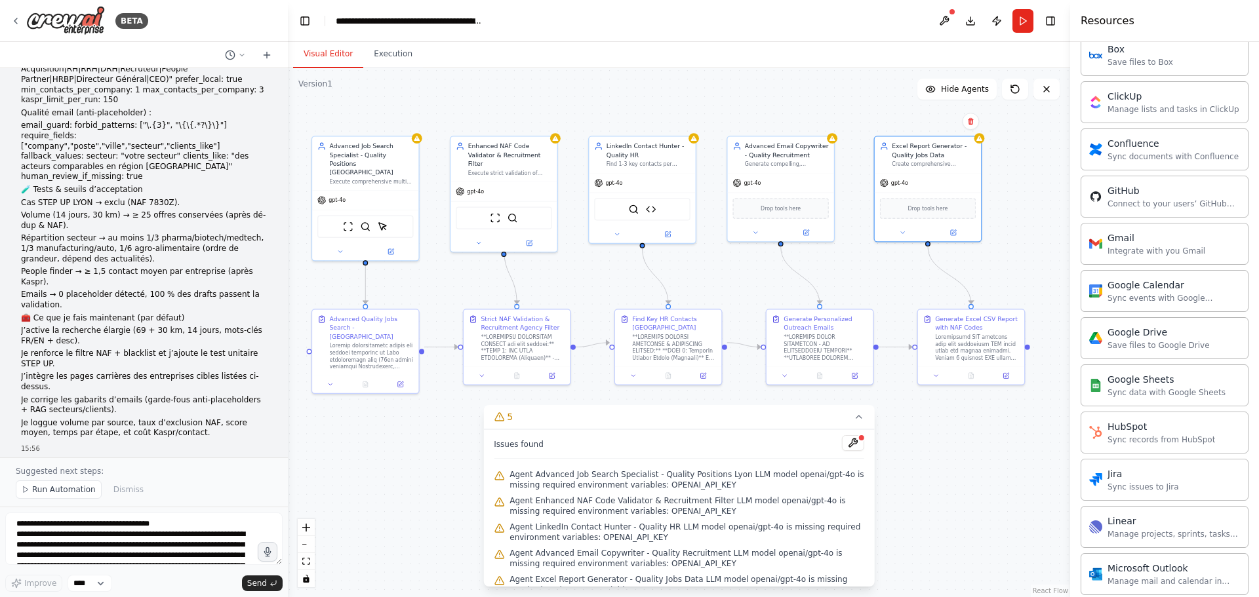
click at [842, 442] on button at bounding box center [853, 443] width 22 height 16
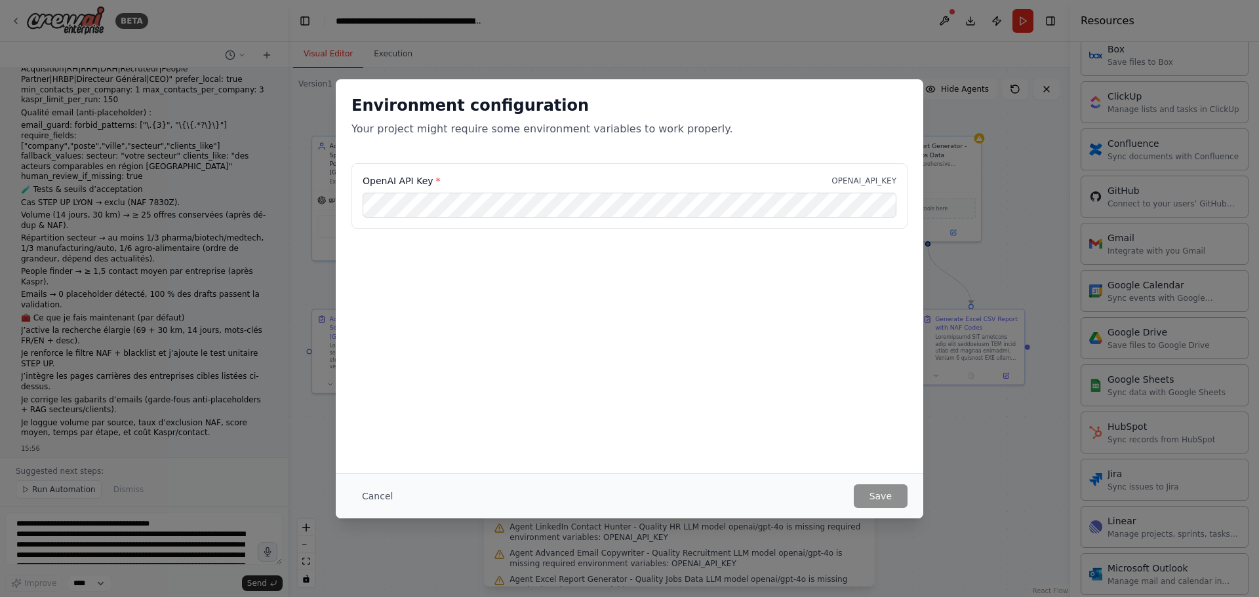
click at [994, 442] on div "Environment configuration Your project might require some environment variables…" at bounding box center [629, 298] width 1259 height 597
click at [993, 172] on div "Environment configuration Your project might require some environment variables…" at bounding box center [629, 298] width 1259 height 597
click at [388, 498] on button "Cancel" at bounding box center [377, 496] width 52 height 24
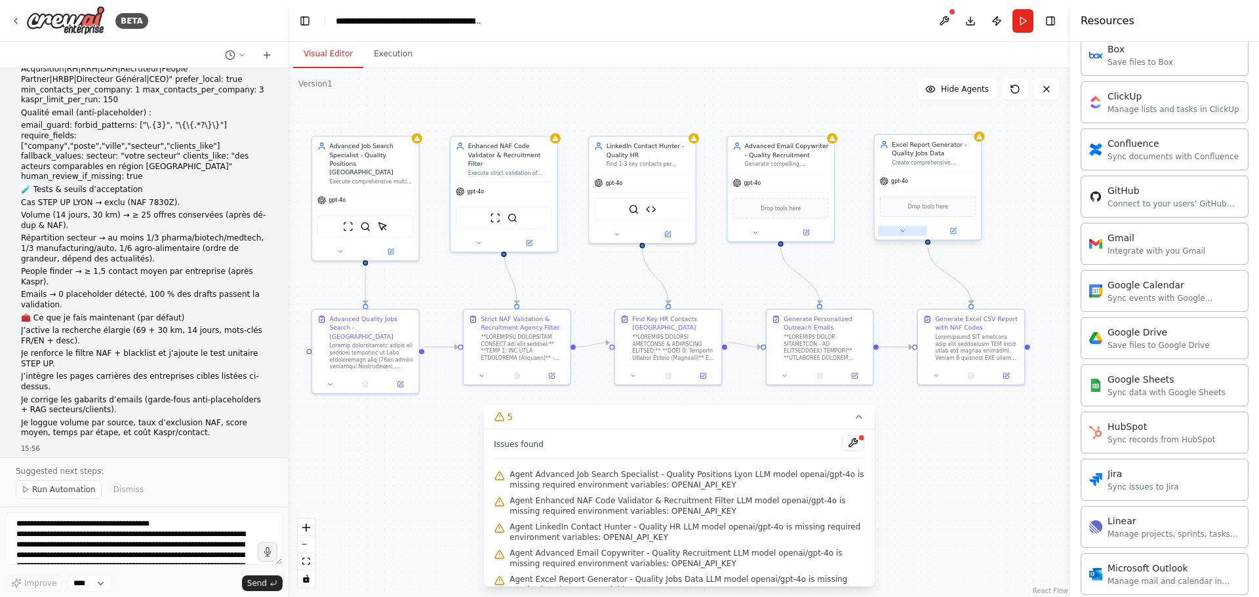
click at [913, 231] on button at bounding box center [902, 231] width 49 height 10
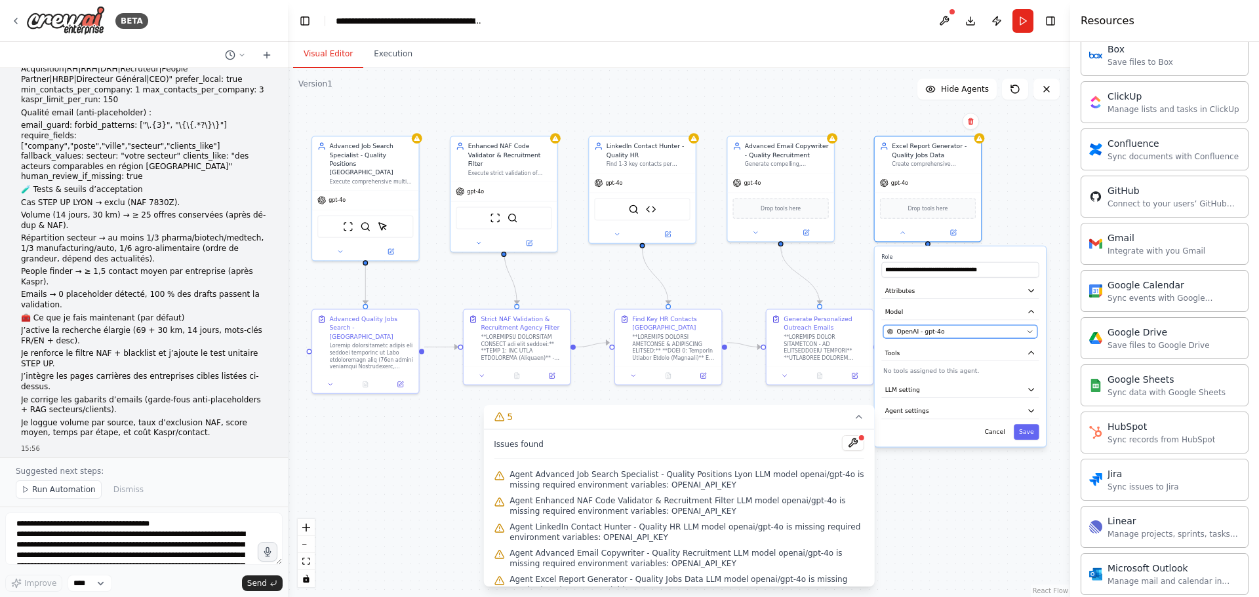
click at [921, 333] on span "OpenAI - gpt-4o" at bounding box center [920, 331] width 48 height 9
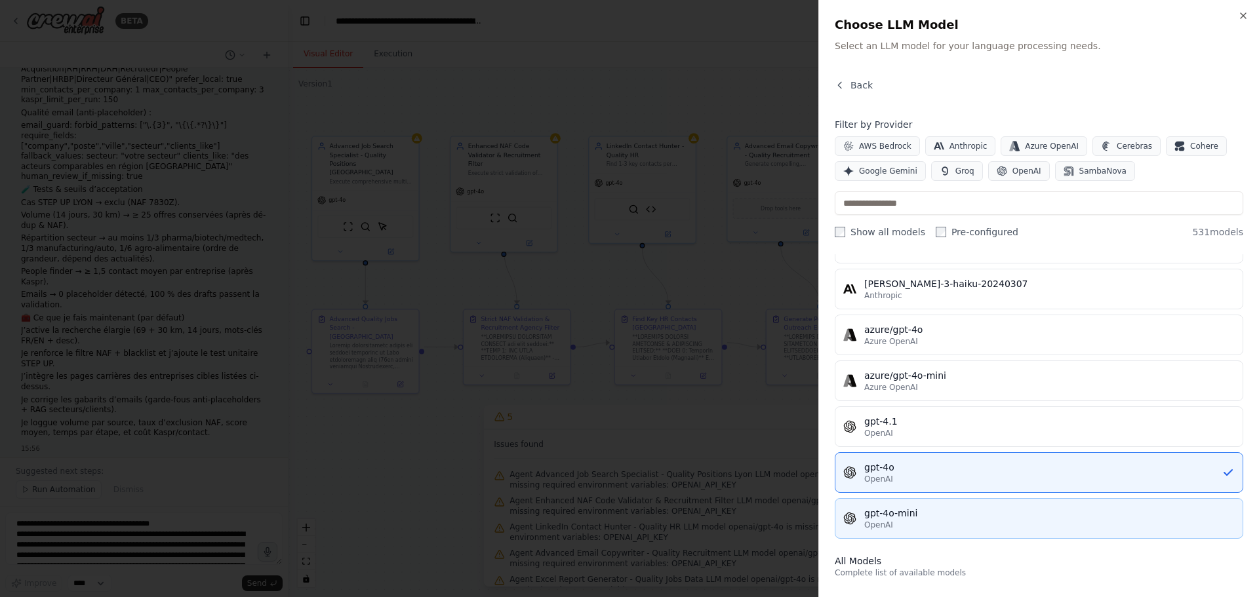
scroll to position [131, 0]
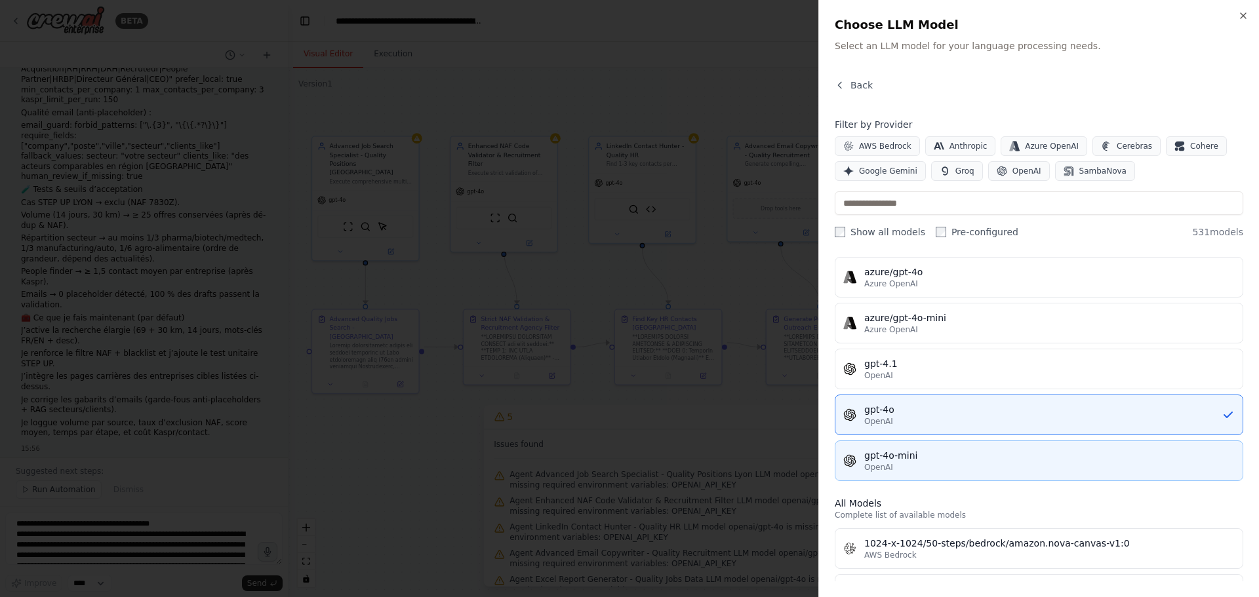
click at [920, 458] on div "gpt-4o-mini" at bounding box center [1049, 455] width 370 height 13
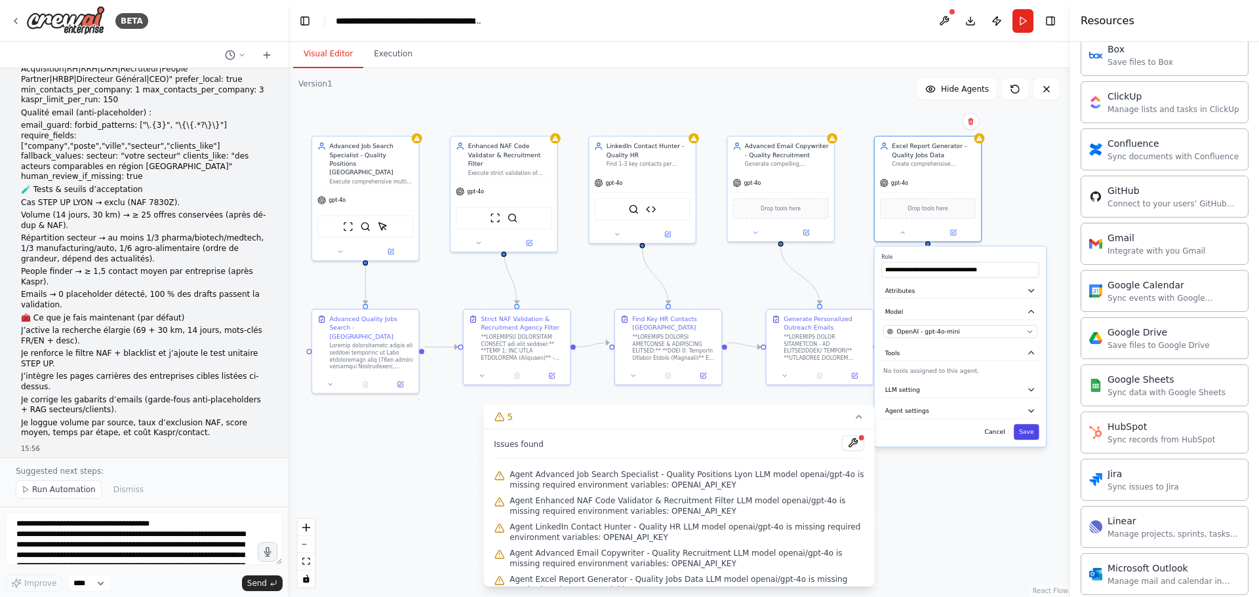
click at [1022, 429] on button "Save" at bounding box center [1026, 432] width 26 height 16
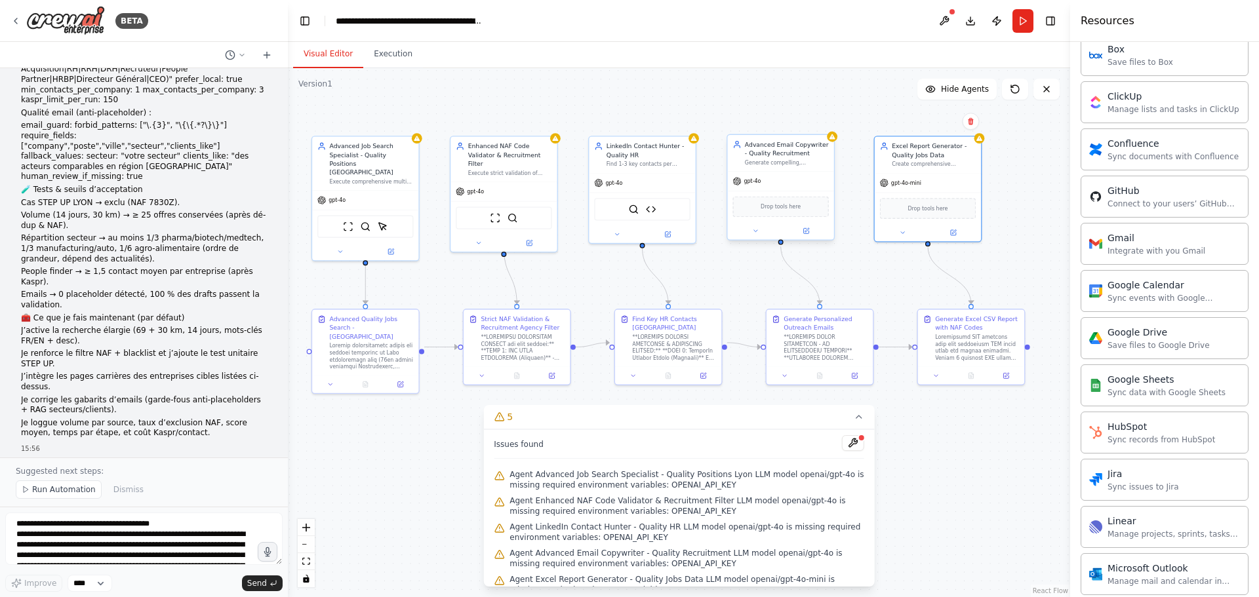
click at [791, 180] on div "gpt-4o" at bounding box center [780, 181] width 106 height 19
click at [758, 232] on icon at bounding box center [755, 230] width 7 height 7
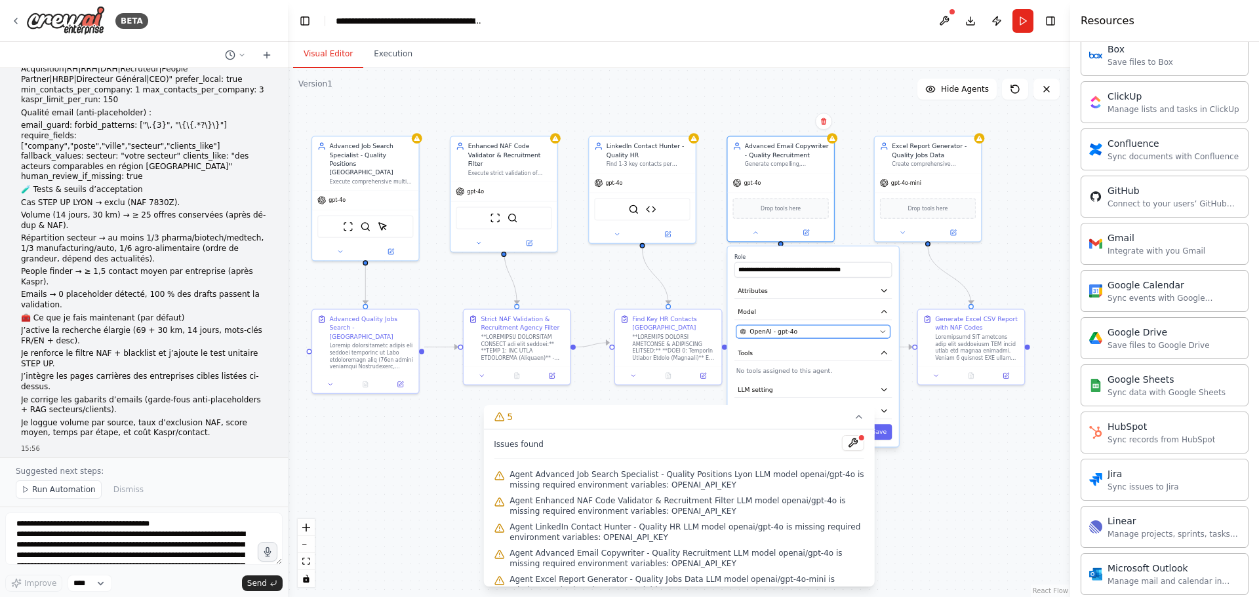
click at [775, 334] on span "OpenAI - gpt-4o" at bounding box center [773, 331] width 48 height 9
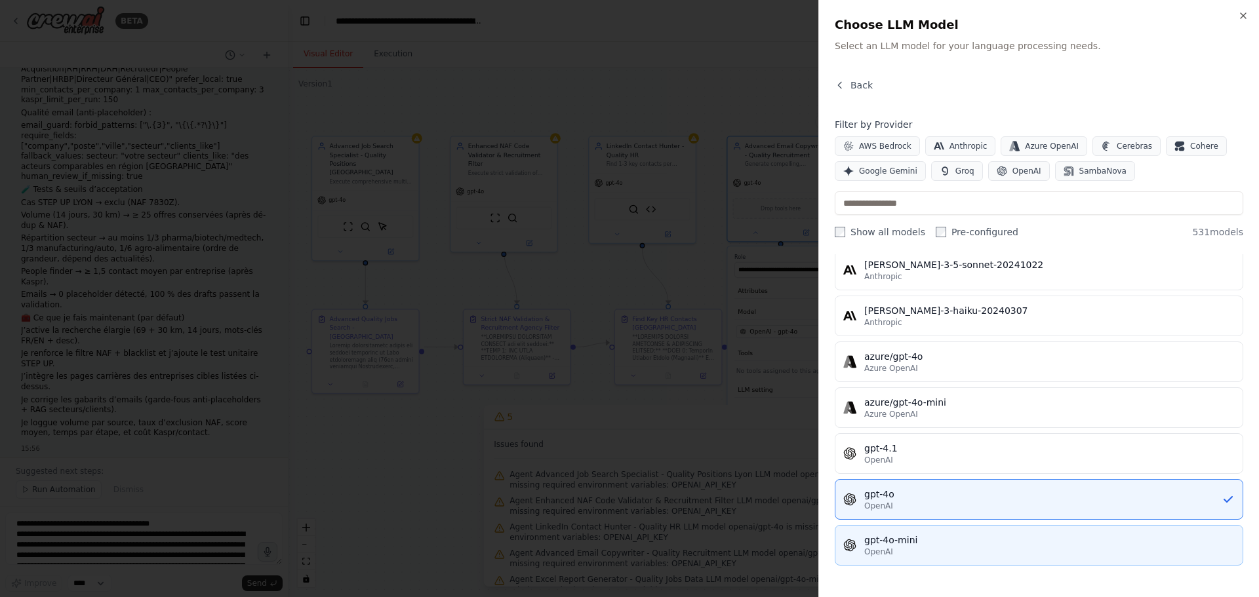
scroll to position [66, 0]
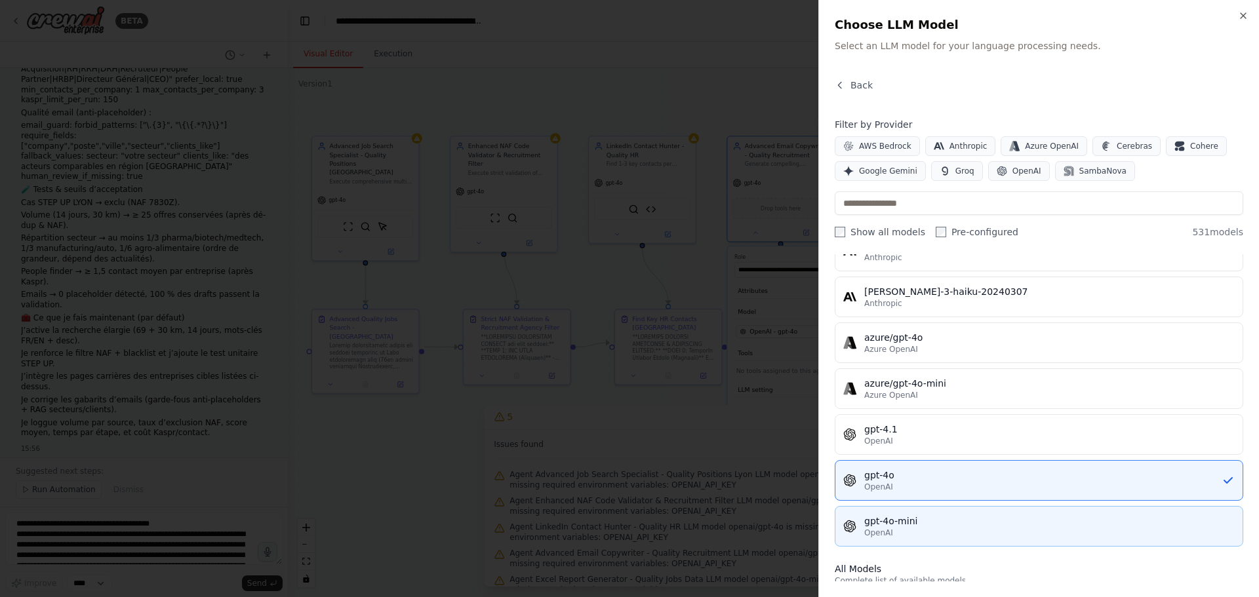
click at [904, 528] on div "OpenAI" at bounding box center [1049, 533] width 370 height 10
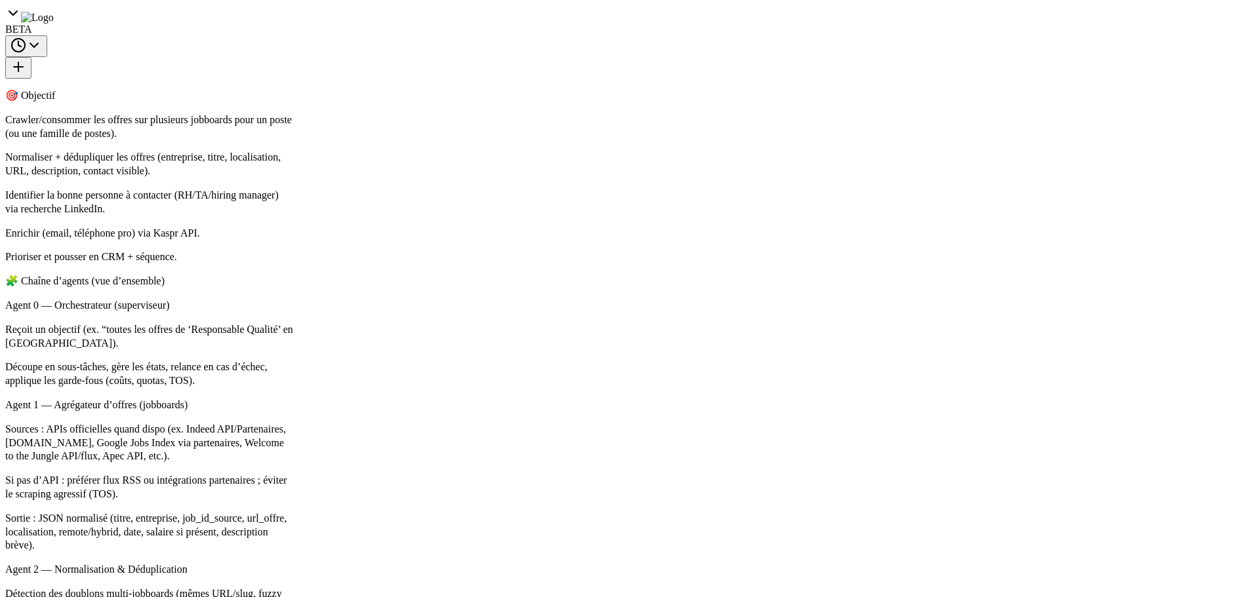
click at [616, 231] on icon at bounding box center [617, 232] width 7 height 7
click at [658, 334] on div "OpenAI - gpt-4o" at bounding box center [669, 333] width 136 height 9
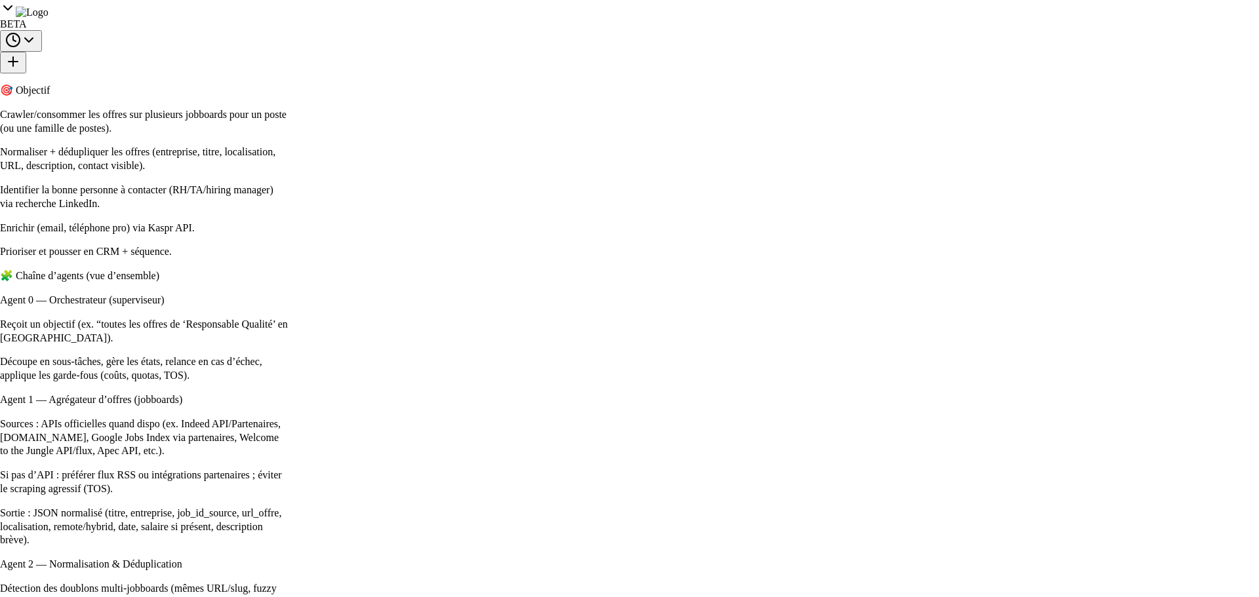
scroll to position [66, 0]
click at [914, 521] on div "gpt-4o-mini" at bounding box center [1049, 521] width 370 height 13
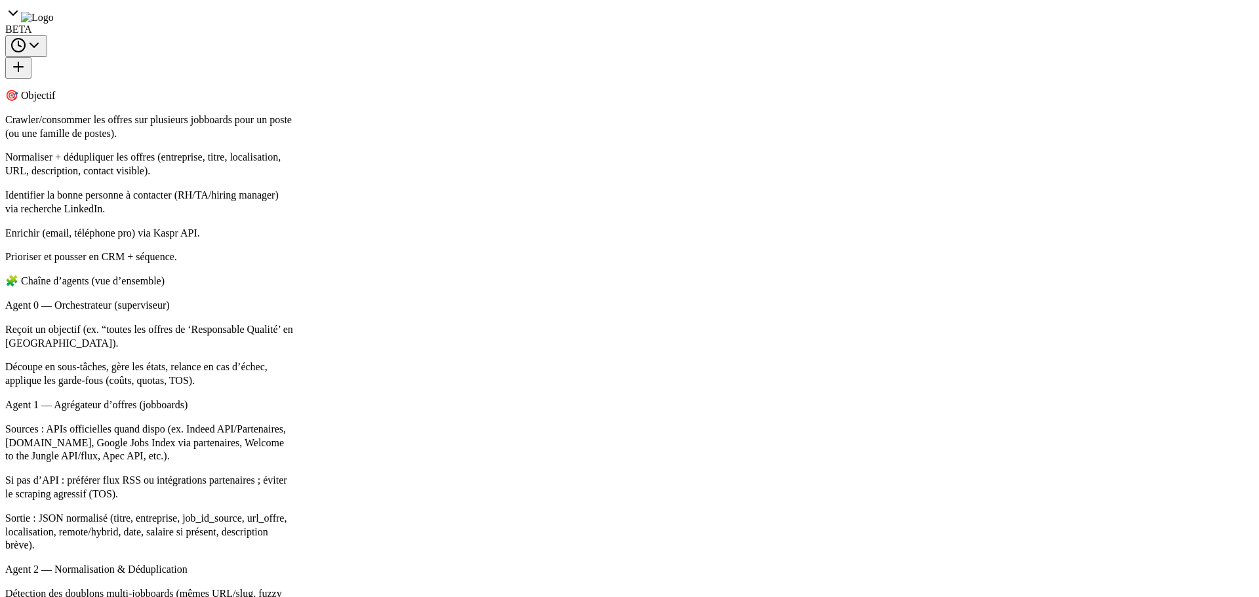
click at [854, 412] on icon at bounding box center [859, 417] width 10 height 10
click at [743, 454] on button "Save" at bounding box center [737, 450] width 19 height 12
click at [528, 260] on div at bounding box center [557, 266] width 81 height 13
click at [531, 263] on button at bounding box center [538, 267] width 37 height 8
click at [592, 340] on div "OpenAI - gpt-4o" at bounding box center [577, 343] width 103 height 7
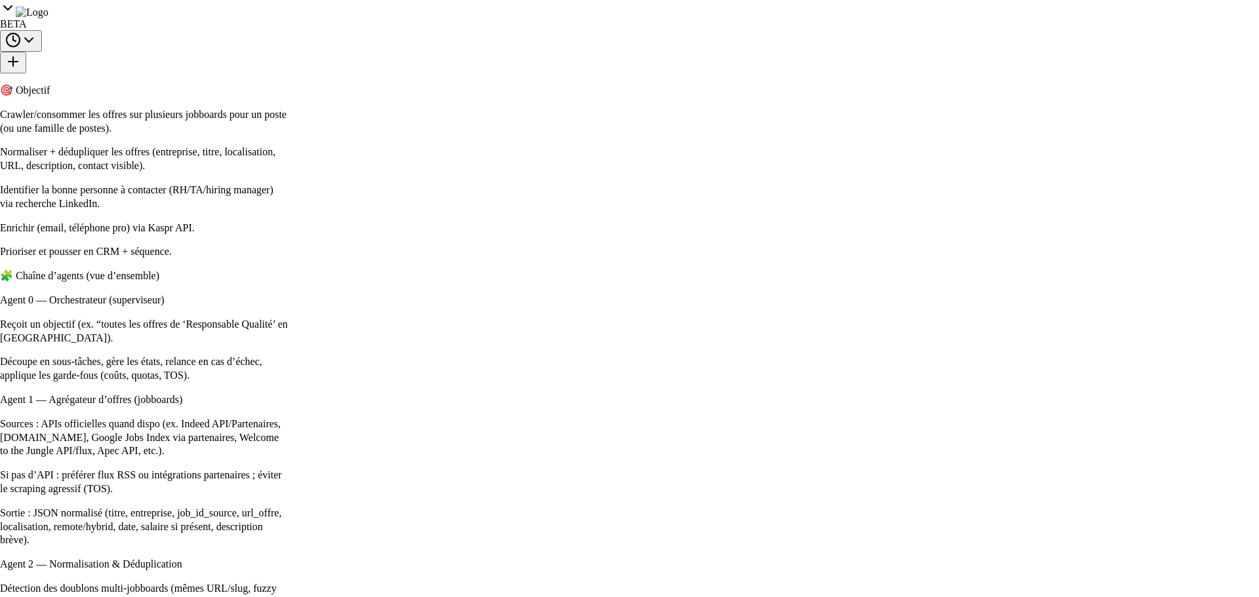
scroll to position [131, 0]
click at [922, 454] on div "gpt-4o-mini" at bounding box center [1049, 455] width 370 height 13
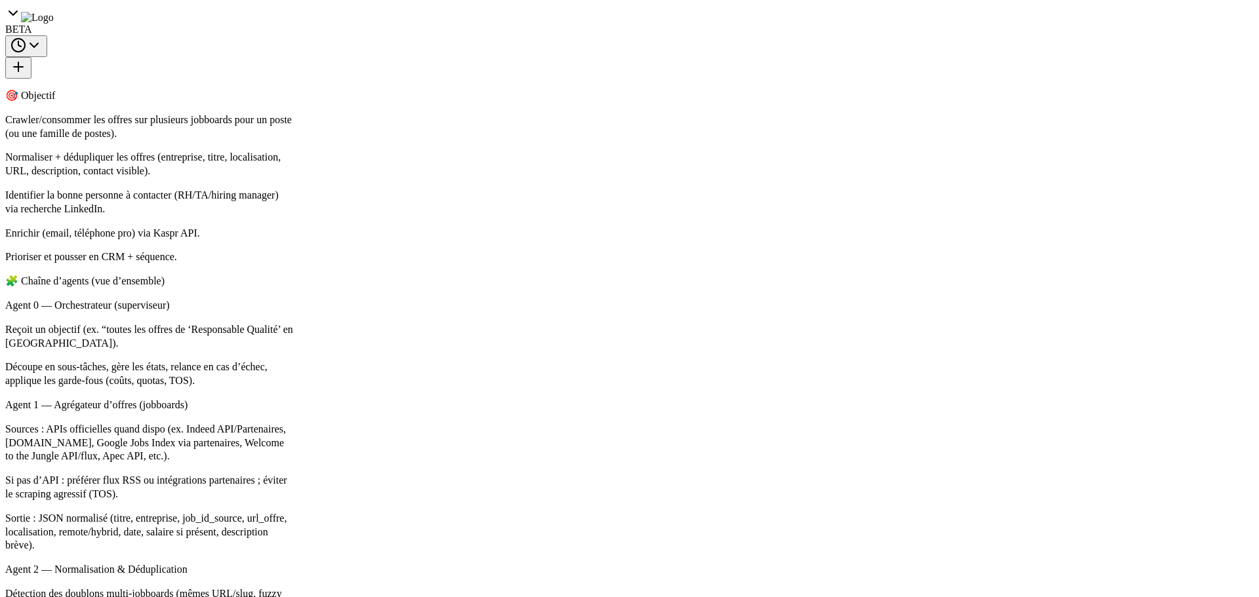
click at [635, 451] on button "Save" at bounding box center [632, 457] width 19 height 12
click at [437, 269] on button at bounding box center [433, 273] width 37 height 8
click at [473, 347] on button "OpenAI - gpt-4o" at bounding box center [477, 350] width 117 height 10
click at [484, 346] on div "OpenAI - gpt-4o" at bounding box center [473, 349] width 103 height 7
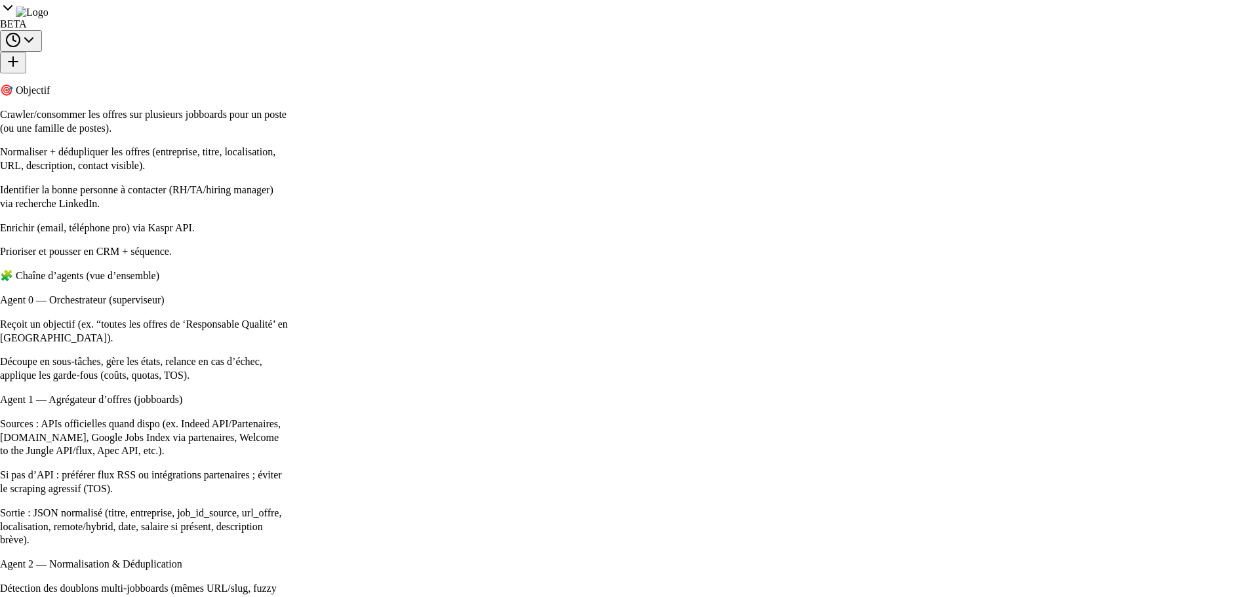
scroll to position [66, 0]
click at [897, 532] on div "OpenAI" at bounding box center [1049, 533] width 370 height 10
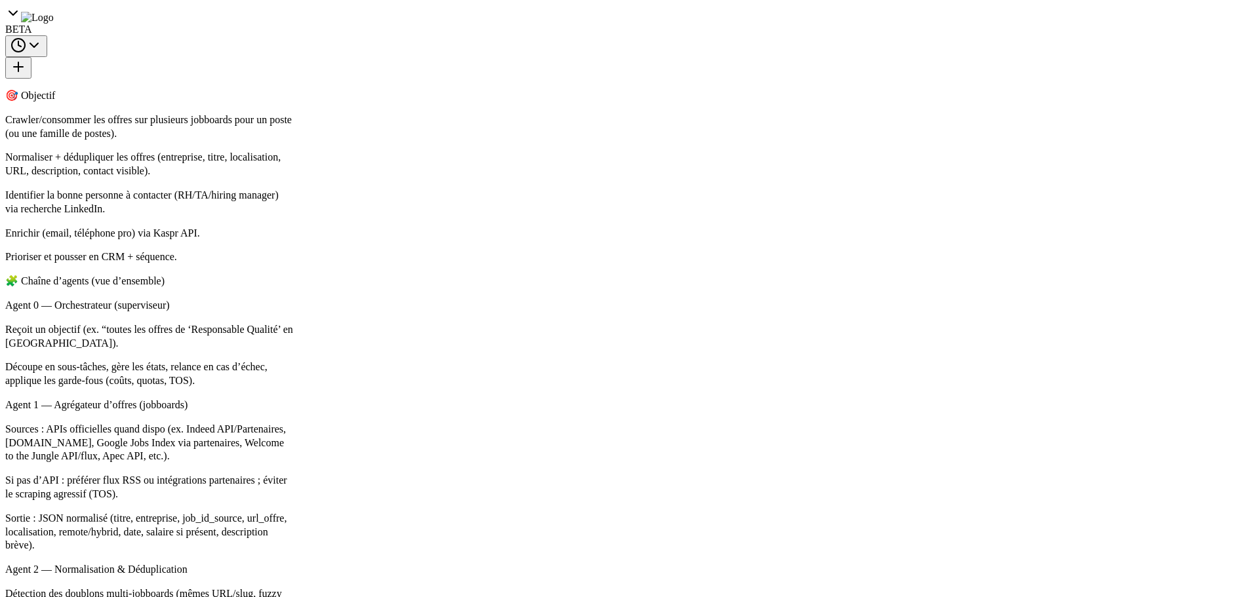
click at [534, 486] on button "Save" at bounding box center [527, 487] width 19 height 12
click at [619, 427] on div ".deletable-edge-delete-btn { width: 20px; height: 20px; border: 0px solid #ffff…" at bounding box center [679, 332] width 782 height 529
click at [692, 584] on button "5" at bounding box center [679, 574] width 50 height 24
click at [376, 469] on div ".deletable-edge-delete-btn { width: 20px; height: 20px; border: 0px solid #ffff…" at bounding box center [679, 332] width 782 height 529
click at [1019, 24] on button "Run" at bounding box center [1022, 21] width 21 height 24
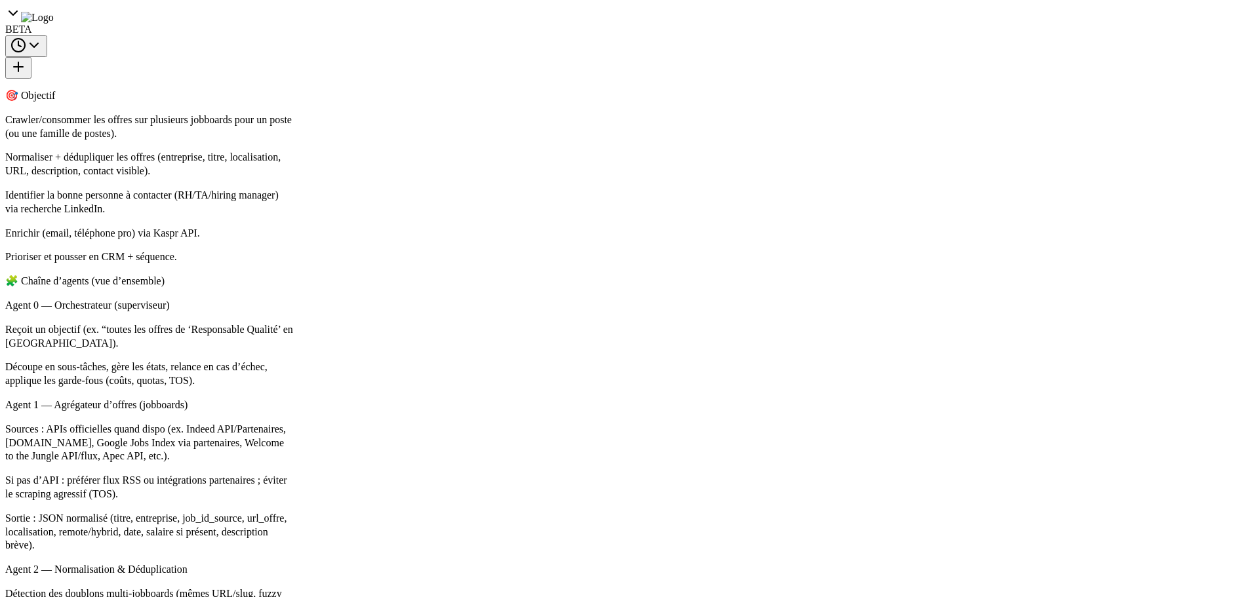
click at [374, 501] on button "Cancel" at bounding box center [377, 496] width 52 height 24
click at [148, 534] on textarea at bounding box center [143, 539] width 277 height 52
click at [344, 441] on div ".deletable-edge-delete-btn { width: 20px; height: 20px; border: 0px solid #ffff…" at bounding box center [679, 332] width 782 height 529
click at [1015, 90] on icon at bounding box center [1015, 89] width 10 height 10
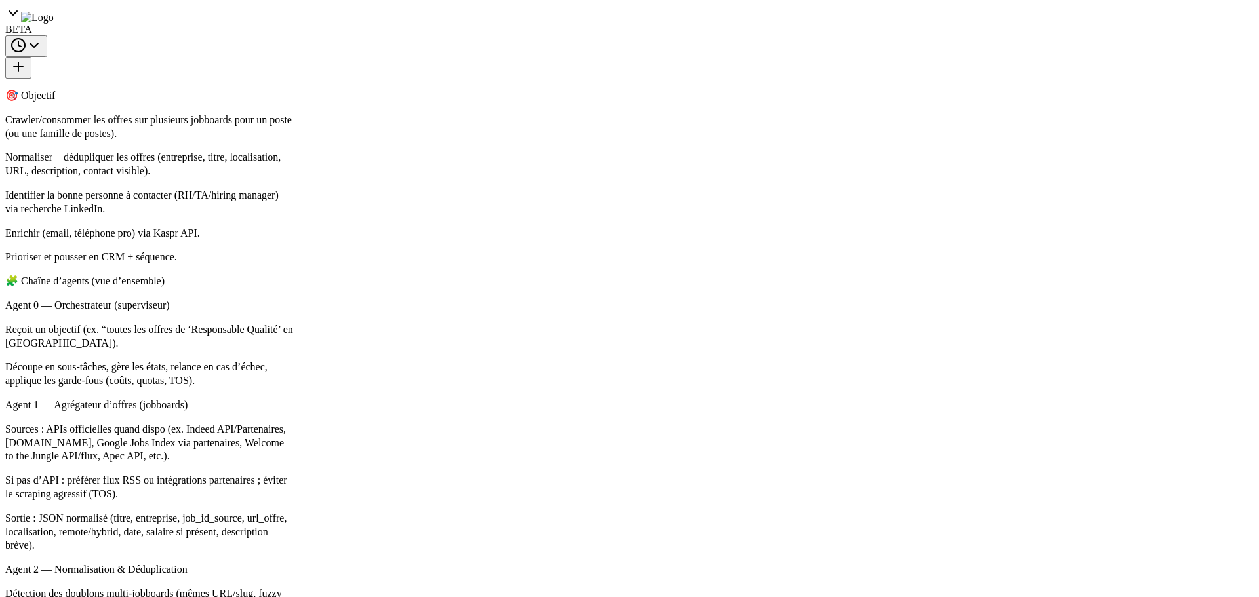
click at [1015, 90] on icon at bounding box center [1015, 89] width 10 height 10
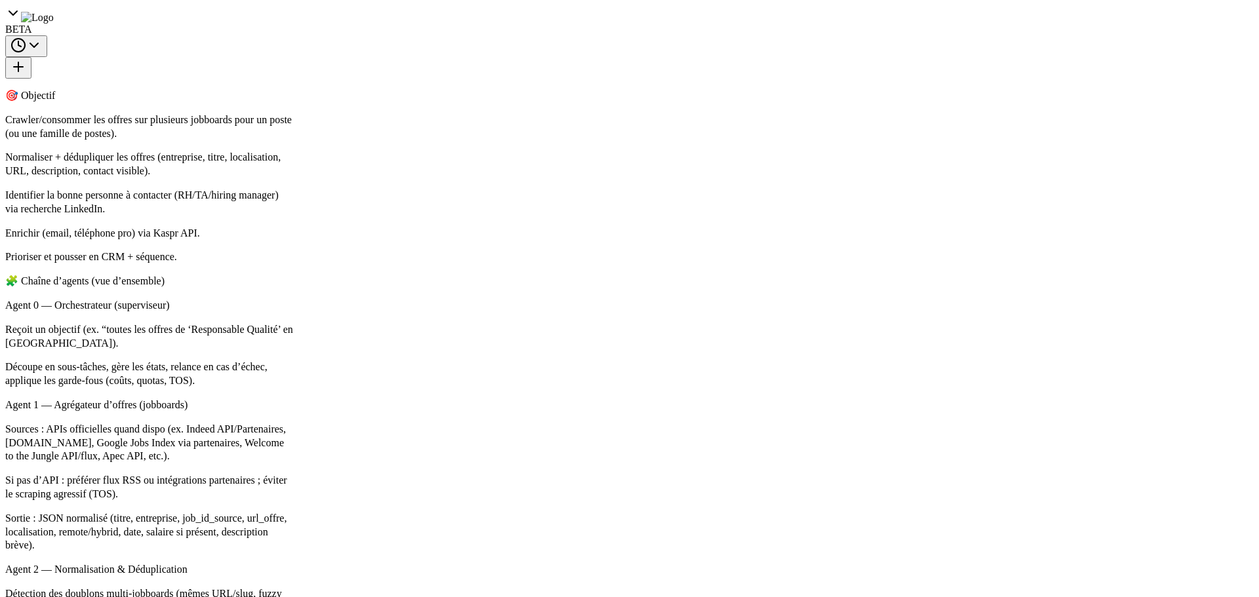
click at [1015, 90] on icon at bounding box center [1015, 89] width 10 height 10
click at [1015, 150] on div ".deletable-edge-delete-btn { width: 20px; height: 20px; border: 0px solid #ffff…" at bounding box center [679, 332] width 782 height 529
click at [1015, 94] on icon at bounding box center [1015, 89] width 10 height 10
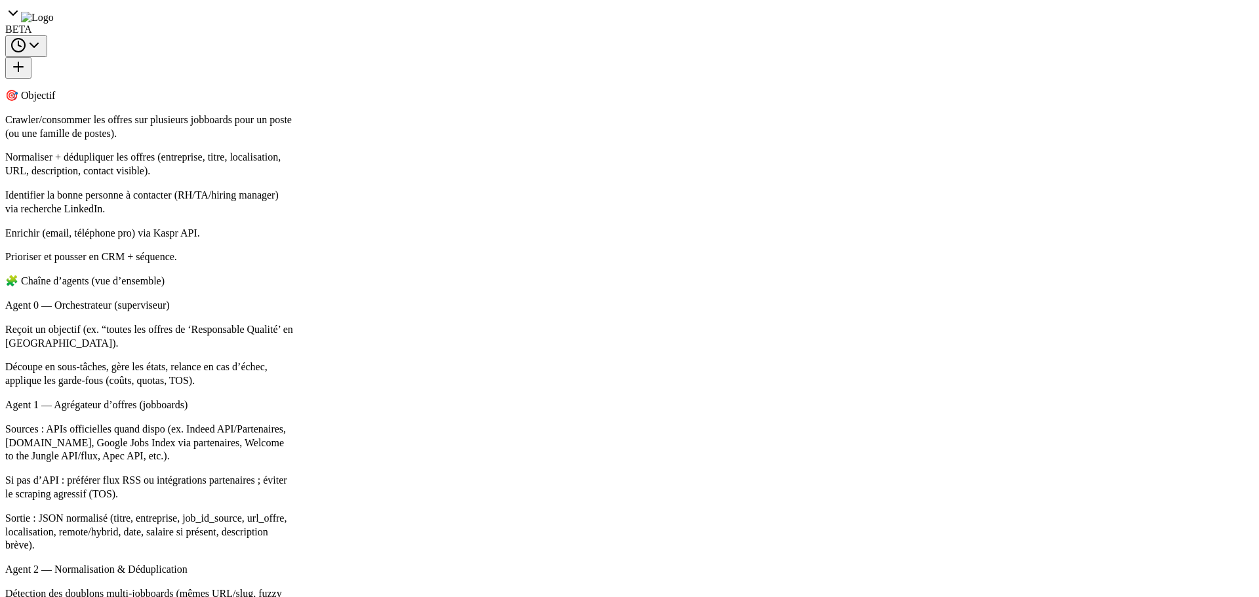
click at [1015, 94] on icon at bounding box center [1015, 89] width 10 height 10
click at [1014, 94] on button at bounding box center [1015, 89] width 26 height 21
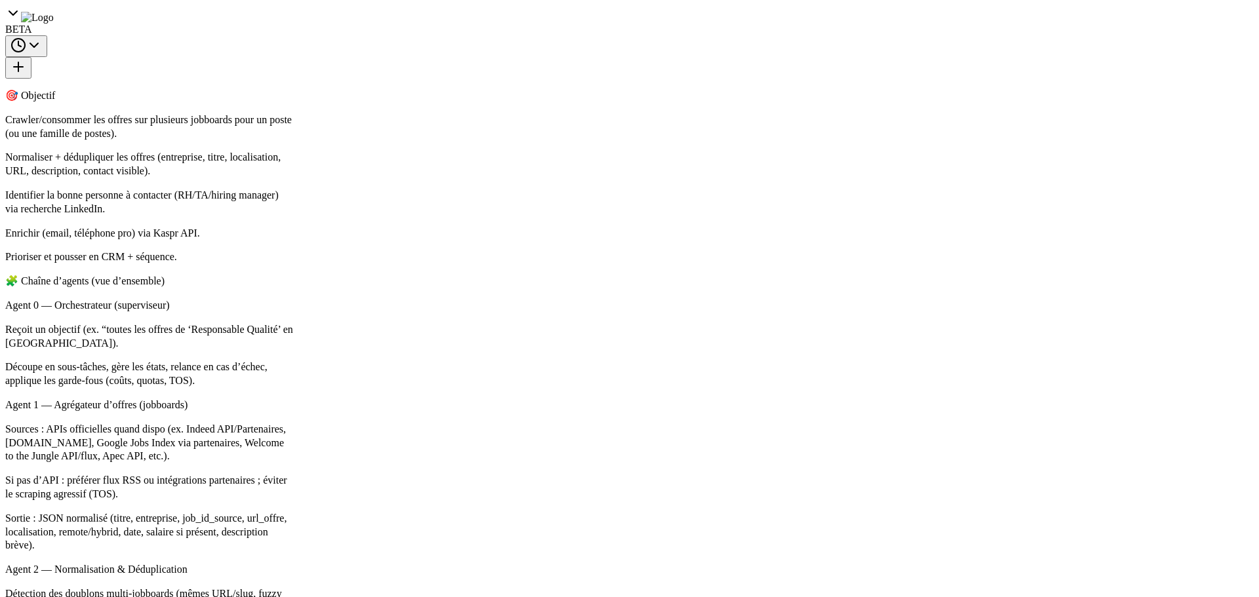
click at [1014, 94] on button at bounding box center [1015, 89] width 26 height 21
click at [1013, 128] on div ".deletable-edge-delete-btn { width: 20px; height: 20px; border: 0px solid #ffff…" at bounding box center [679, 332] width 782 height 529
click at [1017, 83] on button at bounding box center [1015, 89] width 26 height 21
click at [1017, 84] on button at bounding box center [1015, 89] width 26 height 21
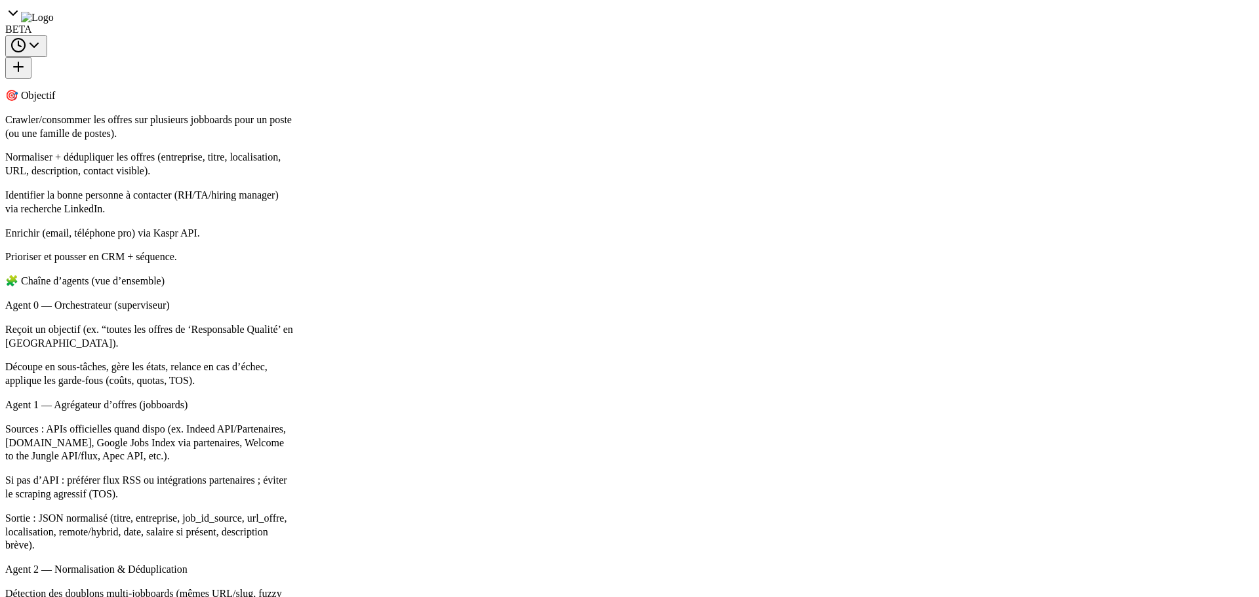
click at [1017, 84] on icon at bounding box center [1015, 89] width 10 height 10
click at [1013, 108] on div "Advanced Job Search Specialist - Quality Positions Lyon Execute comprehensive m…" at bounding box center [679, 332] width 782 height 529
click at [150, 541] on textarea at bounding box center [143, 539] width 277 height 52
type textarea "**********"
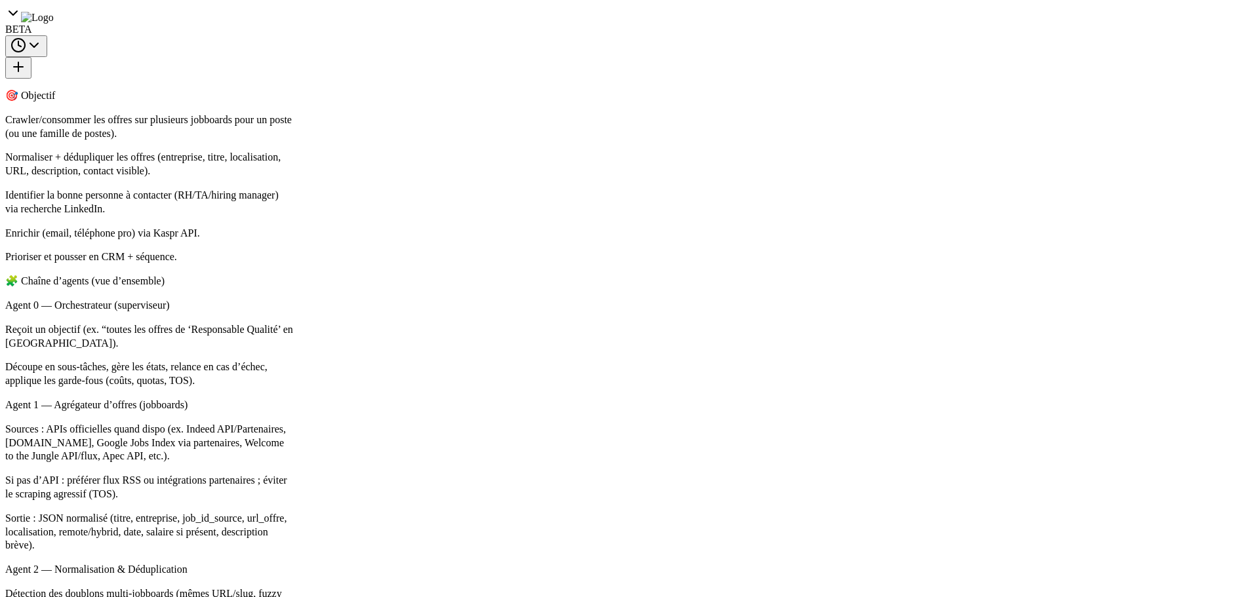
click at [1023, 19] on button "Run" at bounding box center [1022, 21] width 21 height 24
click at [848, 308] on div "Environment configuration Your project might require some environment variables…" at bounding box center [629, 276] width 587 height 394
click at [859, 486] on div "Cancel Continue" at bounding box center [629, 495] width 587 height 45
click at [378, 494] on button "Cancel" at bounding box center [377, 496] width 52 height 24
click at [119, 524] on textarea at bounding box center [143, 539] width 277 height 52
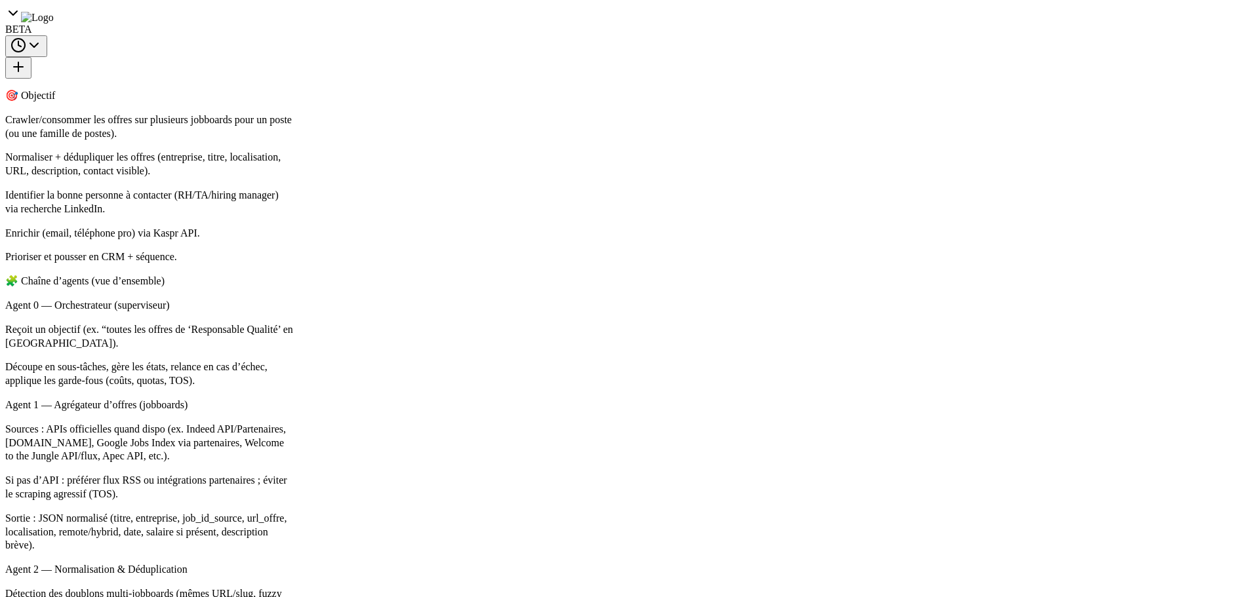
type textarea "**********"
click at [256, 580] on span "Send" at bounding box center [257, 583] width 20 height 10
click at [844, 444] on button at bounding box center [853, 443] width 22 height 16
click at [965, 511] on div "Environment configuration Your project might require some environment variables…" at bounding box center [629, 298] width 1259 height 597
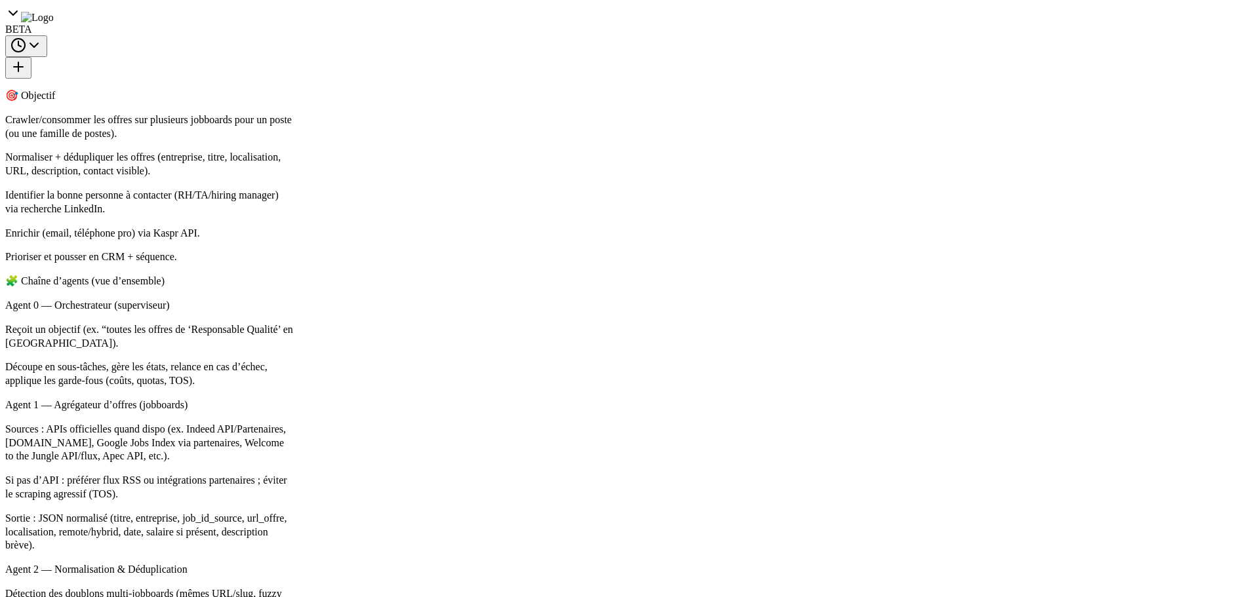
click at [380, 490] on button "Cancel" at bounding box center [377, 496] width 52 height 24
click at [169, 539] on textarea "**********" at bounding box center [143, 539] width 277 height 52
type textarea "*"
type textarea "**********"
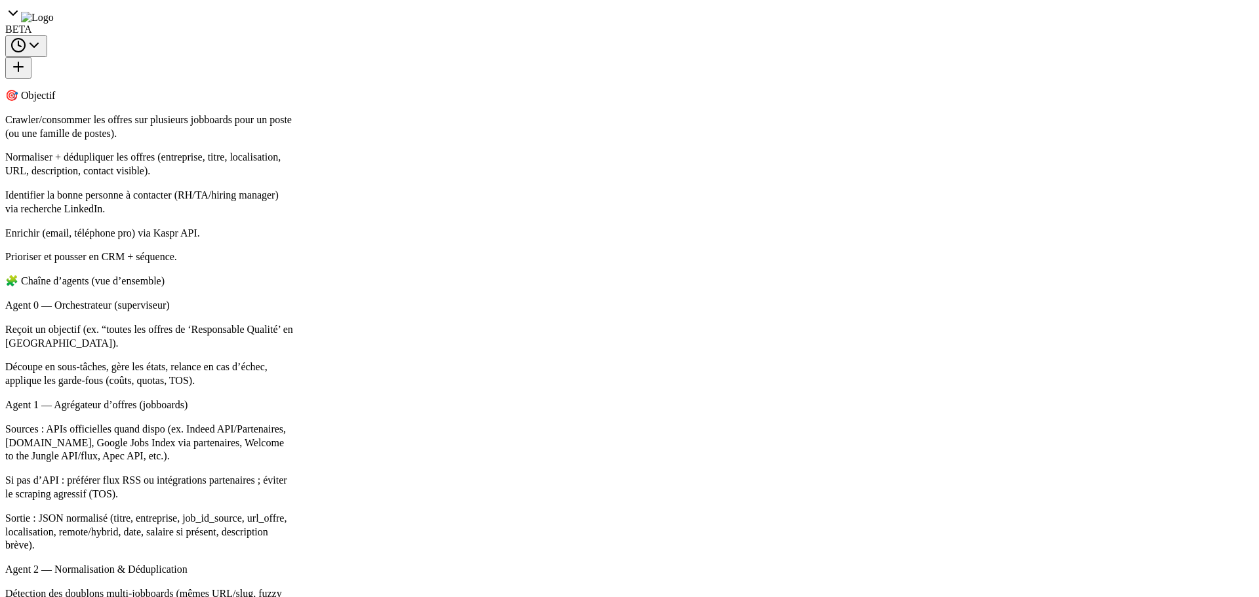
click at [82, 533] on textarea at bounding box center [143, 539] width 277 height 52
type textarea "**********"
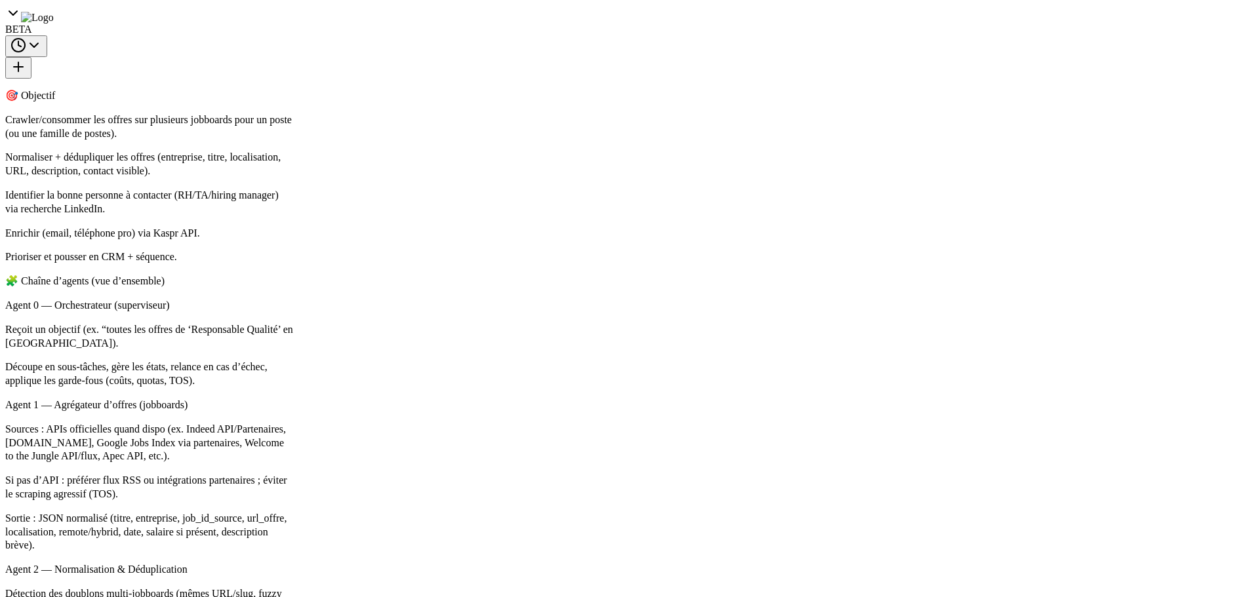
type textarea "**********"
click at [59, 539] on textarea at bounding box center [143, 539] width 277 height 52
type textarea "**********"
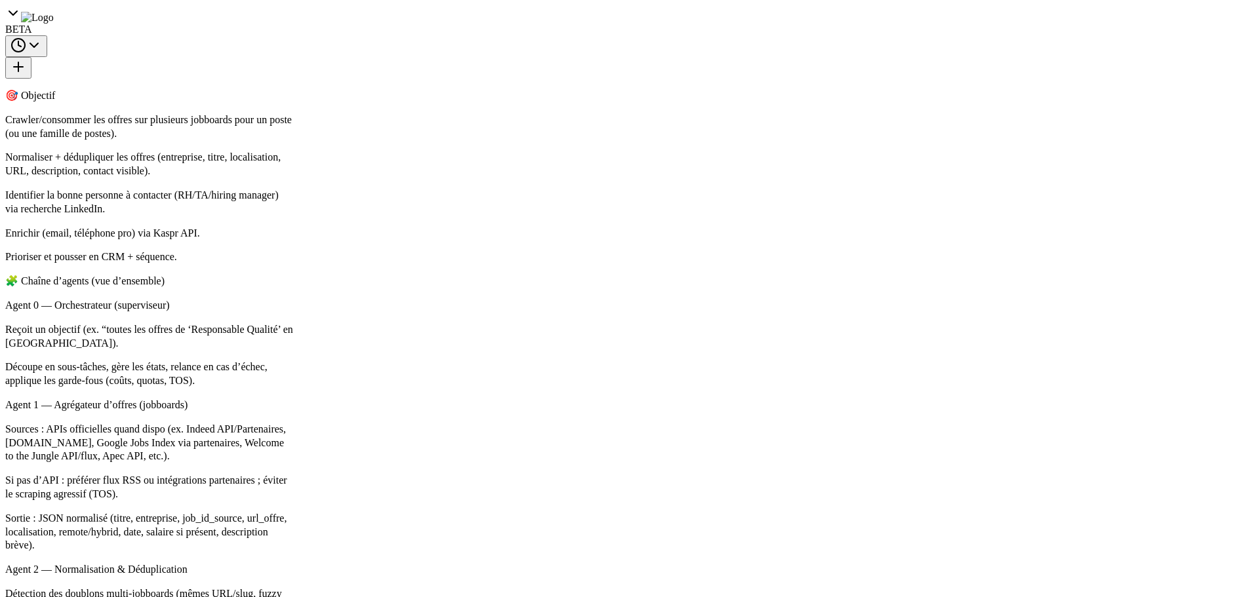
click at [1023, 21] on button "Run" at bounding box center [1022, 21] width 21 height 24
click at [393, 264] on input "variable *" at bounding box center [464, 271] width 287 height 25
click at [250, 439] on div "**********" at bounding box center [629, 298] width 1259 height 597
click at [187, 542] on textarea at bounding box center [143, 539] width 277 height 52
click at [1025, 25] on button "Run" at bounding box center [1022, 21] width 21 height 24
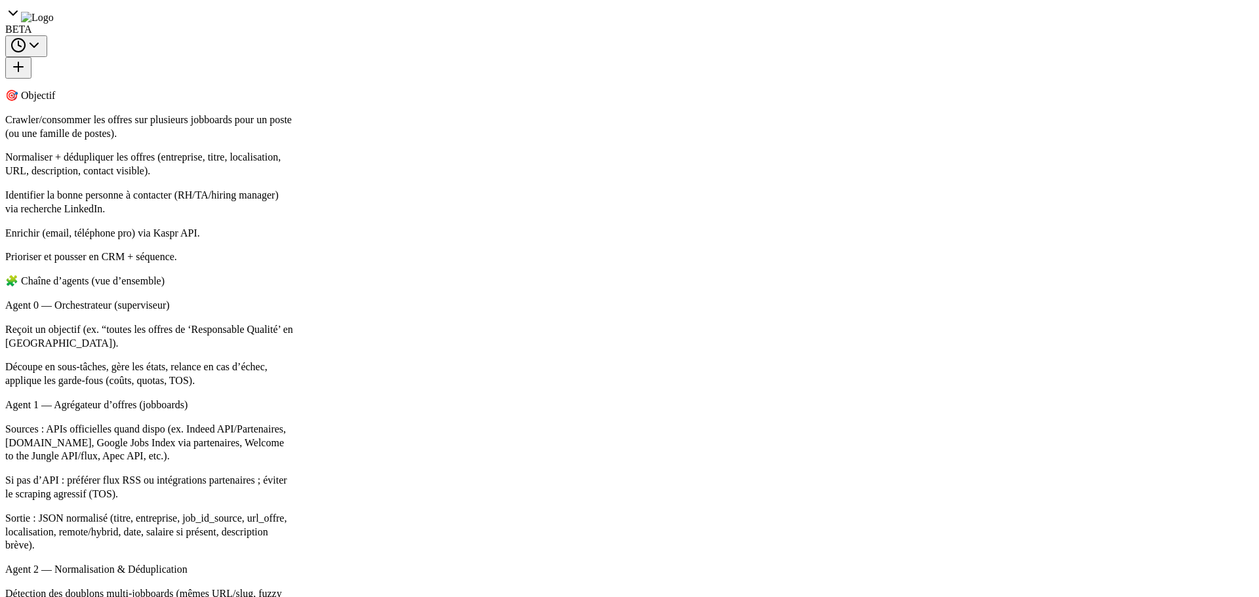
click at [464, 517] on div "**********" at bounding box center [629, 298] width 1259 height 597
click at [83, 533] on textarea "**********" at bounding box center [143, 539] width 277 height 52
type textarea "**********"
click at [1013, 14] on button "Run" at bounding box center [1022, 21] width 21 height 24
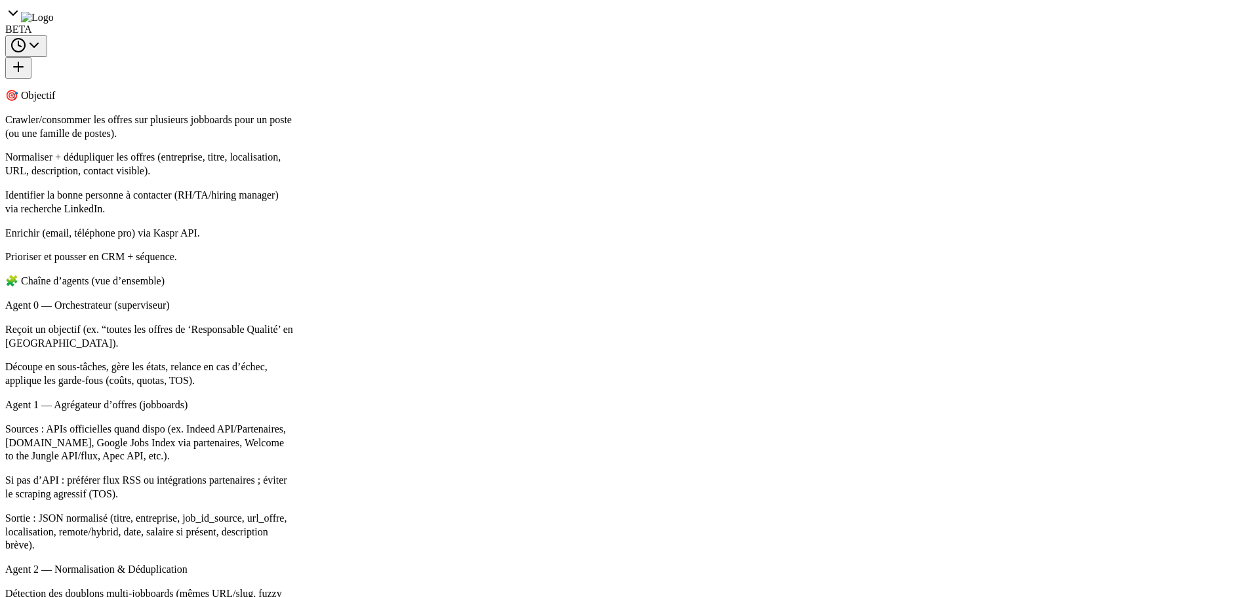
click at [907, 477] on button "Execute" at bounding box center [915, 474] width 68 height 24
click at [394, 52] on button "Execution" at bounding box center [393, 55] width 60 height 28
click at [423, 437] on div "Started + 0.00s LLM call 5.7s + 5.78s Completed + 5.89s" at bounding box center [488, 404] width 366 height 67
click at [422, 433] on div "Completed + 5.89s" at bounding box center [496, 426] width 340 height 20
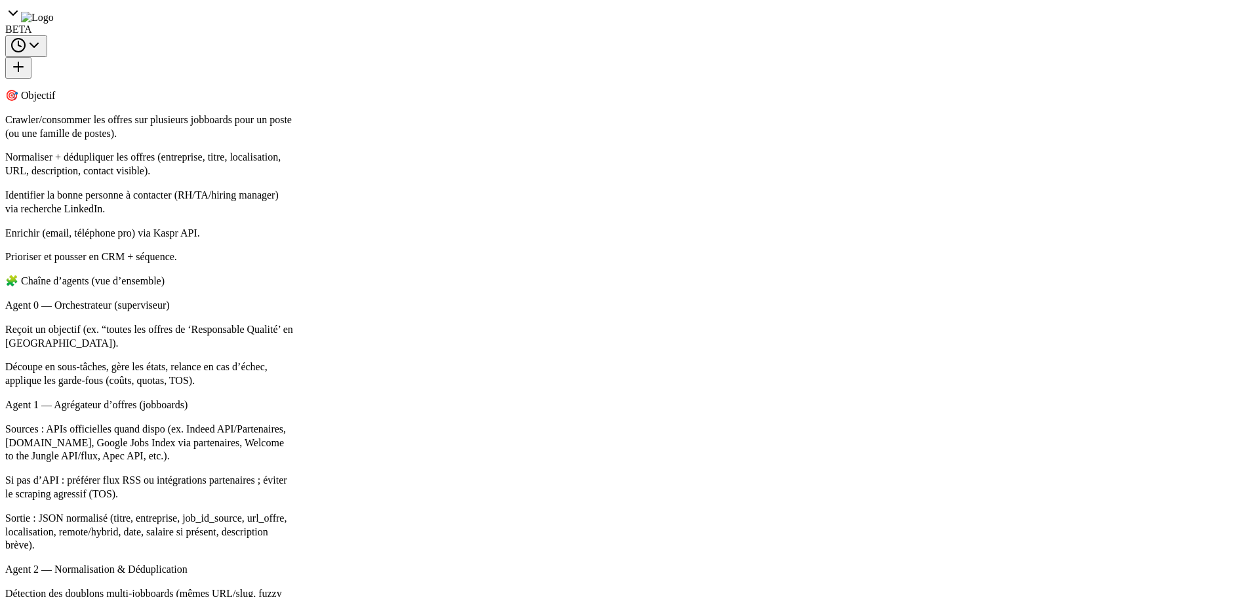
scroll to position [140, 0]
click at [358, 567] on span "Completed" at bounding box center [364, 567] width 43 height 10
click at [414, 370] on div "Completed" at bounding box center [477, 369] width 292 height 10
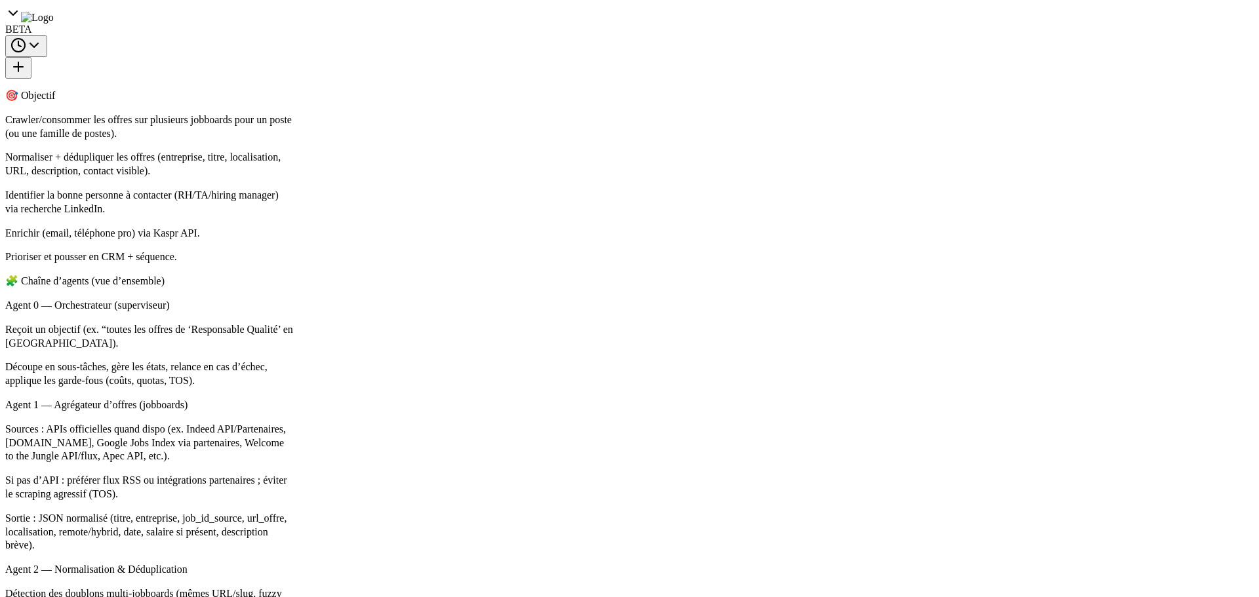
click at [322, 64] on button "Visual Editor" at bounding box center [328, 55] width 70 height 28
click at [101, 494] on span "Improve automation based on last run" at bounding box center [107, 489] width 151 height 10
click at [411, 450] on div ".deletable-edge-delete-btn { width: 20px; height: 20px; border: 0px solid #ffff…" at bounding box center [679, 332] width 782 height 529
click at [378, 59] on button "Execution" at bounding box center [393, 55] width 60 height 28
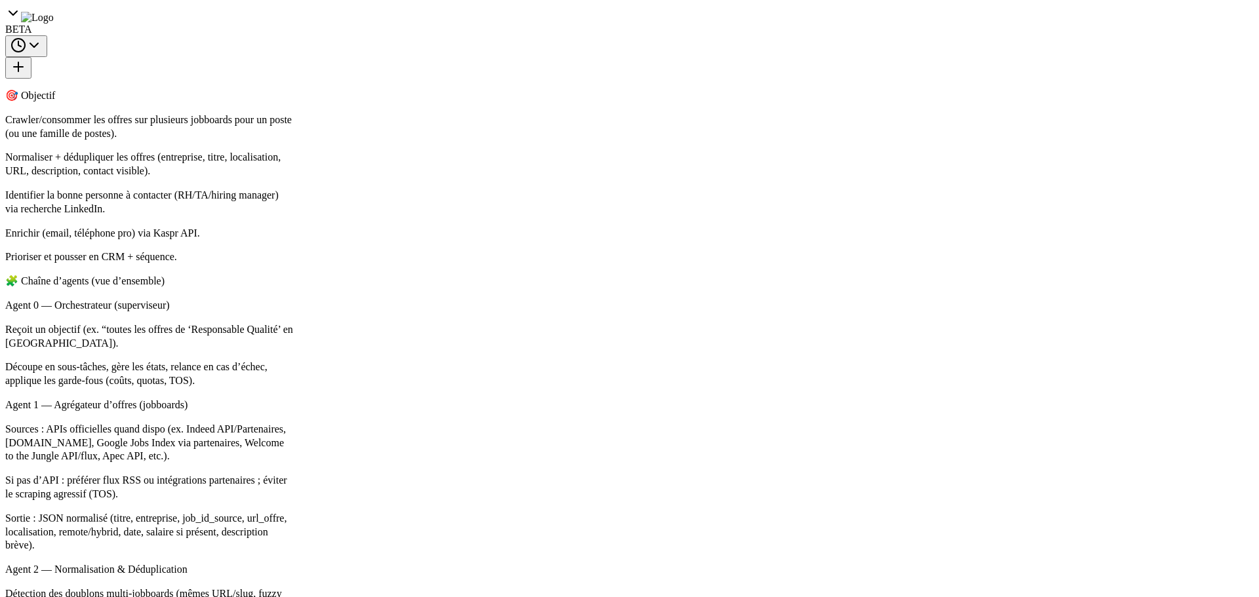
click at [1020, 26] on button "Run" at bounding box center [1022, 21] width 21 height 24
click at [900, 472] on button "Execute" at bounding box center [915, 474] width 68 height 24
click at [342, 52] on button "Visual Editor" at bounding box center [328, 55] width 70 height 28
click at [408, 57] on button "Execution" at bounding box center [393, 55] width 60 height 28
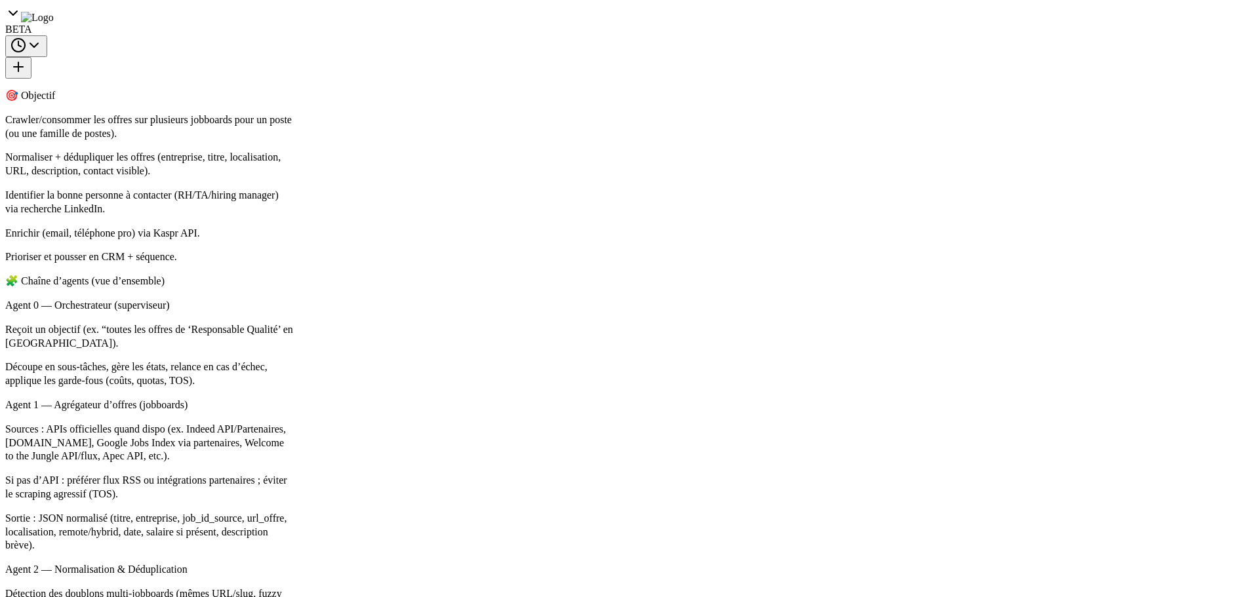
scroll to position [2163, 0]
click at [387, 323] on div "Completed + 68.07s" at bounding box center [496, 317] width 340 height 20
click at [383, 431] on div "Completed + 91.63s" at bounding box center [496, 439] width 340 height 20
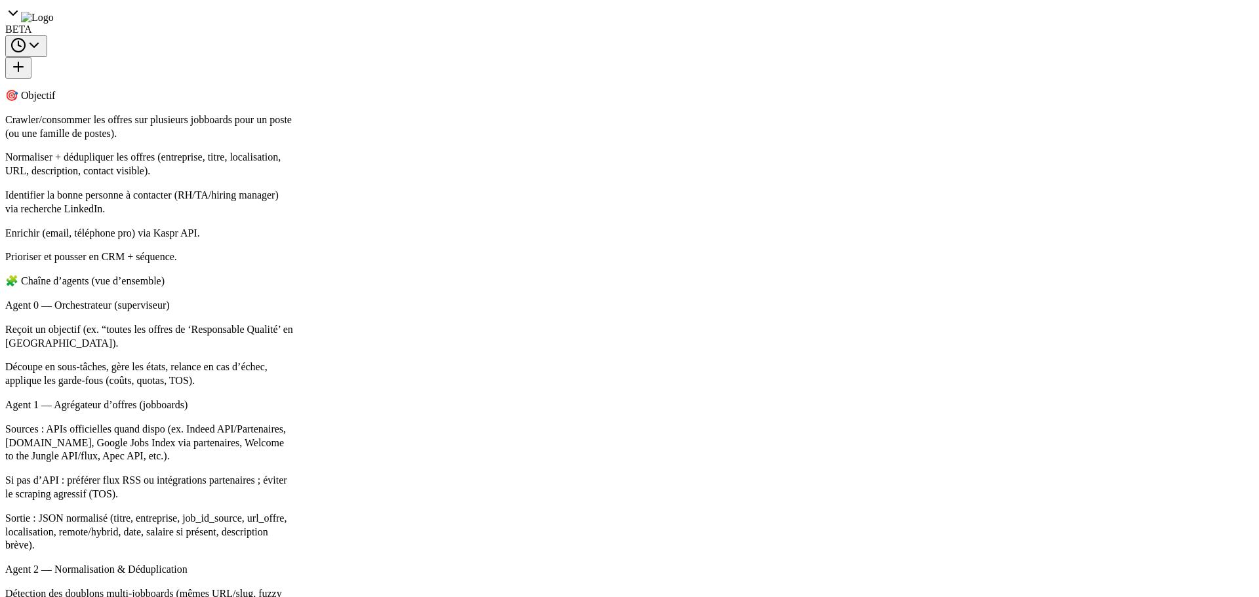
click at [430, 245] on div "Completed + 92.47s" at bounding box center [496, 238] width 340 height 20
click at [386, 420] on div "Completed + 41.97s" at bounding box center [496, 426] width 340 height 20
click at [372, 578] on div "Started + 0.00s LLM call 32.4s + 32.48s Completed + 32.74s" at bounding box center [488, 546] width 366 height 67
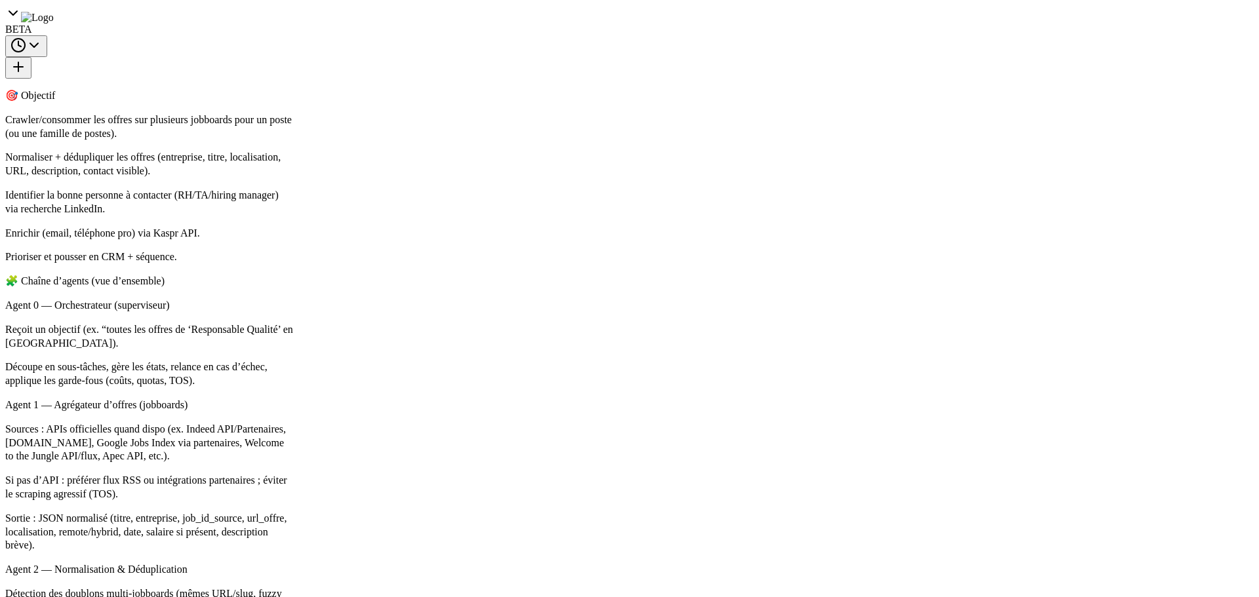
click at [389, 563] on div "Started + 0.00s LLM call 32.4s + 32.48s Completed + 32.74s" at bounding box center [488, 546] width 366 height 67
click at [389, 563] on div "Completed" at bounding box center [477, 567] width 292 height 10
click at [336, 57] on button "Visual Editor" at bounding box center [328, 55] width 70 height 28
click at [99, 492] on span "Improve automation based on last run" at bounding box center [107, 489] width 151 height 10
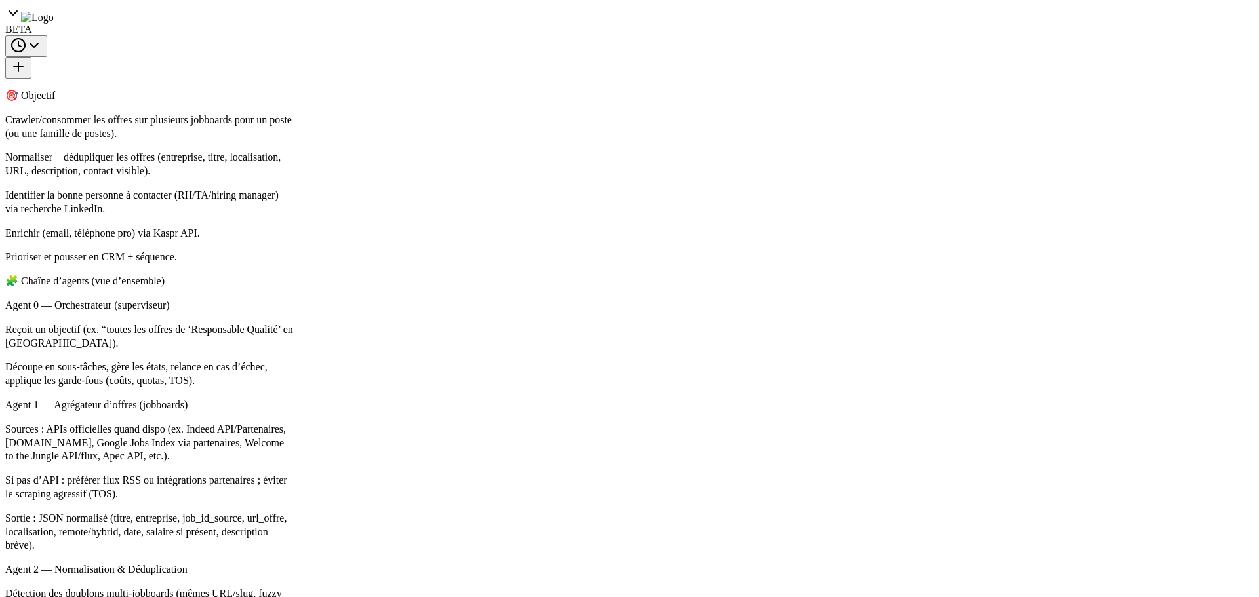
scroll to position [42734, 0]
